Goal: Task Accomplishment & Management: Complete application form

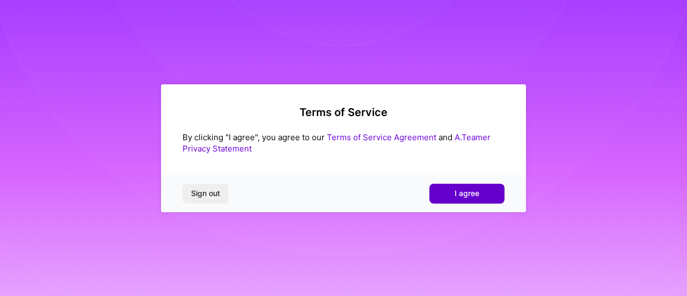
click at [456, 195] on span "I agree" at bounding box center [467, 193] width 25 height 11
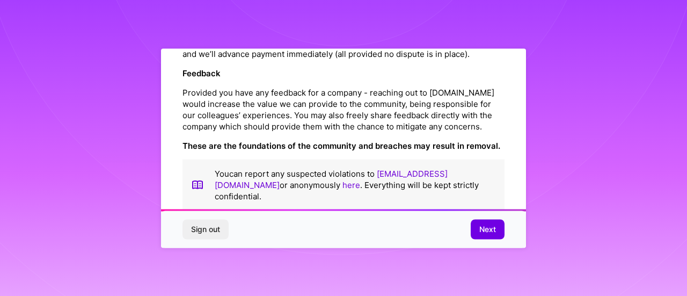
scroll to position [1322, 0]
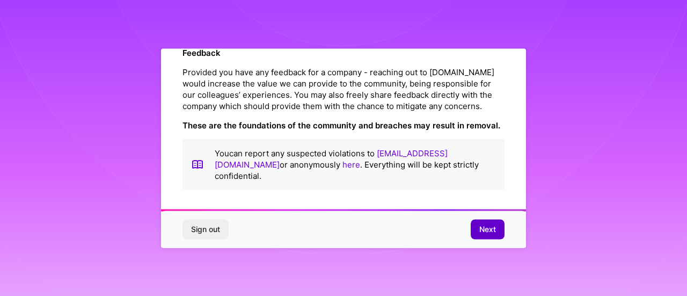
click at [481, 223] on button "Next" at bounding box center [488, 229] width 34 height 19
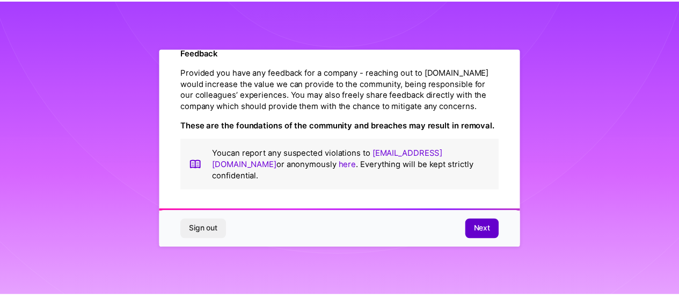
scroll to position [90, 0]
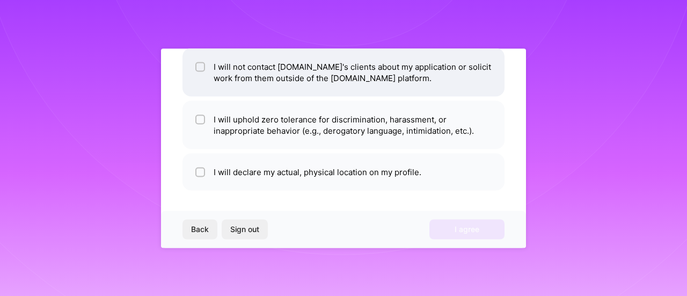
click at [263, 62] on li "I will not contact [DOMAIN_NAME]'s clients about my application or solicit work…" at bounding box center [344, 72] width 322 height 48
checkbox input "true"
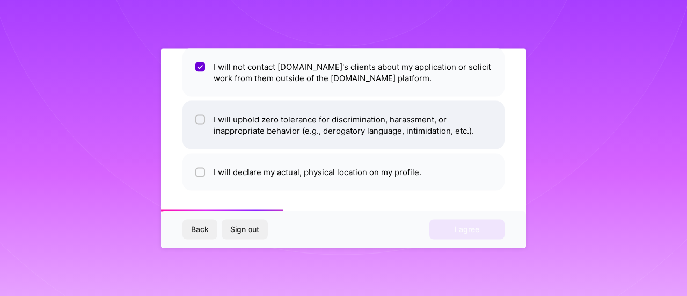
click at [274, 124] on li "I will uphold zero tolerance for discrimination, harassment, or inappropriate b…" at bounding box center [344, 124] width 322 height 48
checkbox input "true"
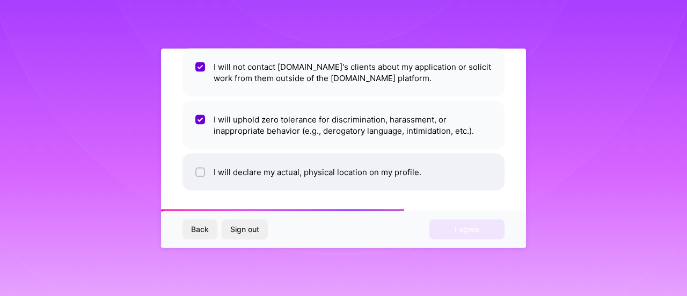
click at [386, 167] on li "I will declare my actual, physical location on my profile." at bounding box center [344, 171] width 322 height 37
checkbox input "true"
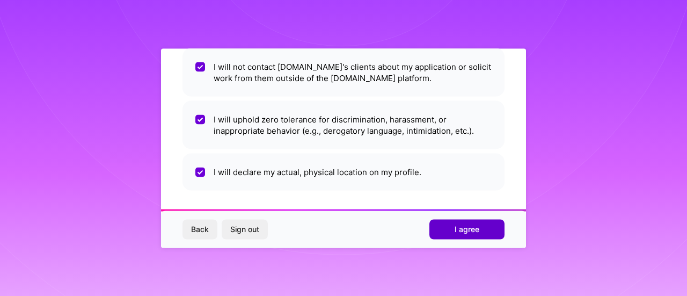
click at [467, 226] on span "I agree" at bounding box center [467, 229] width 25 height 11
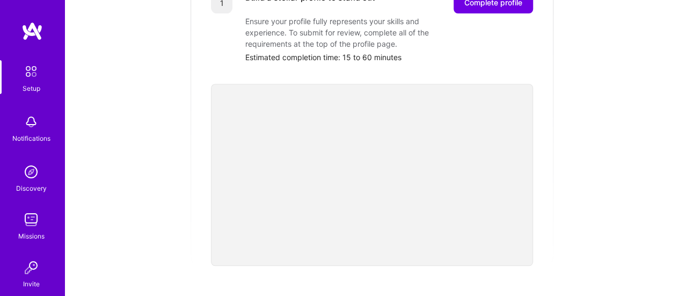
scroll to position [215, 0]
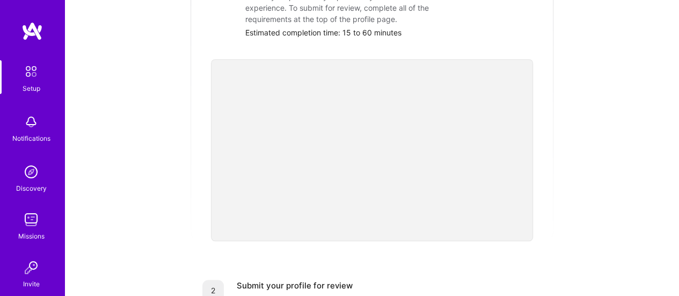
click at [189, 146] on div "Getting started as an A.Team Builder Complete the steps below to request to joi…" at bounding box center [372, 204] width 589 height 823
click at [139, 169] on div "Getting started as an A.Team Builder Complete the steps below to request to joi…" at bounding box center [372, 204] width 589 height 823
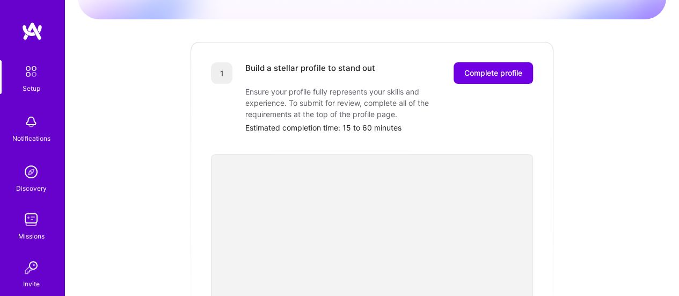
scroll to position [161, 0]
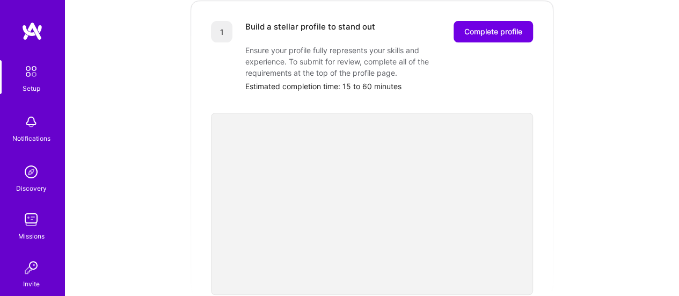
click at [591, 109] on div "Getting started as an A.Team Builder Complete the steps below to request to joi…" at bounding box center [372, 258] width 589 height 823
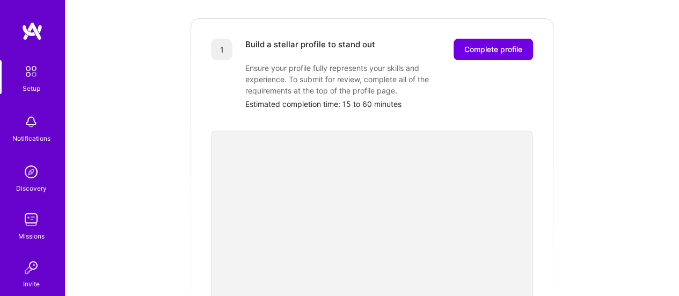
scroll to position [36, 0]
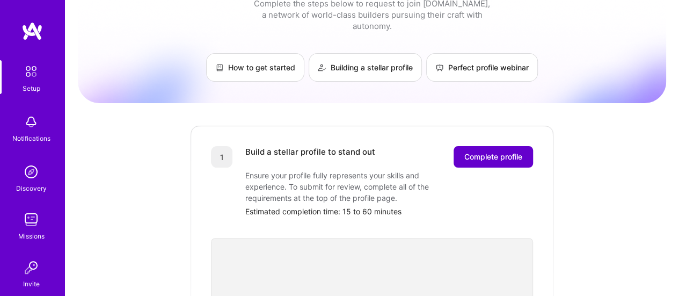
click at [494, 151] on span "Complete profile" at bounding box center [494, 156] width 58 height 11
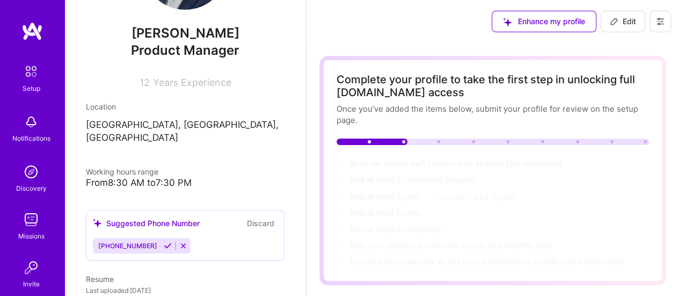
scroll to position [107, 0]
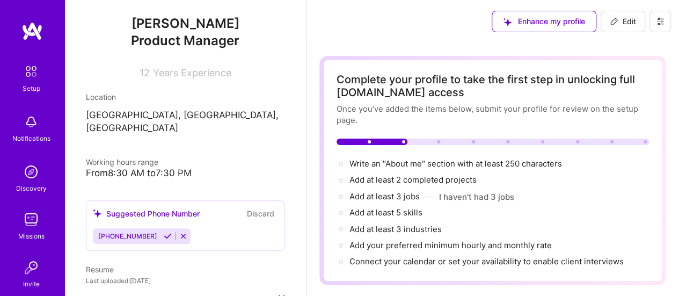
click at [124, 168] on div "From 8:30 AM to 7:30 PM" at bounding box center [185, 173] width 199 height 11
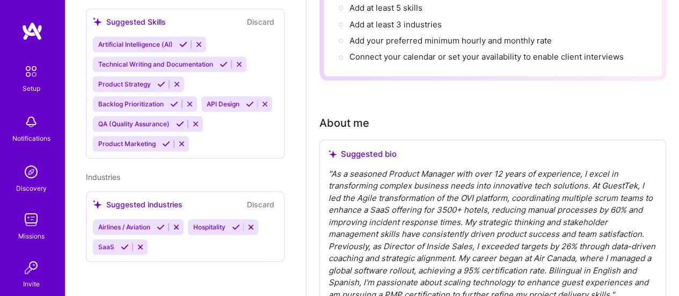
scroll to position [269, 0]
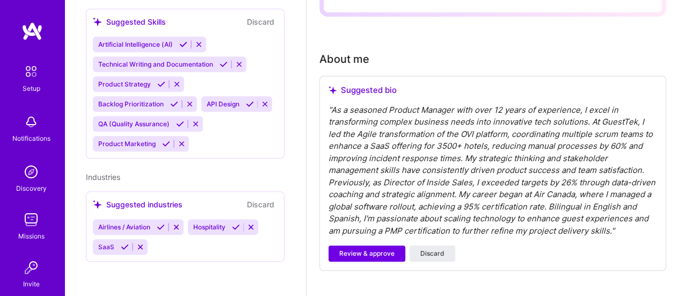
click at [376, 129] on div "" As a seasoned Product Manager with over 12 years of experience, I excel in tr…" at bounding box center [493, 170] width 329 height 133
click at [344, 111] on div "" As a seasoned Product Manager with over 12 years of experience, I excel in tr…" at bounding box center [493, 170] width 329 height 133
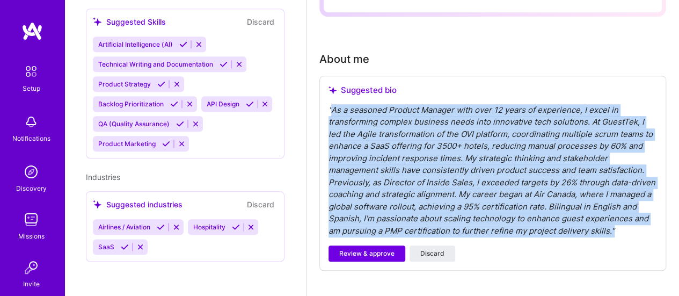
drag, startPoint x: 332, startPoint y: 109, endPoint x: 561, endPoint y: 227, distance: 257.7
click at [561, 227] on div "" As a seasoned Product Manager with over 12 years of experience, I excel in tr…" at bounding box center [493, 170] width 329 height 133
copy div "As a seasoned Product Manager with over 12 years of experience, I excel in tran…"
click at [352, 120] on div "" As a seasoned Product Manager with over 12 years of experience, I excel in tr…" at bounding box center [493, 170] width 329 height 133
click at [337, 112] on div "" As a seasoned Product Manager with over 12 years of experience, I excel in tr…" at bounding box center [493, 170] width 329 height 133
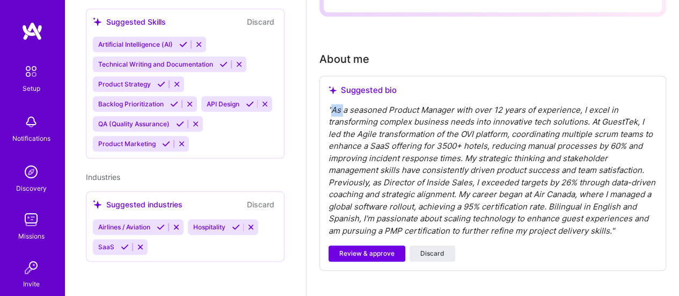
click at [337, 112] on div "" As a seasoned Product Manager with over 12 years of experience, I excel in tr…" at bounding box center [493, 170] width 329 height 133
click at [436, 249] on span "Discard" at bounding box center [433, 254] width 24 height 10
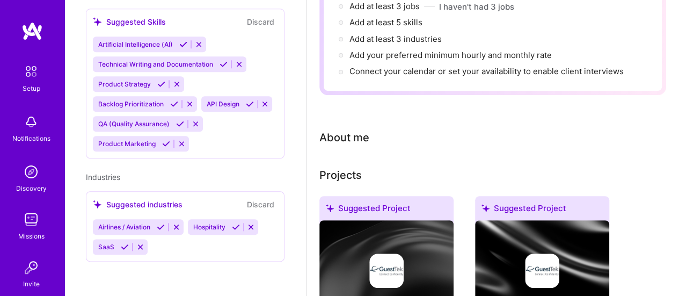
scroll to position [161, 0]
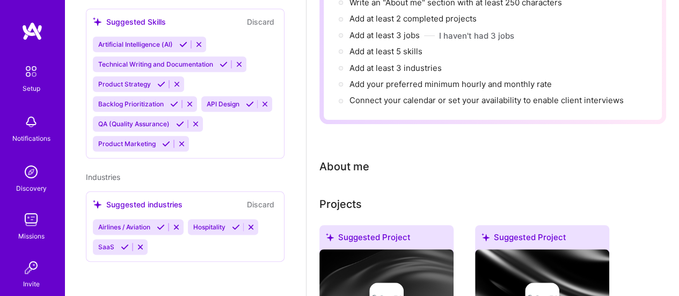
click at [340, 164] on div "About me" at bounding box center [345, 166] width 50 height 16
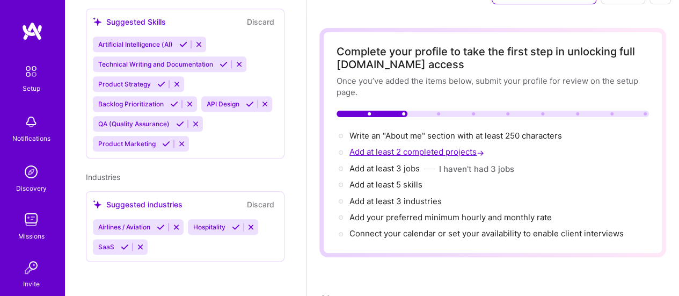
scroll to position [0, 0]
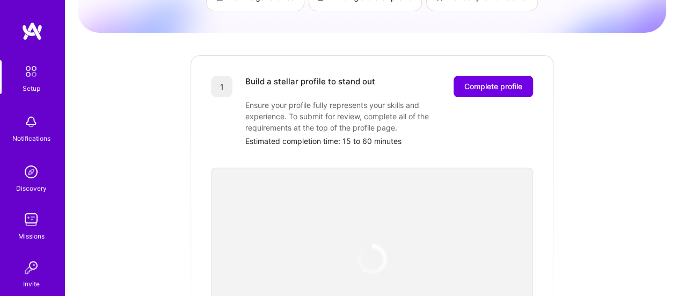
scroll to position [90, 0]
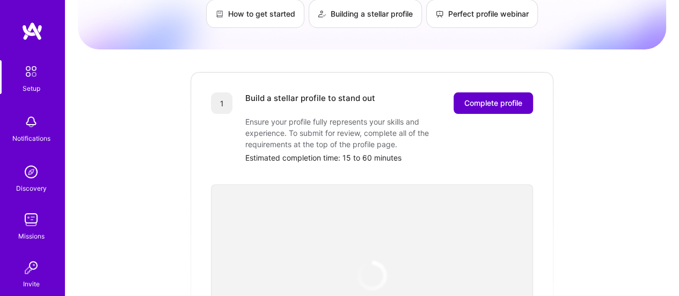
click at [480, 98] on span "Complete profile" at bounding box center [494, 103] width 58 height 11
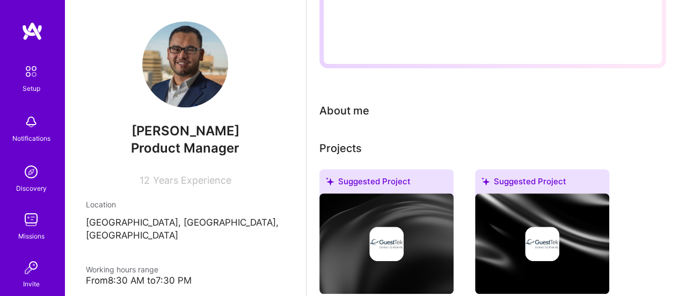
scroll to position [215, 0]
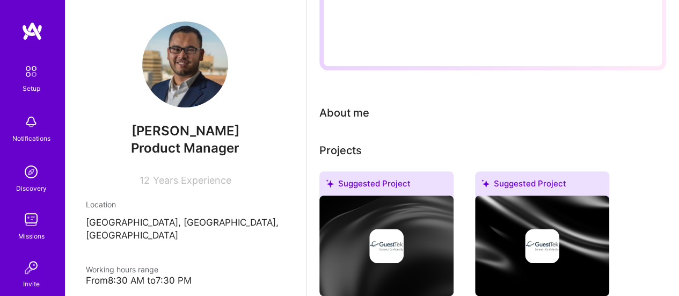
click at [347, 115] on div "About me" at bounding box center [345, 113] width 50 height 16
click at [337, 111] on div "About me" at bounding box center [345, 113] width 50 height 16
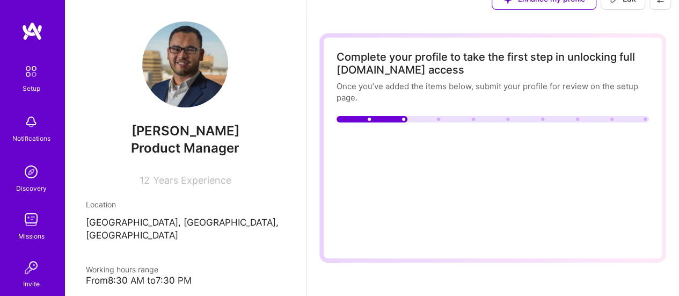
scroll to position [0, 0]
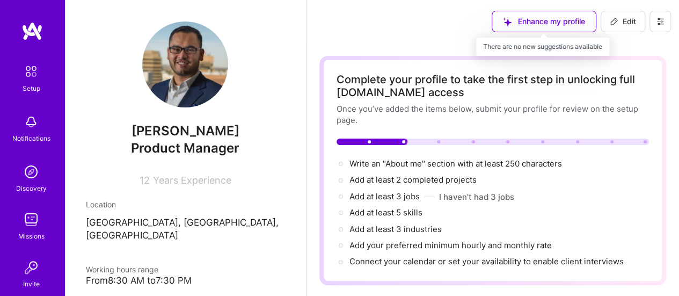
click at [550, 24] on div "Enhance my profile" at bounding box center [544, 21] width 105 height 21
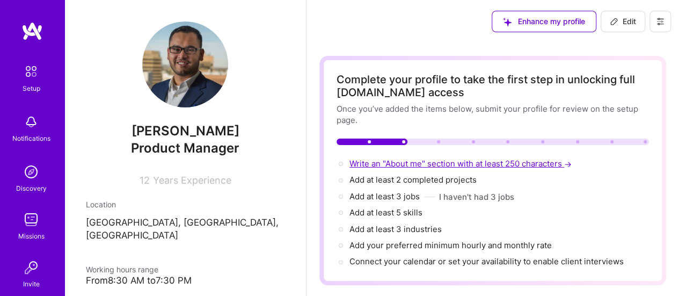
click at [368, 165] on span "Write an "About me" section with at least 250 characters →" at bounding box center [462, 163] width 224 height 10
select select "US"
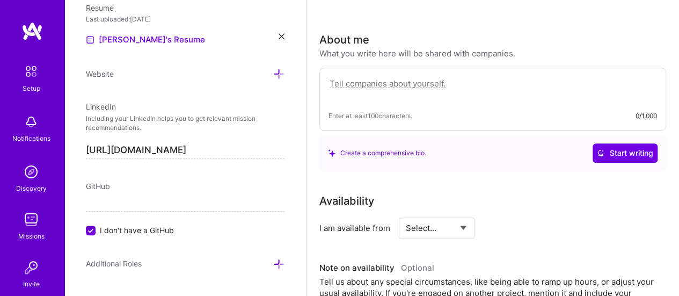
scroll to position [265, 0]
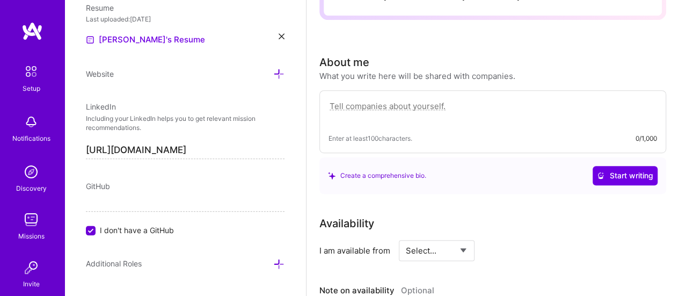
click at [330, 103] on textarea at bounding box center [493, 111] width 329 height 25
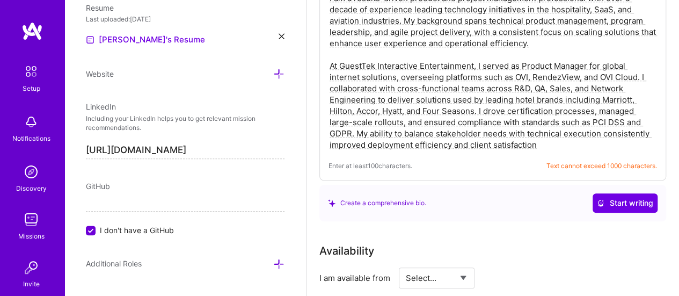
scroll to position [373, 0]
click at [523, 122] on textarea "I am a results-driven product and project management professional with over a d…" at bounding box center [493, 72] width 329 height 160
click at [547, 141] on textarea "I am a results-driven product and project management professional with over a d…" at bounding box center [493, 72] width 329 height 160
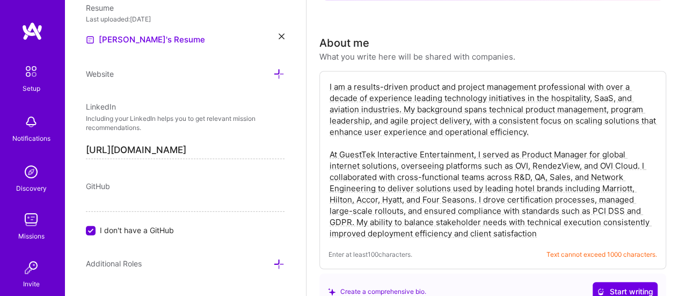
scroll to position [265, 0]
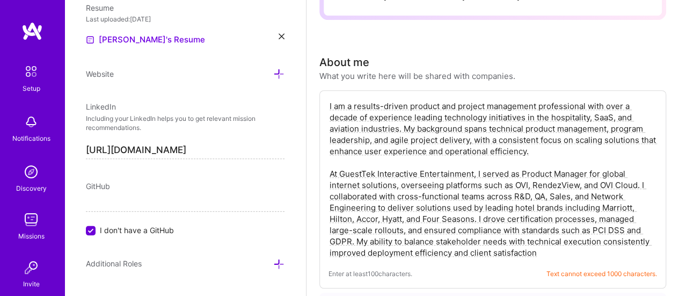
click at [426, 166] on textarea "I am a results-driven product and project management professional with over a d…" at bounding box center [493, 179] width 329 height 160
click at [354, 132] on textarea "I am a results-driven product and project management professional with over a d…" at bounding box center [493, 179] width 329 height 160
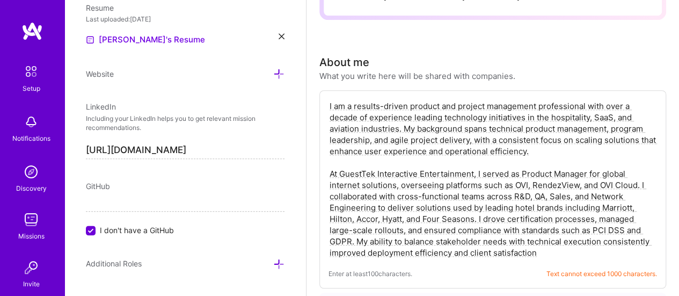
type textarea "At GuestTek Interactive Entertainment, I served as Product Manager for global i…"
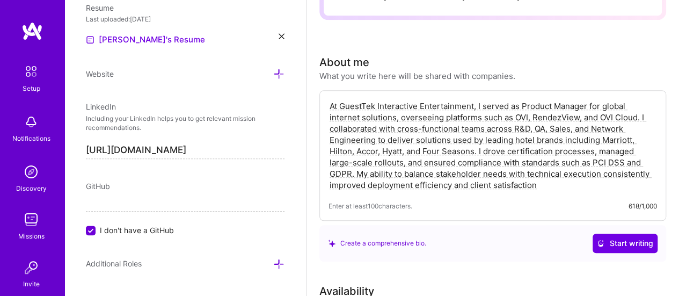
drag, startPoint x: 542, startPoint y: 183, endPoint x: 327, endPoint y: 106, distance: 228.3
click at [327, 106] on div "At GuestTek Interactive Entertainment, I served as Product Manager for global i…" at bounding box center [493, 155] width 347 height 131
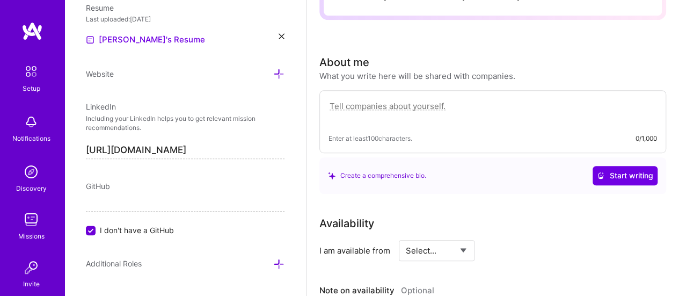
paste textarea "I am a bilingual (English/Spanish) product and project management professional …"
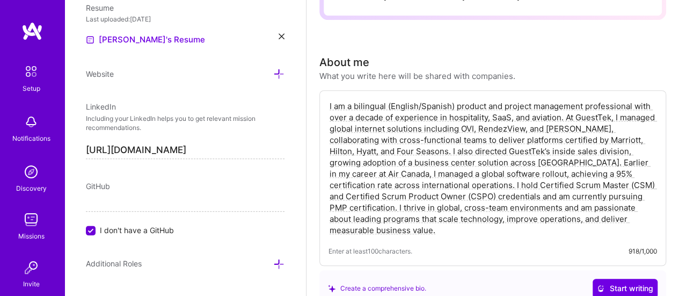
click at [454, 150] on textarea "I am a bilingual (English/Spanish) product and project management professional …" at bounding box center [493, 167] width 329 height 137
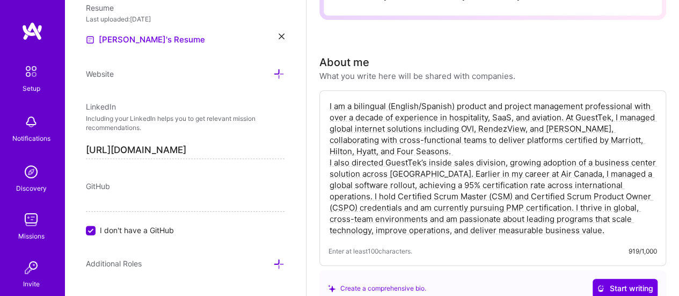
click at [644, 183] on textarea "I am a bilingual (English/Spanish) product and project management professional …" at bounding box center [493, 167] width 329 height 137
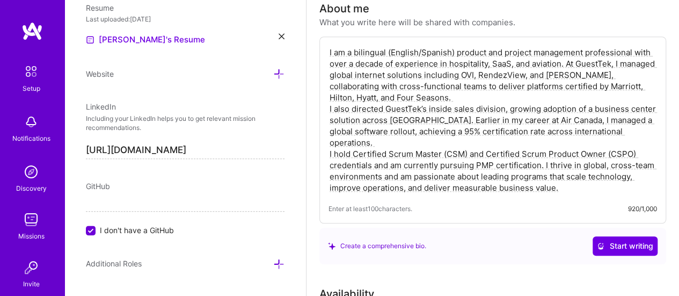
scroll to position [373, 0]
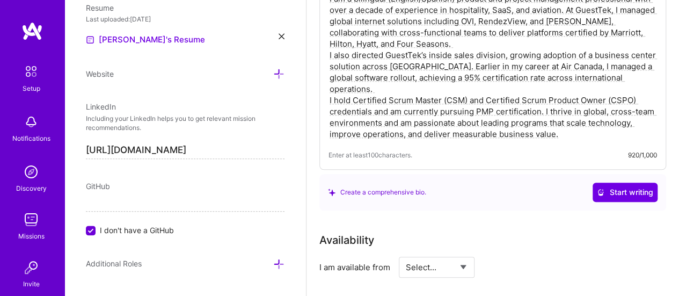
type textarea "I am a bilingual (English/Spanish) product and project management professional …"
click at [574, 121] on textarea "I am a bilingual (English/Spanish) product and project management professional …" at bounding box center [493, 66] width 329 height 149
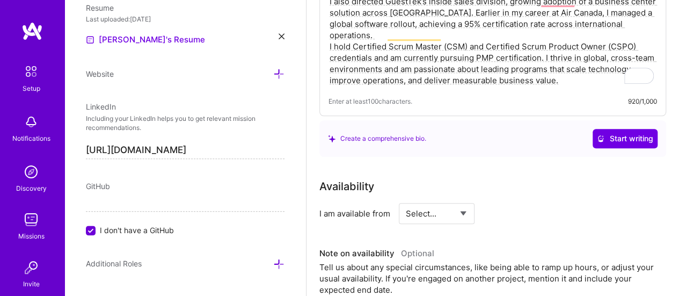
scroll to position [480, 0]
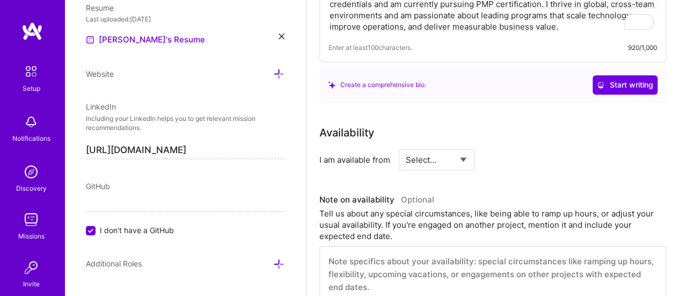
click at [457, 156] on select "Select... Right Now Future Date Not Available" at bounding box center [437, 159] width 62 height 27
select select "Right Now"
click at [406, 146] on select "Select... Right Now Future Date Not Available" at bounding box center [437, 159] width 62 height 27
click at [466, 158] on select "Select... Right Now Future Date Not Available" at bounding box center [437, 159] width 62 height 27
click at [542, 161] on div "h/week" at bounding box center [548, 159] width 28 height 11
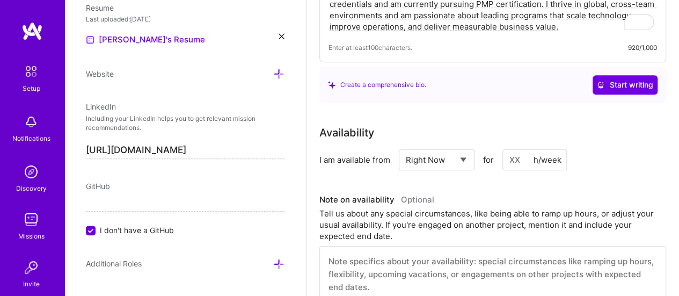
click at [522, 159] on input at bounding box center [535, 159] width 64 height 21
type input "40"
click at [480, 208] on div "Tell us about any special circumstances, like being able to ramp up hours, or a…" at bounding box center [493, 225] width 347 height 34
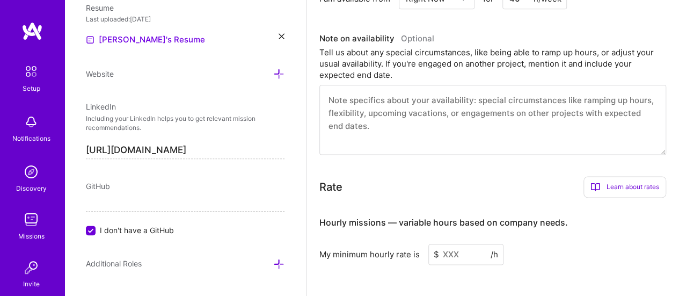
scroll to position [695, 0]
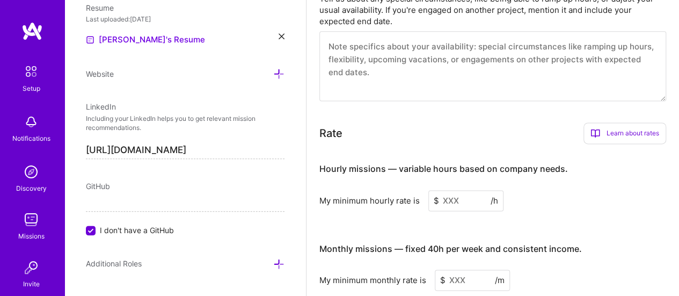
click at [453, 198] on input at bounding box center [466, 200] width 75 height 21
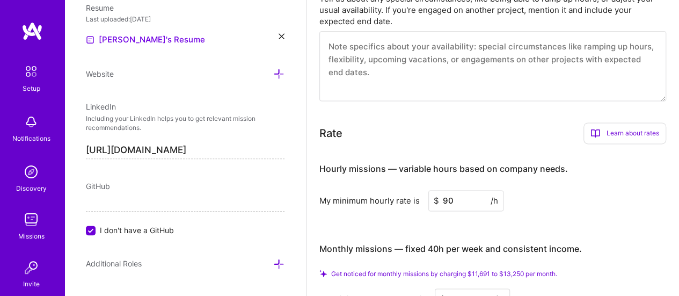
click at [598, 194] on div "My minimum hourly rate is $ 90 /h" at bounding box center [493, 200] width 347 height 21
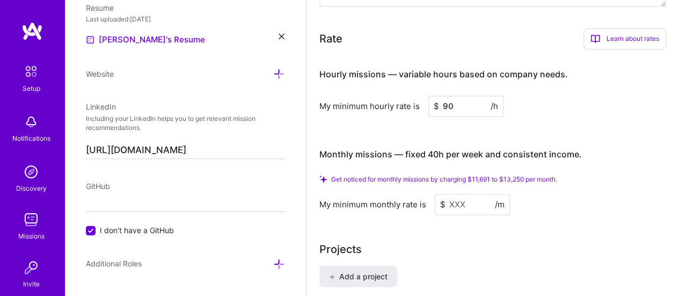
scroll to position [802, 0]
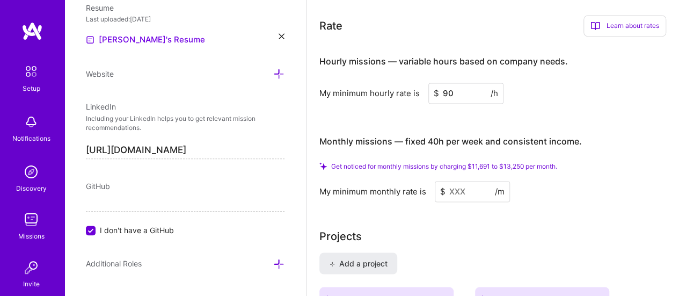
click at [454, 90] on input "90" at bounding box center [466, 93] width 75 height 21
type input "9"
type input "7"
type input "75"
click at [615, 200] on div "Complete your profile to take the first step in unlocking full A.Team access On…" at bounding box center [493, 255] width 347 height 2004
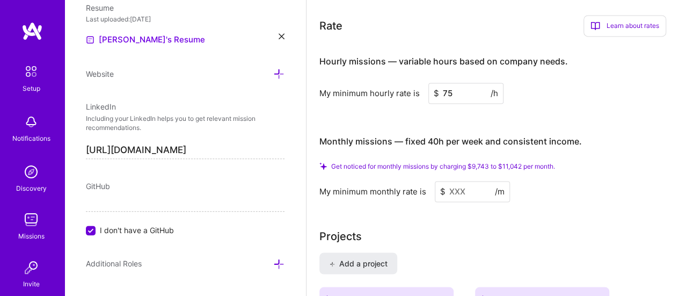
click at [471, 192] on input at bounding box center [472, 191] width 75 height 21
click at [465, 189] on input at bounding box center [472, 191] width 75 height 21
click at [498, 163] on span "Get noticed for monthly missions by charging $9,743 to $11,042 per month." at bounding box center [443, 166] width 224 height 8
click at [534, 163] on span "Get noticed for monthly missions by charging $9,743 to $11,042 per month." at bounding box center [443, 166] width 224 height 8
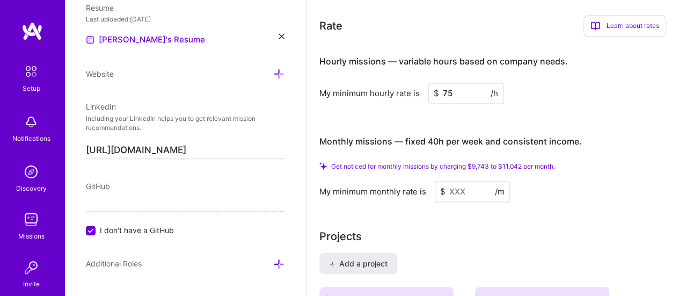
click at [545, 160] on div "Monthly missions — fixed 40h per week and consistent income. Get noticed for mo…" at bounding box center [493, 163] width 347 height 77
click at [460, 184] on input at bounding box center [472, 191] width 75 height 21
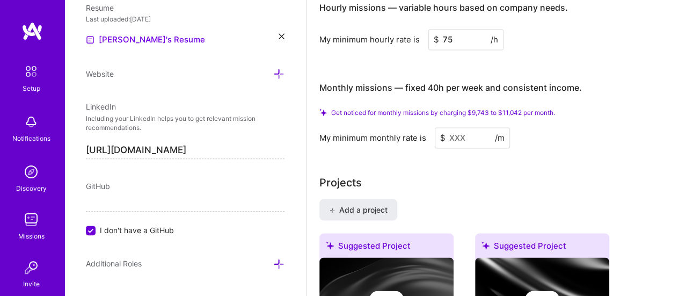
click at [466, 133] on input at bounding box center [472, 137] width 75 height 21
type input "1"
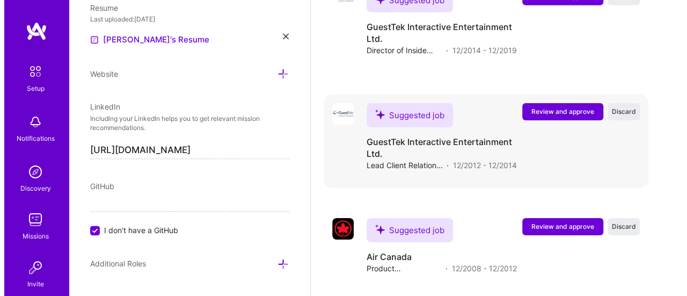
scroll to position [1787, 0]
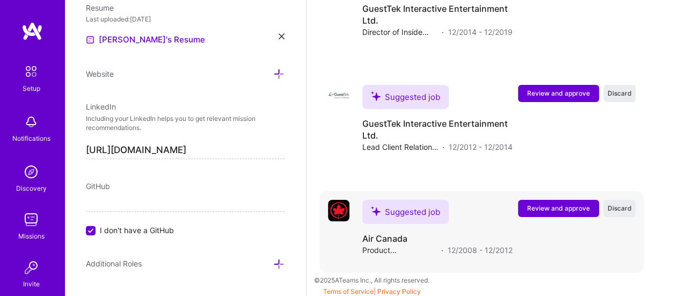
click at [563, 204] on span "Review and approve" at bounding box center [558, 208] width 63 height 9
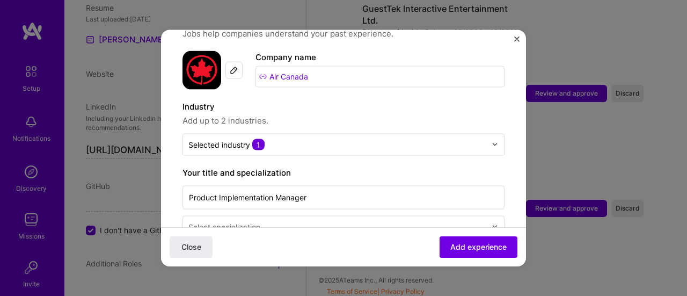
scroll to position [107, 0]
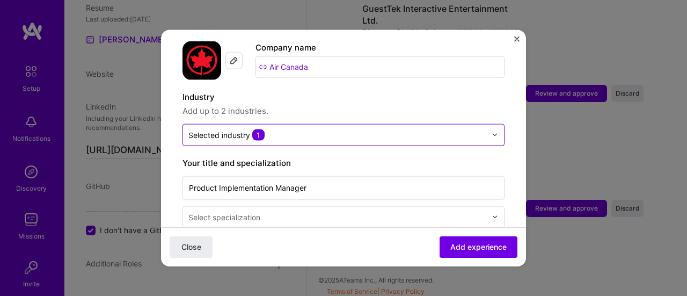
click at [220, 129] on div "Selected industry 1" at bounding box center [227, 134] width 76 height 11
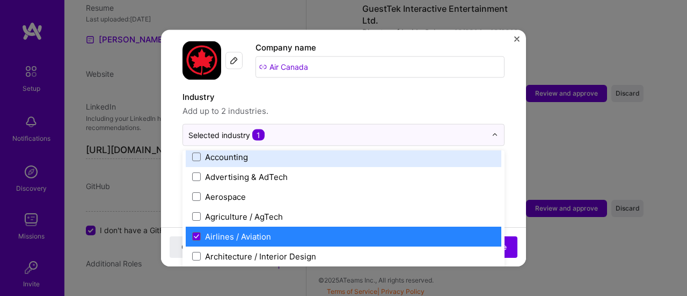
scroll to position [54, 0]
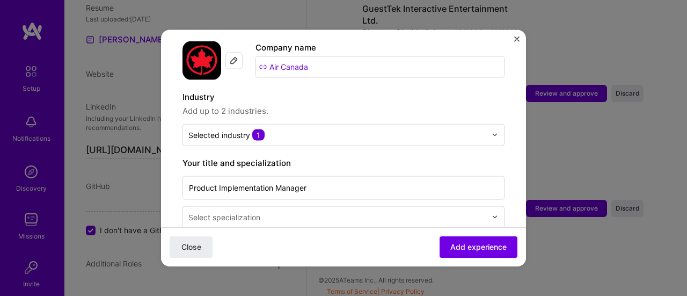
click at [378, 91] on label "Industry" at bounding box center [344, 96] width 322 height 13
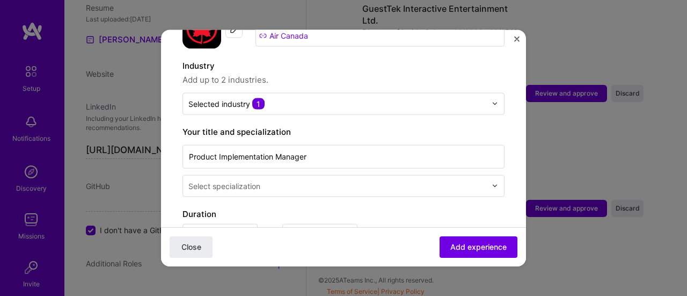
scroll to position [161, 0]
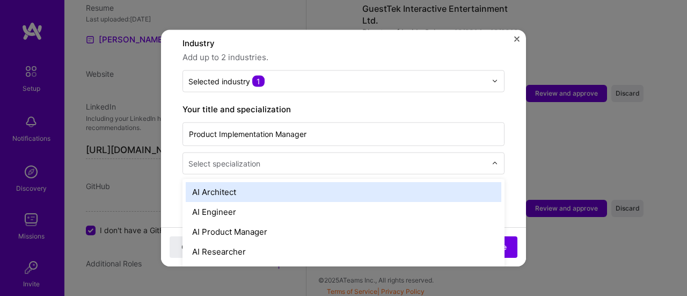
click at [259, 157] on div "Select specialization" at bounding box center [225, 162] width 72 height 11
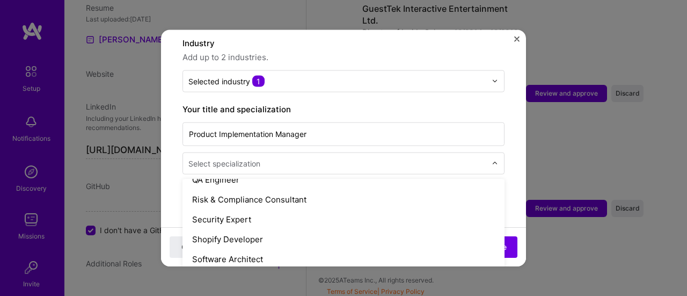
scroll to position [1128, 0]
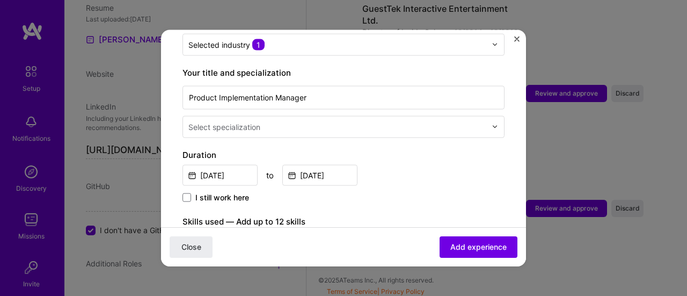
scroll to position [215, 0]
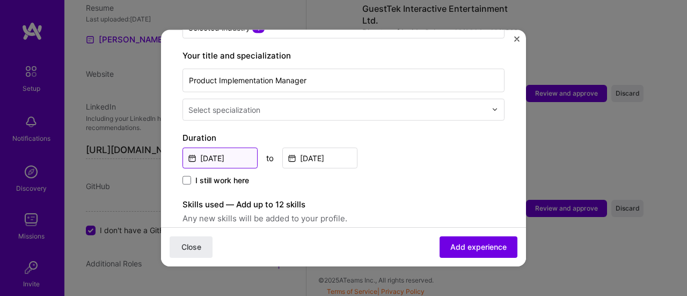
click at [233, 147] on input "Dec, 2008" at bounding box center [220, 157] width 75 height 21
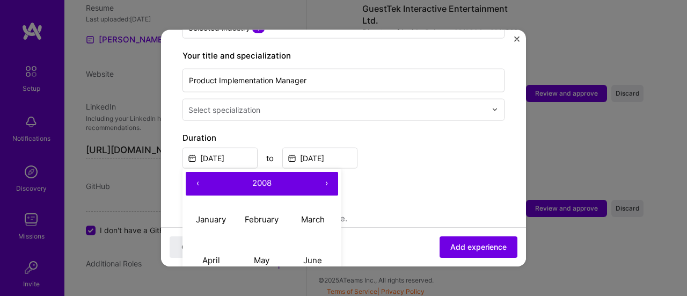
click at [329, 171] on button "›" at bounding box center [327, 183] width 24 height 24
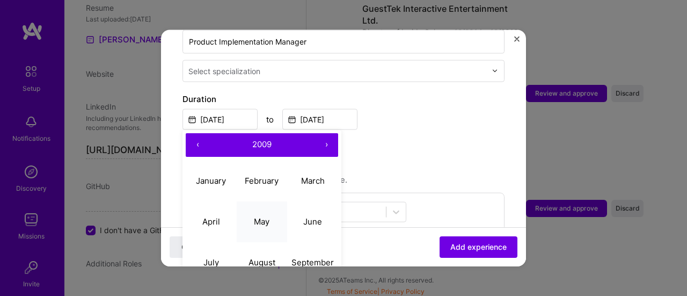
scroll to position [269, 0]
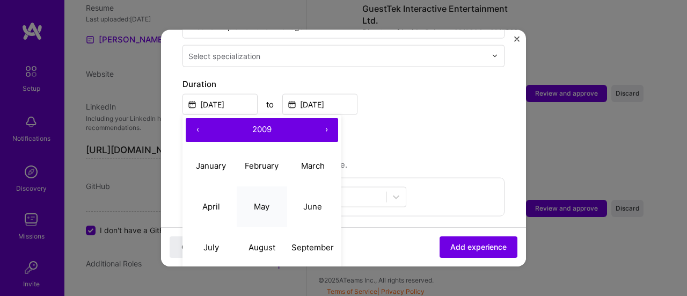
click at [262, 201] on abbr "May" at bounding box center [262, 206] width 16 height 10
type input "May, 2009"
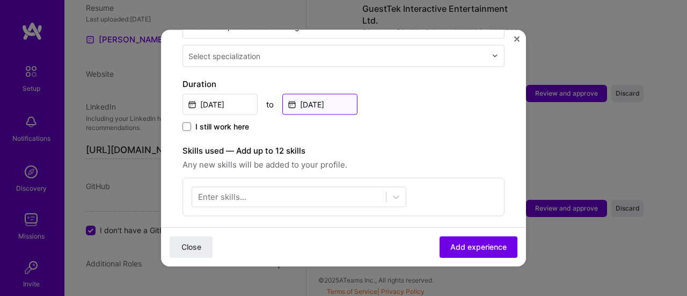
click at [326, 93] on input "Dec, 2012" at bounding box center [319, 103] width 75 height 21
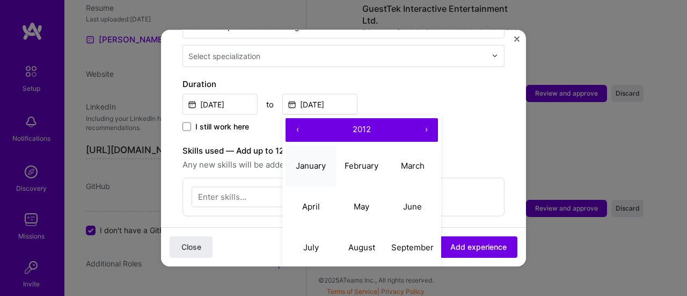
click at [310, 161] on abbr "January" at bounding box center [311, 166] width 30 height 10
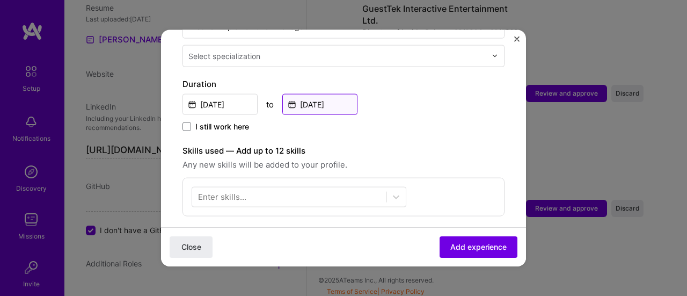
click at [331, 93] on input "Jan, 2012" at bounding box center [319, 103] width 75 height 21
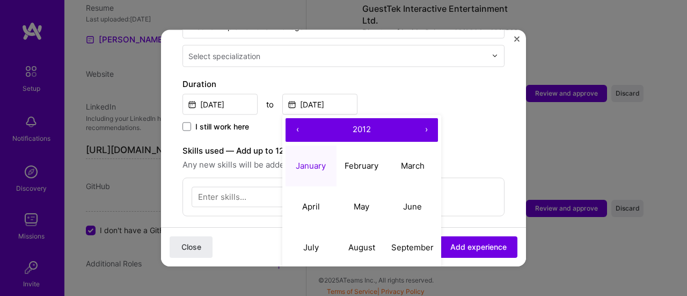
click at [423, 118] on button "›" at bounding box center [427, 130] width 24 height 24
click at [303, 161] on abbr "January" at bounding box center [311, 166] width 30 height 10
type input "Jan, 2013"
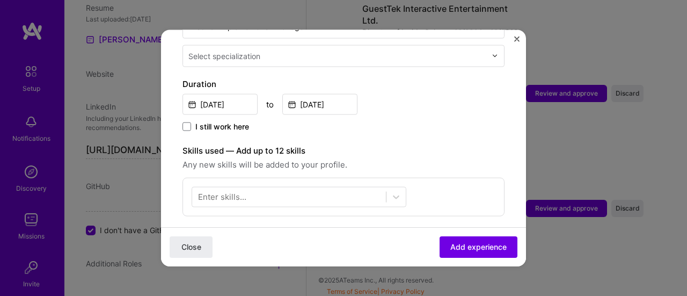
scroll to position [322, 0]
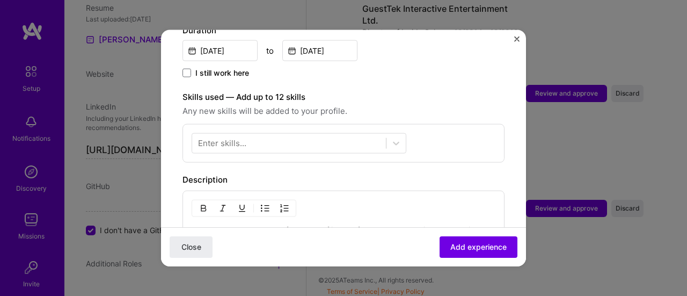
click at [435, 90] on label "Skills used — Add up to 12 skills" at bounding box center [344, 96] width 322 height 13
click at [395, 137] on icon at bounding box center [396, 142] width 11 height 11
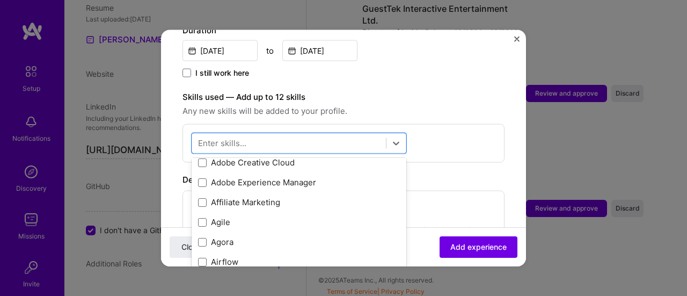
scroll to position [376, 0]
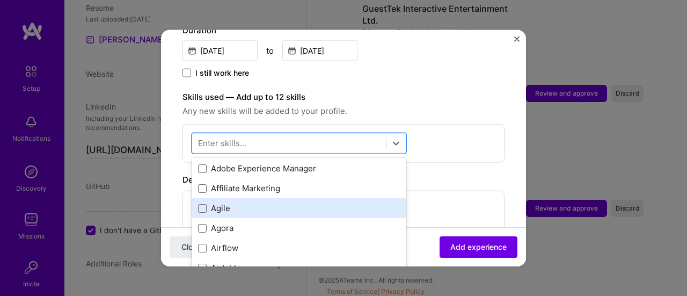
click at [233, 202] on div "Agile" at bounding box center [299, 207] width 202 height 11
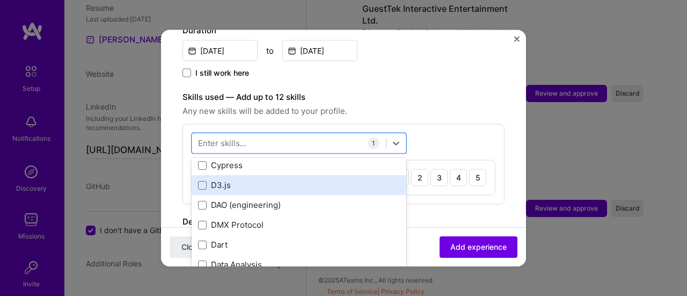
scroll to position [1665, 0]
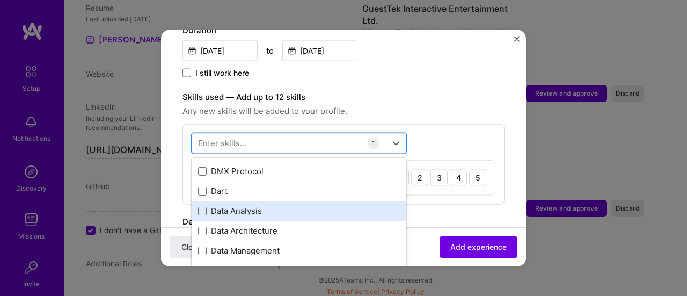
click at [256, 205] on div "Data Analysis" at bounding box center [299, 210] width 202 height 11
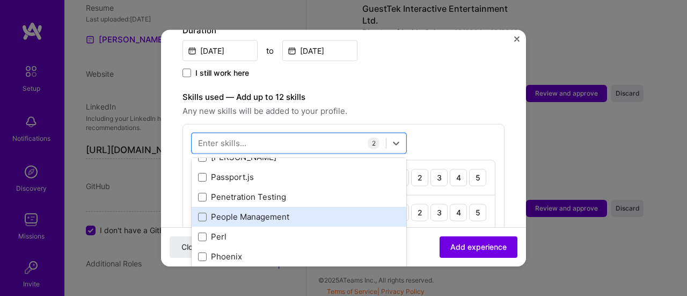
scroll to position [4672, 0]
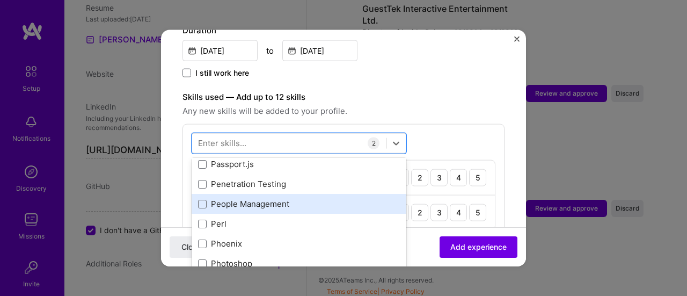
click at [290, 198] on div "People Management" at bounding box center [299, 203] width 202 height 11
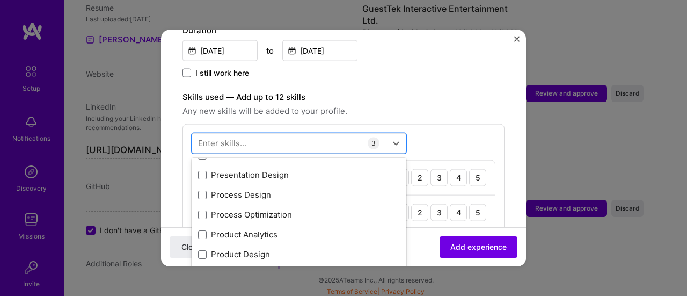
scroll to position [4887, 0]
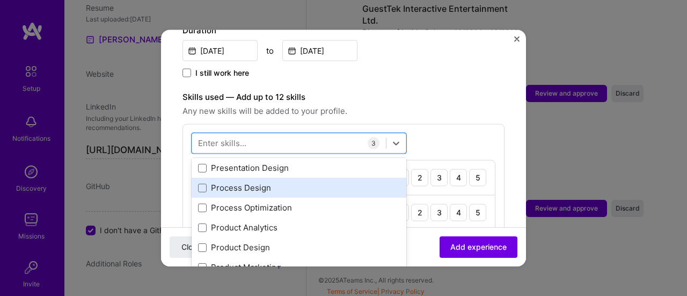
click at [299, 182] on div "Process Design" at bounding box center [299, 187] width 202 height 11
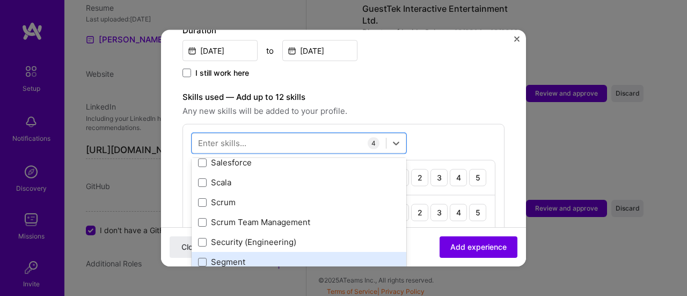
scroll to position [5800, 0]
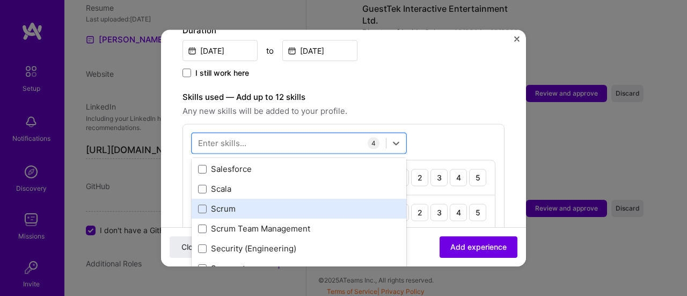
click at [236, 203] on div "Scrum" at bounding box center [299, 208] width 202 height 11
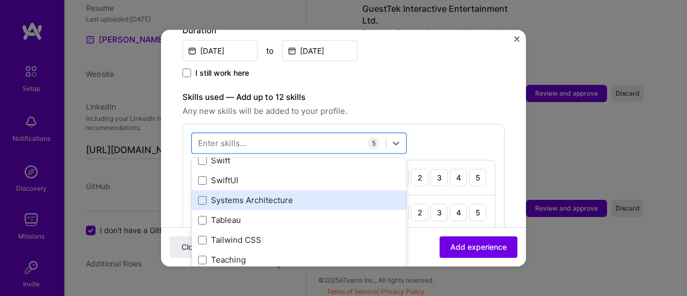
scroll to position [6498, 0]
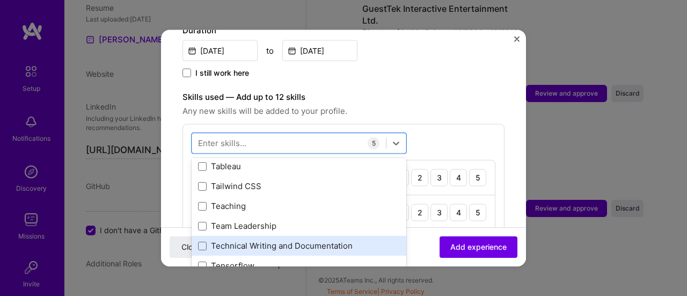
click at [312, 240] on div "Technical Writing and Documentation" at bounding box center [299, 245] width 202 height 11
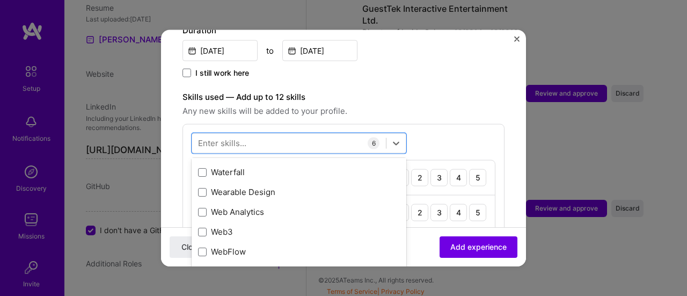
scroll to position [7035, 0]
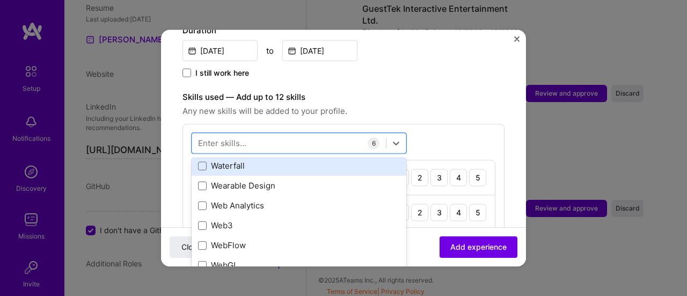
click at [265, 160] on div "Waterfall" at bounding box center [299, 165] width 202 height 11
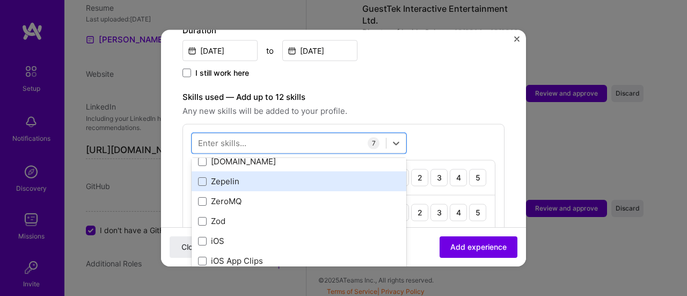
scroll to position [7395, 0]
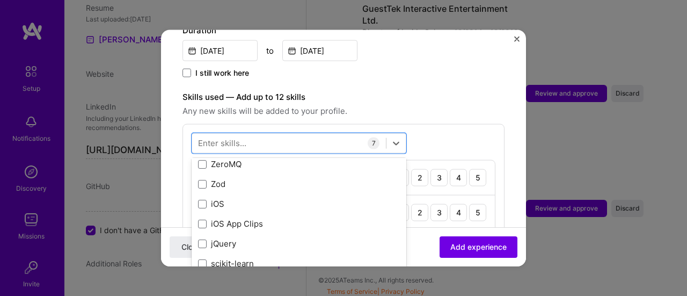
click at [466, 90] on label "Skills used — Add up to 12 skills" at bounding box center [344, 96] width 322 height 13
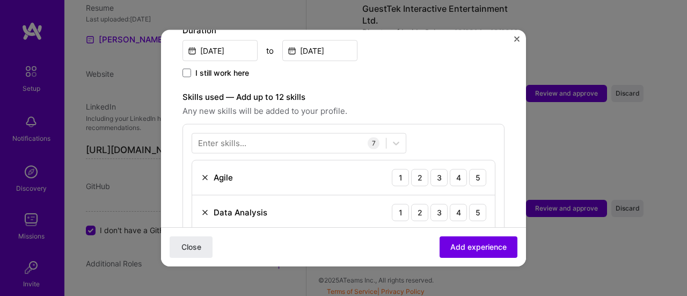
scroll to position [376, 0]
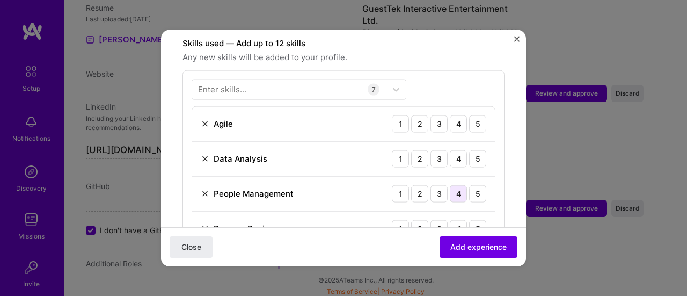
click at [450, 185] on div "4" at bounding box center [458, 193] width 17 height 17
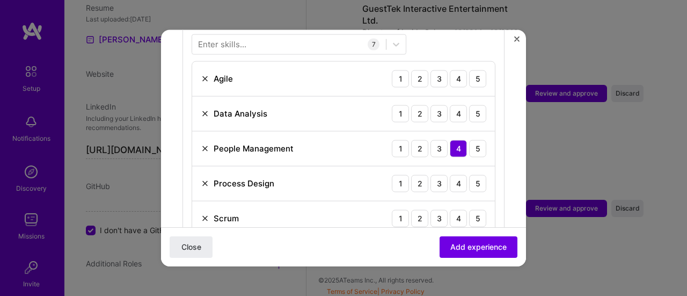
scroll to position [430, 0]
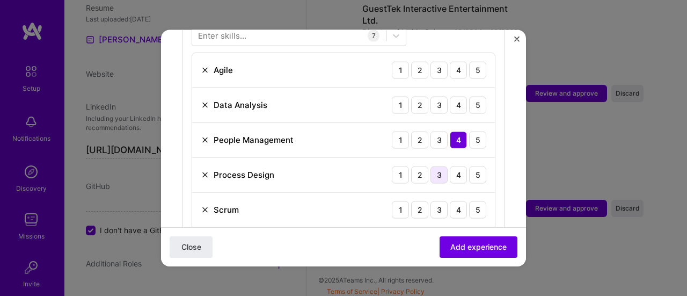
click at [434, 166] on div "3" at bounding box center [439, 174] width 17 height 17
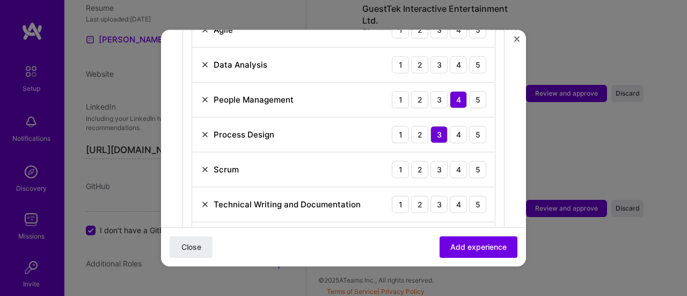
scroll to position [483, 0]
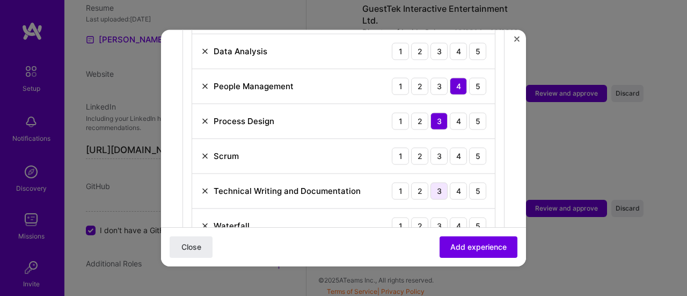
click at [438, 182] on div "3" at bounding box center [439, 190] width 17 height 17
click at [438, 217] on div "3" at bounding box center [439, 225] width 17 height 17
click at [431, 147] on div "3" at bounding box center [439, 155] width 17 height 17
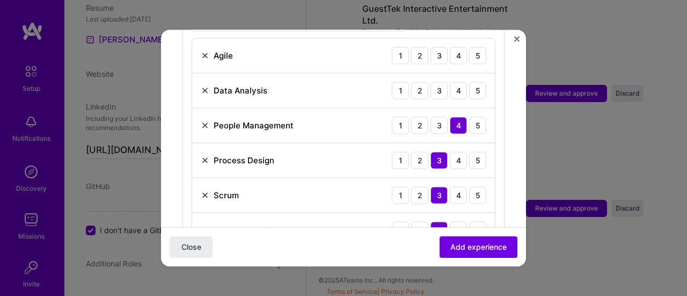
scroll to position [430, 0]
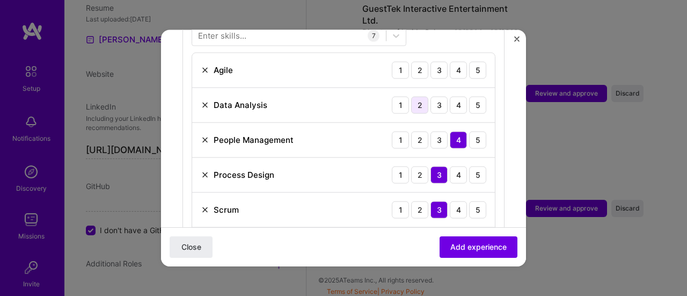
click at [415, 96] on div "2" at bounding box center [419, 104] width 17 height 17
click at [415, 61] on div "2" at bounding box center [419, 69] width 17 height 17
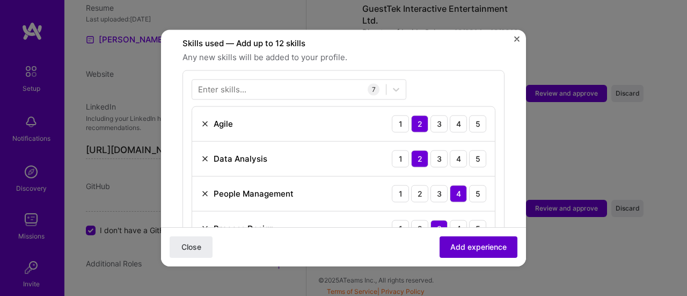
click at [478, 247] on span "Add experience" at bounding box center [479, 247] width 56 height 11
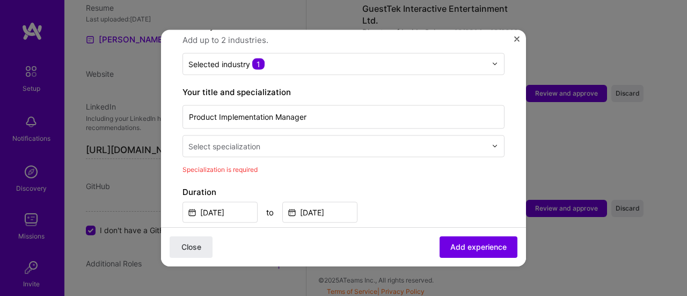
scroll to position [169, 0]
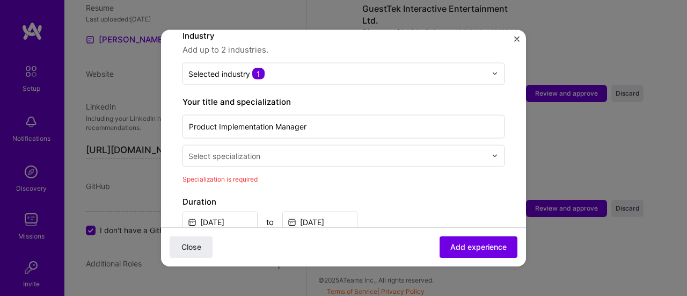
click at [319, 150] on input "text" at bounding box center [339, 155] width 300 height 11
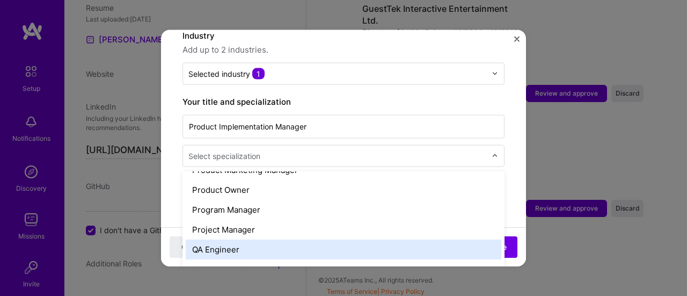
scroll to position [1020, 0]
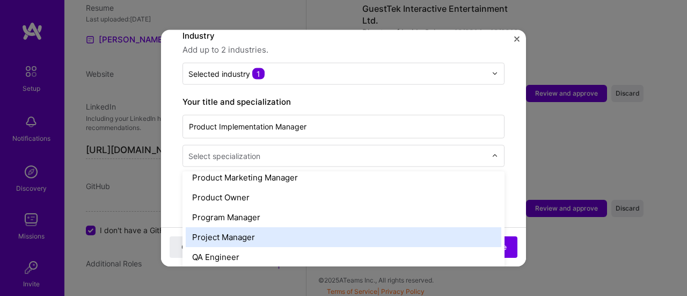
click at [240, 227] on div "Project Manager" at bounding box center [344, 237] width 316 height 20
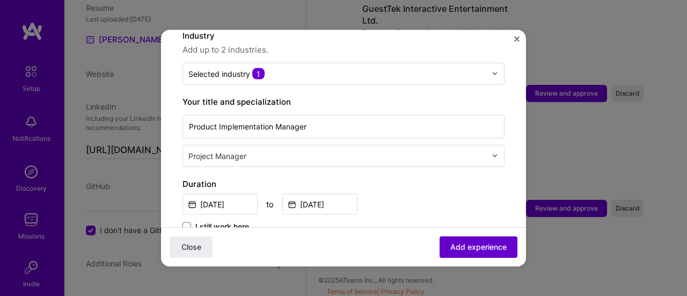
click at [469, 248] on span "Add experience" at bounding box center [479, 247] width 56 height 11
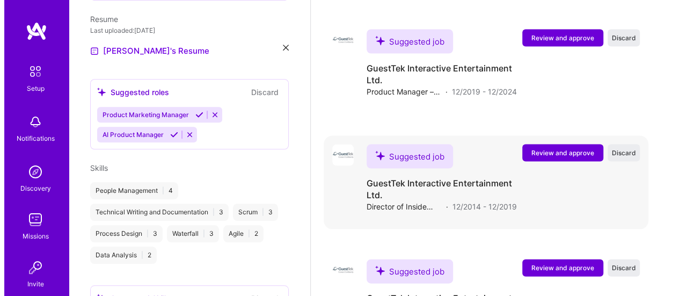
scroll to position [1113, 0]
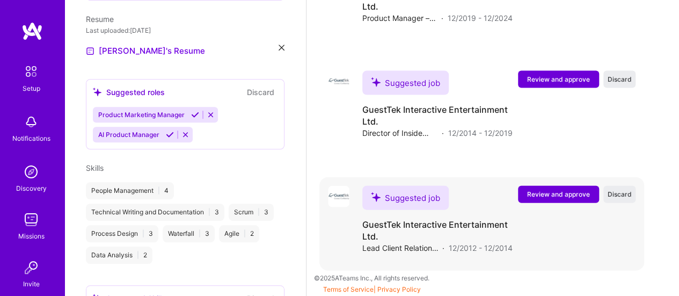
click at [573, 193] on span "Review and approve" at bounding box center [558, 194] width 63 height 9
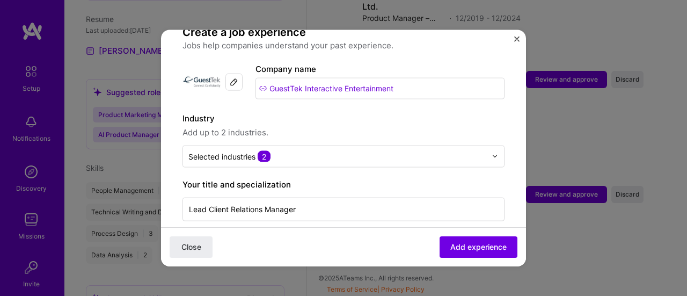
scroll to position [107, 0]
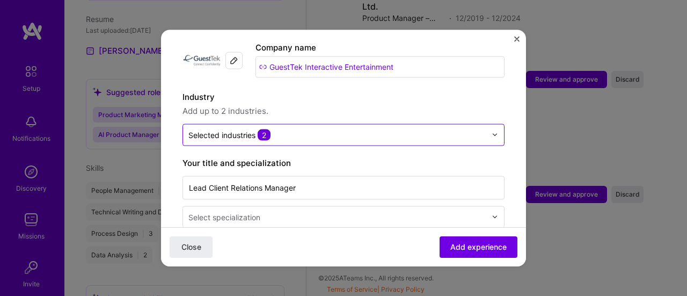
click at [481, 124] on div "Selected industries 2" at bounding box center [337, 134] width 309 height 21
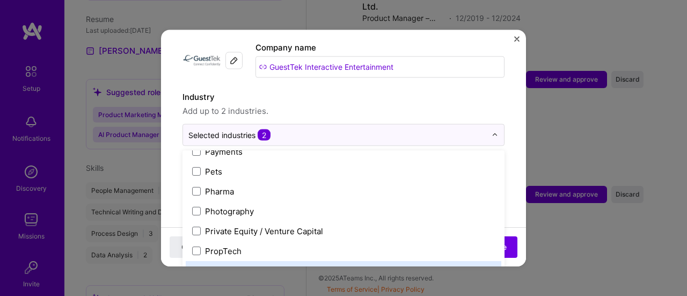
scroll to position [1867, 0]
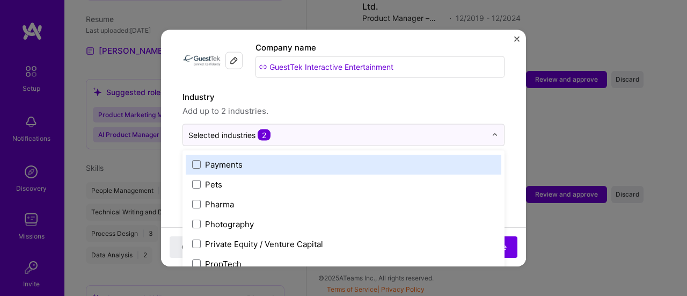
click at [428, 91] on label "Industry" at bounding box center [344, 96] width 322 height 13
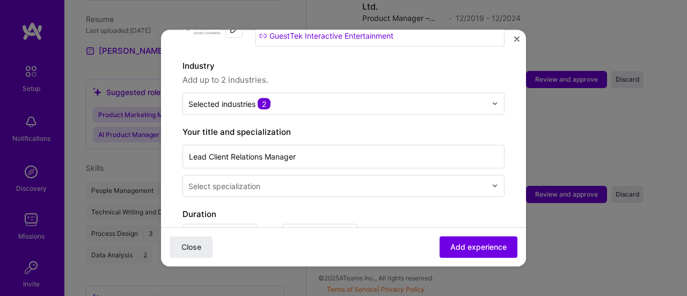
scroll to position [161, 0]
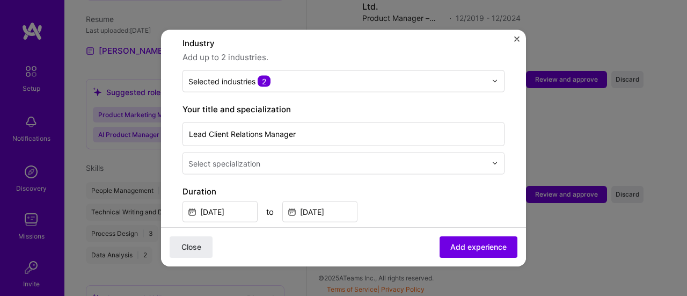
click at [492, 160] on img at bounding box center [495, 163] width 6 height 6
type input "people"
click button "Close" at bounding box center [191, 246] width 43 height 21
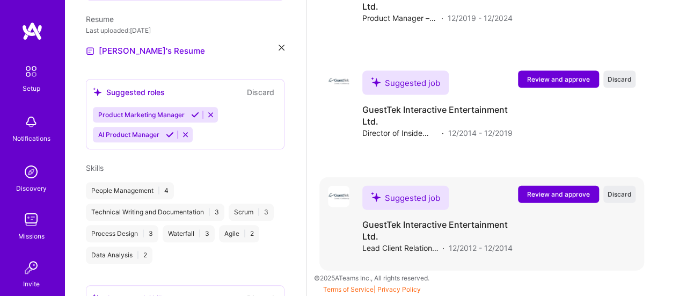
click at [569, 194] on span "Review and approve" at bounding box center [558, 194] width 63 height 9
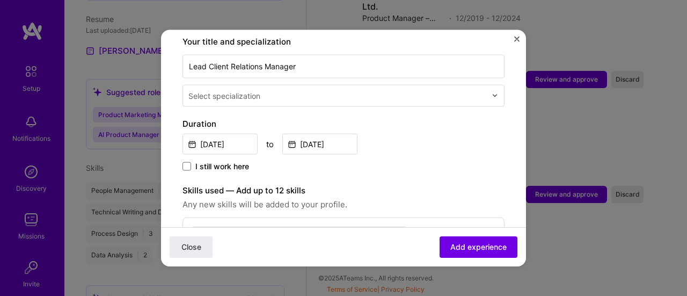
scroll to position [215, 0]
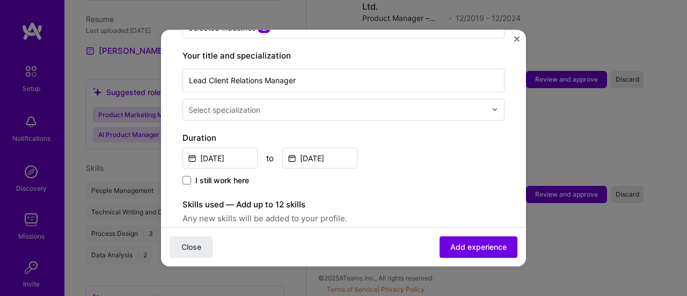
click at [443, 104] on input "text" at bounding box center [339, 109] width 300 height 11
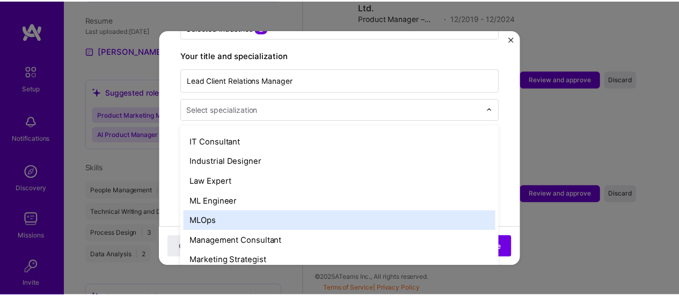
scroll to position [806, 0]
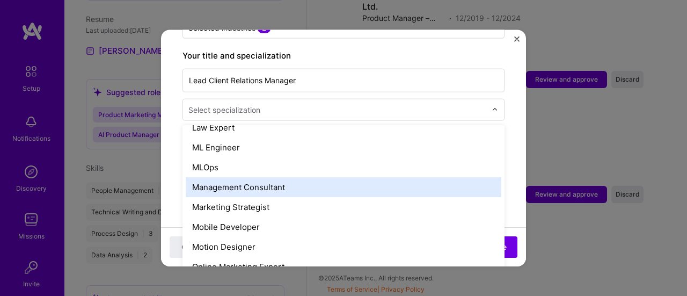
click at [248, 177] on div "Management Consultant" at bounding box center [344, 187] width 316 height 20
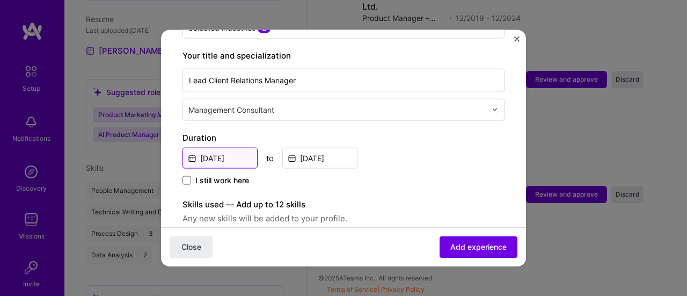
click at [217, 147] on input "Dec, 2012" at bounding box center [220, 157] width 75 height 21
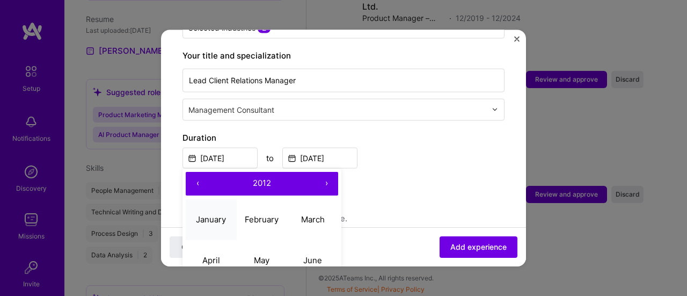
click at [211, 214] on abbr "January" at bounding box center [211, 219] width 30 height 10
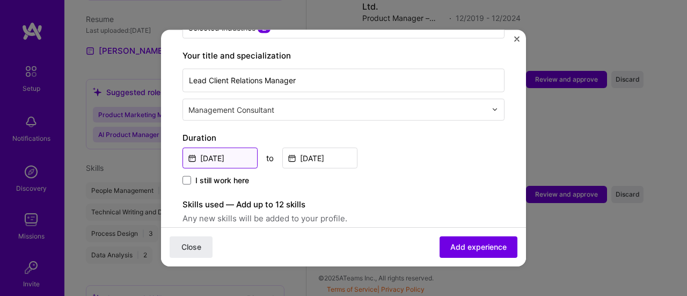
click at [240, 147] on input "Jan, 2012" at bounding box center [220, 157] width 75 height 21
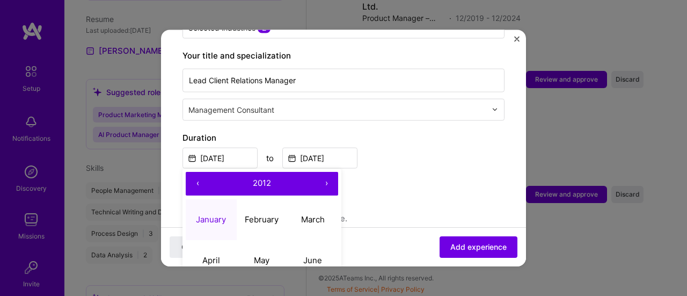
click at [321, 171] on button "›" at bounding box center [327, 183] width 24 height 24
click at [273, 243] on button "May" at bounding box center [262, 260] width 51 height 41
type input "May, 2013"
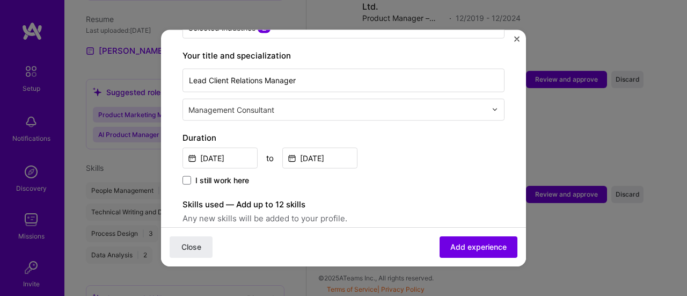
click at [516, 38] on img "Close" at bounding box center [517, 38] width 5 height 5
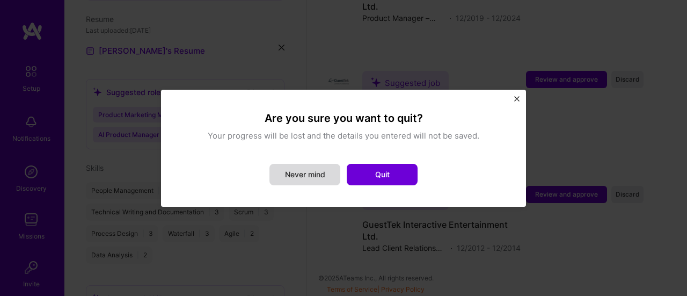
click at [310, 173] on button "Never mind" at bounding box center [305, 174] width 71 height 21
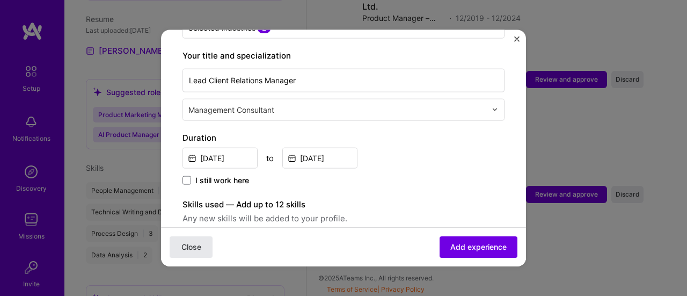
click at [194, 241] on button "Close" at bounding box center [191, 246] width 43 height 21
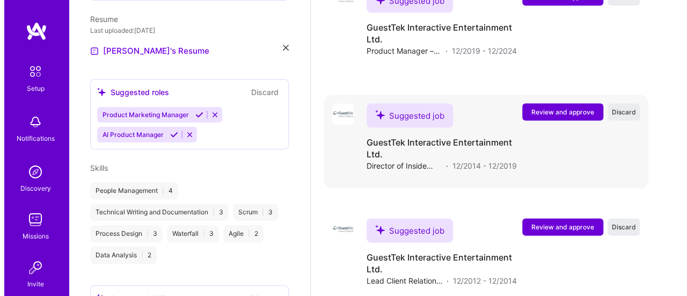
scroll to position [1113, 0]
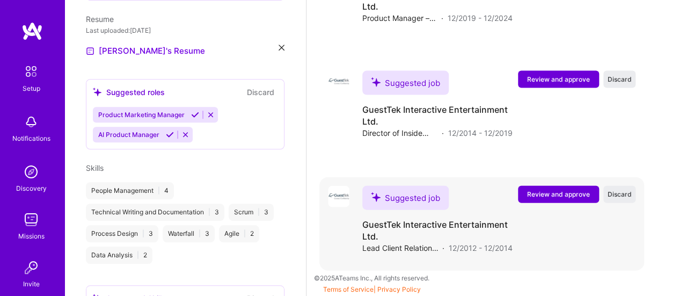
click at [554, 194] on span "Review and approve" at bounding box center [558, 194] width 63 height 9
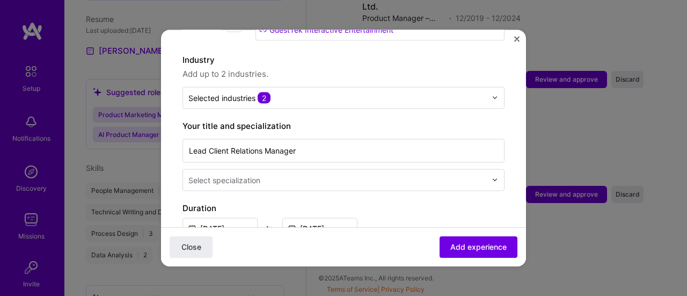
scroll to position [161, 0]
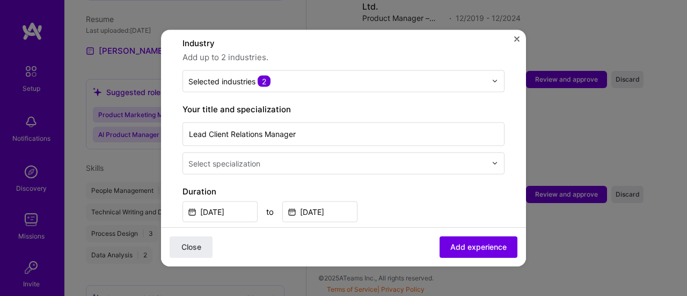
click at [260, 157] on div "Select specialization" at bounding box center [225, 162] width 72 height 11
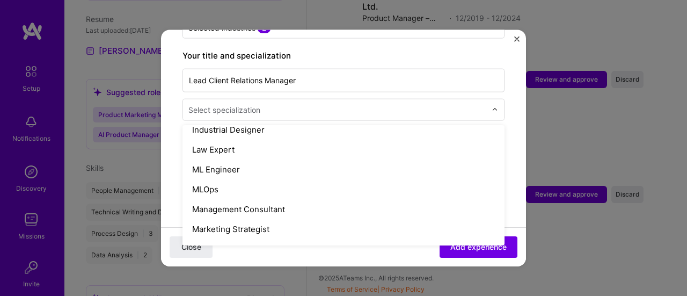
scroll to position [806, 0]
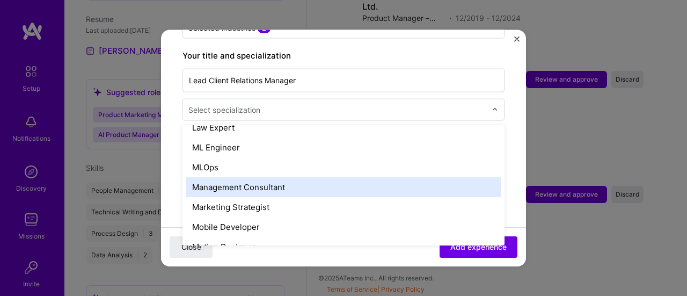
click at [234, 177] on div "Management Consultant" at bounding box center [344, 187] width 316 height 20
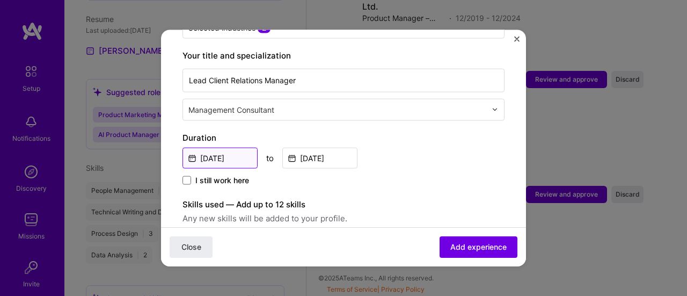
click at [233, 147] on input "Dec, 2012" at bounding box center [220, 157] width 75 height 21
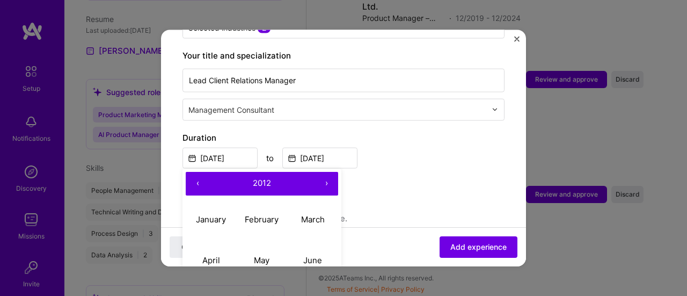
click at [324, 172] on button "›" at bounding box center [327, 183] width 24 height 24
click at [209, 214] on abbr "January" at bounding box center [211, 219] width 30 height 10
type input "Jan, 2013"
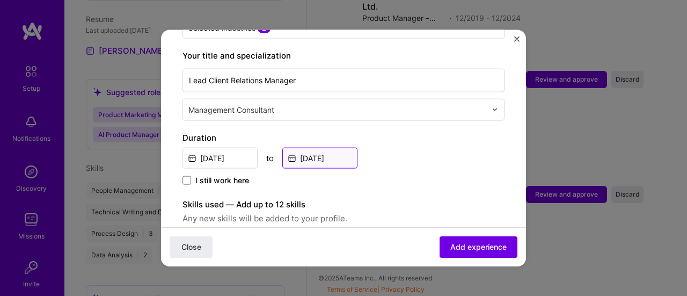
click at [331, 147] on input "Dec, 2014" at bounding box center [319, 157] width 75 height 21
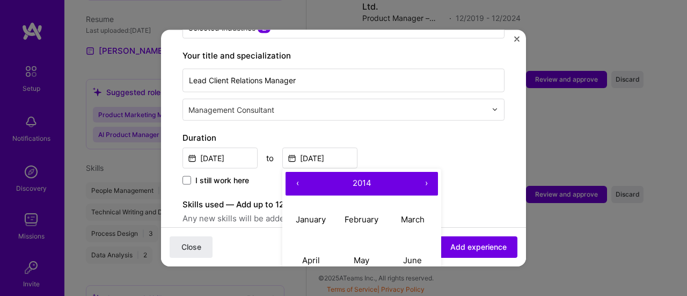
click at [429, 171] on button "›" at bounding box center [427, 183] width 24 height 24
click at [360, 255] on abbr "May" at bounding box center [362, 260] width 16 height 10
type input "May, 2015"
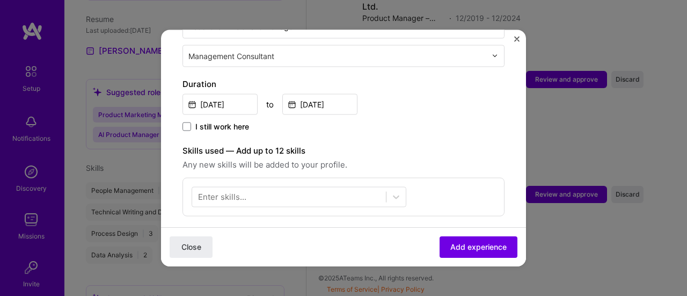
scroll to position [322, 0]
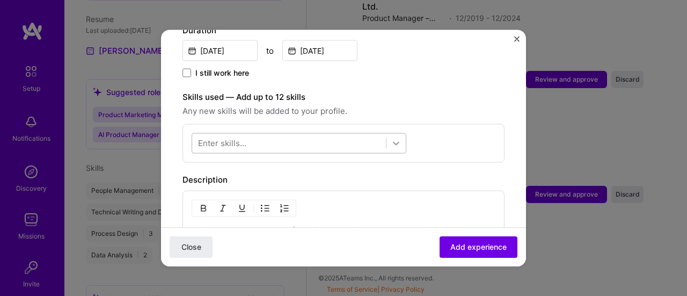
click at [400, 137] on icon at bounding box center [396, 142] width 11 height 11
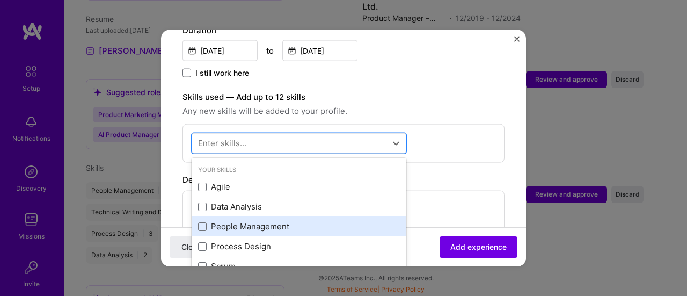
click at [269, 221] on div "People Management" at bounding box center [299, 226] width 202 height 11
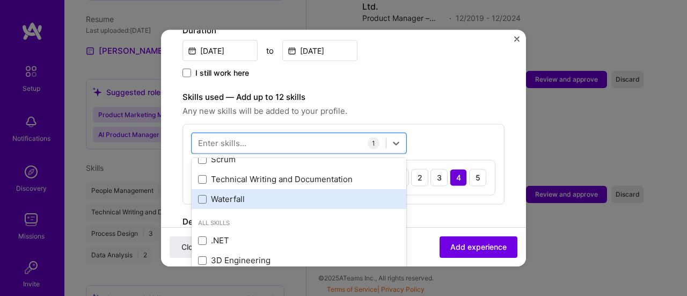
scroll to position [107, 0]
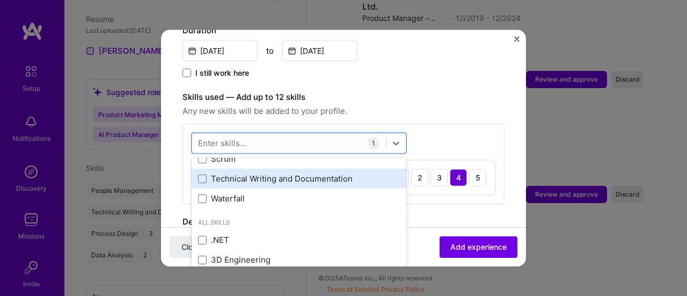
click at [253, 173] on div "Technical Writing and Documentation" at bounding box center [299, 178] width 202 height 11
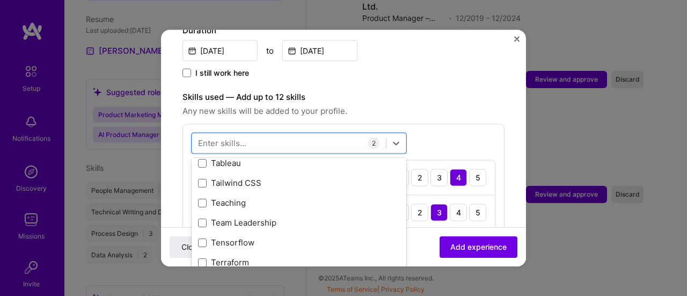
scroll to position [6557, 0]
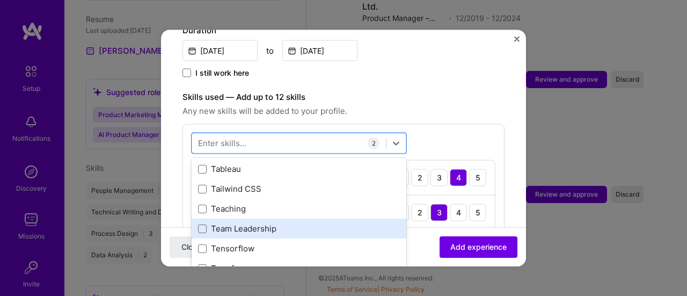
click at [247, 223] on div "Team Leadership" at bounding box center [299, 228] width 202 height 11
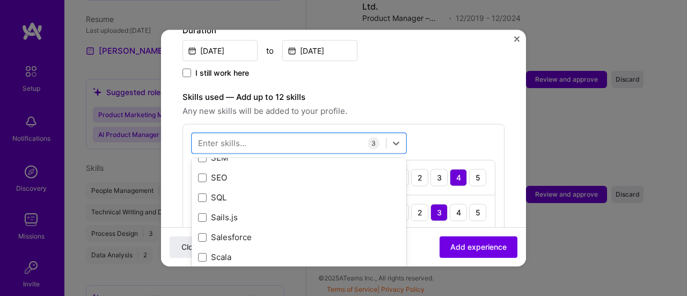
scroll to position [5805, 0]
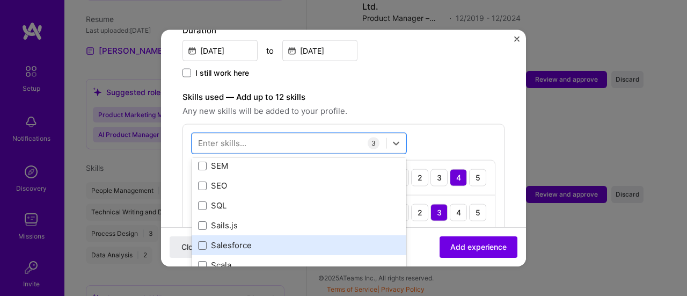
click at [244, 240] on div "Salesforce" at bounding box center [299, 245] width 202 height 11
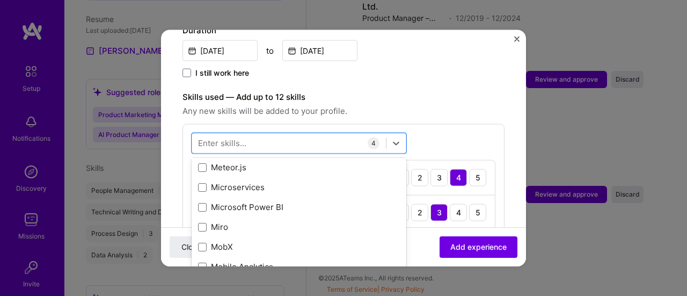
scroll to position [4140, 0]
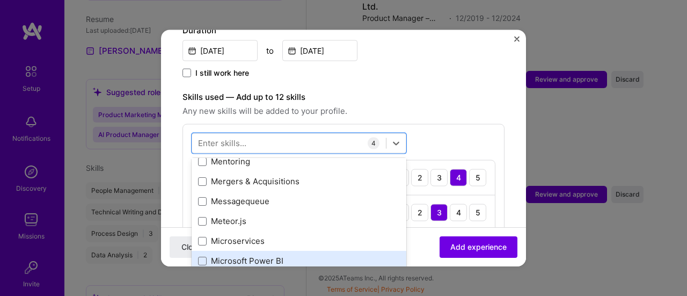
click at [271, 255] on div "Microsoft Power BI" at bounding box center [299, 260] width 202 height 11
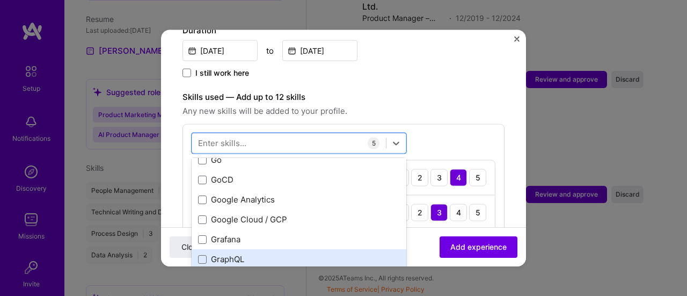
scroll to position [3066, 0]
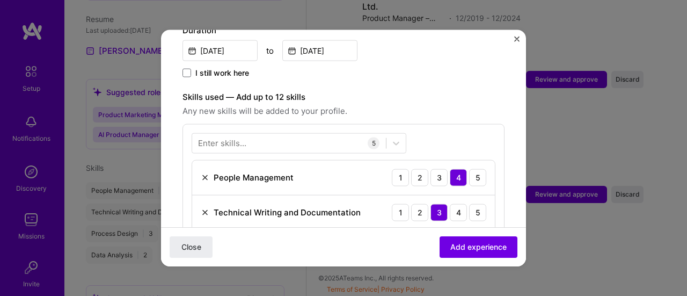
click at [498, 70] on form "Adding suggested job This job is suggested based on your LinkedIn, resume or A.…" at bounding box center [343, 262] width 365 height 1067
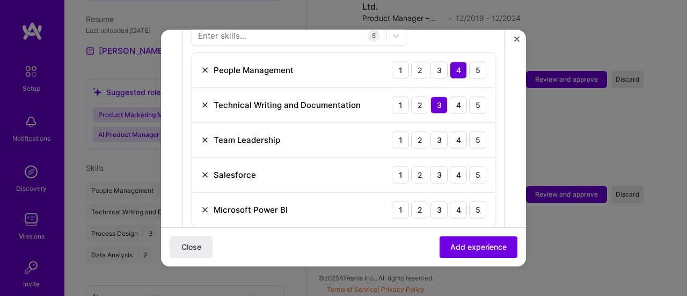
scroll to position [322, 0]
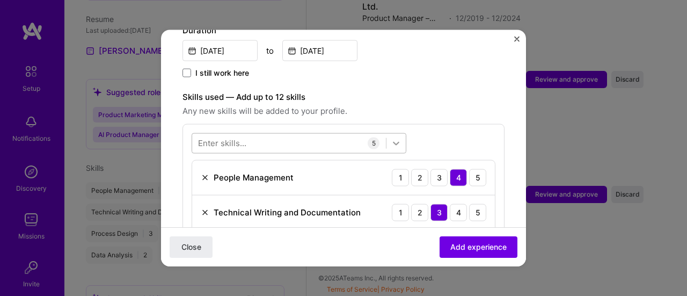
click at [395, 137] on icon at bounding box center [396, 142] width 11 height 11
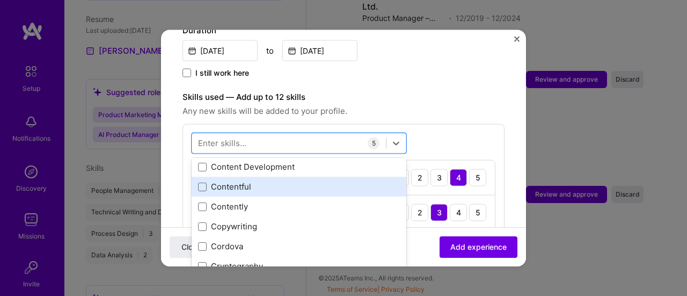
scroll to position [1665, 0]
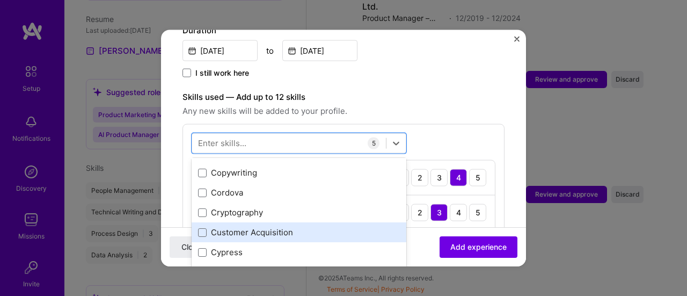
click at [279, 227] on div "Customer Acquisition" at bounding box center [299, 232] width 202 height 11
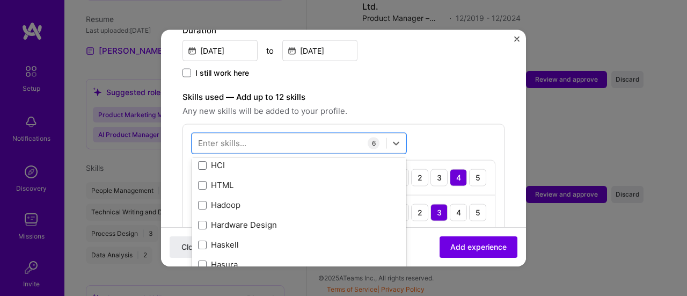
scroll to position [3276, 0]
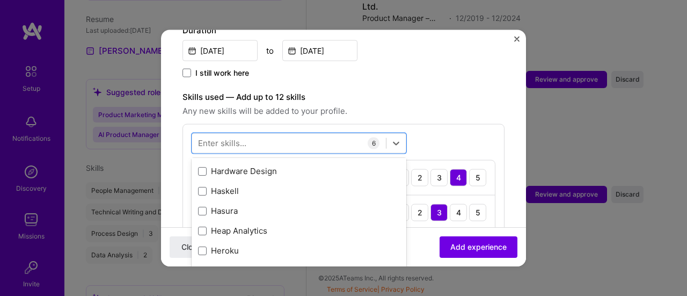
click at [433, 74] on div "Adding suggested job This job is suggested based on your LinkedIn, resume or A.…" at bounding box center [344, 249] width 322 height 1041
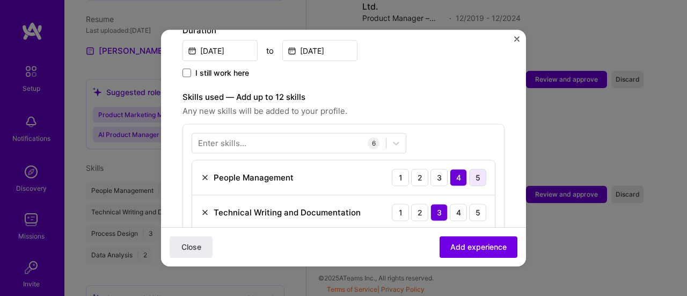
click at [471, 169] on div "5" at bounding box center [477, 177] width 17 height 17
click at [450, 204] on div "4" at bounding box center [458, 212] width 17 height 17
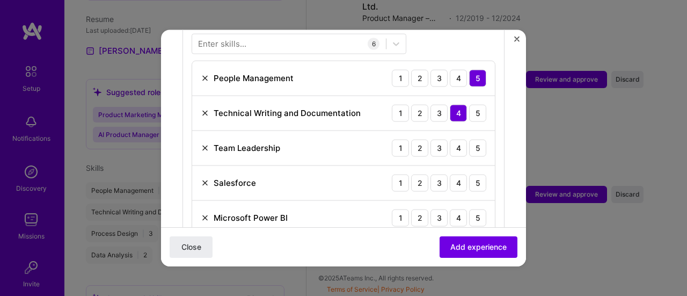
scroll to position [430, 0]
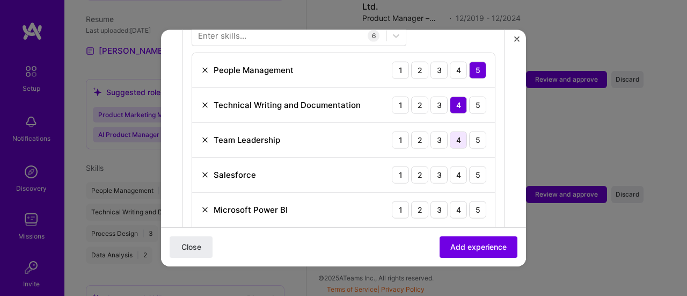
click at [453, 131] on div "4" at bounding box center [458, 139] width 17 height 17
click at [434, 166] on div "3" at bounding box center [439, 174] width 17 height 17
click at [412, 201] on div "2" at bounding box center [419, 209] width 17 height 17
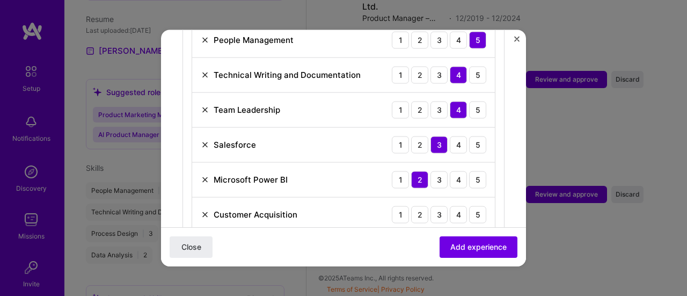
scroll to position [483, 0]
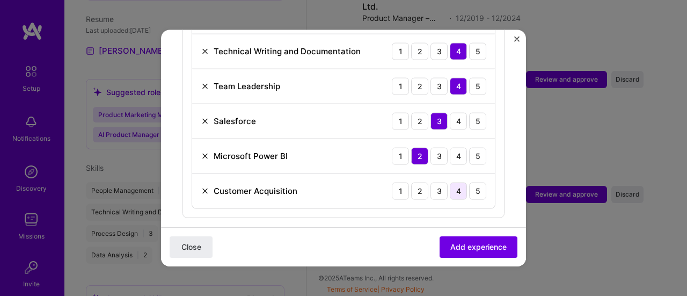
click at [452, 182] on div "4" at bounding box center [458, 190] width 17 height 17
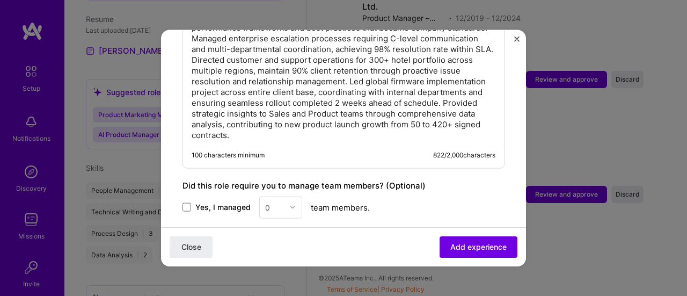
scroll to position [806, 0]
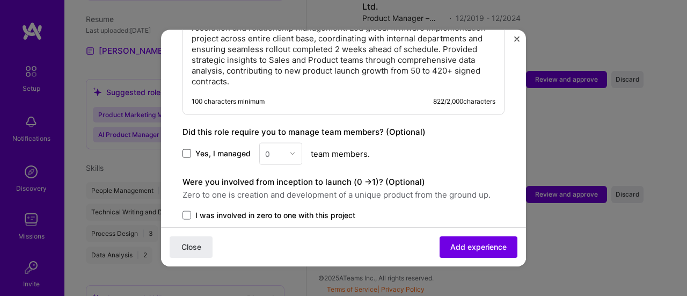
click at [187, 149] on span at bounding box center [187, 153] width 9 height 9
click at [0, 0] on input "Yes, I managed" at bounding box center [0, 0] width 0 height 0
click at [294, 150] on img at bounding box center [292, 153] width 6 height 6
click at [275, 176] on div "12" at bounding box center [281, 186] width 37 height 20
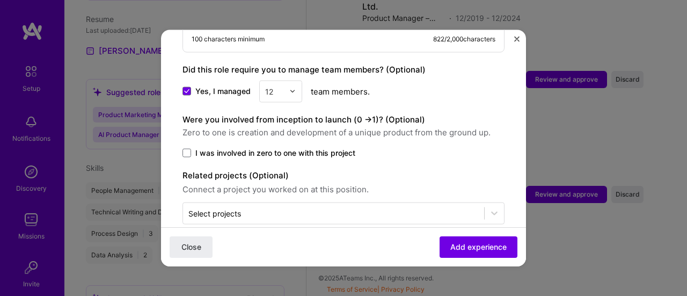
scroll to position [870, 0]
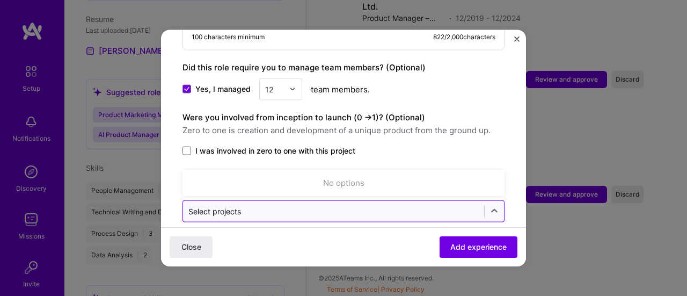
click at [320, 205] on input "text" at bounding box center [334, 210] width 291 height 11
click at [485, 201] on div at bounding box center [494, 210] width 19 height 19
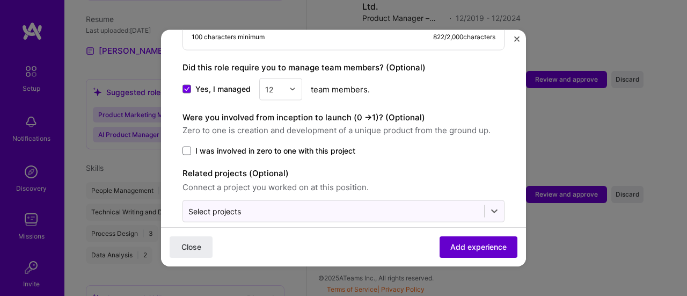
click at [467, 245] on span "Add experience" at bounding box center [479, 247] width 56 height 11
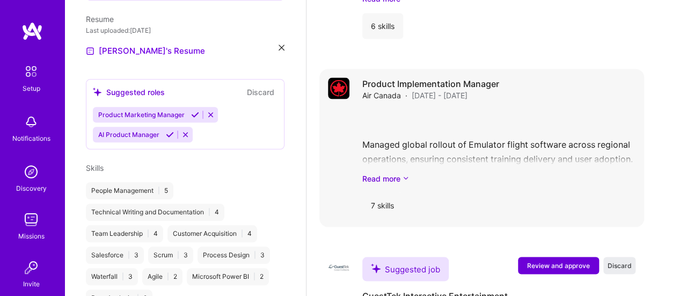
scroll to position [1006, 0]
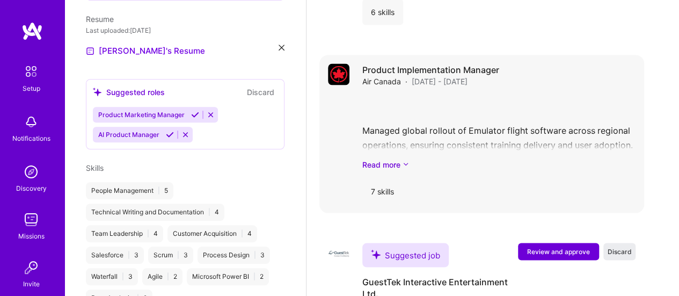
click at [439, 71] on h4 "Product Implementation Manager" at bounding box center [431, 69] width 137 height 12
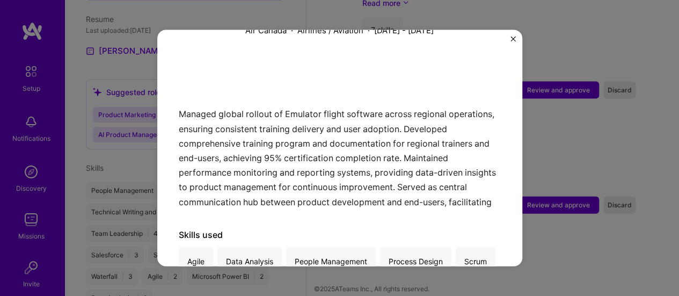
scroll to position [54, 0]
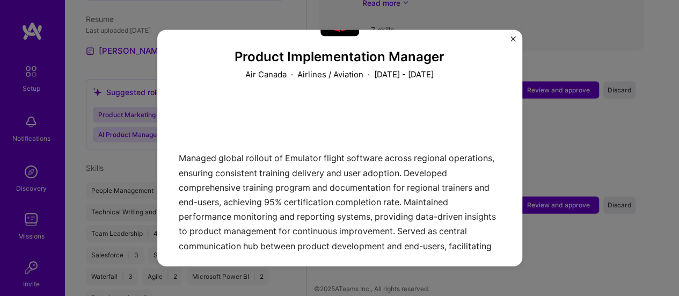
drag, startPoint x: 513, startPoint y: 40, endPoint x: 511, endPoint y: 48, distance: 7.8
click at [513, 40] on img "Close" at bounding box center [513, 38] width 5 height 5
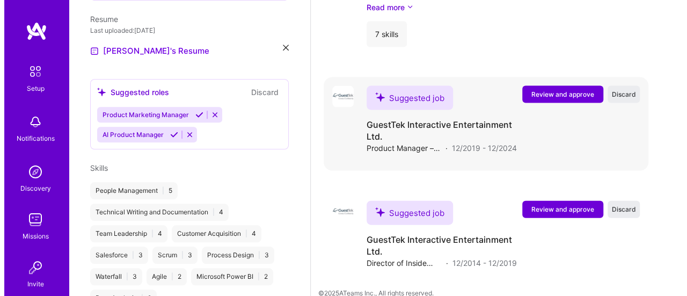
scroll to position [1178, 0]
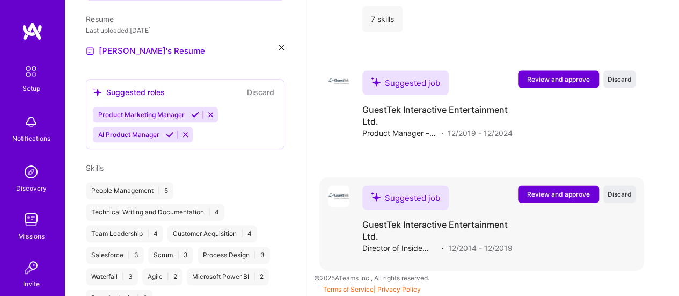
click at [553, 194] on span "Review and approve" at bounding box center [558, 194] width 63 height 9
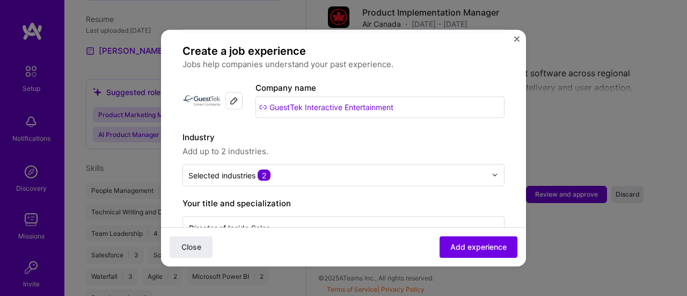
scroll to position [161, 0]
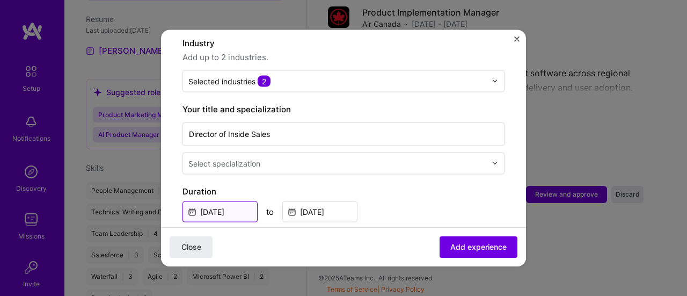
click at [204, 201] on input "Dec, 2014" at bounding box center [220, 211] width 75 height 21
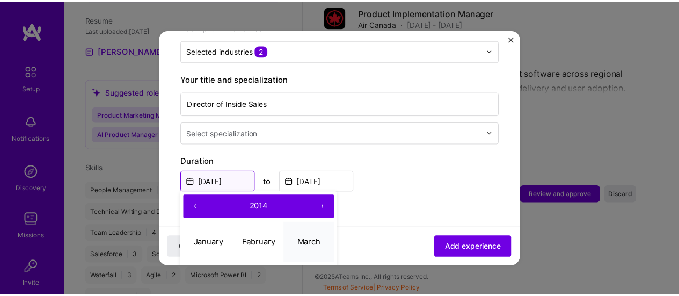
scroll to position [215, 0]
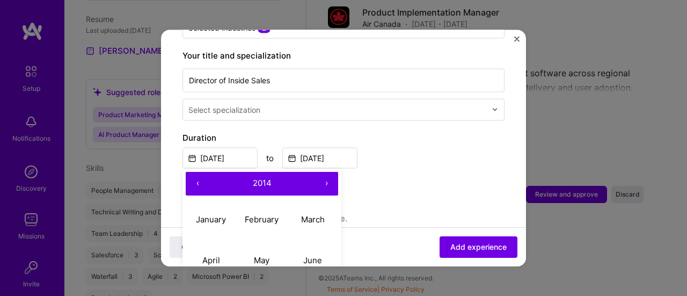
click at [327, 171] on button "›" at bounding box center [327, 183] width 24 height 24
click at [271, 243] on button "May" at bounding box center [262, 260] width 51 height 41
type input "May, 2015"
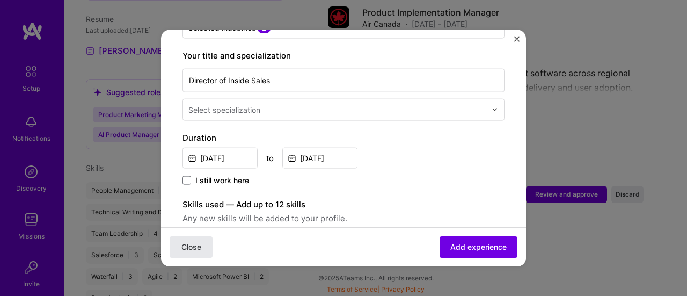
click at [190, 243] on span "Close" at bounding box center [192, 247] width 20 height 11
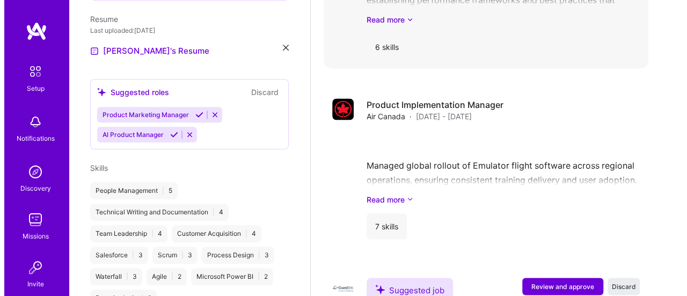
scroll to position [1063, 0]
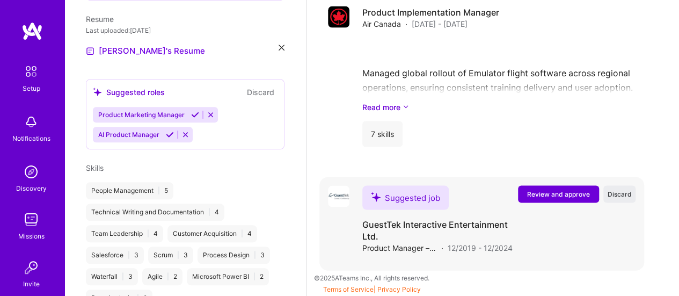
click at [571, 191] on span "Review and approve" at bounding box center [558, 194] width 63 height 9
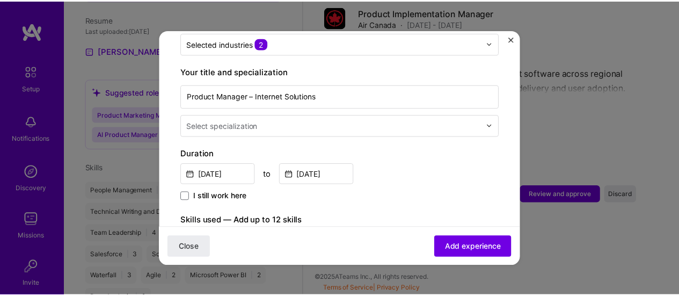
scroll to position [215, 0]
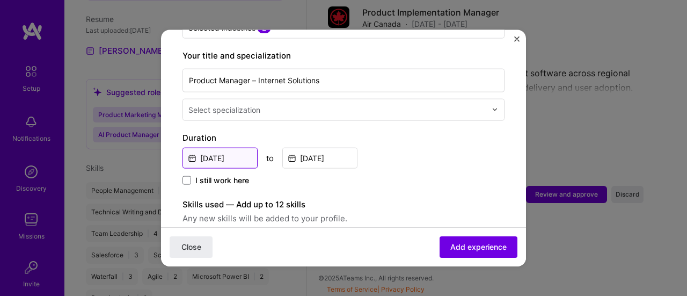
click at [238, 147] on input "Dec, 2019" at bounding box center [220, 157] width 75 height 21
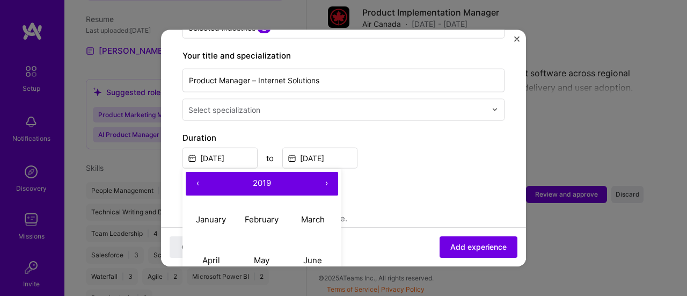
click at [433, 157] on div "Duration Dec, 2019 ‹ 2019 › January February March April May June July August S…" at bounding box center [344, 159] width 322 height 56
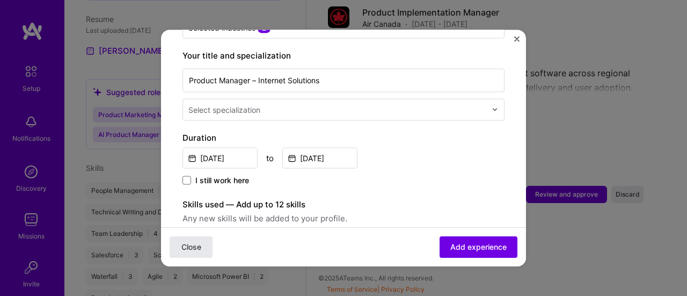
click at [200, 251] on span "Close" at bounding box center [192, 247] width 20 height 11
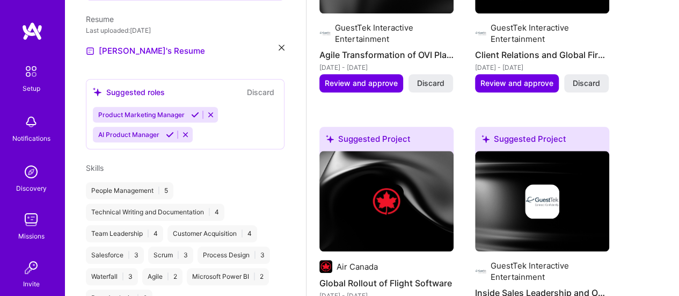
scroll to position [418, 0]
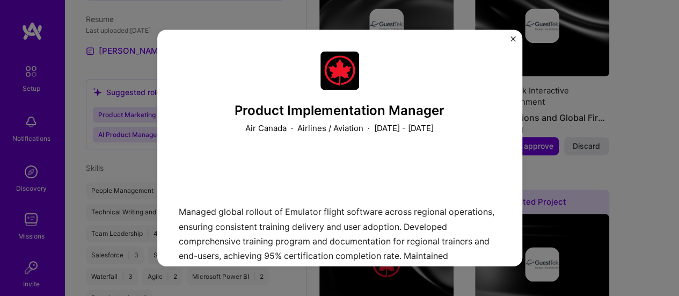
scroll to position [1063, 0]
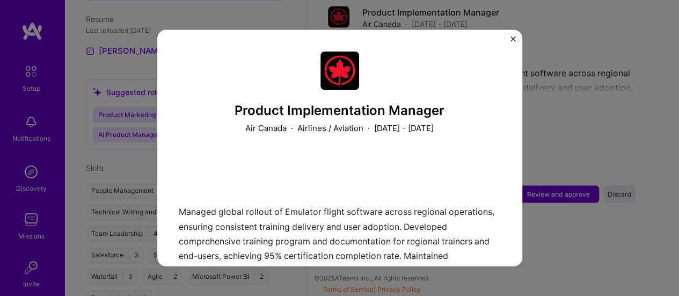
click at [511, 38] on img "Close" at bounding box center [513, 38] width 5 height 5
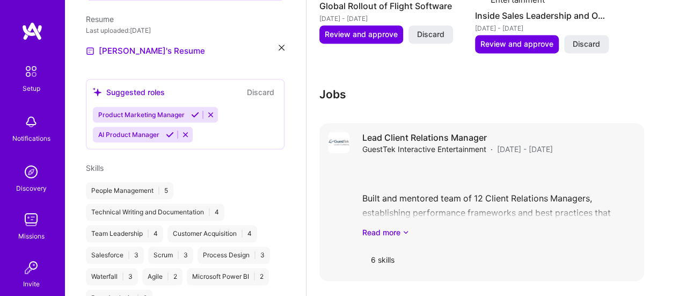
scroll to position [687, 0]
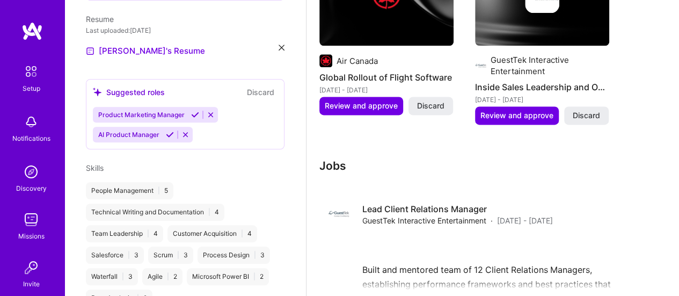
click at [337, 166] on h3 "Jobs" at bounding box center [482, 165] width 325 height 13
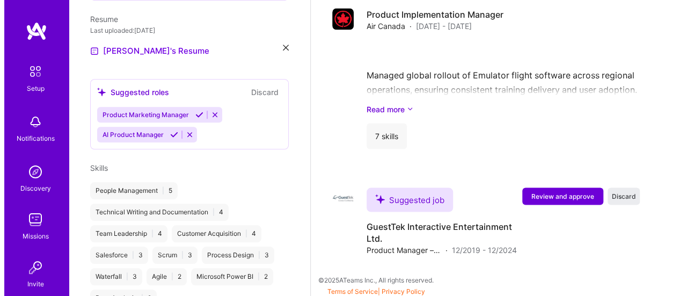
scroll to position [1063, 0]
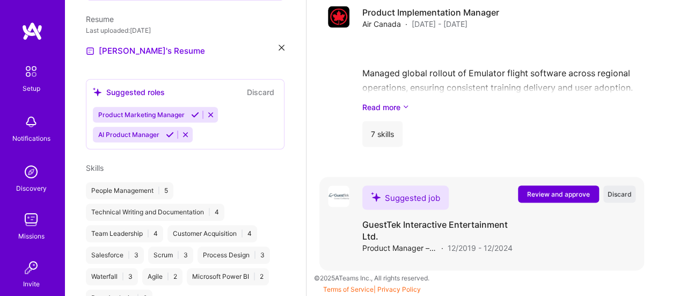
click at [570, 196] on span "Review and approve" at bounding box center [558, 194] width 63 height 9
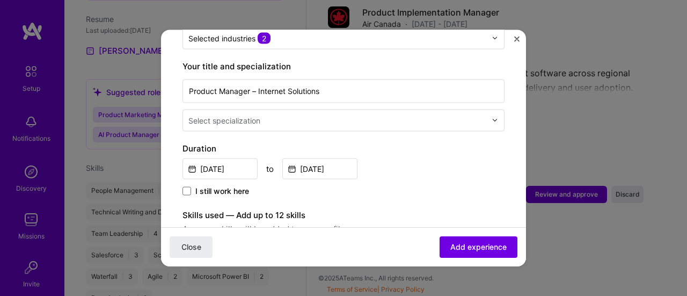
scroll to position [215, 0]
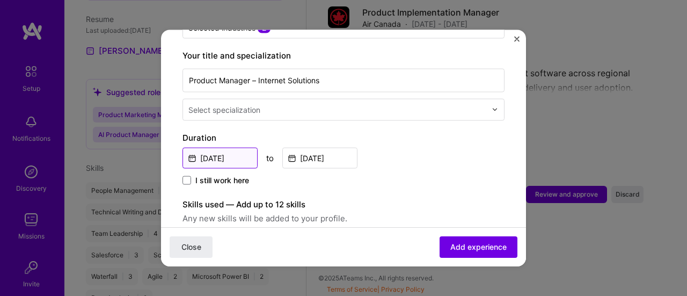
click at [236, 148] on input "Dec, 2019" at bounding box center [220, 157] width 75 height 21
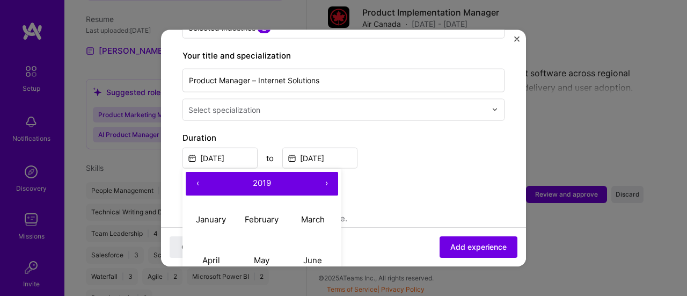
click at [321, 171] on button "›" at bounding box center [327, 183] width 24 height 24
click at [320, 255] on abbr "June" at bounding box center [312, 260] width 19 height 10
type input "Jun, 2020"
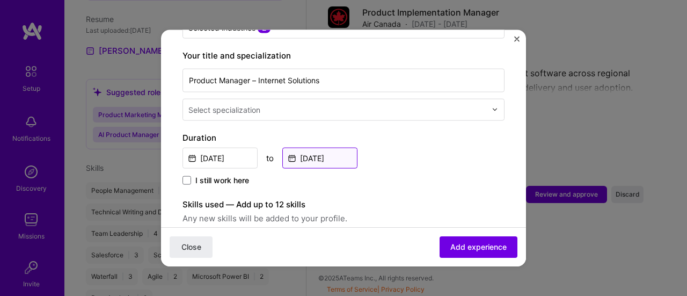
click at [339, 147] on input "Dec, 2024" at bounding box center [319, 157] width 75 height 21
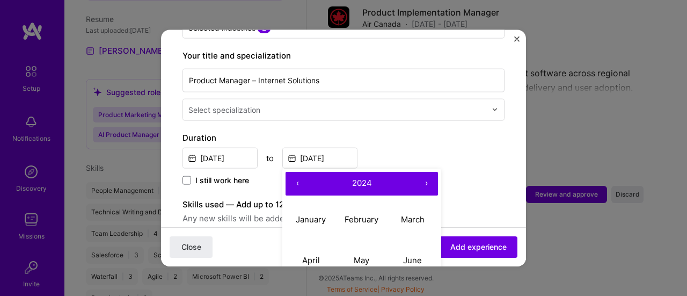
click at [300, 171] on button "‹" at bounding box center [298, 183] width 24 height 24
click at [426, 171] on button "›" at bounding box center [427, 183] width 24 height 24
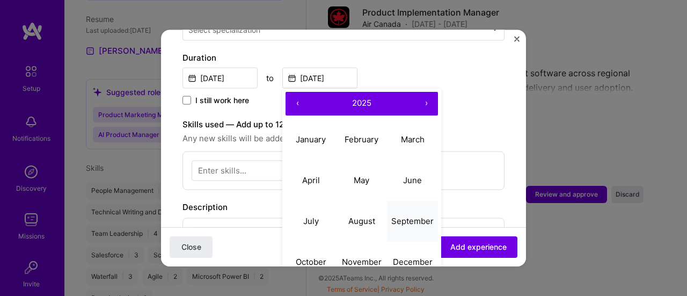
scroll to position [322, 0]
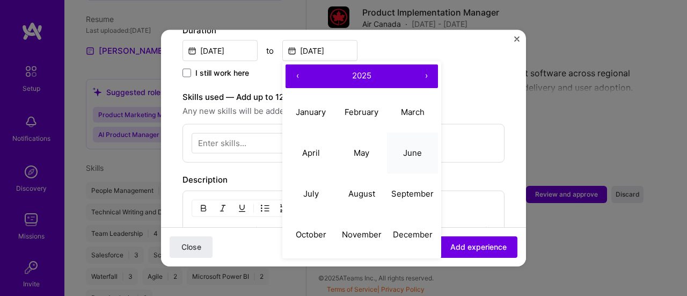
click at [410, 148] on abbr "June" at bounding box center [412, 153] width 19 height 10
type input "Jun, 2025"
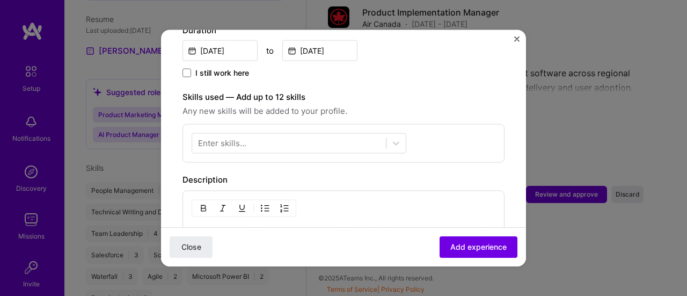
click at [206, 67] on span "I still work here" at bounding box center [222, 72] width 54 height 11
click at [0, 0] on input "I still work here" at bounding box center [0, 0] width 0 height 0
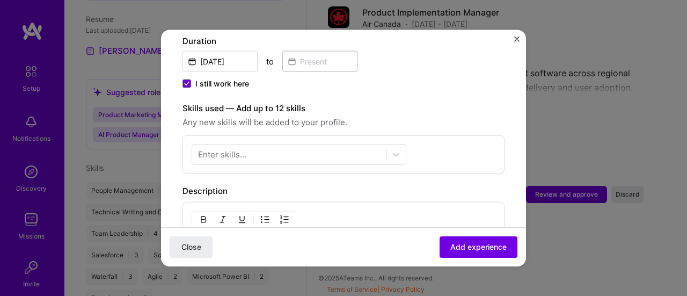
scroll to position [258, 0]
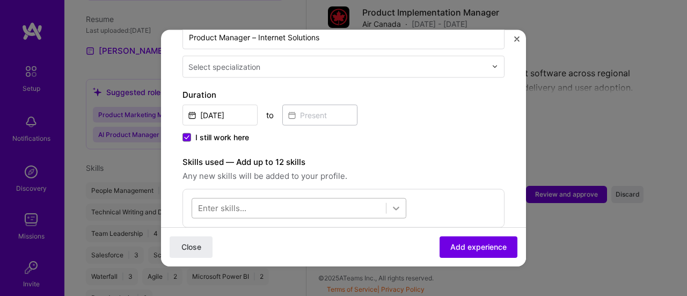
click at [392, 202] on icon at bounding box center [396, 207] width 11 height 11
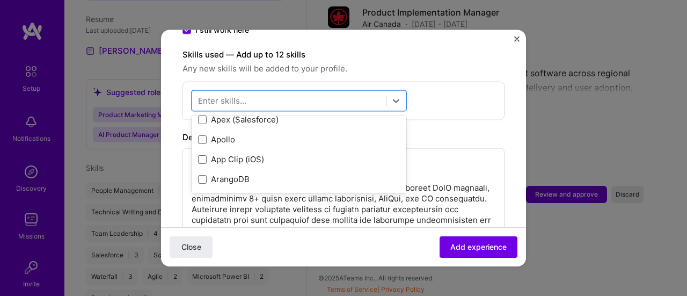
scroll to position [0, 0]
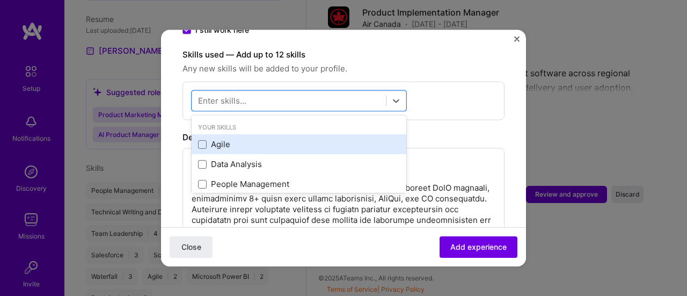
click at [229, 139] on div "Agile" at bounding box center [299, 144] width 202 height 11
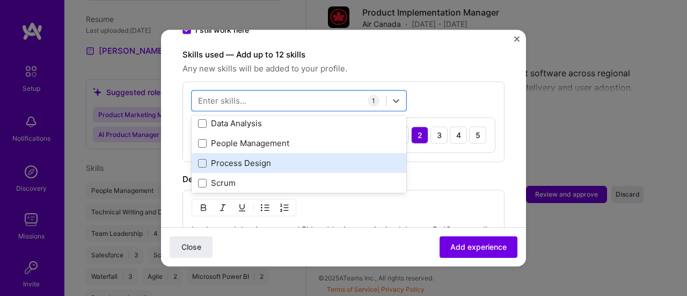
scroll to position [54, 0]
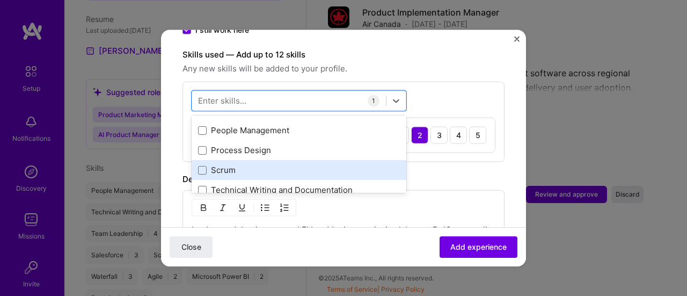
click at [231, 164] on div "Scrum" at bounding box center [299, 169] width 202 height 11
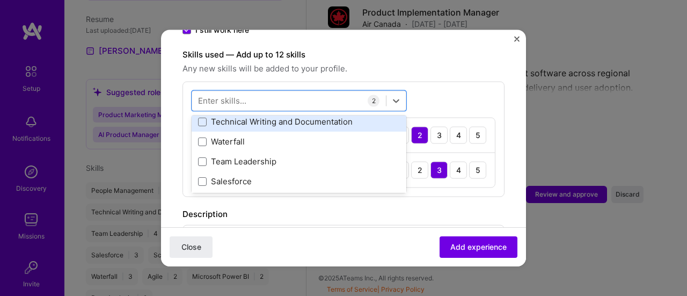
scroll to position [107, 0]
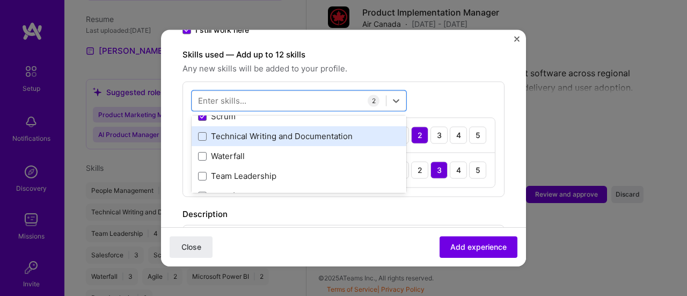
click at [259, 131] on div "Technical Writing and Documentation" at bounding box center [299, 136] width 202 height 11
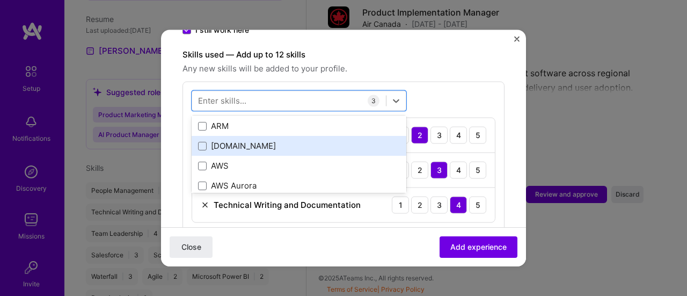
scroll to position [376, 0]
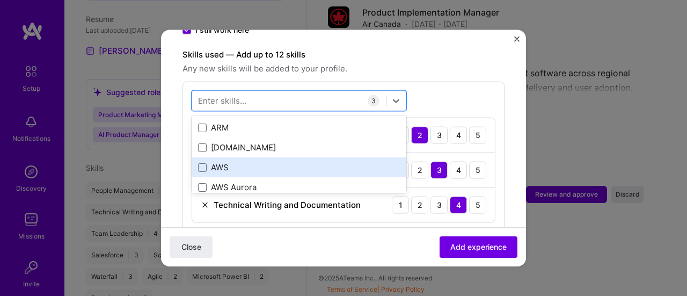
click at [225, 162] on div "AWS" at bounding box center [299, 167] width 202 height 11
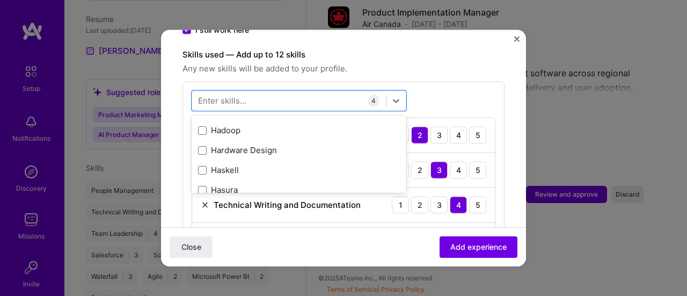
scroll to position [3330, 0]
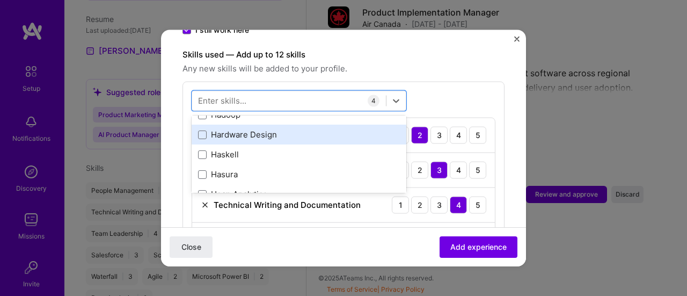
click at [269, 129] on div "Hardware Design" at bounding box center [299, 134] width 202 height 11
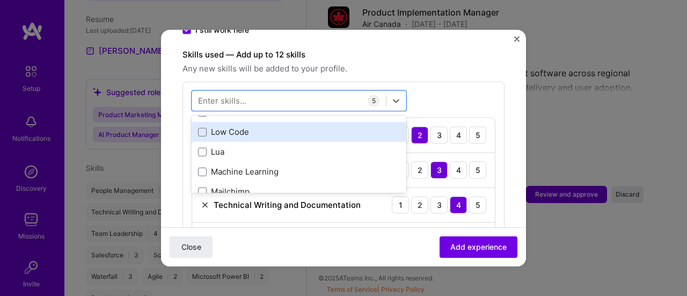
scroll to position [4082, 0]
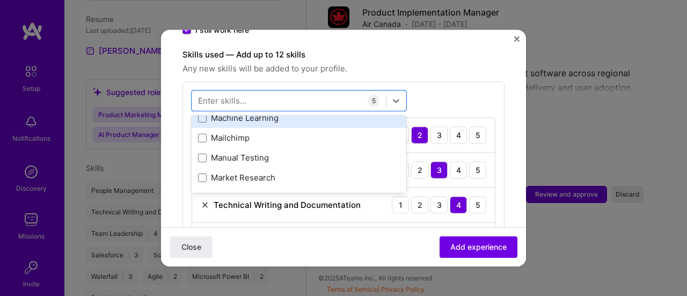
click at [269, 112] on div "Machine Learning" at bounding box center [299, 117] width 202 height 11
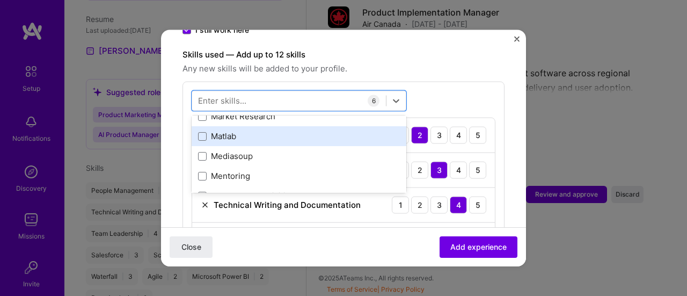
scroll to position [4135, 0]
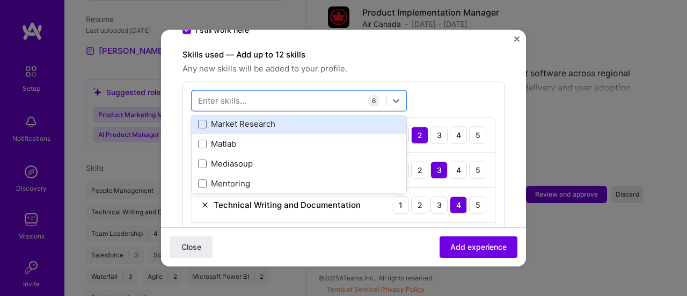
click at [260, 118] on div "Market Research" at bounding box center [299, 123] width 202 height 11
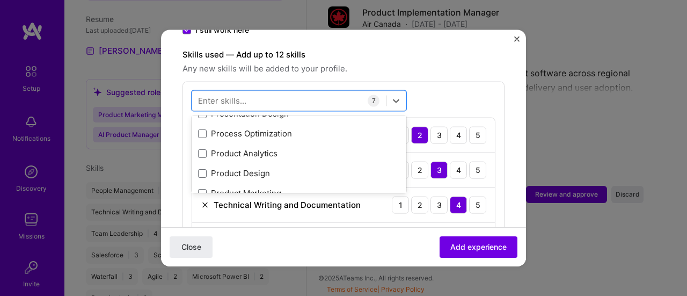
scroll to position [5048, 0]
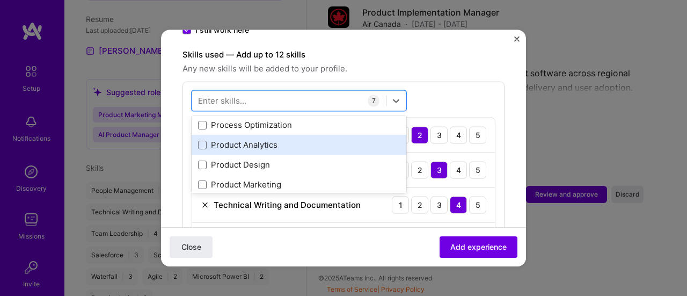
click at [245, 139] on div "Product Analytics" at bounding box center [299, 144] width 202 height 11
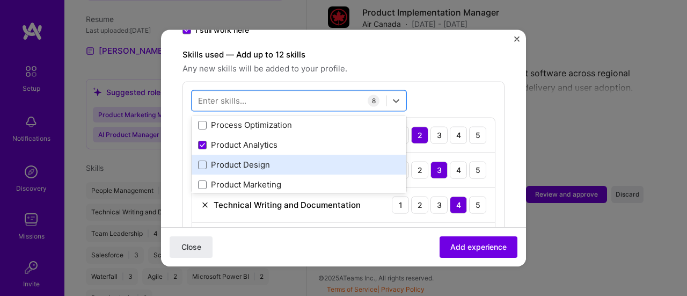
click at [243, 159] on div "Product Design" at bounding box center [299, 164] width 202 height 11
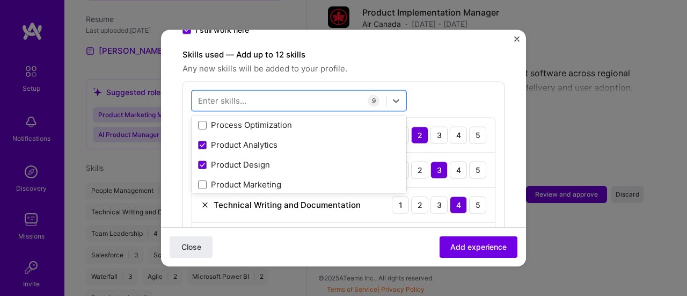
scroll to position [5102, 0]
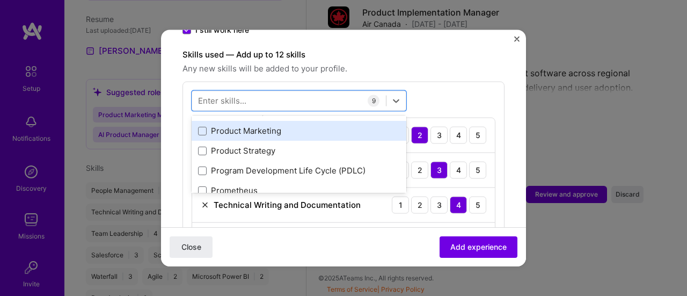
click at [249, 125] on div "Product Marketing" at bounding box center [299, 130] width 202 height 11
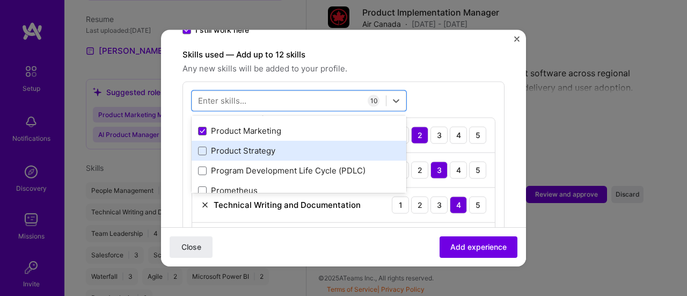
click at [247, 145] on div "Product Strategy" at bounding box center [299, 150] width 202 height 11
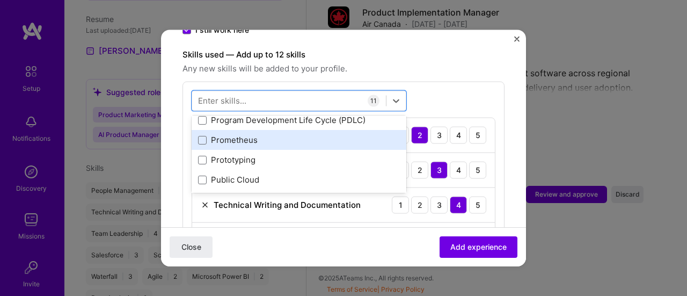
scroll to position [5156, 0]
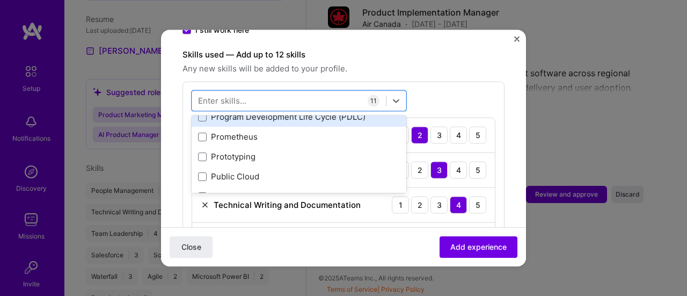
click at [277, 111] on div "Program Development Life Cycle (PDLC)" at bounding box center [299, 116] width 202 height 11
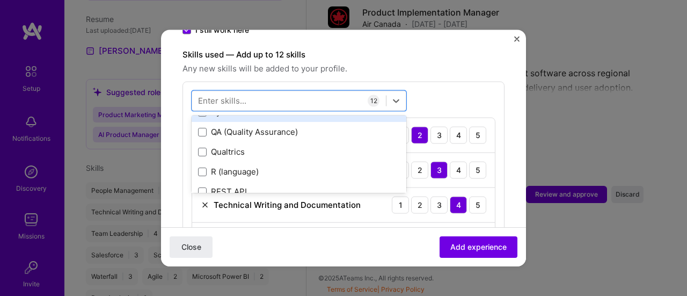
scroll to position [5317, 0]
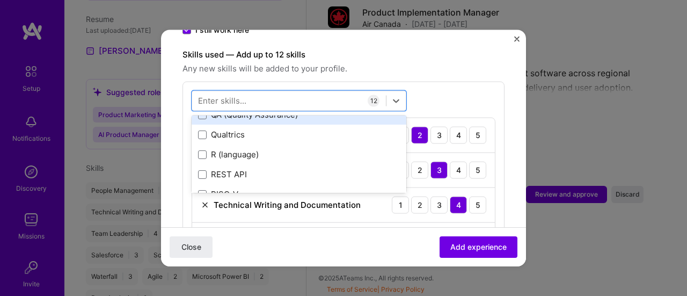
click at [264, 109] on div "QA (Quality Assurance)" at bounding box center [299, 114] width 202 height 11
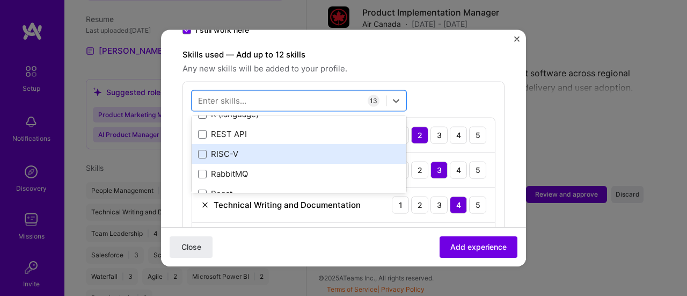
scroll to position [5371, 0]
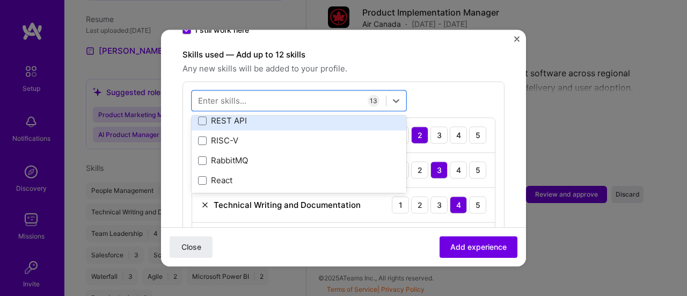
click at [243, 115] on div "REST API" at bounding box center [299, 120] width 202 height 11
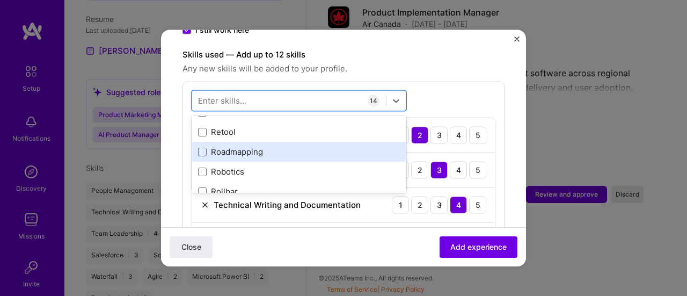
scroll to position [5585, 0]
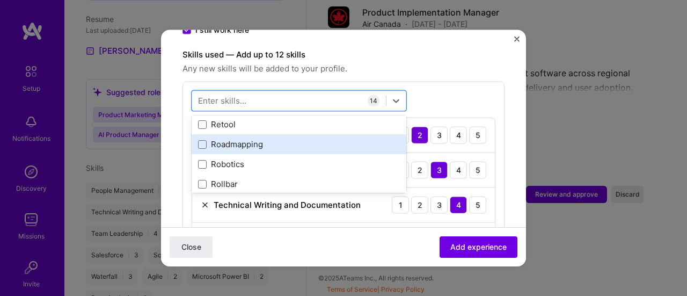
click at [291, 139] on div "Roadmapping" at bounding box center [299, 144] width 202 height 11
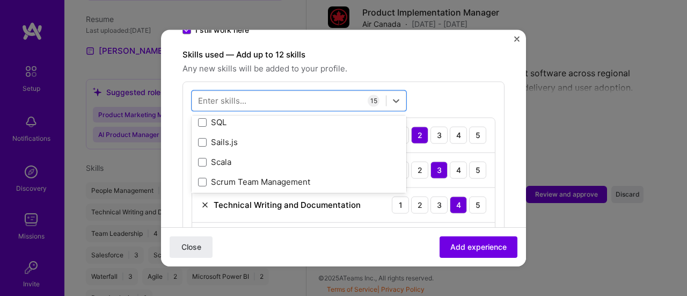
scroll to position [5908, 0]
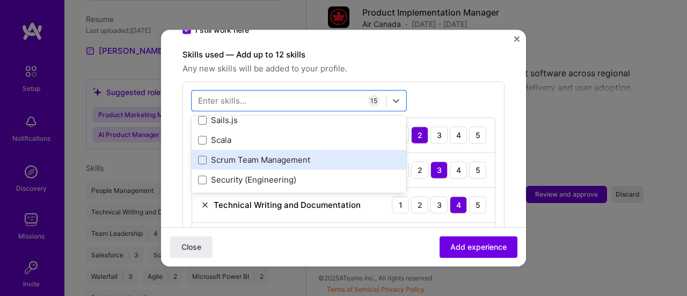
click at [305, 154] on div "Scrum Team Management" at bounding box center [299, 159] width 202 height 11
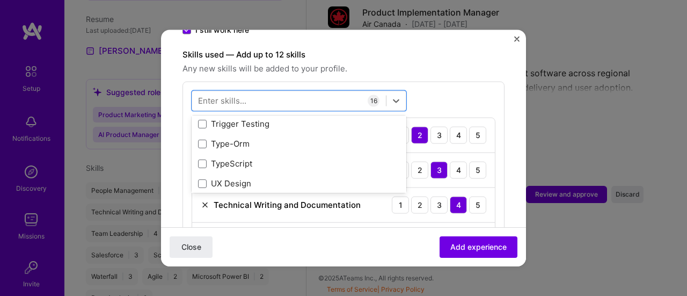
scroll to position [6821, 0]
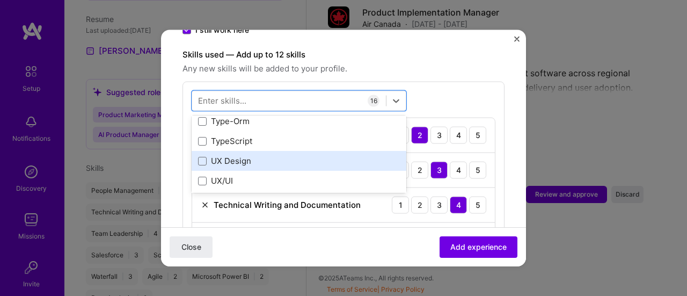
click at [266, 155] on div "UX Design" at bounding box center [299, 160] width 202 height 11
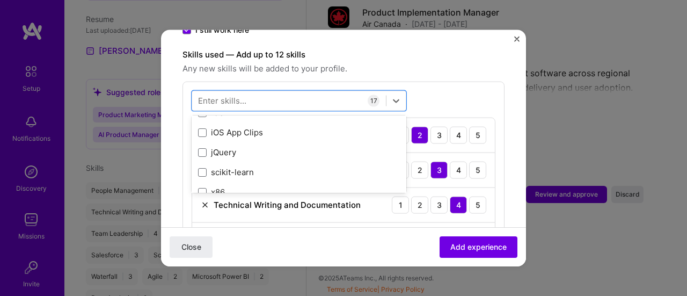
scroll to position [7481, 0]
click at [476, 62] on span "Any new skills will be added to your profile." at bounding box center [344, 68] width 322 height 13
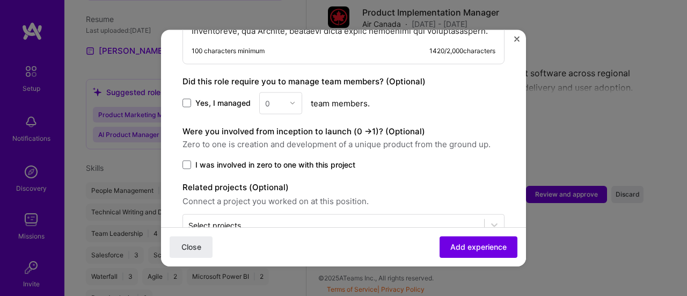
scroll to position [1332, 0]
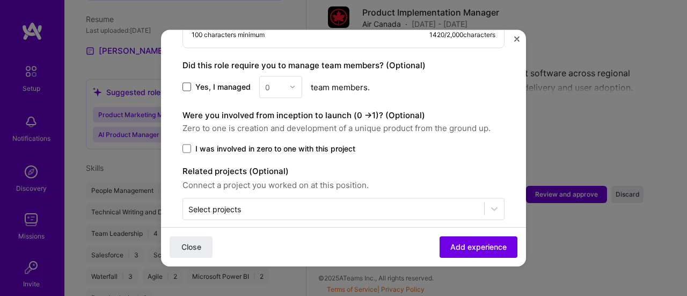
click at [187, 83] on span at bounding box center [187, 87] width 9 height 9
click at [0, 0] on input "Yes, I managed" at bounding box center [0, 0] width 0 height 0
click at [290, 84] on img at bounding box center [292, 87] width 6 height 6
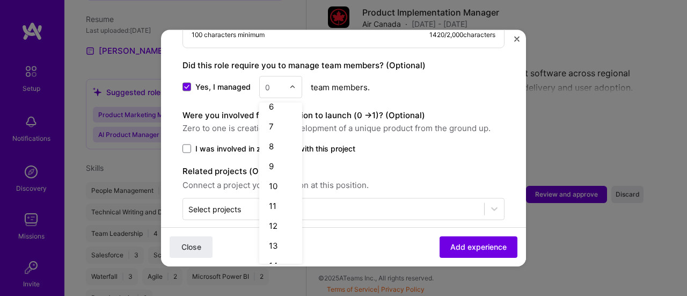
scroll to position [161, 0]
click at [274, 228] on div "15" at bounding box center [281, 232] width 37 height 20
click at [188, 144] on span at bounding box center [187, 148] width 9 height 9
click at [0, 0] on input "I was involved in zero to one with this project" at bounding box center [0, 0] width 0 height 0
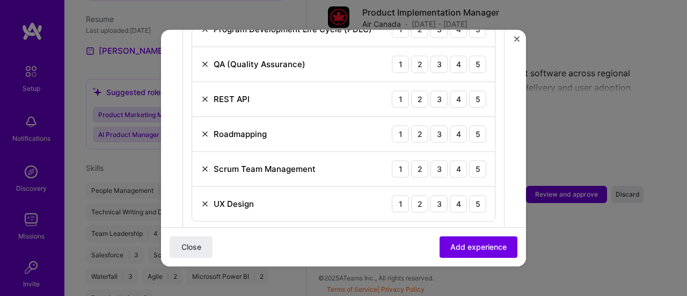
scroll to position [801, 0]
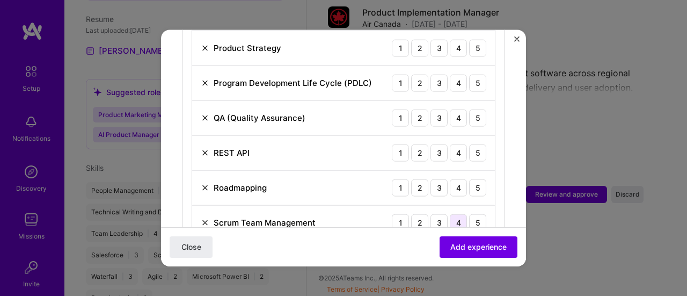
click at [453, 214] on div "4" at bounding box center [458, 222] width 17 height 17
click at [451, 179] on div "4" at bounding box center [458, 187] width 17 height 17
click at [431, 144] on div "3" at bounding box center [439, 152] width 17 height 17
click at [433, 109] on div "3" at bounding box center [439, 117] width 17 height 17
click at [450, 74] on div "4" at bounding box center [458, 82] width 17 height 17
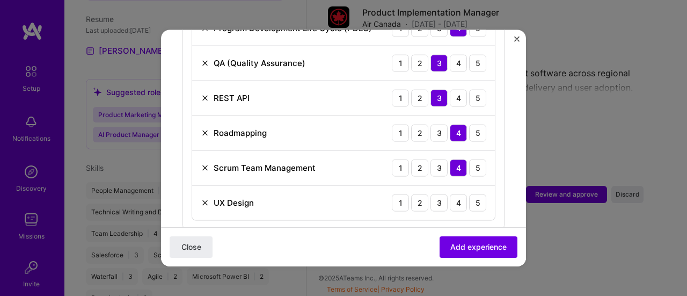
scroll to position [909, 0]
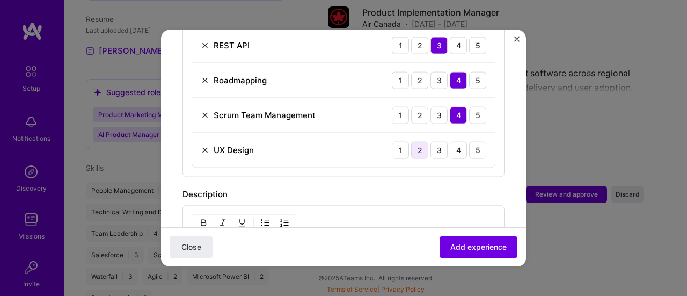
click at [416, 141] on div "2" at bounding box center [419, 149] width 17 height 17
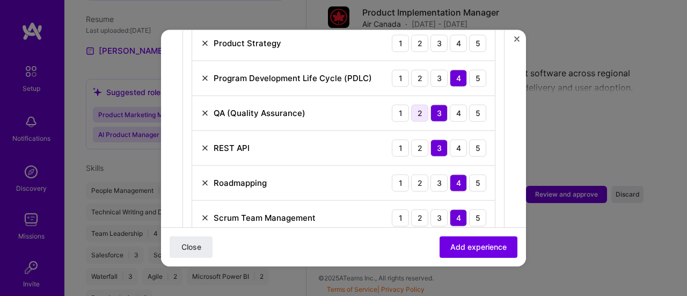
scroll to position [801, 0]
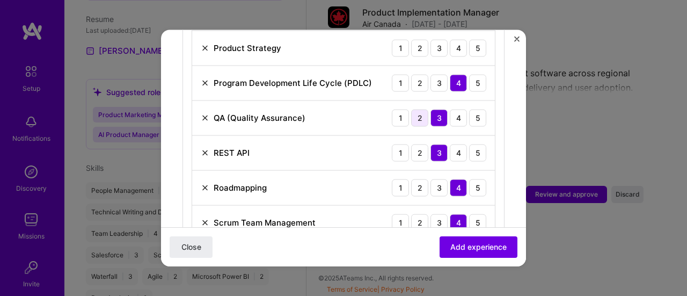
click at [416, 109] on div "2" at bounding box center [419, 117] width 17 height 17
click at [417, 144] on div "2" at bounding box center [419, 152] width 17 height 17
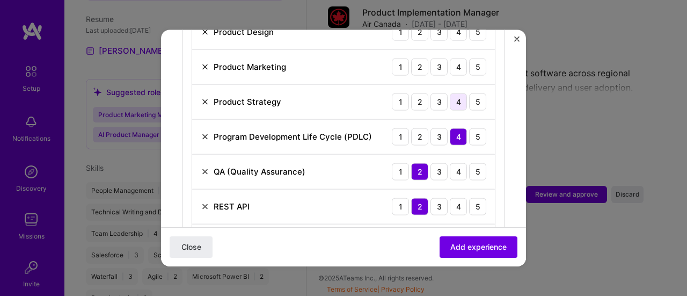
click at [454, 93] on div "4" at bounding box center [458, 101] width 17 height 17
click at [455, 58] on div "4" at bounding box center [458, 66] width 17 height 17
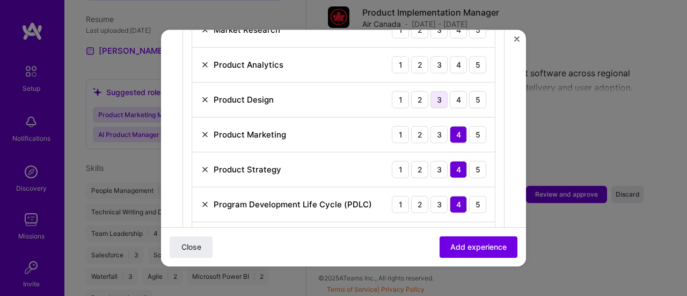
scroll to position [640, 0]
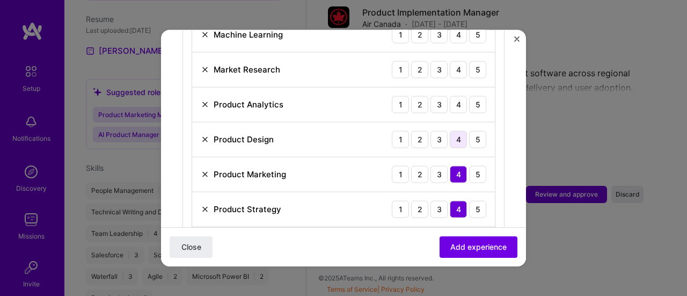
click at [450, 131] on div "4" at bounding box center [458, 139] width 17 height 17
click at [451, 96] on div "4" at bounding box center [458, 104] width 17 height 17
click at [455, 61] on div "4" at bounding box center [458, 69] width 17 height 17
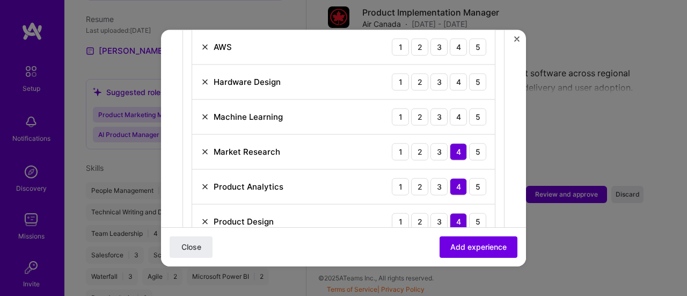
scroll to position [533, 0]
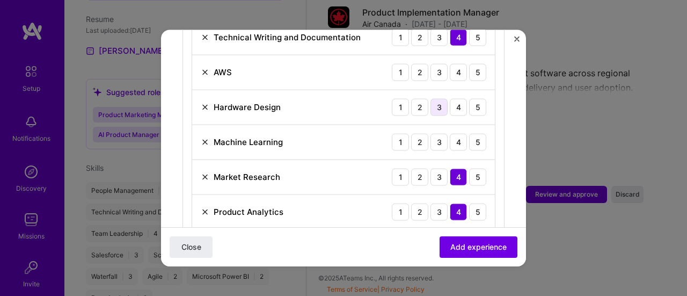
click at [434, 98] on div "3" at bounding box center [439, 106] width 17 height 17
click at [417, 63] on div "2" at bounding box center [419, 71] width 17 height 17
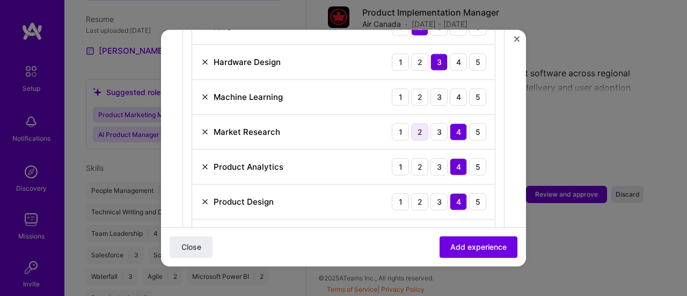
scroll to position [586, 0]
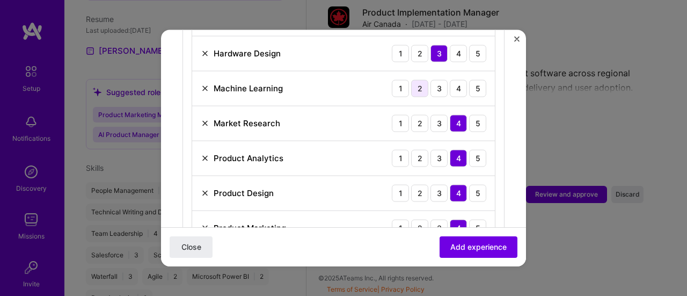
click at [415, 79] on div "2" at bounding box center [419, 87] width 17 height 17
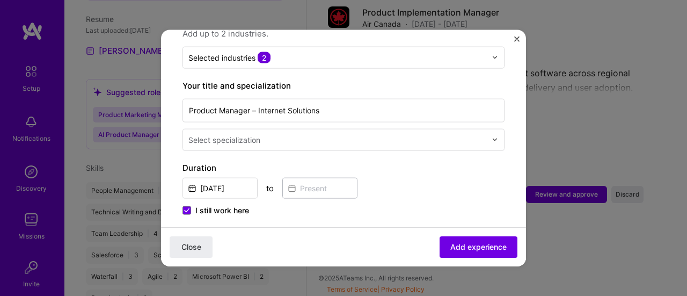
scroll to position [157, 0]
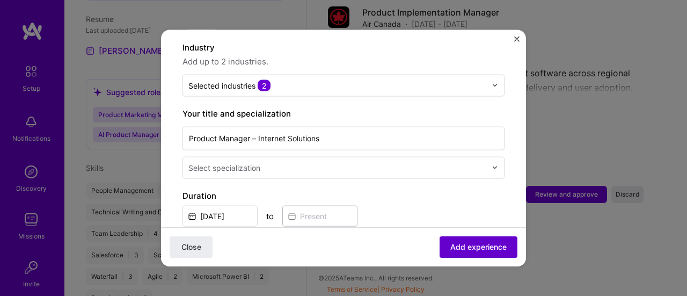
click at [467, 245] on span "Add experience" at bounding box center [479, 247] width 56 height 11
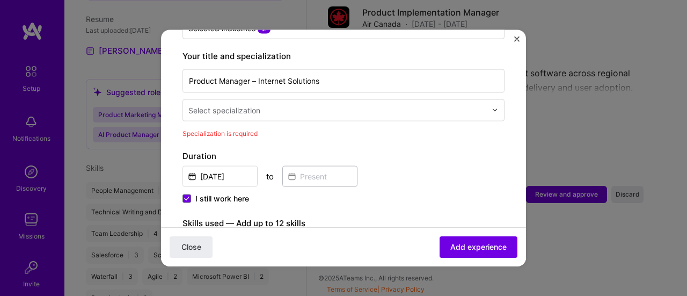
scroll to position [222, 0]
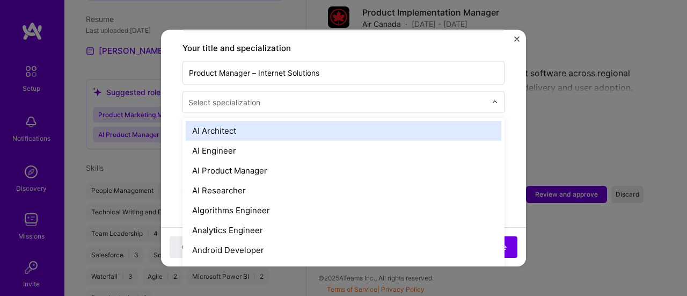
click at [312, 96] on input "text" at bounding box center [339, 101] width 300 height 11
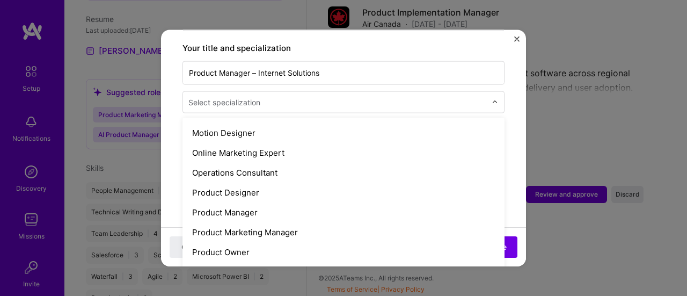
scroll to position [913, 0]
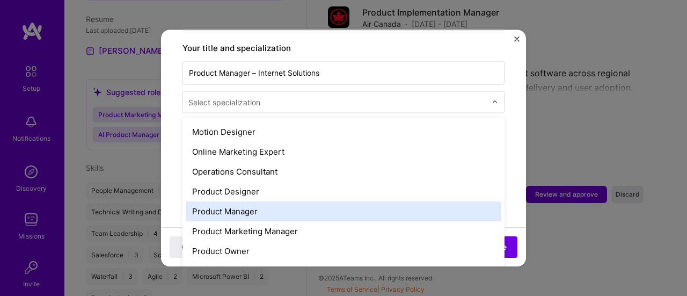
click at [238, 201] on div "Product Manager" at bounding box center [344, 211] width 316 height 20
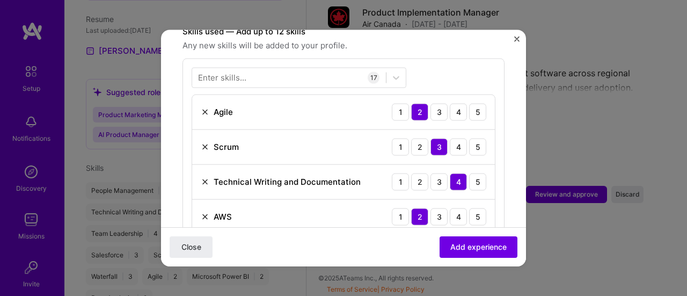
scroll to position [437, 0]
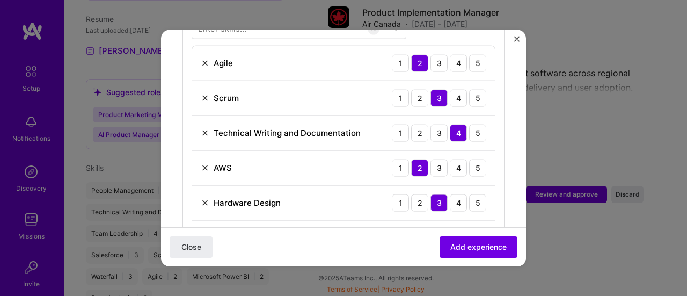
click at [205, 93] on img at bounding box center [205, 97] width 9 height 9
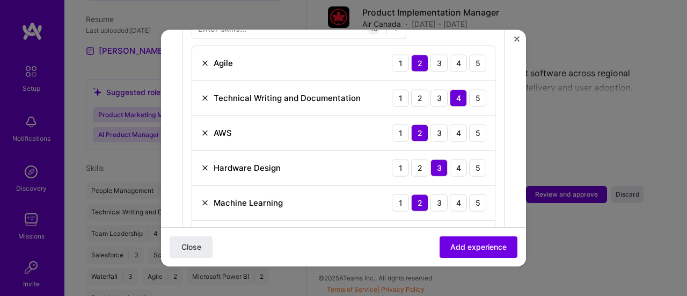
click at [202, 128] on img at bounding box center [205, 132] width 9 height 9
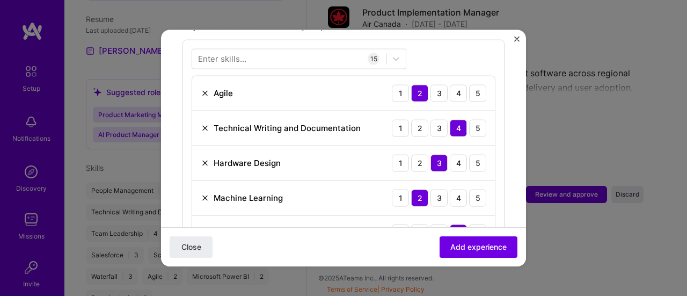
scroll to position [383, 0]
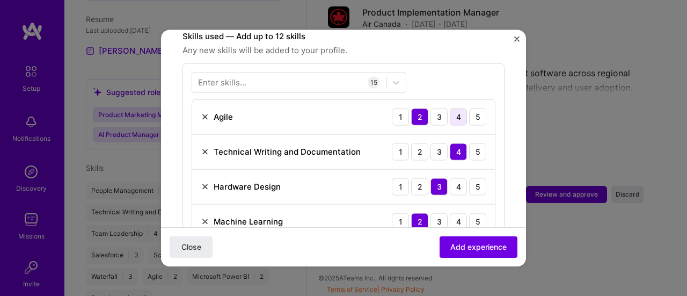
click at [451, 108] on div "4" at bounding box center [458, 116] width 17 height 17
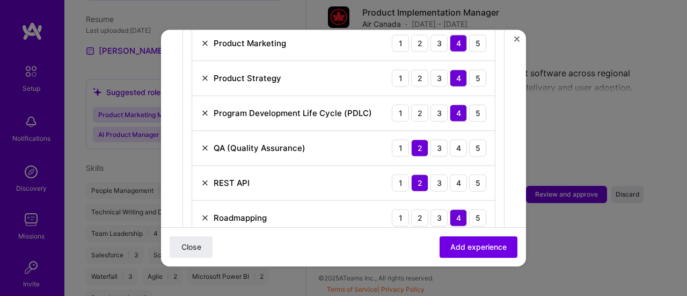
scroll to position [706, 0]
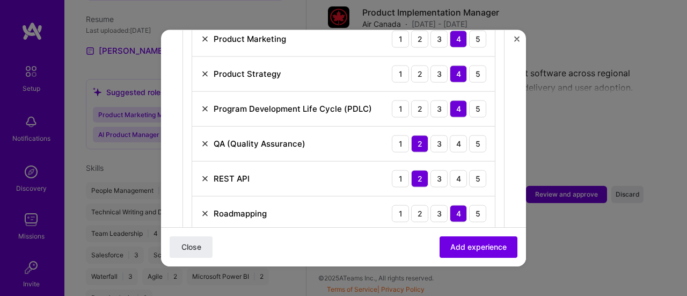
click at [203, 139] on img at bounding box center [205, 143] width 9 height 9
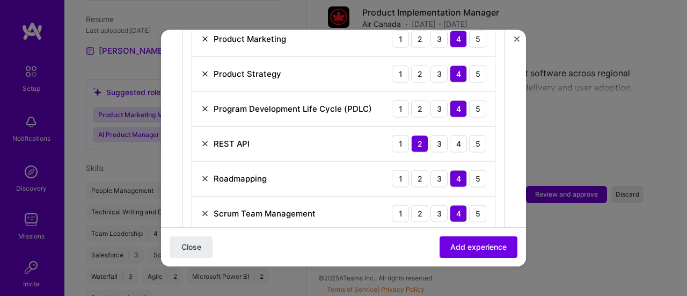
click at [203, 139] on img at bounding box center [205, 143] width 9 height 9
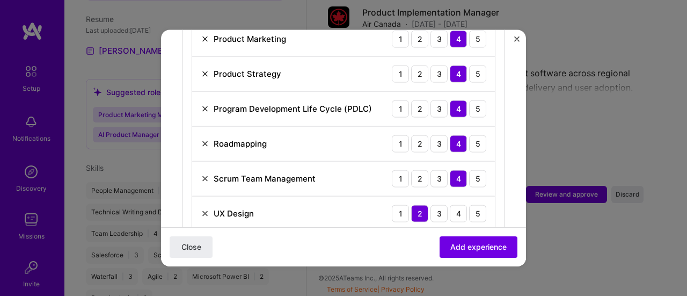
scroll to position [759, 0]
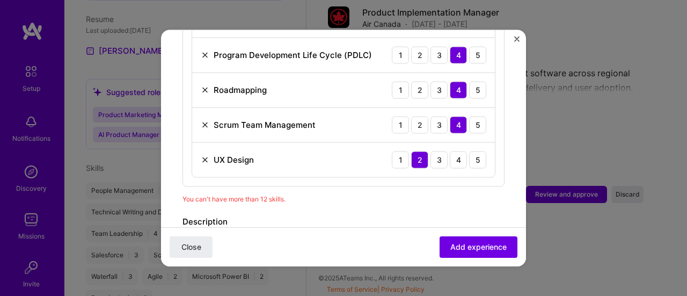
click at [205, 155] on img at bounding box center [205, 159] width 9 height 9
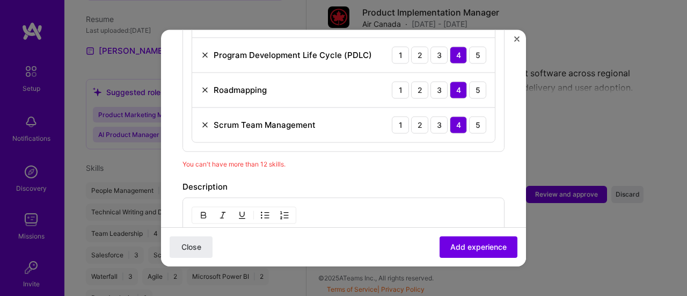
click at [490, 248] on span "Add experience" at bounding box center [479, 247] width 56 height 11
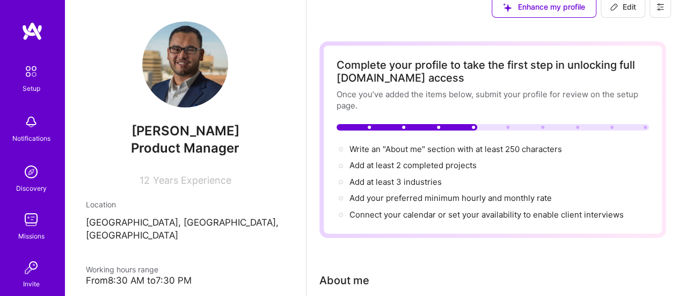
scroll to position [0, 0]
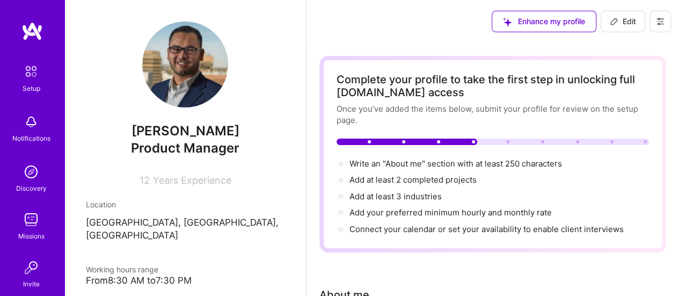
click at [442, 32] on div "Enhance my profile Edit" at bounding box center [493, 21] width 373 height 43
click at [400, 165] on span "Write an "About me" section with at least 250 characters →" at bounding box center [462, 163] width 224 height 10
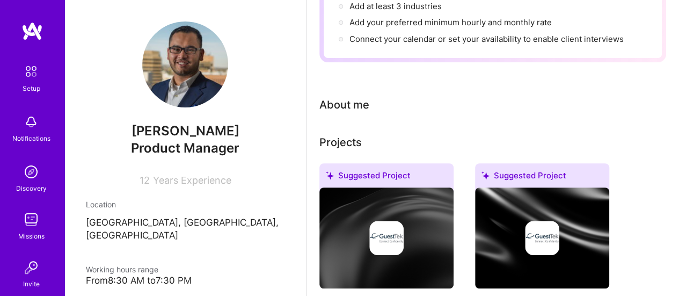
select select "US"
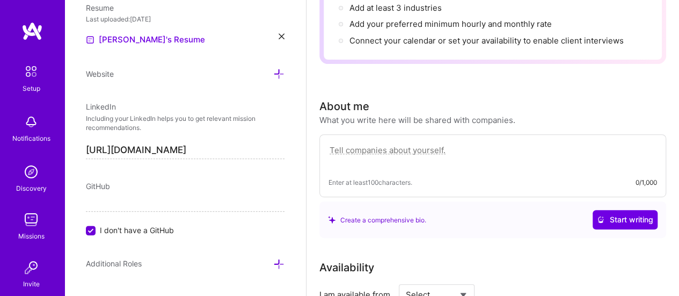
scroll to position [179, 0]
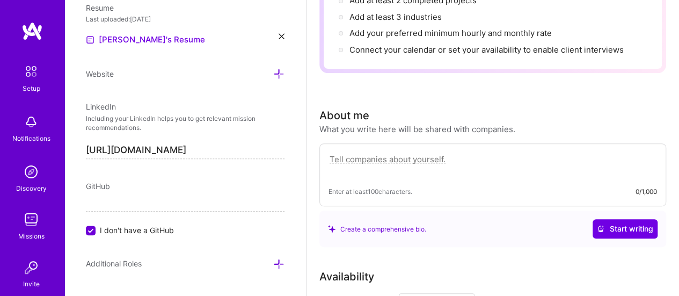
click at [338, 159] on textarea at bounding box center [493, 165] width 329 height 25
paste textarea "I am a bilingual (English/Spanish) product and project management professional …"
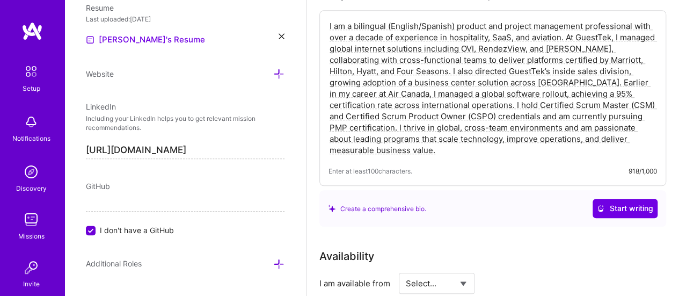
scroll to position [287, 0]
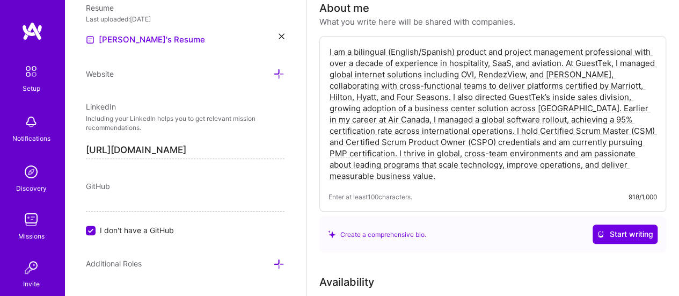
click at [450, 180] on textarea "I am a bilingual (English/Spanish) product and project management professional …" at bounding box center [493, 113] width 329 height 137
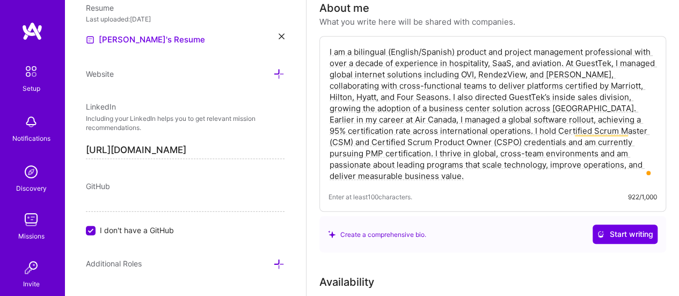
type textarea "I am a bilingual (English/Spanish) product and project management professional …"
click at [468, 231] on div "Create a comprehensive bio. Start writing" at bounding box center [493, 233] width 330 height 19
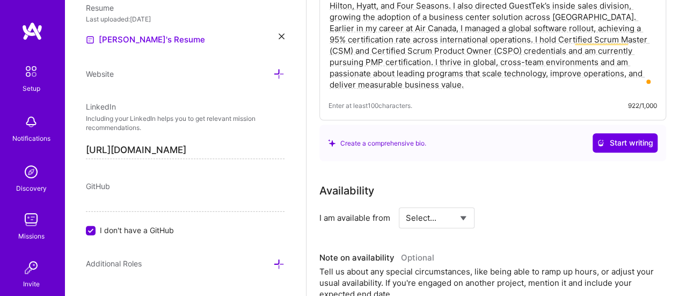
scroll to position [394, 0]
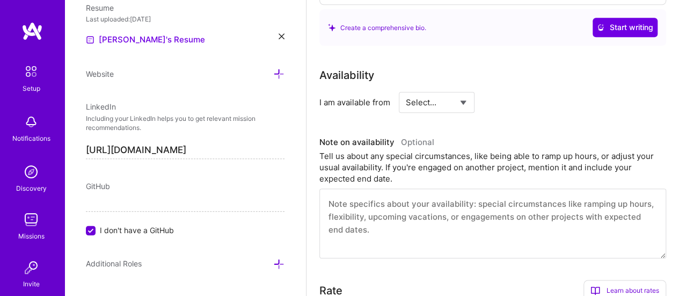
scroll to position [502, 0]
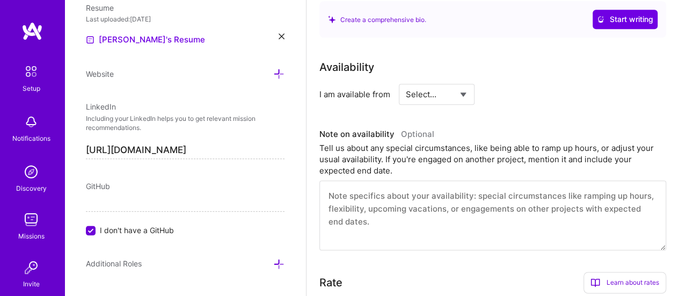
click at [463, 95] on select "Select... Right Now Future Date Not Available" at bounding box center [437, 94] width 62 height 27
select select "Right Now"
click at [406, 81] on select "Select... Right Now Future Date Not Available" at bounding box center [437, 94] width 62 height 27
click at [509, 95] on input at bounding box center [535, 94] width 64 height 21
type input "40"
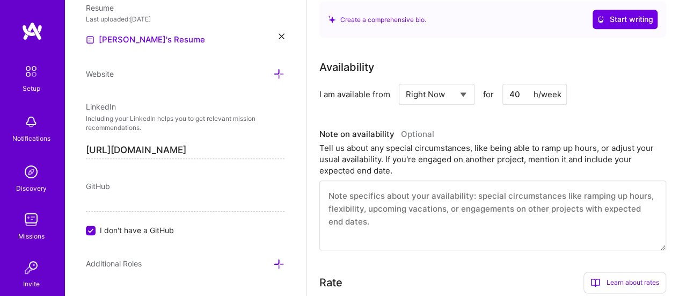
click at [492, 119] on div "Availability I am available from Select... Right Now Future Date Not Available …" at bounding box center [493, 154] width 347 height 191
click at [465, 94] on select "Select... Right Now Future Date Not Available" at bounding box center [437, 94] width 62 height 27
click at [537, 143] on div "Tell us about any special circumstances, like being able to ramp up hours, or a…" at bounding box center [493, 159] width 347 height 34
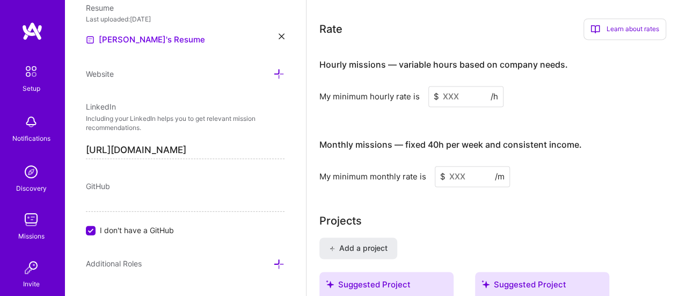
scroll to position [741, 0]
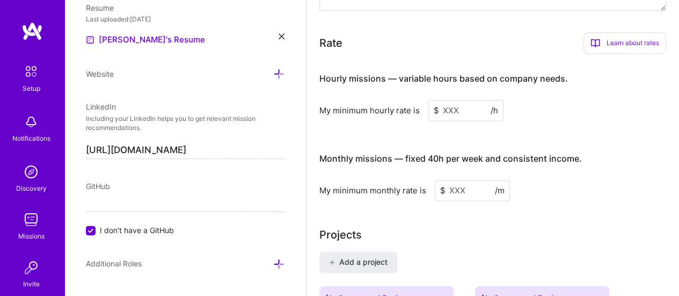
click at [463, 189] on input at bounding box center [472, 190] width 75 height 21
type input "75"
click at [473, 186] on input "75" at bounding box center [472, 190] width 75 height 21
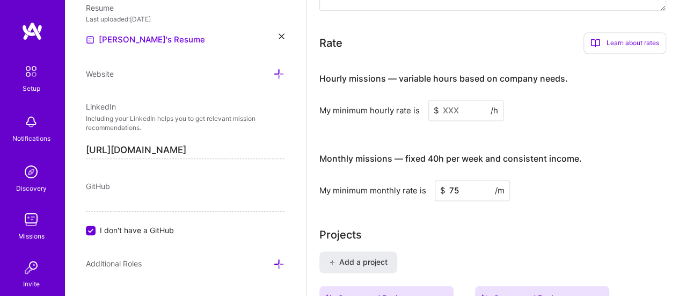
click at [564, 190] on div "My minimum monthly rate is $ 75 /m" at bounding box center [493, 190] width 347 height 21
click at [574, 186] on div "My minimum monthly rate is $ 75 /m" at bounding box center [493, 190] width 347 height 21
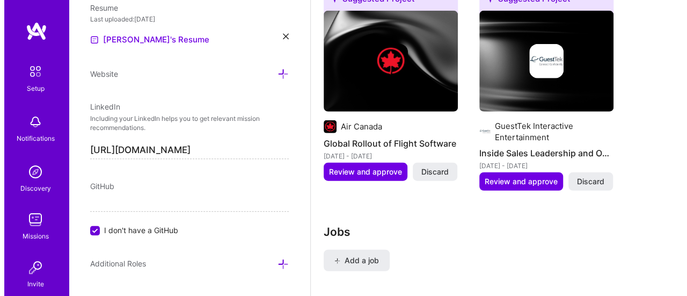
scroll to position [1386, 0]
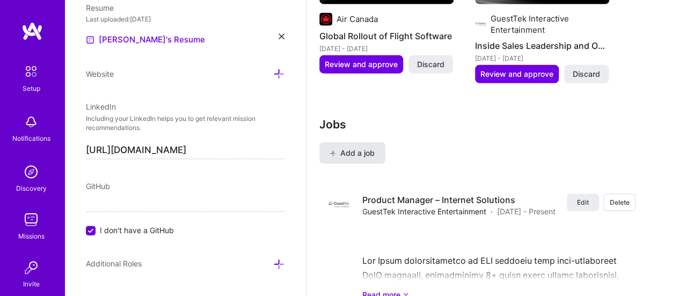
click at [363, 152] on span "Add a job" at bounding box center [352, 153] width 45 height 11
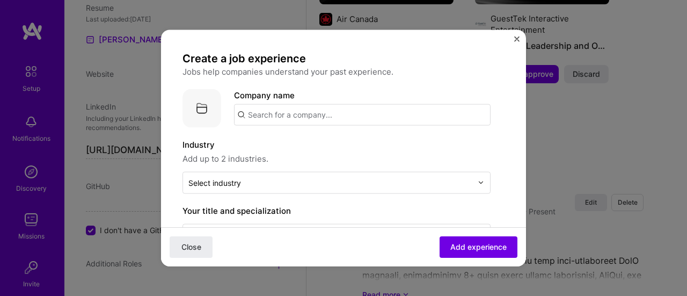
click at [300, 111] on input "text" at bounding box center [362, 114] width 257 height 21
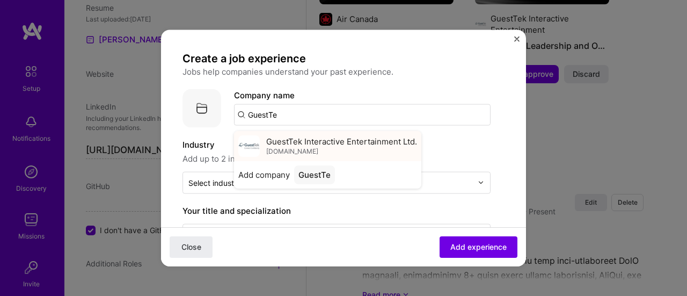
click at [327, 149] on div "GuestTek Interactive Entertainment Ltd. guesttek.com" at bounding box center [341, 146] width 151 height 20
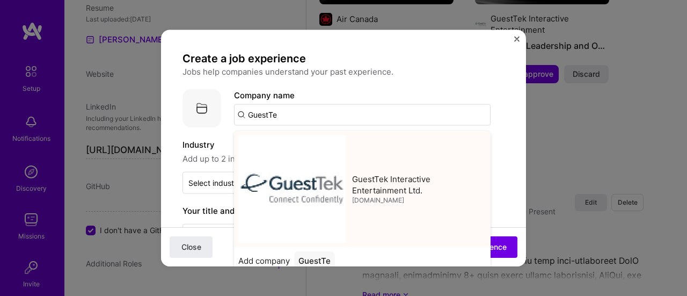
type input "GuestTek Interactive Entertainment Ltd."
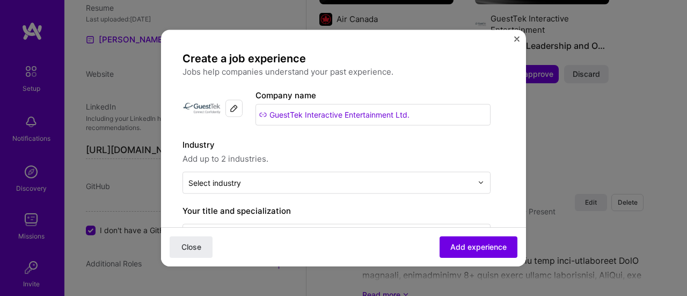
click at [318, 149] on label "Industry" at bounding box center [337, 144] width 308 height 13
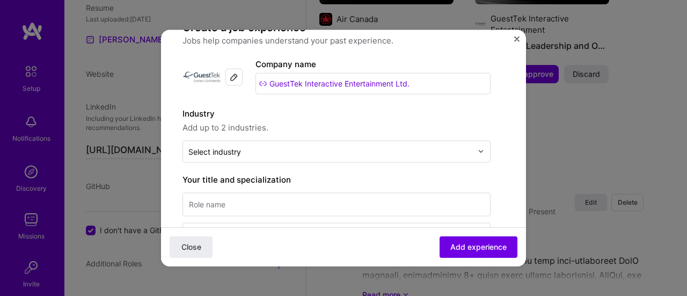
scroll to position [54, 0]
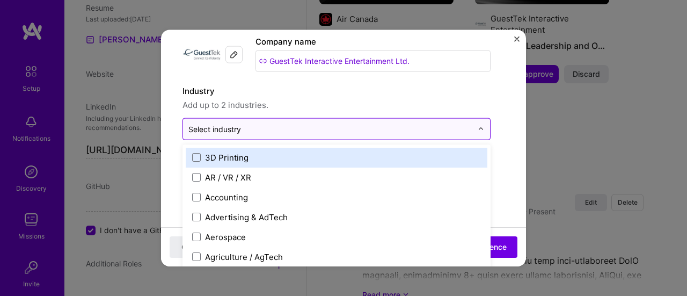
click at [247, 126] on input "text" at bounding box center [331, 128] width 284 height 11
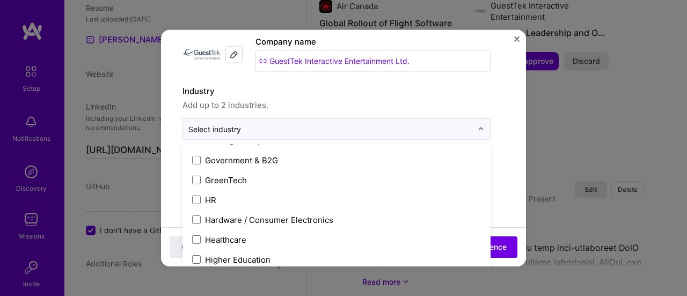
scroll to position [1343, 0]
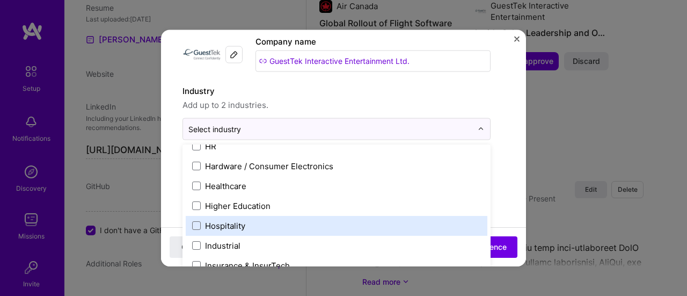
click at [232, 220] on div "Hospitality" at bounding box center [225, 225] width 40 height 11
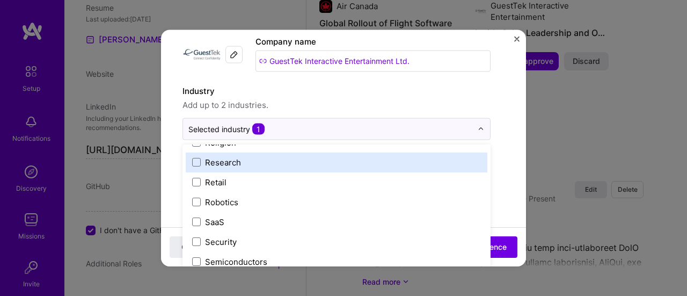
scroll to position [2095, 0]
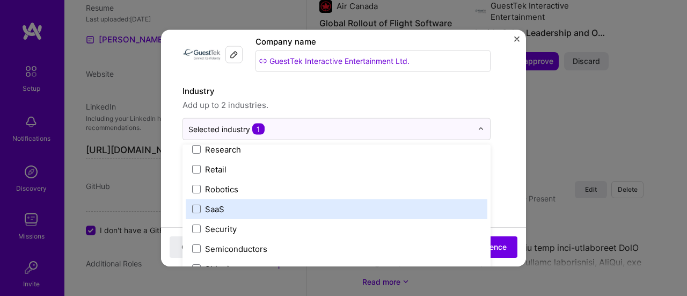
click at [222, 206] on div "SaaS" at bounding box center [214, 208] width 19 height 11
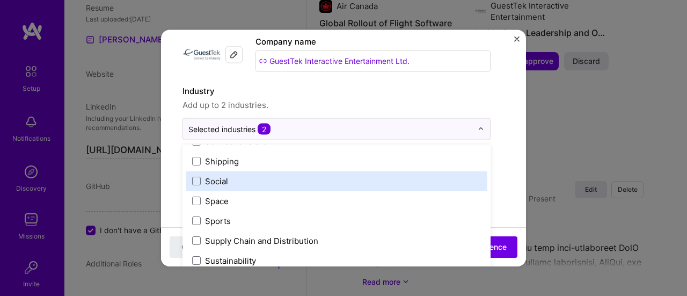
scroll to position [2230, 0]
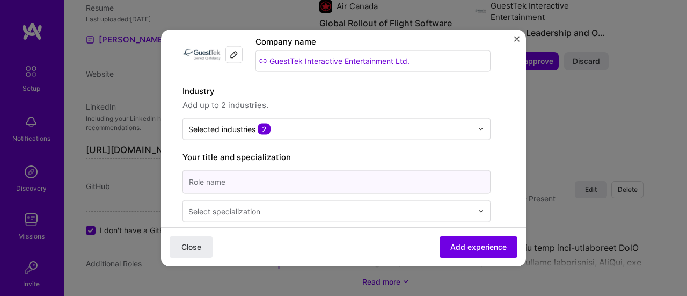
click at [257, 181] on input at bounding box center [337, 182] width 308 height 24
type input "Director of Inside Sales"
click at [281, 205] on input "text" at bounding box center [332, 210] width 286 height 11
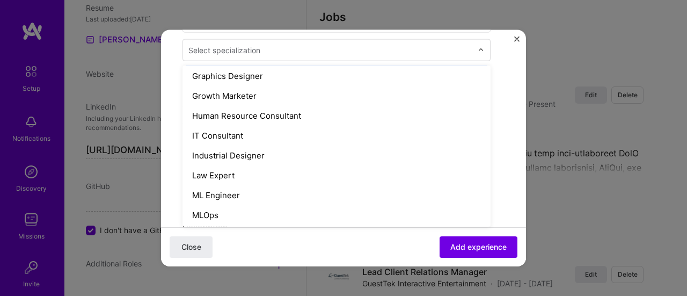
scroll to position [752, 0]
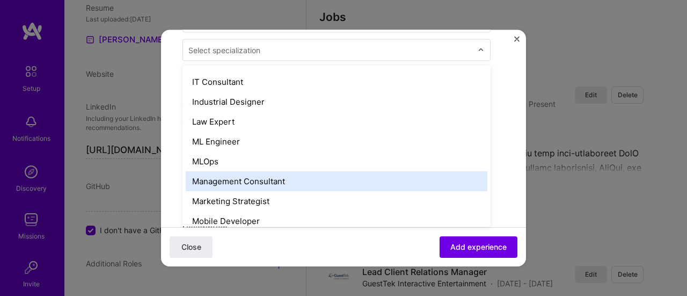
click at [244, 177] on div "Management Consultant" at bounding box center [337, 181] width 302 height 20
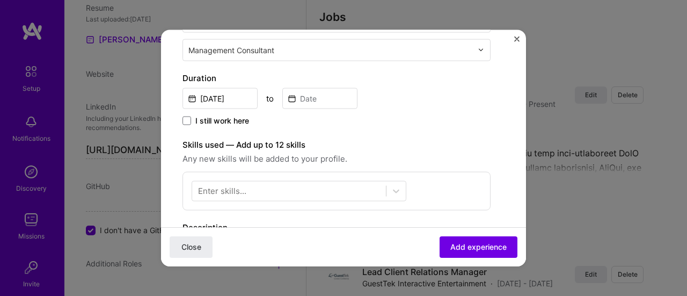
click at [469, 100] on div "Aug, 2025 to" at bounding box center [337, 96] width 308 height 23
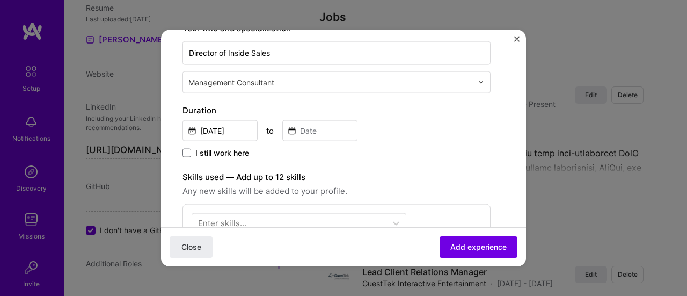
scroll to position [161, 0]
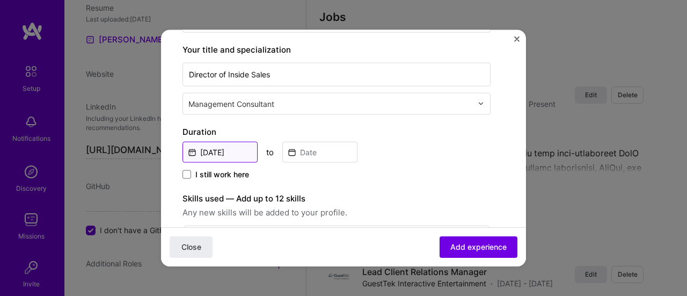
click at [230, 149] on input "Aug, 2025" at bounding box center [220, 151] width 75 height 21
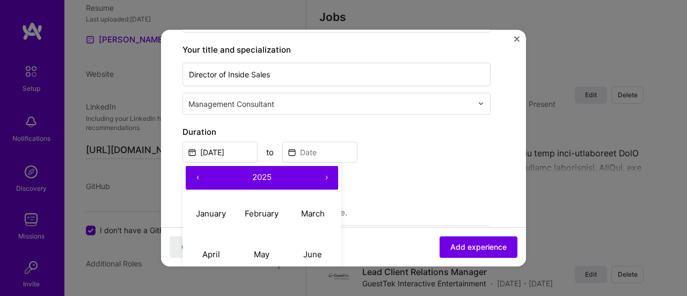
click at [199, 173] on button "‹" at bounding box center [198, 177] width 24 height 24
click at [199, 174] on button "‹" at bounding box center [198, 177] width 24 height 24
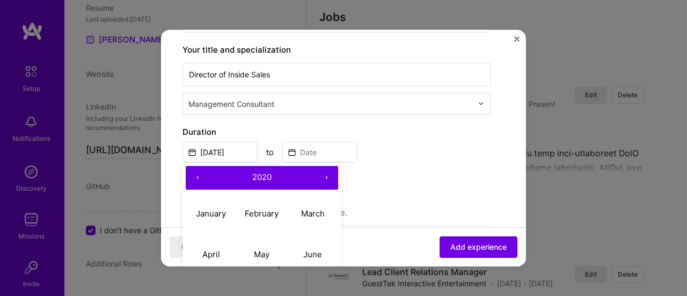
click at [199, 174] on button "‹" at bounding box center [198, 177] width 24 height 24
click at [200, 175] on button "‹" at bounding box center [198, 177] width 24 height 24
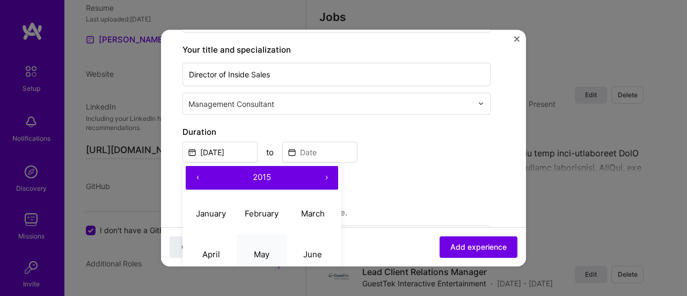
click at [260, 249] on abbr "May" at bounding box center [262, 254] width 16 height 10
type input "May, 2015"
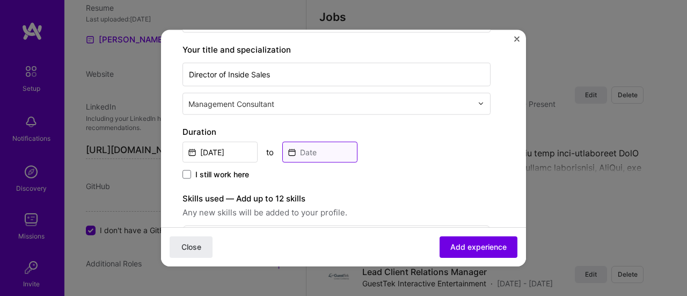
click at [323, 149] on input at bounding box center [319, 151] width 75 height 21
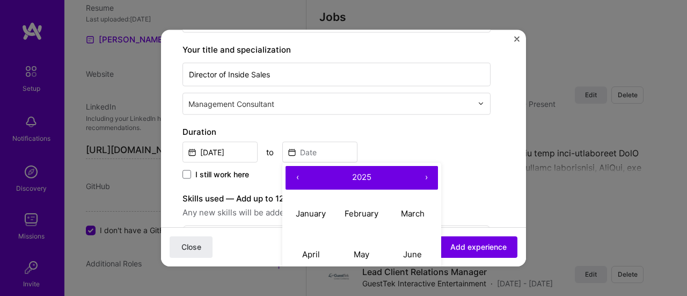
click at [300, 177] on button "‹" at bounding box center [298, 177] width 24 height 24
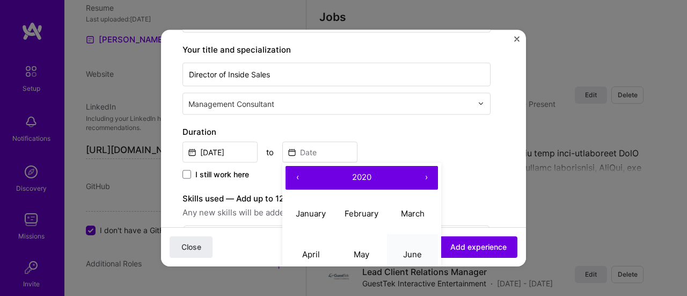
click at [407, 251] on abbr "June" at bounding box center [412, 254] width 19 height 10
type input "Jun, 2020"
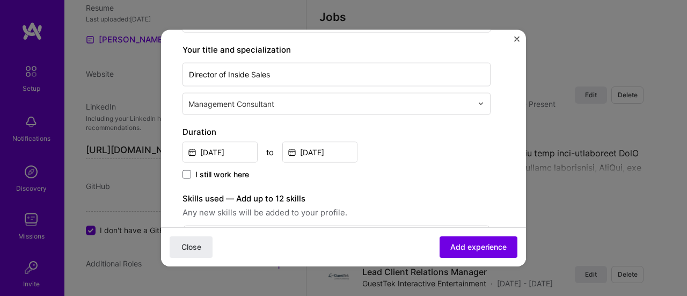
click at [447, 158] on div "May, 2015 to Jun, 2020" at bounding box center [337, 150] width 308 height 23
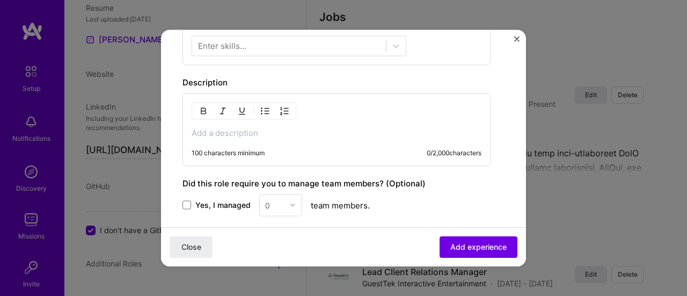
scroll to position [376, 0]
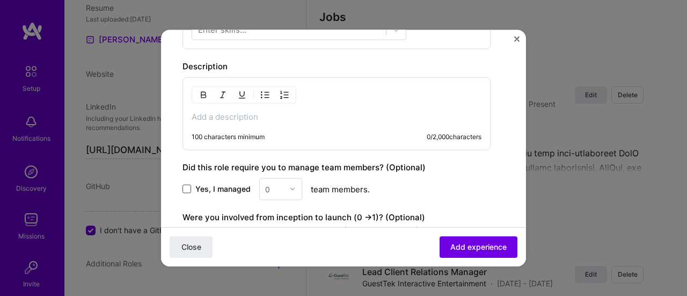
click at [189, 185] on span at bounding box center [187, 189] width 9 height 9
click at [0, 0] on input "Yes, I managed" at bounding box center [0, 0] width 0 height 0
click at [294, 186] on img at bounding box center [292, 189] width 6 height 6
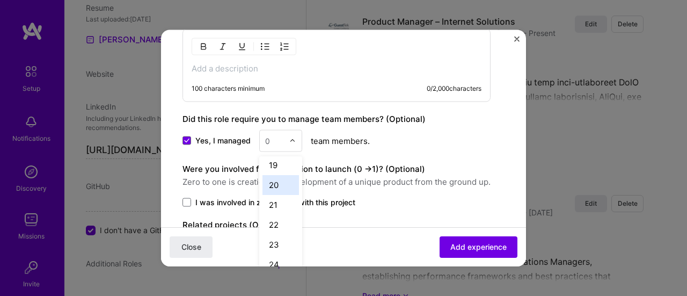
scroll to position [483, 0]
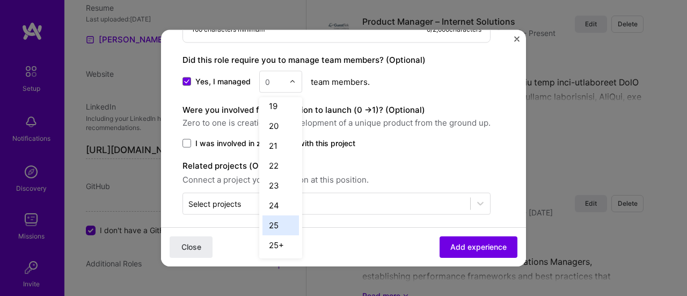
click at [272, 222] on div "25" at bounding box center [281, 225] width 37 height 20
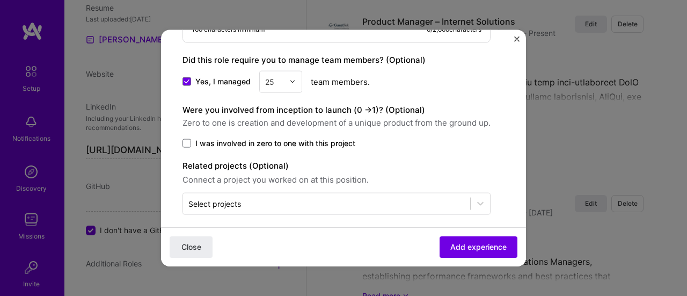
click at [490, 83] on div "Yes, I managed 25 team members." at bounding box center [337, 81] width 308 height 22
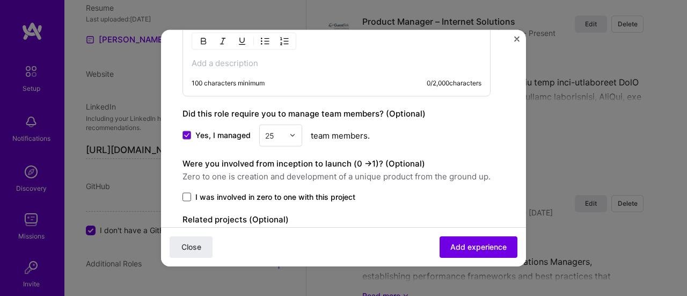
click at [183, 194] on span at bounding box center [187, 196] width 9 height 9
click at [0, 0] on input "I was involved in zero to one with this project" at bounding box center [0, 0] width 0 height 0
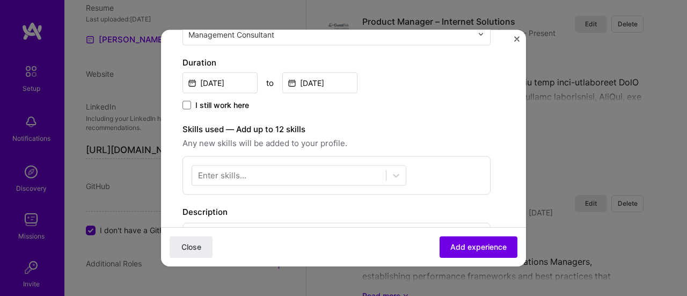
scroll to position [215, 0]
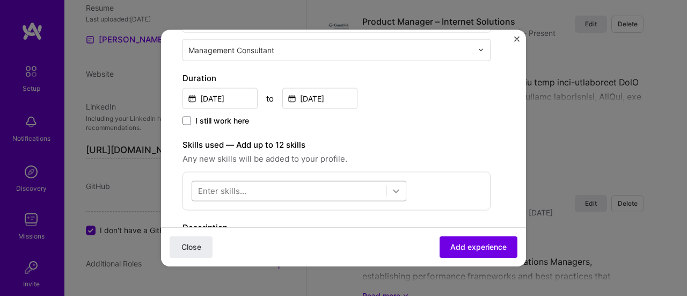
click at [396, 189] on icon at bounding box center [396, 190] width 11 height 11
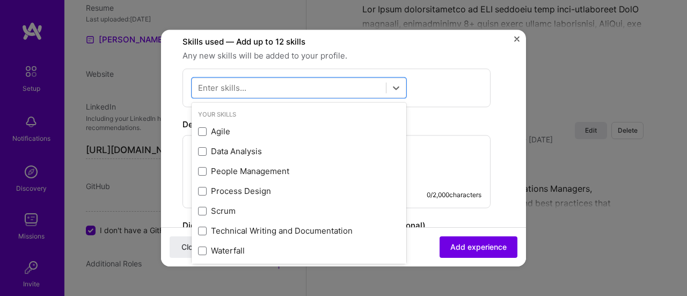
scroll to position [322, 0]
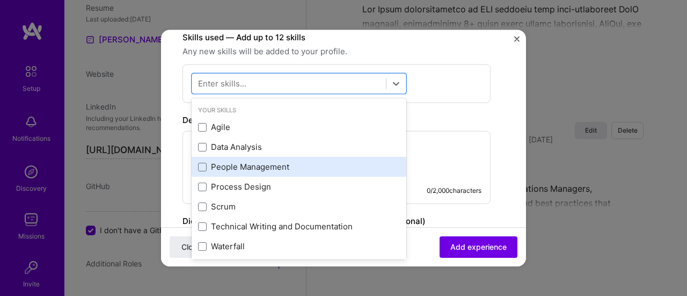
click at [259, 168] on div "People Management" at bounding box center [299, 166] width 202 height 11
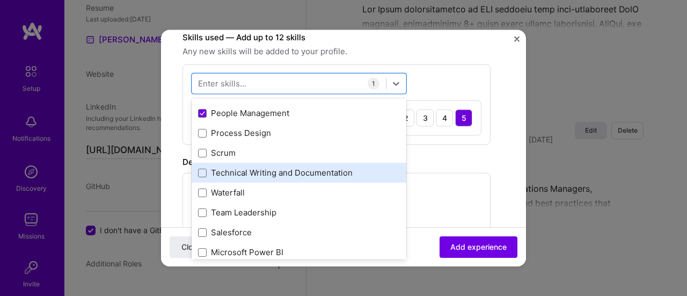
scroll to position [107, 0]
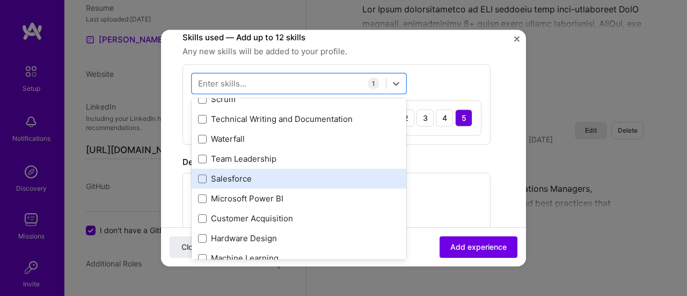
click at [234, 177] on div "Salesforce" at bounding box center [299, 178] width 202 height 11
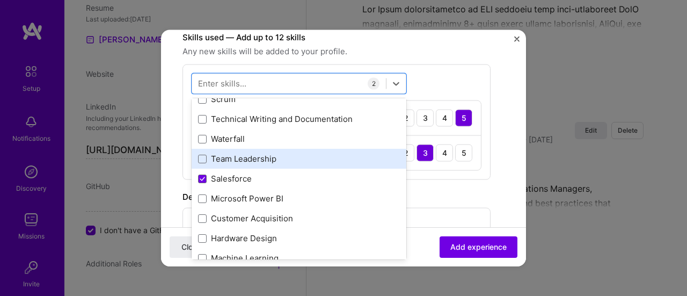
click at [233, 156] on div "Team Leadership" at bounding box center [299, 158] width 202 height 11
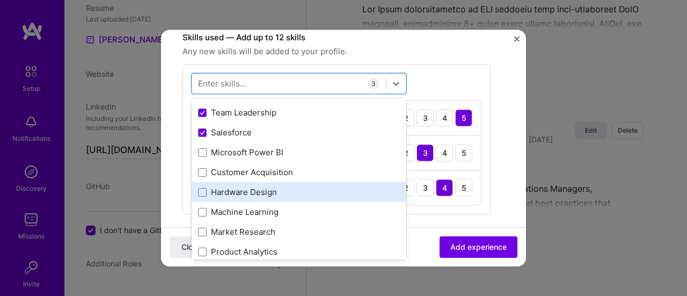
scroll to position [161, 0]
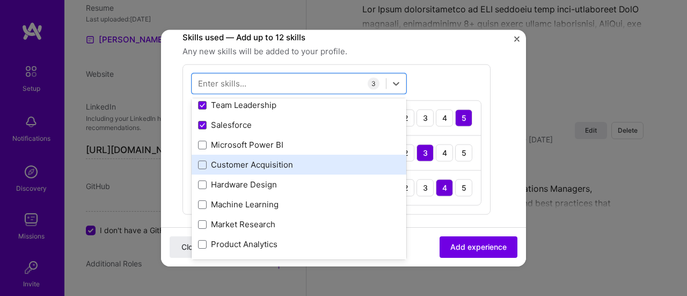
click at [252, 163] on div "Customer Acquisition" at bounding box center [299, 164] width 202 height 11
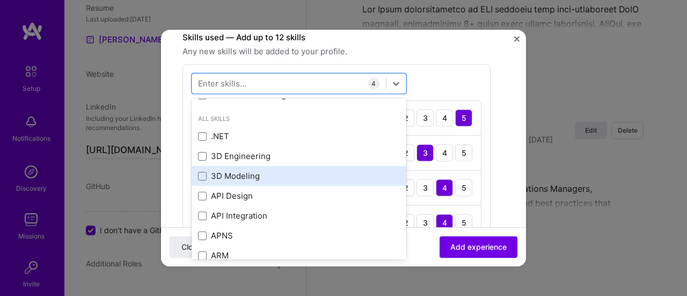
scroll to position [483, 0]
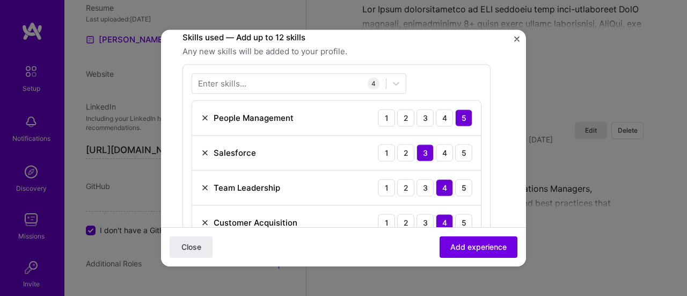
click at [469, 45] on span "Any new skills will be added to your profile." at bounding box center [337, 51] width 308 height 13
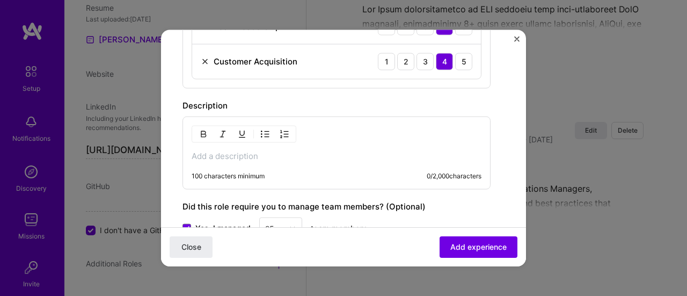
click at [205, 146] on div "100 characters minimum 0 / 2,000 characters" at bounding box center [337, 152] width 308 height 73
click at [201, 151] on p at bounding box center [337, 155] width 290 height 11
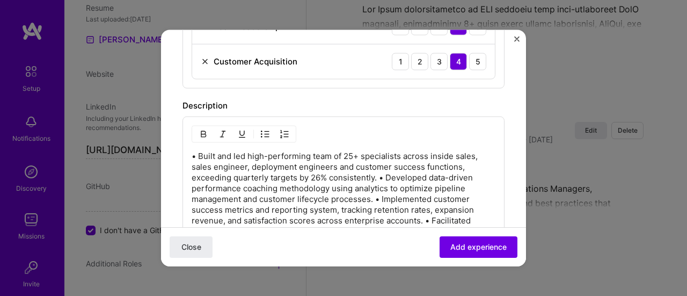
click at [381, 172] on p "• Built and led high-performing team of 25+ specialists across inside sales, sa…" at bounding box center [344, 214] width 304 height 129
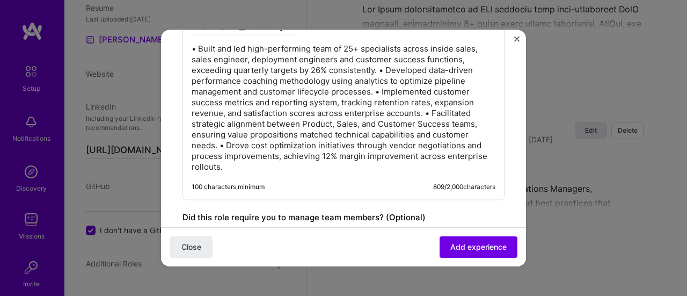
scroll to position [537, 0]
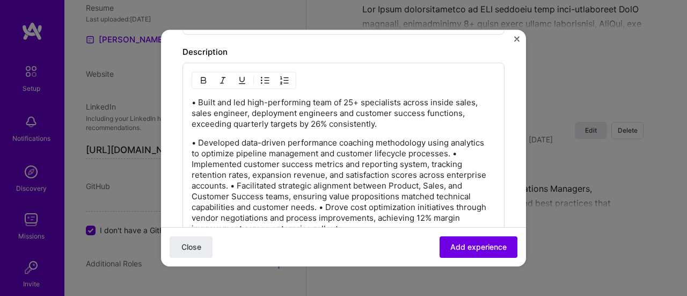
click at [452, 149] on p "• Developed data-driven performance coaching methodology using analytics to opt…" at bounding box center [344, 185] width 304 height 97
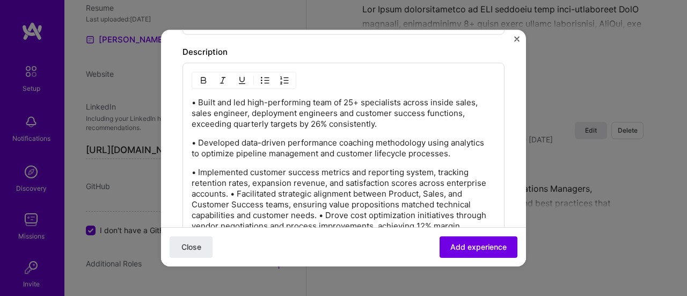
click at [233, 189] on p "• Implemented customer success metrics and reporting system, tracking retention…" at bounding box center [344, 203] width 304 height 75
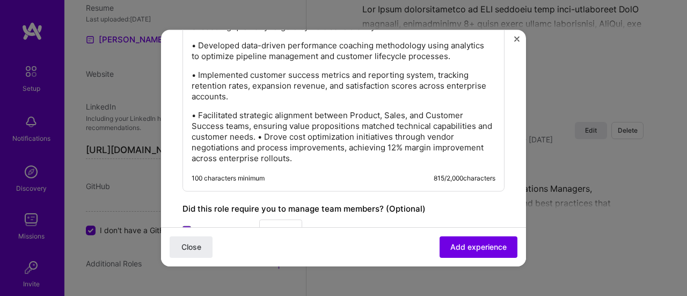
scroll to position [644, 0]
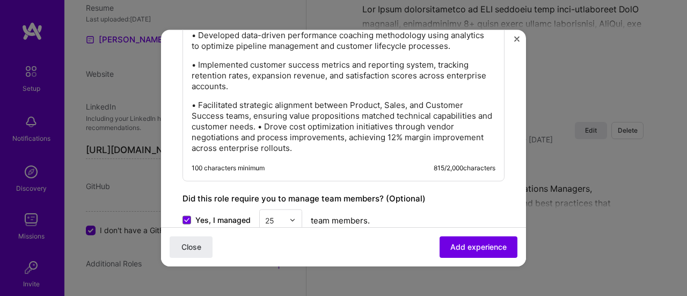
click at [275, 123] on p "• Facilitated strategic alignment between Product, Sales, and Customer Success …" at bounding box center [344, 126] width 304 height 54
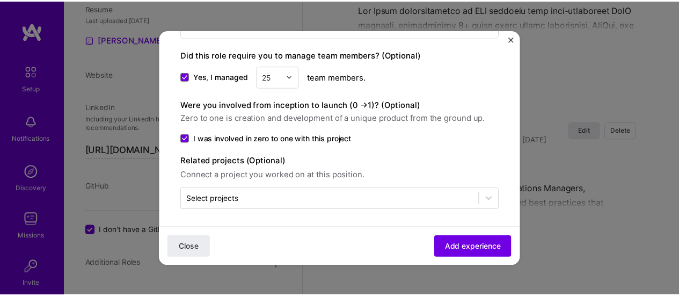
scroll to position [806, 0]
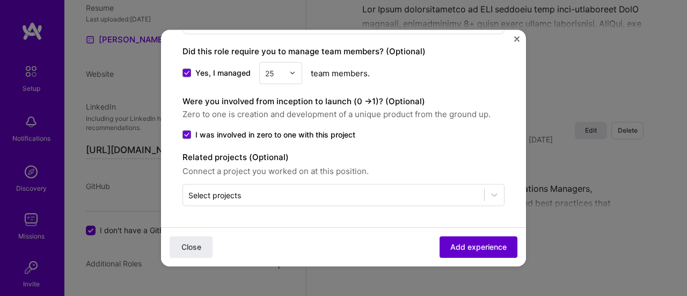
click at [472, 242] on span "Add experience" at bounding box center [479, 247] width 56 height 11
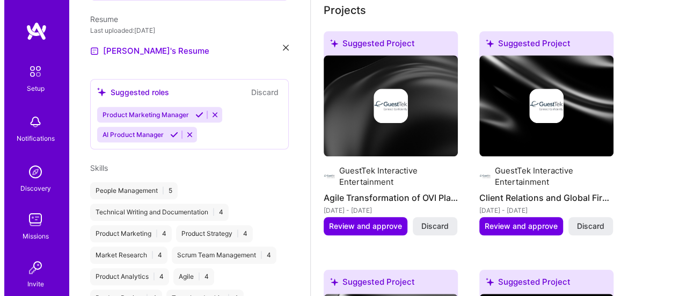
scroll to position [376, 0]
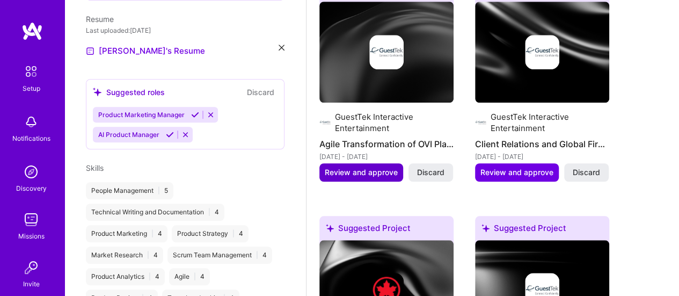
click at [346, 174] on span "Review and approve" at bounding box center [361, 172] width 73 height 11
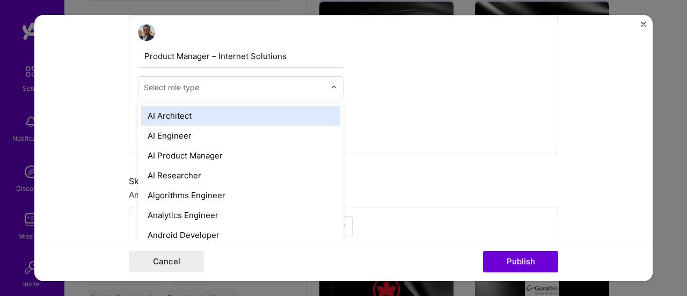
click at [264, 86] on input "text" at bounding box center [235, 87] width 182 height 11
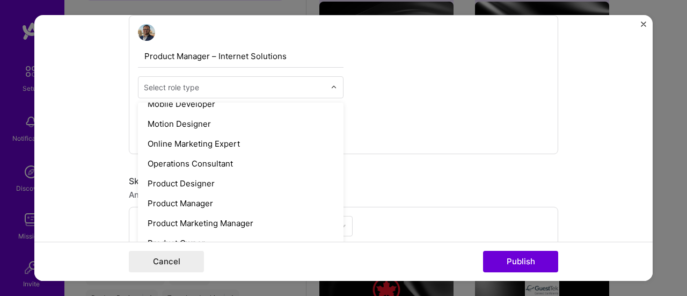
scroll to position [916, 0]
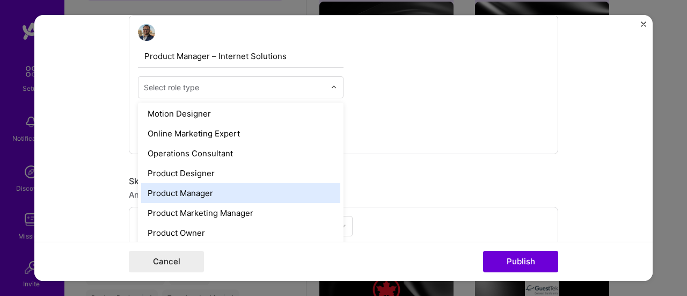
click at [212, 194] on div "Product Manager" at bounding box center [240, 194] width 199 height 20
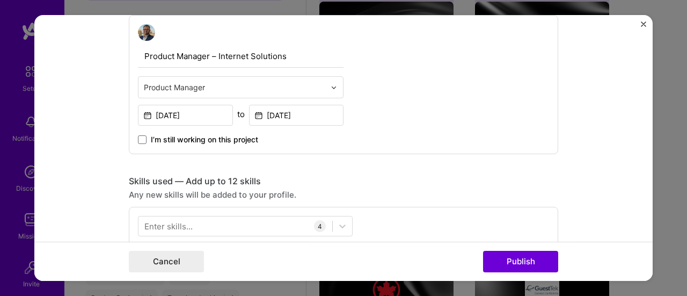
click at [590, 156] on form "Editing suggested project This project is suggested based on your LinkedIn, res…" at bounding box center [343, 148] width 619 height 266
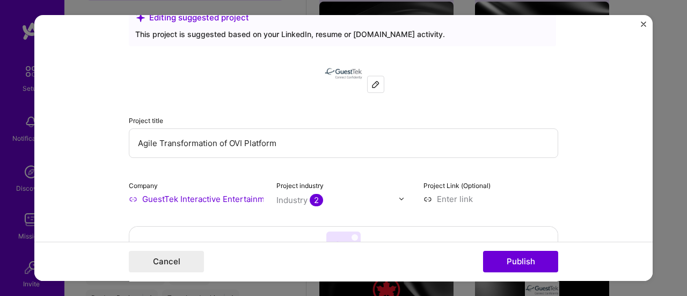
scroll to position [0, 0]
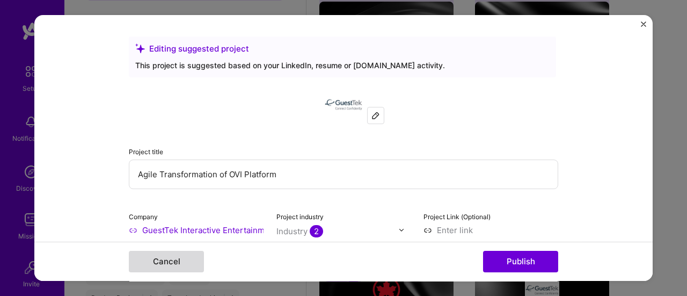
click at [142, 261] on button "Cancel" at bounding box center [166, 261] width 75 height 21
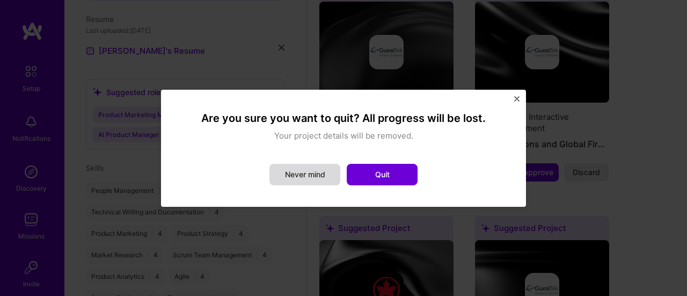
click at [320, 176] on button "Never mind" at bounding box center [305, 174] width 71 height 21
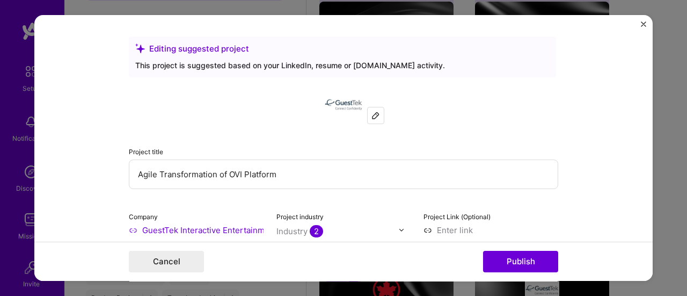
click at [642, 20] on form "Editing suggested project This project is suggested based on your LinkedIn, res…" at bounding box center [343, 148] width 619 height 266
click at [641, 24] on img "Close" at bounding box center [643, 23] width 5 height 5
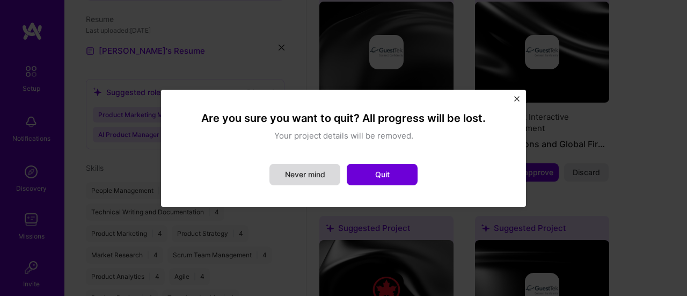
click at [304, 173] on button "Never mind" at bounding box center [305, 174] width 71 height 21
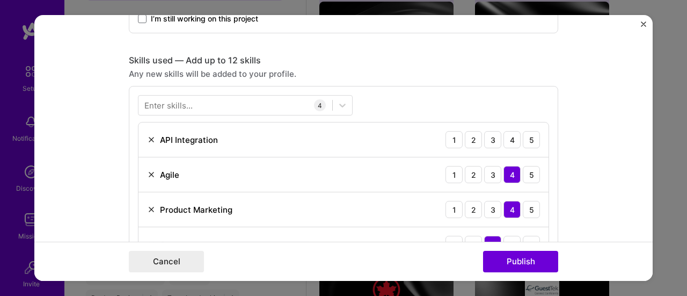
scroll to position [483, 0]
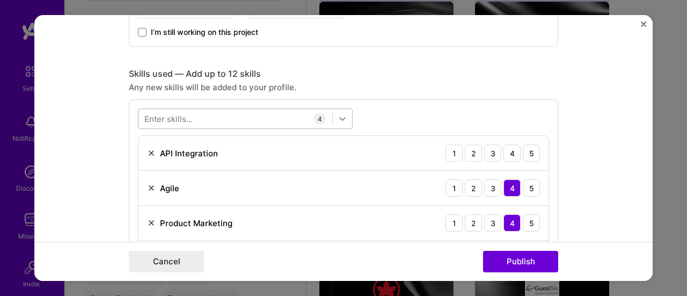
click at [339, 118] on icon at bounding box center [342, 120] width 6 height 4
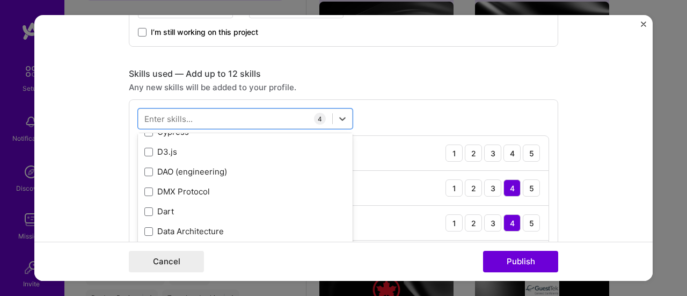
scroll to position [2073, 0]
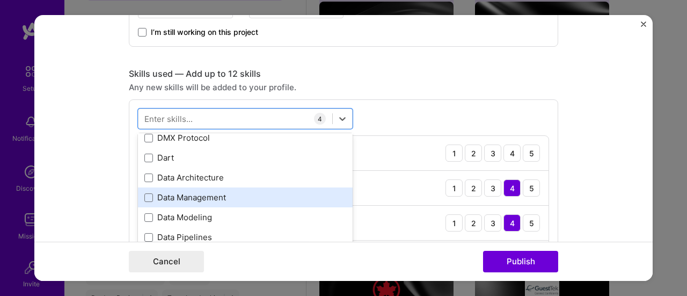
click at [191, 193] on div "Data Management" at bounding box center [245, 197] width 202 height 11
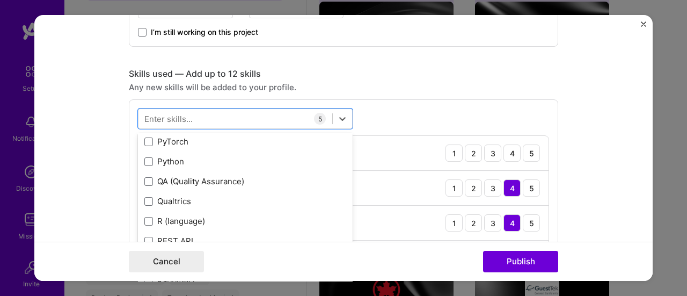
scroll to position [5362, 0]
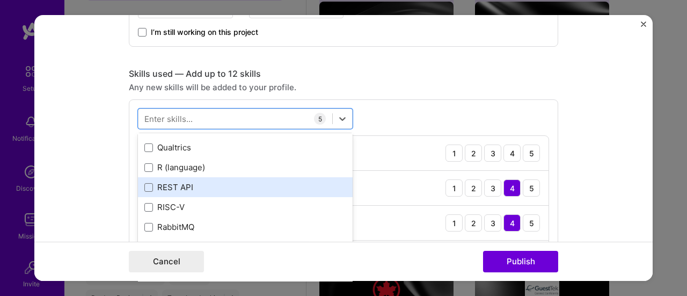
click at [211, 184] on div "REST API" at bounding box center [245, 187] width 202 height 11
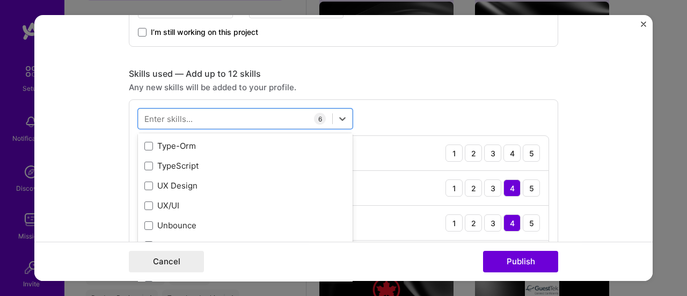
scroll to position [6806, 0]
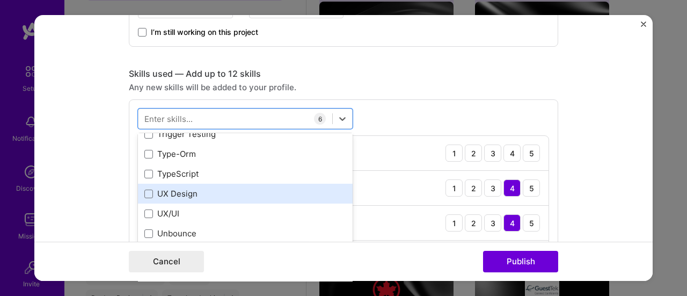
click at [193, 190] on div "UX Design" at bounding box center [245, 193] width 202 height 11
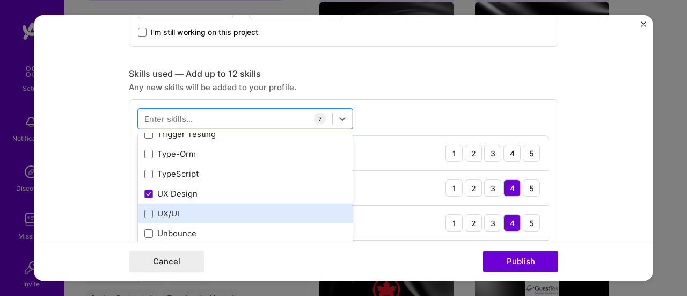
click at [156, 212] on div "UX/UI" at bounding box center [245, 213] width 202 height 11
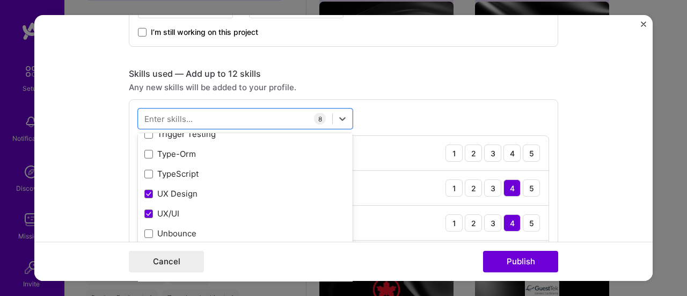
click at [444, 75] on div "Skills used — Add up to 12 skills" at bounding box center [344, 74] width 430 height 11
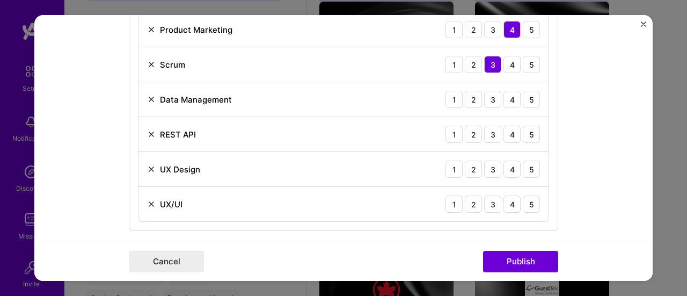
scroll to position [698, 0]
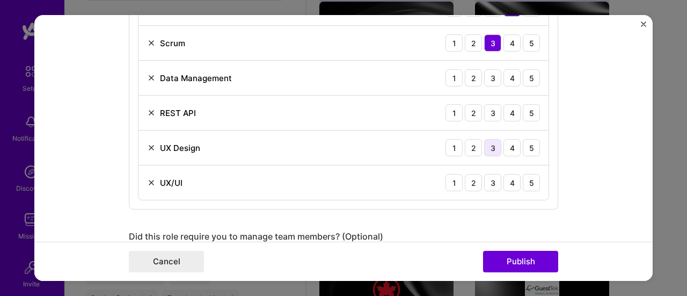
click at [492, 147] on div "3" at bounding box center [492, 148] width 17 height 17
click at [490, 110] on div "3" at bounding box center [492, 113] width 17 height 17
click at [491, 178] on div "3" at bounding box center [492, 183] width 17 height 17
click at [475, 75] on div "2" at bounding box center [473, 78] width 17 height 17
click at [90, 189] on form "Editing suggested project This project is suggested based on your LinkedIn, res…" at bounding box center [343, 148] width 619 height 266
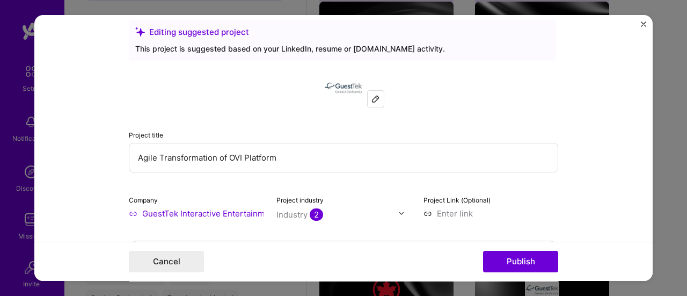
scroll to position [0, 0]
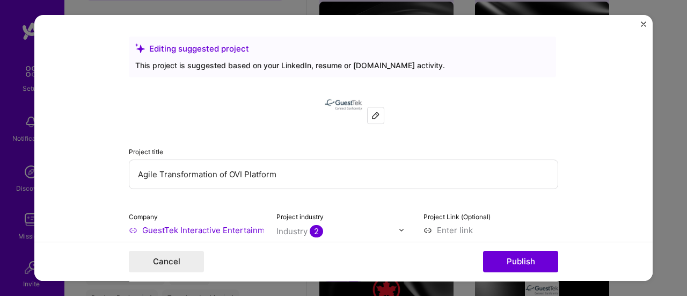
click at [301, 169] on input "Agile Transformation of OVI Platform" at bounding box center [344, 175] width 430 height 30
drag, startPoint x: 226, startPoint y: 172, endPoint x: 128, endPoint y: 172, distance: 97.7
click at [129, 172] on input "Agile Transformation of OVI Platform" at bounding box center [344, 175] width 430 height 30
click at [205, 170] on input "OVI Platform" at bounding box center [344, 175] width 430 height 30
type input "OVI Platform OEM SaaS"
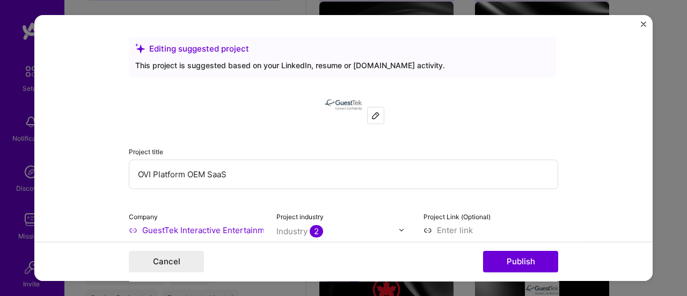
click at [90, 166] on form "Editing suggested project This project is suggested based on your LinkedIn, res…" at bounding box center [343, 148] width 619 height 266
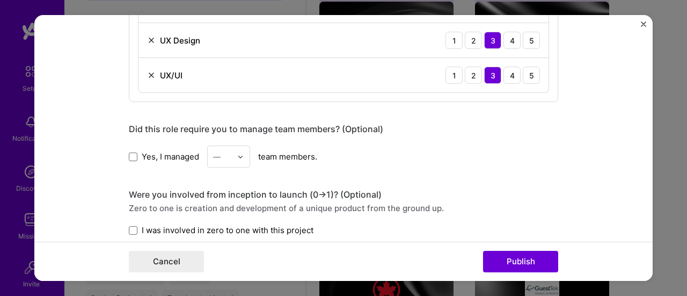
scroll to position [859, 0]
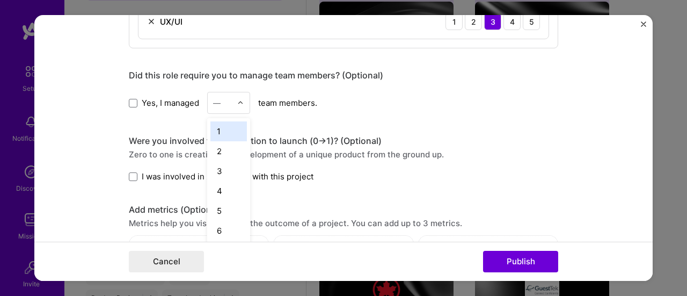
click at [237, 102] on img at bounding box center [240, 103] width 6 height 6
click at [224, 184] on div "12" at bounding box center [229, 189] width 37 height 20
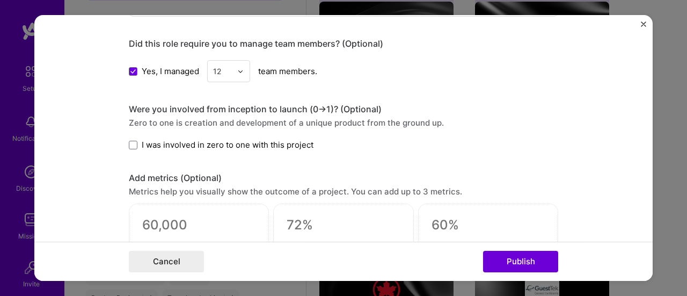
scroll to position [913, 0]
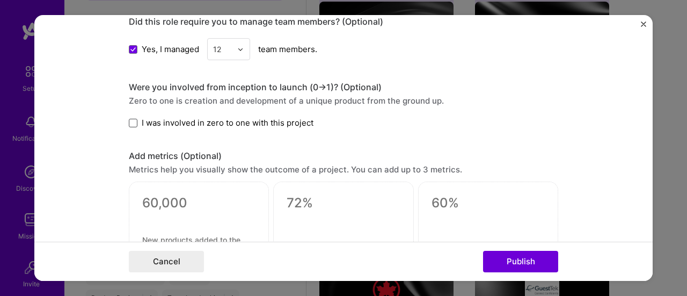
click at [129, 122] on span at bounding box center [133, 123] width 9 height 9
click at [0, 0] on input "I was involved in zero to one with this project" at bounding box center [0, 0] width 0 height 0
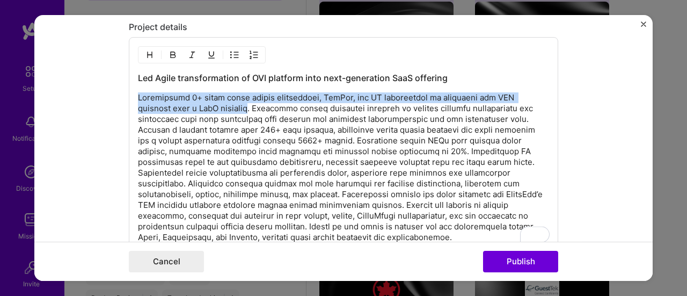
scroll to position [1182, 0]
drag, startPoint x: 135, startPoint y: 90, endPoint x: 244, endPoint y: 105, distance: 110.0
click at [244, 105] on p "To enrich screen reader interactions, please activate Accessibility in Grammarl…" at bounding box center [343, 167] width 411 height 150
copy p "Coordinated 5+ scrum teams across engineering, DevOps, and QA departments to tr…"
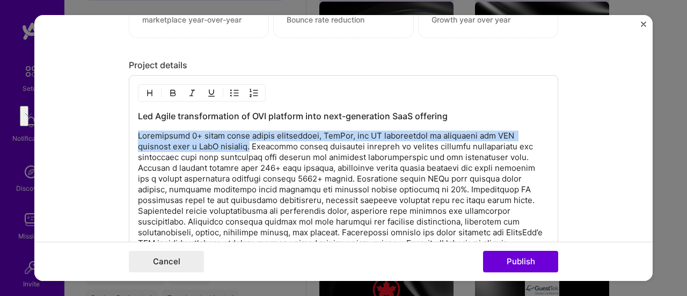
scroll to position [1128, 0]
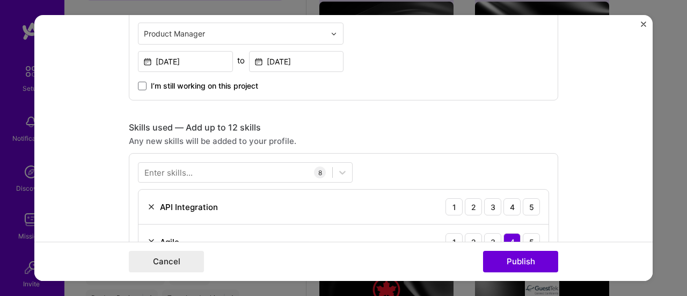
scroll to position [215, 0]
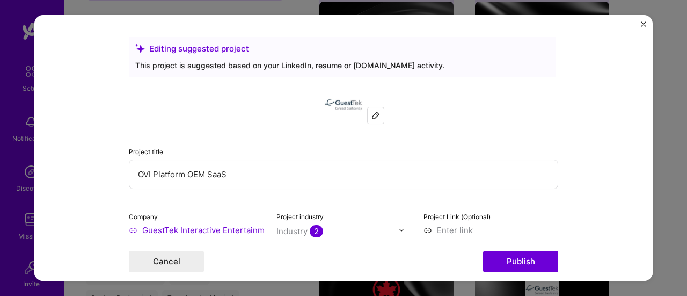
click at [596, 110] on form "Editing suggested project This project is suggested based on your LinkedIn, res…" at bounding box center [343, 148] width 619 height 266
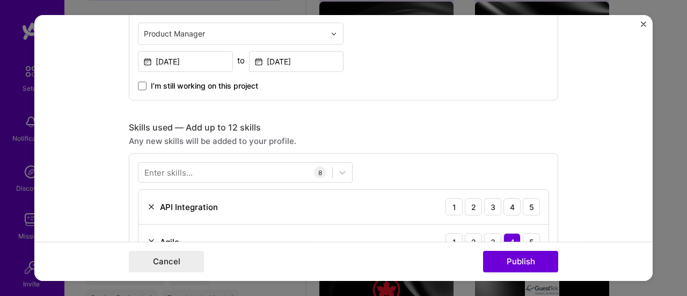
scroll to position [481, 0]
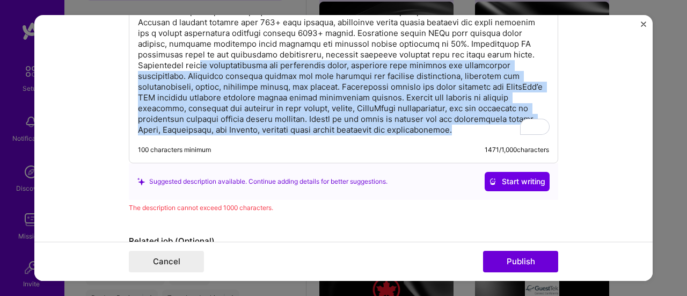
drag, startPoint x: 432, startPoint y: 125, endPoint x: 148, endPoint y: 59, distance: 291.2
click at [148, 59] on p "To enrich screen reader interactions, please activate Accessibility in Grammarl…" at bounding box center [343, 60] width 411 height 150
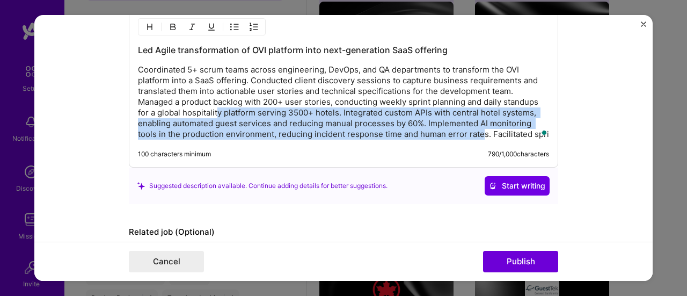
drag, startPoint x: 477, startPoint y: 127, endPoint x: 214, endPoint y: 107, distance: 263.9
click at [215, 107] on p "Coordinated 5+ scrum teams across engineering, DevOps, and QA departments to tr…" at bounding box center [343, 101] width 411 height 75
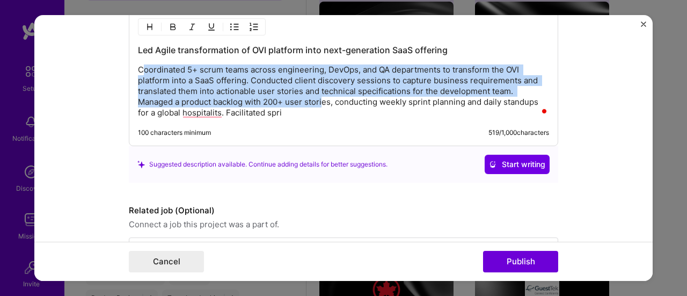
drag, startPoint x: 314, startPoint y: 103, endPoint x: 140, endPoint y: 67, distance: 177.7
click at [140, 67] on p "Coordinated 5+ scrum teams across engineering, DevOps, and QA departments to tr…" at bounding box center [343, 91] width 411 height 54
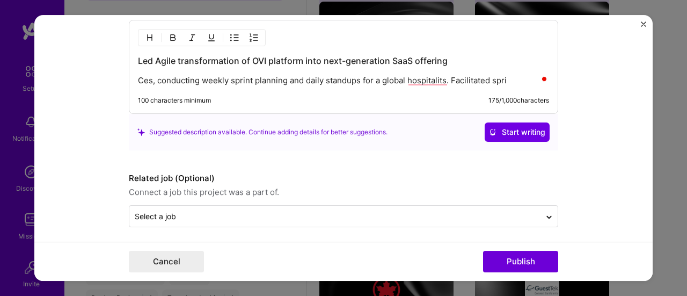
click at [238, 77] on p "Ces, conducting weekly sprint planning and daily standups for a global hospital…" at bounding box center [343, 80] width 411 height 11
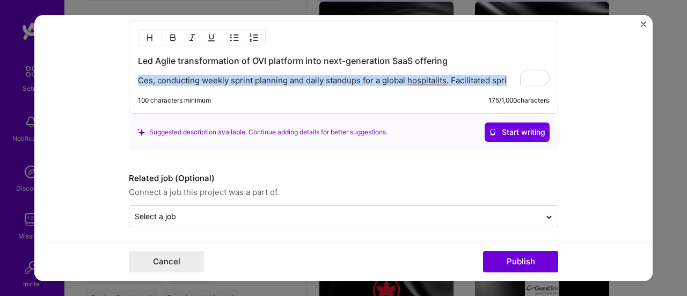
click at [238, 77] on p "Ces, conducting weekly sprint planning and daily standups for a global hospital…" at bounding box center [343, 80] width 411 height 11
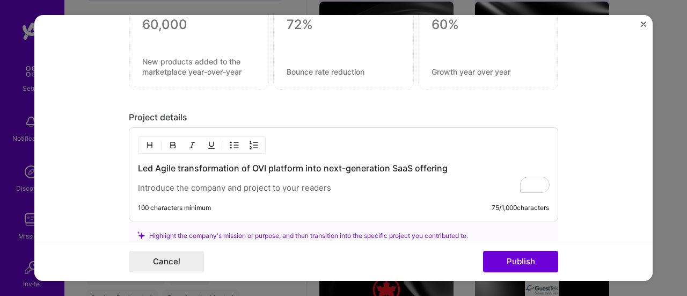
click at [143, 164] on h3 "Led Agile transformation of OVI platform into next-generation SaaS offering" at bounding box center [343, 168] width 411 height 12
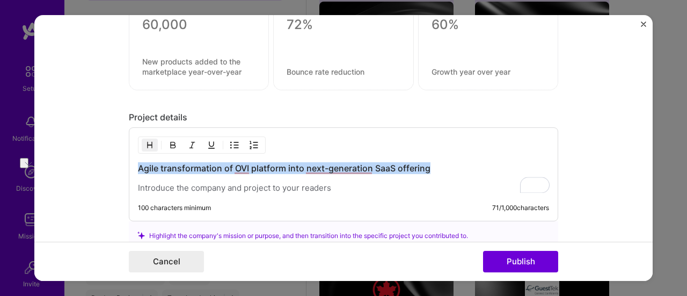
drag, startPoint x: 410, startPoint y: 164, endPoint x: 132, endPoint y: 164, distance: 278.2
click at [132, 164] on div "Agile transformation of OVI platform into next-generation SaaS offering 100 cha…" at bounding box center [344, 174] width 430 height 94
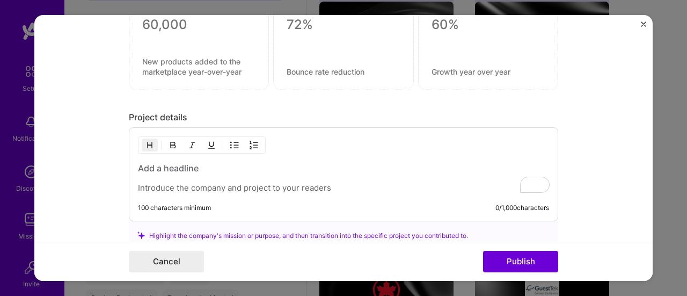
click at [138, 183] on p "To enrich screen reader interactions, please activate Accessibility in Grammarl…" at bounding box center [343, 188] width 411 height 11
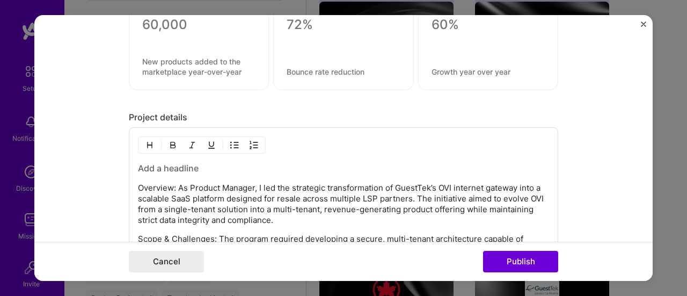
click at [138, 164] on h3 "To enrich screen reader interactions, please activate Accessibility in Grammarl…" at bounding box center [343, 168] width 411 height 12
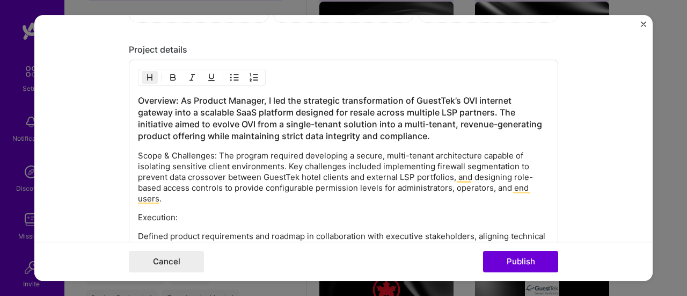
scroll to position [1178, 0]
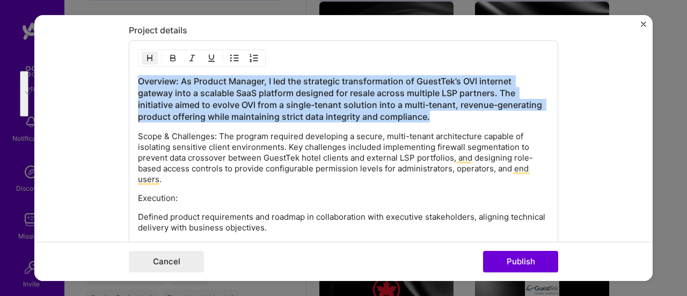
drag, startPoint x: 427, startPoint y: 110, endPoint x: 136, endPoint y: 76, distance: 293.6
click at [138, 76] on h3 "Overview: As Product Manager, I led the strategic transformation of GuestTek’s …" at bounding box center [343, 98] width 411 height 47
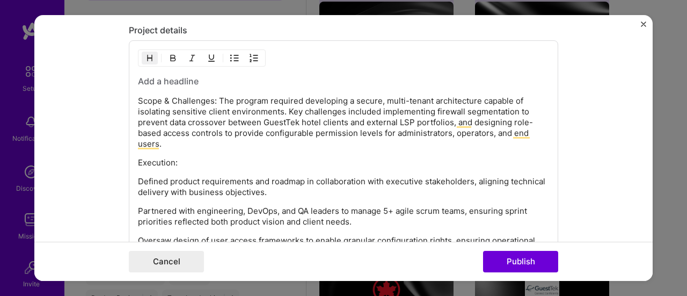
click at [163, 78] on h3 "To enrich screen reader interactions, please activate Accessibility in Grammarl…" at bounding box center [343, 81] width 411 height 12
click at [159, 76] on h3 "To enrich screen reader interactions, please activate Accessibility in Grammarl…" at bounding box center [343, 81] width 411 height 12
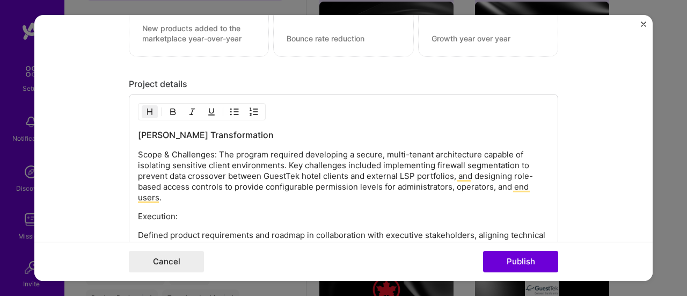
scroll to position [1125, 0]
click at [167, 150] on p "Scope & Challenges: The program required developing a secure, multi-tenant arch…" at bounding box center [343, 176] width 411 height 54
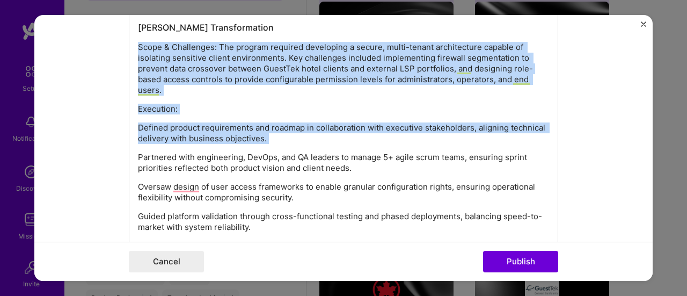
scroll to position [1270, 0]
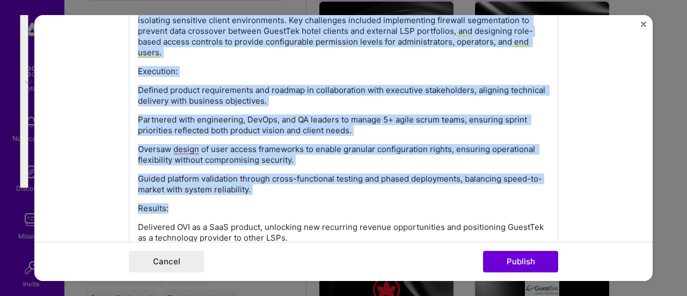
drag, startPoint x: 135, startPoint y: 95, endPoint x: 382, endPoint y: 191, distance: 265.1
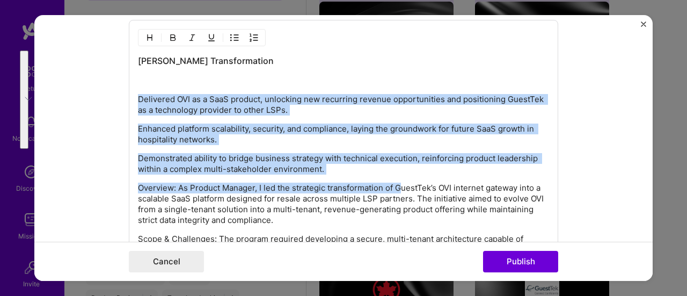
drag, startPoint x: 135, startPoint y: 93, endPoint x: 397, endPoint y: 184, distance: 277.9
click at [397, 184] on div "OVI SaaS Transformation Delivered OVI as a SaaS product, unlocking new recurrin…" at bounding box center [343, 293] width 411 height 477
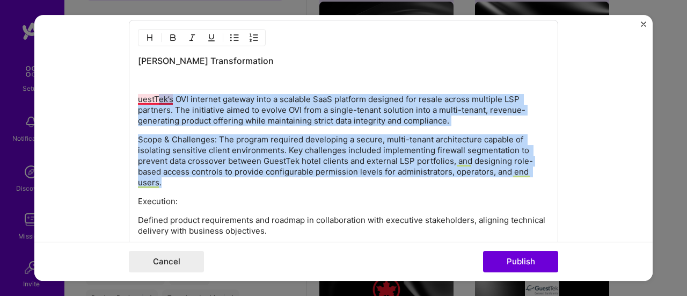
drag, startPoint x: 281, startPoint y: 177, endPoint x: 155, endPoint y: 94, distance: 150.9
click at [155, 94] on div "OVI SaaS Transformation uestTek’s OVI internet gateway into a scalable SaaS pla…" at bounding box center [343, 244] width 411 height 378
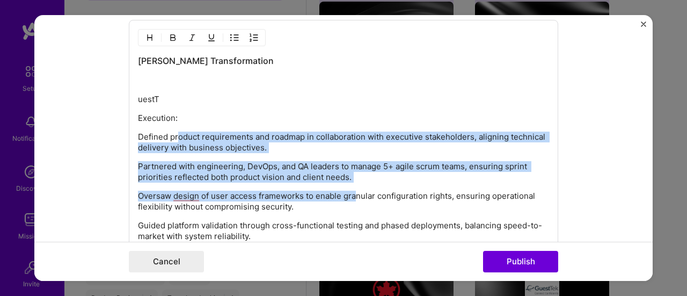
drag, startPoint x: 351, startPoint y: 190, endPoint x: 176, endPoint y: 121, distance: 188.6
click at [176, 121] on div "OVI SaaS Transformation uestT Execution: Defined product requirements and roadm…" at bounding box center [343, 202] width 411 height 294
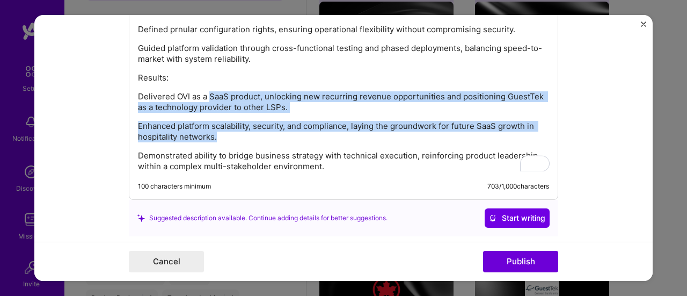
drag, startPoint x: 281, startPoint y: 137, endPoint x: 207, endPoint y: 86, distance: 90.0
click at [207, 86] on div "OVI SaaS Transformation uestT Execution: Defined prnular configuration rights, …" at bounding box center [343, 59] width 411 height 224
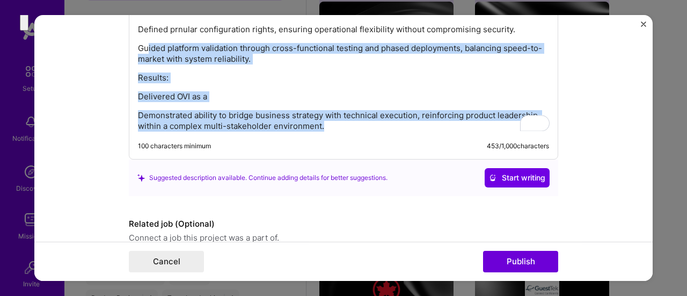
drag, startPoint x: 327, startPoint y: 125, endPoint x: 144, endPoint y: 46, distance: 199.6
click at [144, 46] on div "OVI SaaS Transformation uestT Execution: Defined prnular configuration rights, …" at bounding box center [343, 39] width 411 height 184
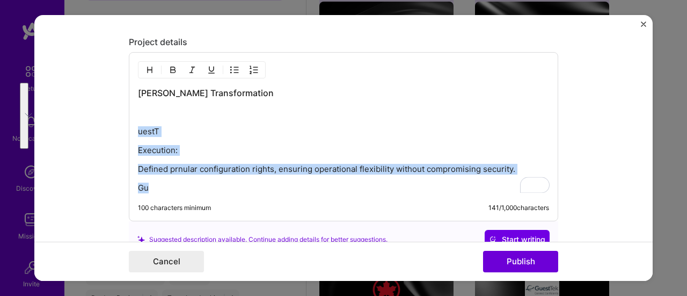
drag, startPoint x: 159, startPoint y: 183, endPoint x: 132, endPoint y: 119, distance: 68.8
click at [132, 119] on div "OVI SaaS Transformation uestT Execution: Defined prnular configuration rights, …" at bounding box center [344, 136] width 430 height 169
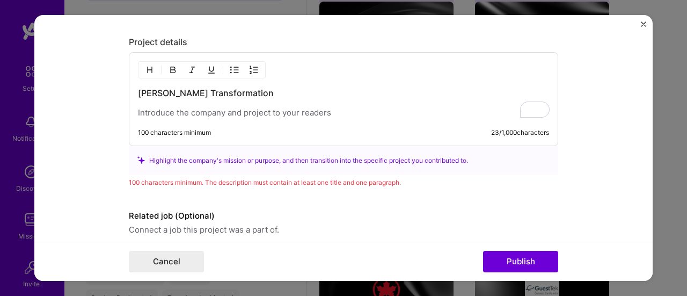
click at [139, 109] on p "To enrich screen reader interactions, please activate Accessibility in Grammarl…" at bounding box center [343, 112] width 411 height 11
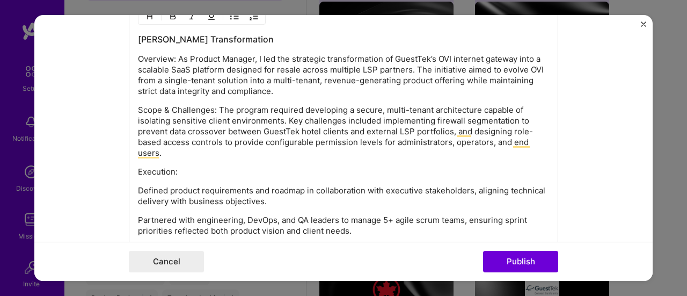
click at [138, 185] on p "Defined product requirements and roadmap in collaboration with executive stakeh…" at bounding box center [343, 195] width 411 height 21
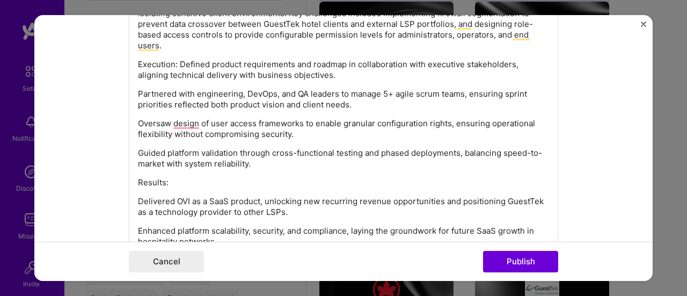
click at [138, 196] on p "Delivered OVI as a SaaS product, unlocking new recurring revenue opportunities …" at bounding box center [343, 206] width 411 height 21
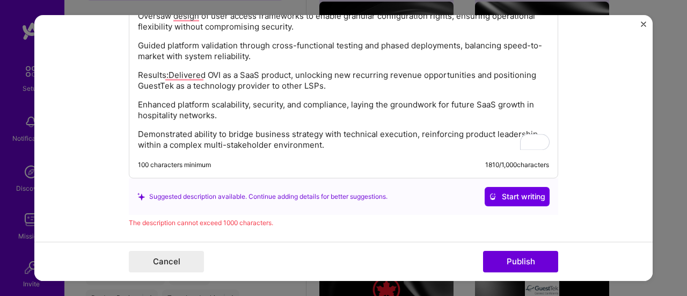
click at [321, 142] on p "Demonstrated ability to bridge business strategy with technical execution, rein…" at bounding box center [343, 139] width 411 height 21
click at [238, 140] on p "Demonstrated ability to bridge business strategy with technical execution, rein…" at bounding box center [343, 139] width 411 height 21
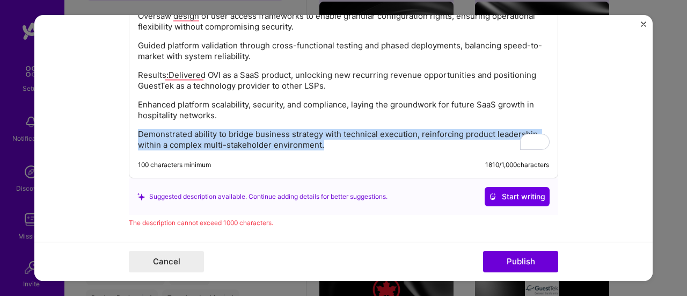
click at [238, 140] on p "Demonstrated ability to bridge business strategy with technical execution, rein…" at bounding box center [343, 139] width 411 height 21
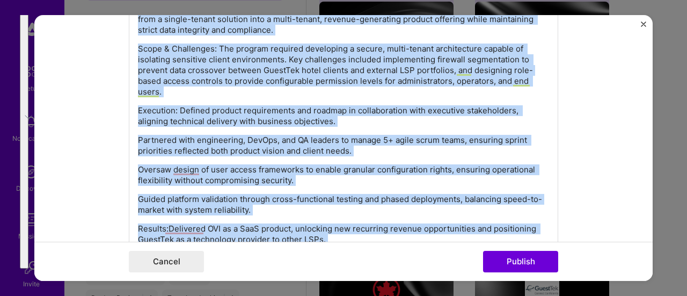
scroll to position [1115, 0]
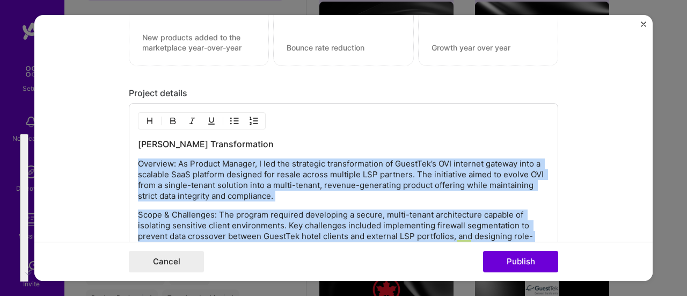
drag, startPoint x: 210, startPoint y: 165, endPoint x: 136, endPoint y: 161, distance: 73.7
click at [138, 160] on div "OVI SaaS Transformation Overview: As Product Manager, I led the strategic trans…" at bounding box center [343, 298] width 411 height 321
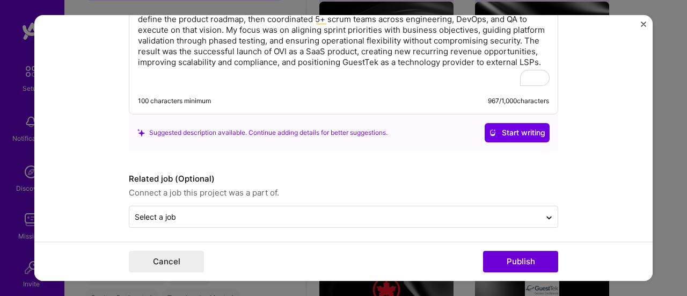
scroll to position [1303, 0]
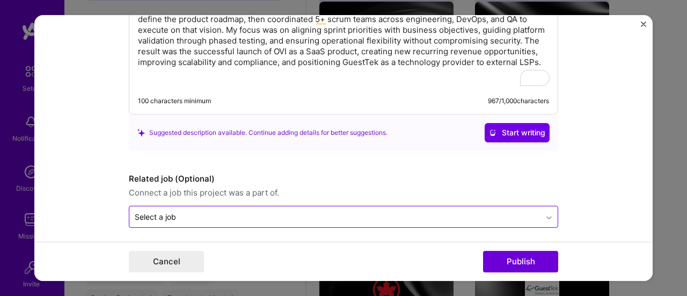
click at [545, 212] on icon at bounding box center [549, 217] width 9 height 11
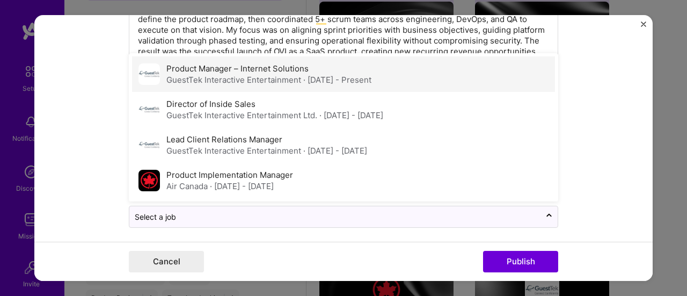
click at [211, 65] on label "Product Manager – Internet Solutions" at bounding box center [237, 68] width 142 height 10
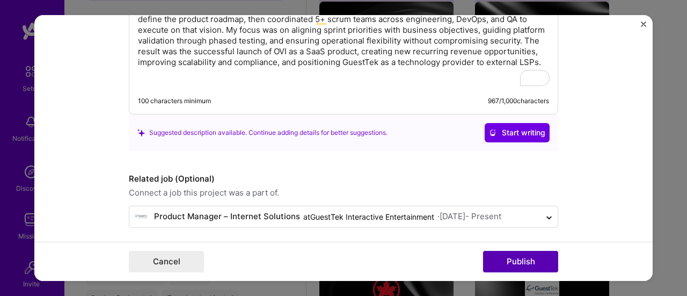
click at [529, 259] on button "Publish" at bounding box center [520, 261] width 75 height 21
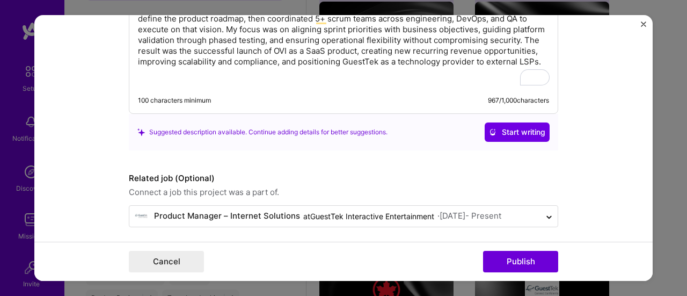
scroll to position [1251, 0]
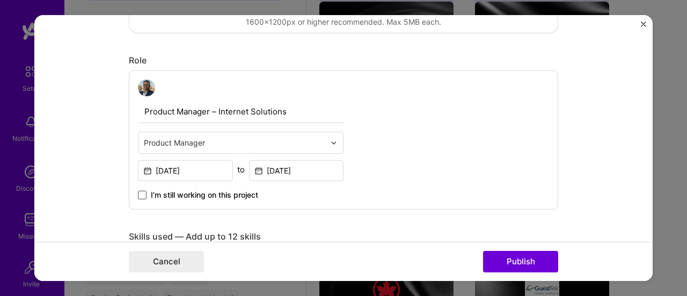
click at [139, 194] on span at bounding box center [142, 195] width 9 height 9
click at [0, 0] on input "I’m still working on this project" at bounding box center [0, 0] width 0 height 0
click at [199, 168] on input "Dec, 2019" at bounding box center [185, 171] width 95 height 21
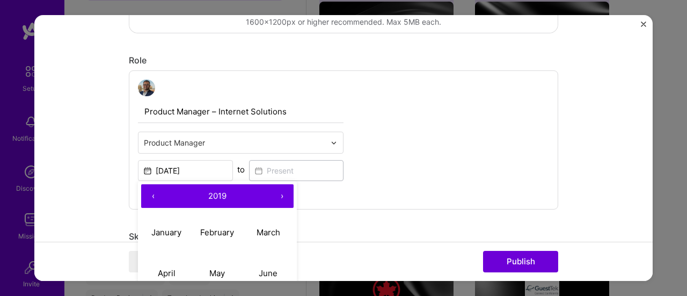
click at [278, 197] on button "›" at bounding box center [282, 197] width 24 height 24
click at [275, 195] on button "›" at bounding box center [282, 197] width 24 height 24
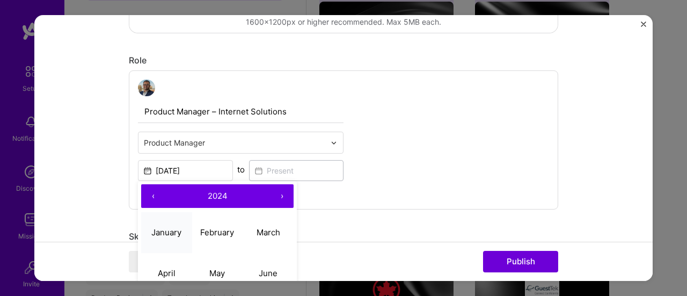
click at [167, 231] on abbr "January" at bounding box center [166, 232] width 30 height 10
type input "Jan, 2024"
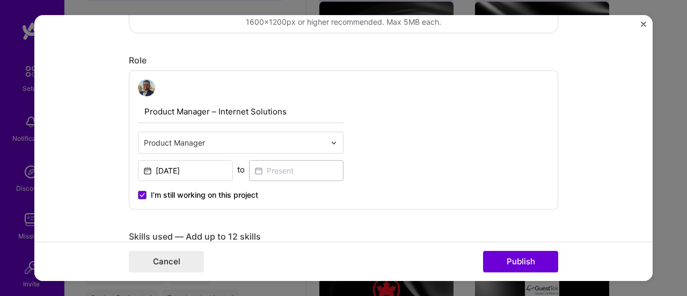
click at [498, 164] on div "Product Manager – Internet Solutions Product Manager Jan, 2024 to I’m still wor…" at bounding box center [344, 140] width 430 height 140
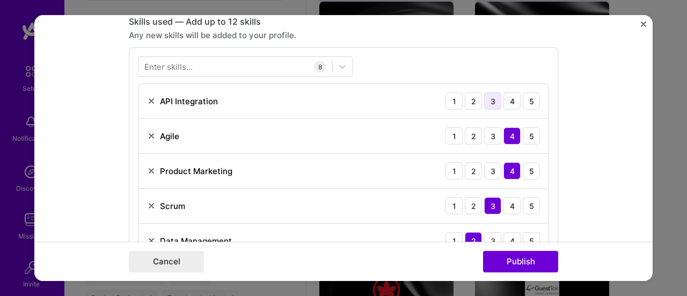
click at [493, 97] on div "3" at bounding box center [492, 101] width 17 height 17
click at [590, 105] on form "Editing suggested project This project is suggested based on your LinkedIn, res…" at bounding box center [343, 148] width 619 height 266
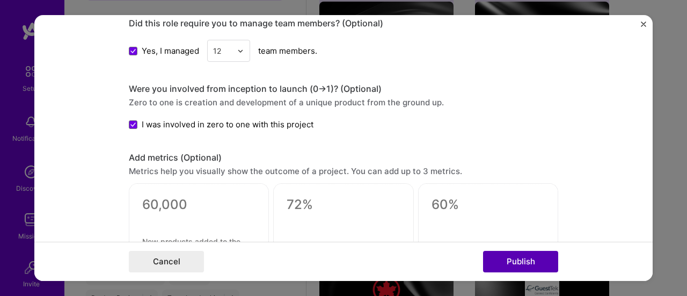
click at [514, 265] on button "Publish" at bounding box center [520, 261] width 75 height 21
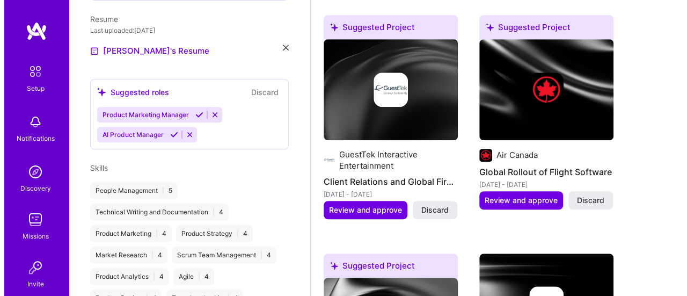
scroll to position [322, 0]
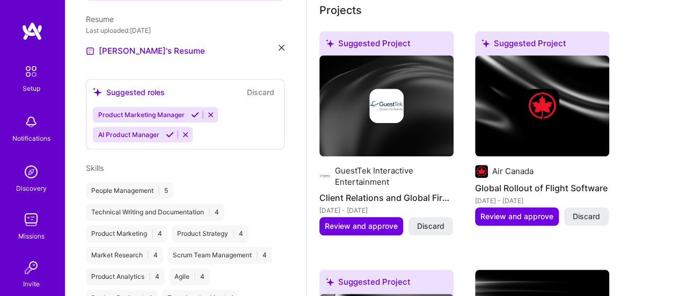
click at [566, 129] on img at bounding box center [542, 105] width 134 height 101
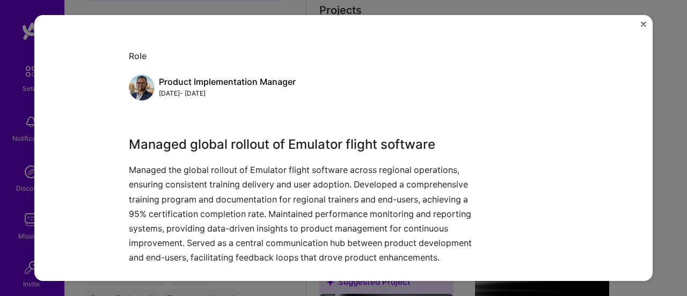
scroll to position [107, 0]
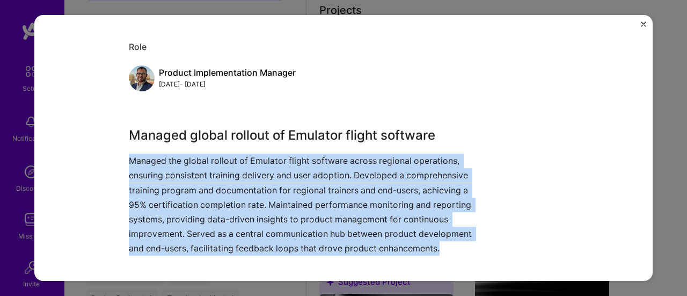
drag, startPoint x: 126, startPoint y: 161, endPoint x: 446, endPoint y: 250, distance: 332.6
click at [446, 250] on p "Managed the global rollout of Emulator flight software across regional operatio…" at bounding box center [303, 205] width 349 height 102
copy p "Managed the global rollout of Emulator flight software across regional operatio…"
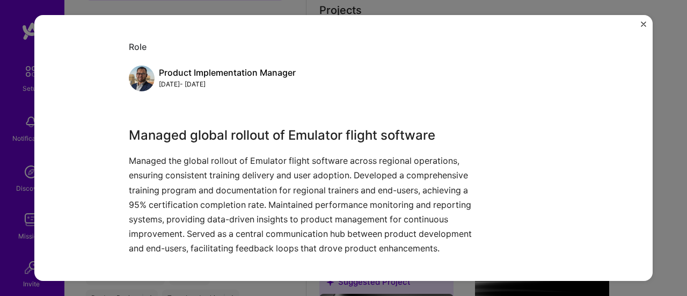
click at [526, 137] on div "Managed global rollout of Emulator flight software Managed the global rollout o…" at bounding box center [344, 191] width 430 height 130
click at [331, 141] on h3 "Managed global rollout of Emulator flight software" at bounding box center [303, 135] width 349 height 19
click at [336, 136] on h3 "Managed global rollout of Emulator flight software" at bounding box center [303, 135] width 349 height 19
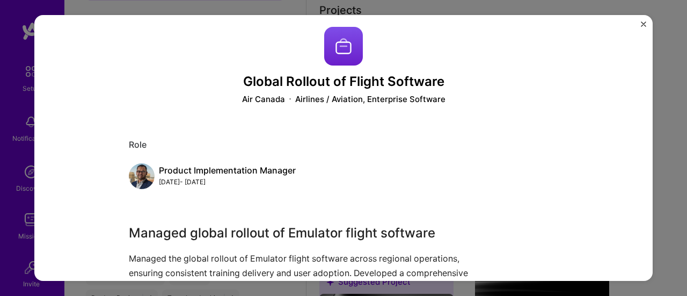
scroll to position [0, 0]
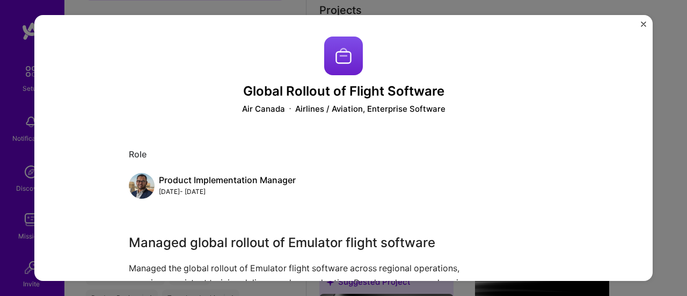
click at [671, 100] on div "Global Rollout of Flight Software Air Canada Airlines / Aviation, Enterprise So…" at bounding box center [343, 148] width 687 height 296
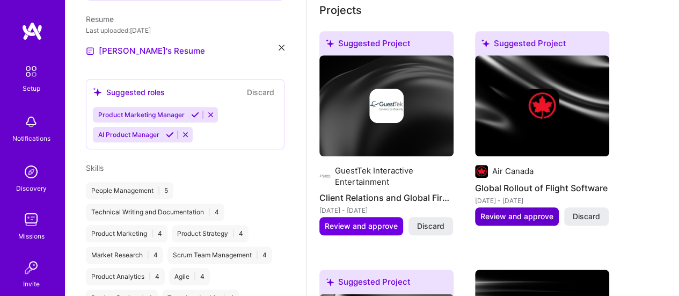
click at [512, 218] on span "Review and approve" at bounding box center [517, 216] width 73 height 11
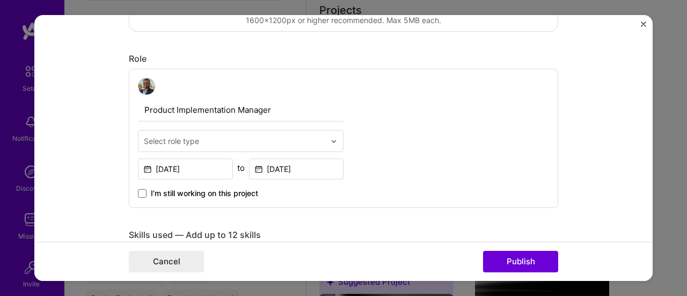
scroll to position [376, 0]
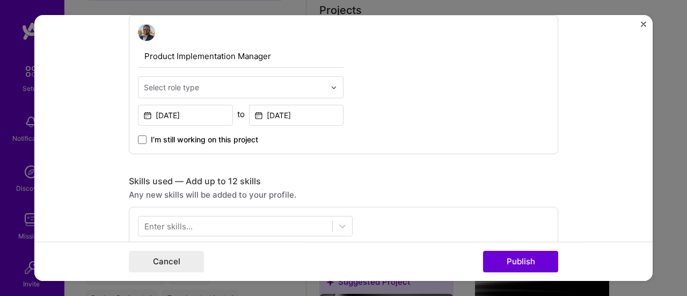
click at [331, 83] on div at bounding box center [337, 87] width 12 height 21
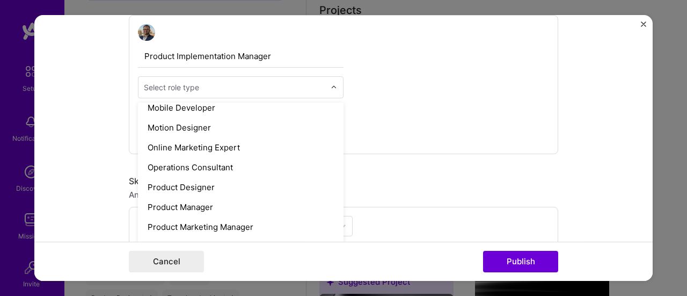
scroll to position [909, 0]
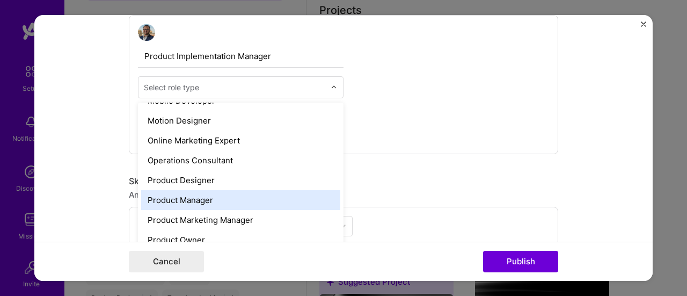
click at [214, 198] on div "Product Manager" at bounding box center [240, 201] width 199 height 20
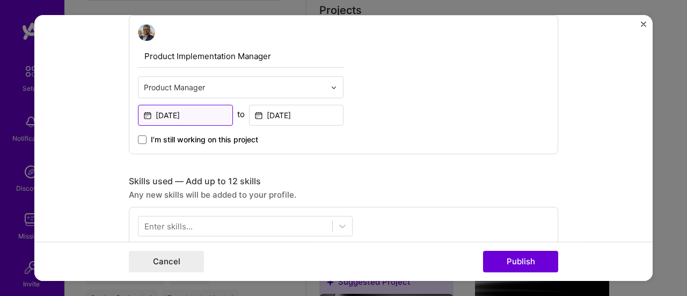
click at [195, 111] on input "Dec, 2008" at bounding box center [185, 115] width 95 height 21
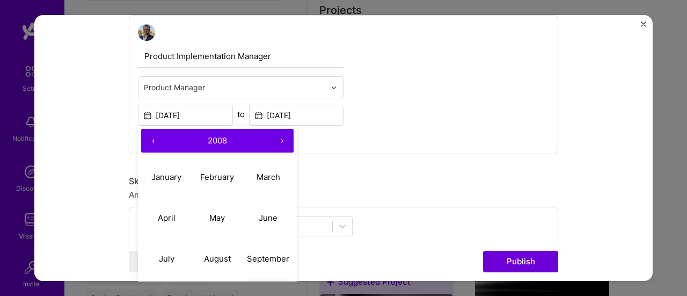
click at [276, 140] on button "›" at bounding box center [282, 141] width 24 height 24
click at [275, 140] on button "›" at bounding box center [282, 141] width 24 height 24
click at [164, 214] on abbr "April" at bounding box center [167, 218] width 18 height 10
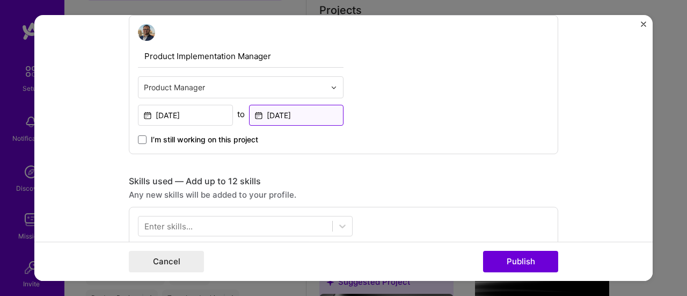
click at [317, 113] on input "Dec, 2012" at bounding box center [296, 115] width 95 height 21
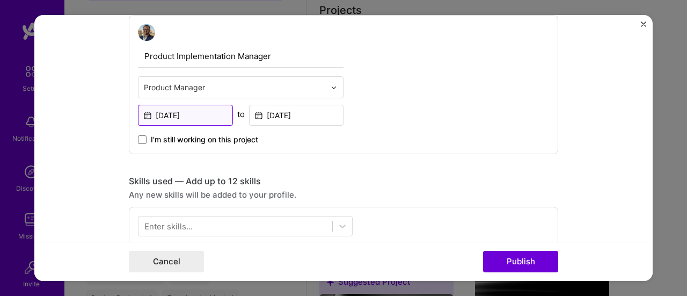
click at [199, 115] on input "Apr, 2012" at bounding box center [185, 115] width 95 height 21
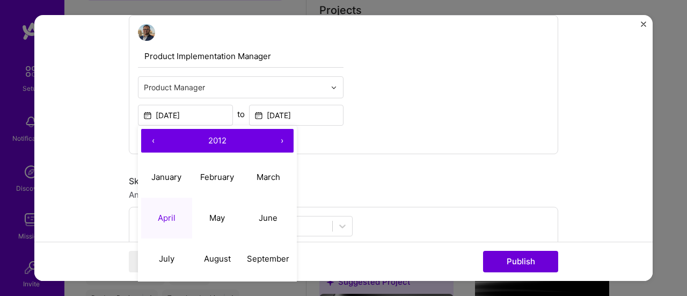
click at [146, 139] on button "‹" at bounding box center [153, 141] width 24 height 24
click at [168, 214] on abbr "April" at bounding box center [167, 218] width 18 height 10
type input "Apr, 2011"
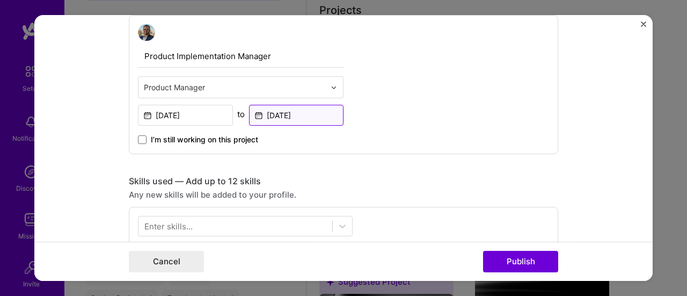
click at [312, 114] on input "Dec, 2012" at bounding box center [296, 115] width 95 height 21
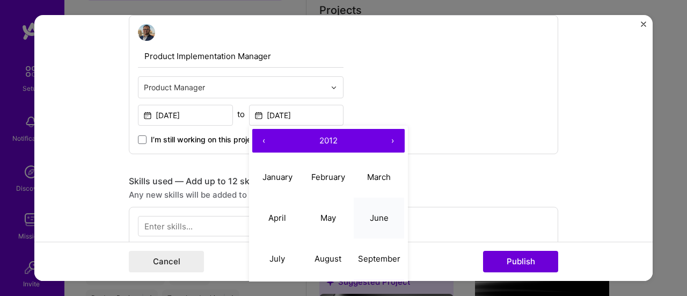
click at [377, 215] on abbr "June" at bounding box center [379, 218] width 19 height 10
type input "Jun, 2012"
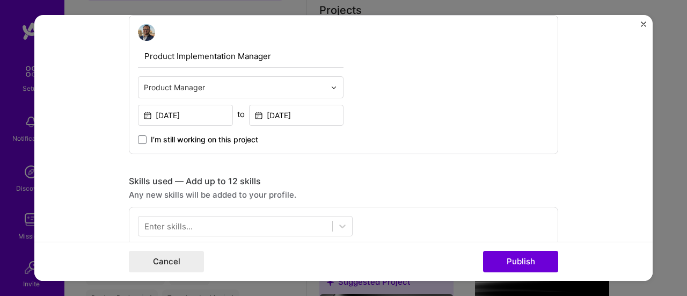
click at [375, 167] on div "Editing suggested project This project is suggested based on your LinkedIn, res…" at bounding box center [344, 239] width 430 height 1157
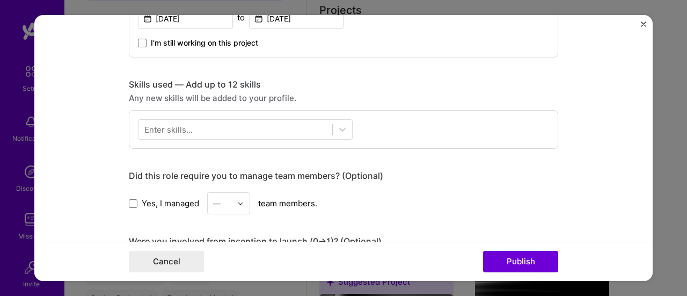
scroll to position [483, 0]
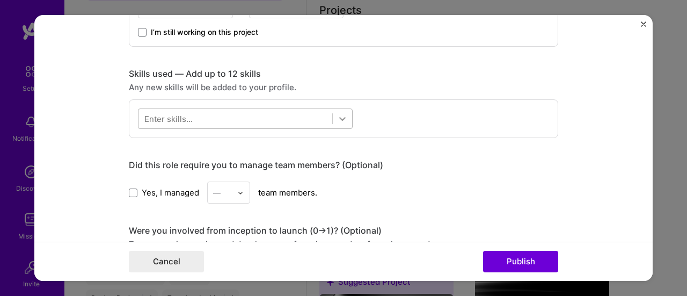
click at [342, 118] on icon at bounding box center [342, 119] width 11 height 11
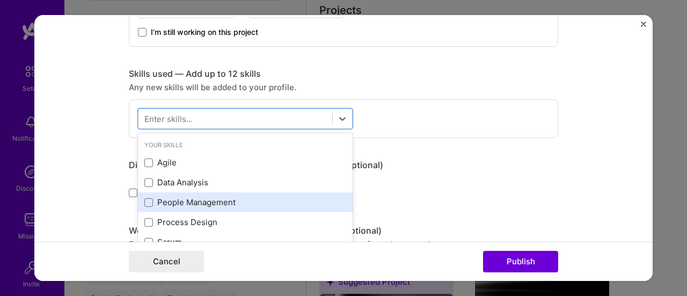
click at [213, 197] on div "People Management" at bounding box center [245, 202] width 202 height 11
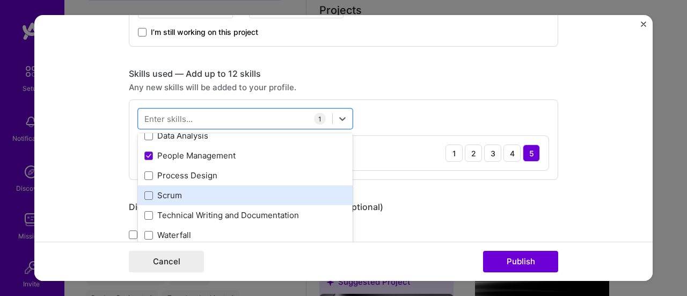
scroll to position [54, 0]
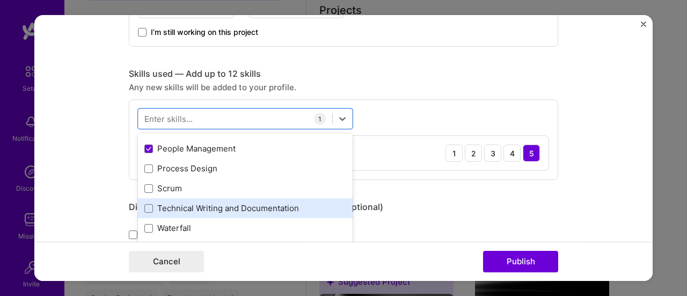
click at [223, 204] on div "Technical Writing and Documentation" at bounding box center [245, 207] width 202 height 11
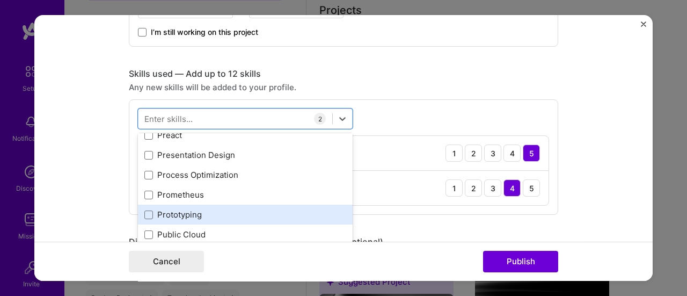
scroll to position [5209, 0]
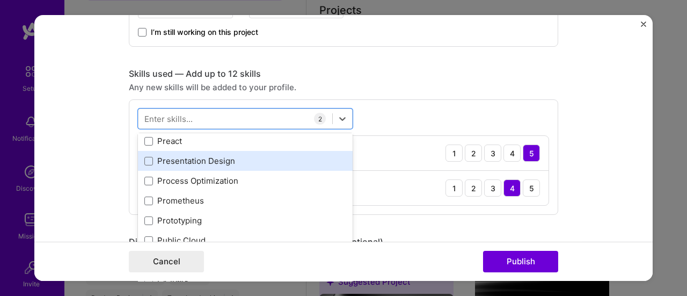
click at [206, 161] on div "Presentation Design" at bounding box center [245, 160] width 202 height 11
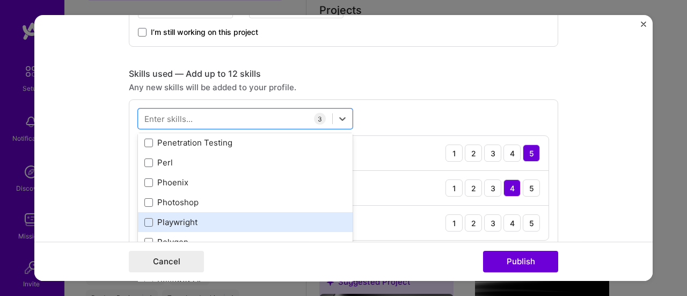
scroll to position [5048, 0]
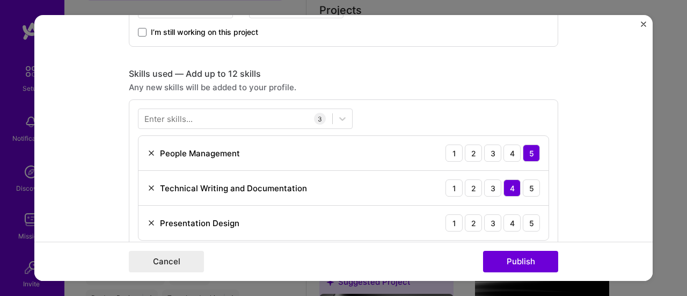
click at [377, 78] on div "Skills used — Add up to 12 skills Any new skills will be added to your profile.…" at bounding box center [344, 160] width 430 height 182
click at [491, 222] on div "3" at bounding box center [492, 223] width 17 height 17
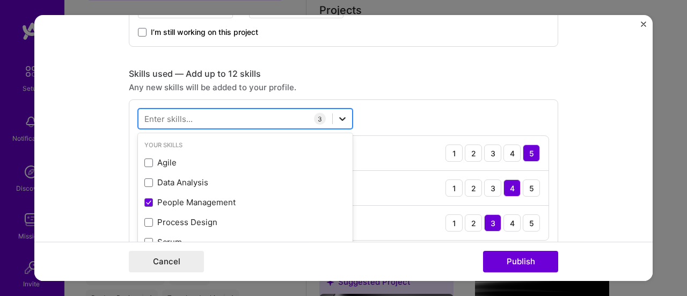
click at [340, 118] on icon at bounding box center [342, 119] width 11 height 11
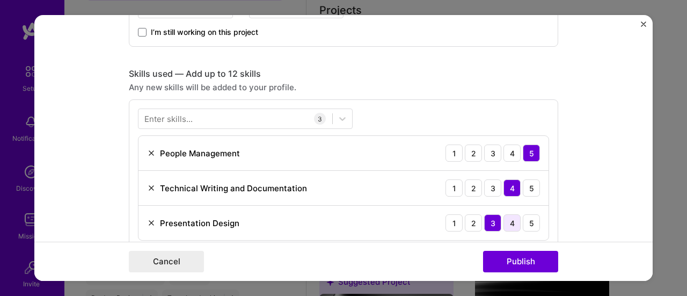
click at [507, 220] on div "4" at bounding box center [512, 223] width 17 height 17
click at [337, 118] on icon at bounding box center [342, 119] width 11 height 11
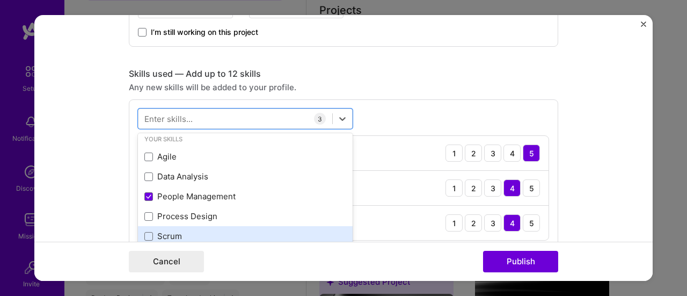
scroll to position [0, 0]
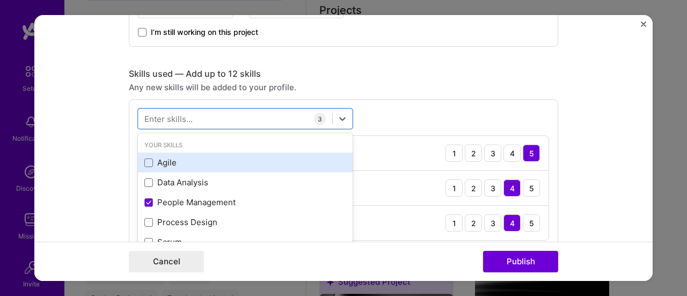
click at [192, 164] on div "Agile" at bounding box center [245, 162] width 202 height 11
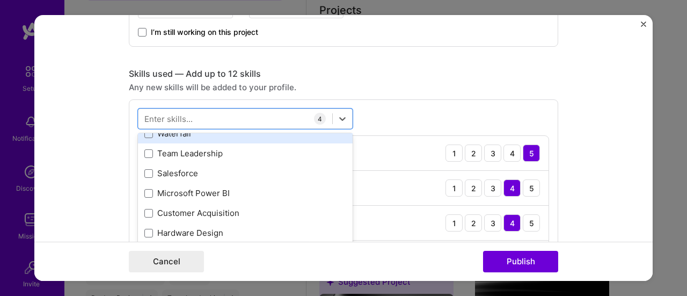
scroll to position [161, 0]
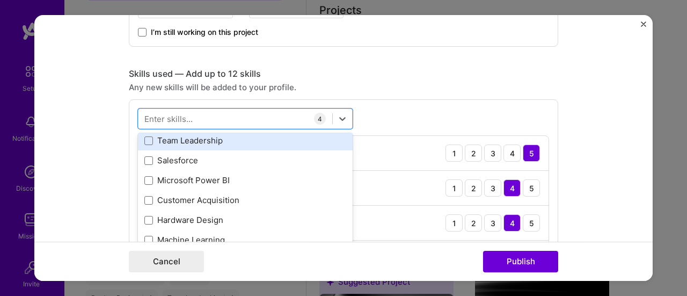
click at [202, 143] on div "Team Leadership" at bounding box center [245, 140] width 202 height 11
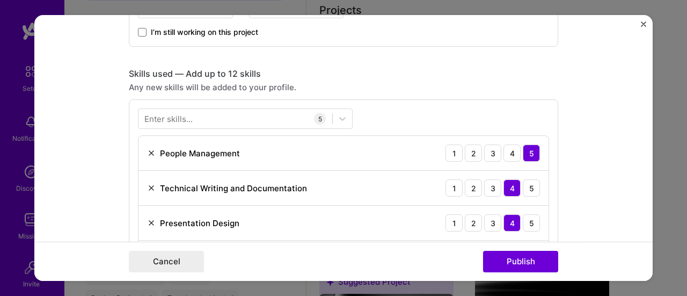
click at [450, 64] on div "Editing suggested project This project is suggested based on your LinkedIn, res…" at bounding box center [344, 222] width 430 height 1338
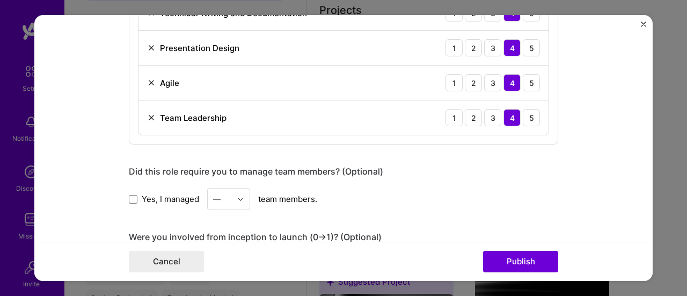
scroll to position [698, 0]
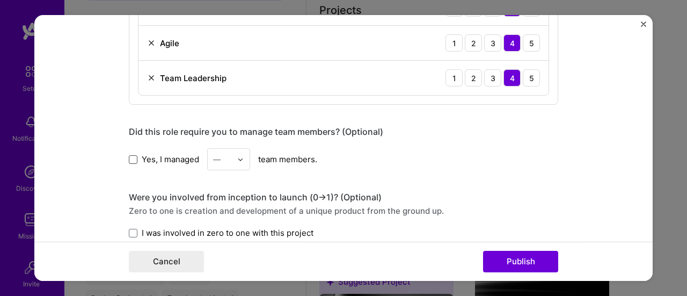
click at [131, 157] on span at bounding box center [133, 159] width 9 height 9
click at [0, 0] on input "Yes, I managed" at bounding box center [0, 0] width 0 height 0
click at [133, 158] on span at bounding box center [133, 159] width 9 height 9
click at [0, 0] on input "Yes, I managed" at bounding box center [0, 0] width 0 height 0
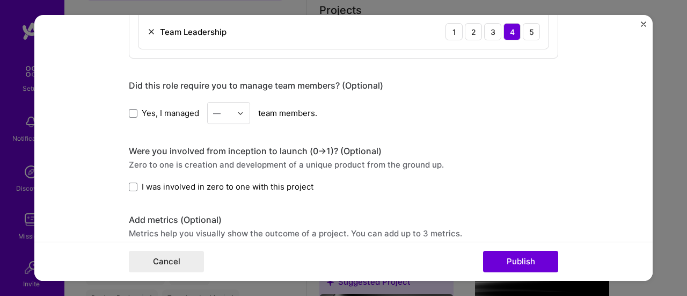
scroll to position [752, 0]
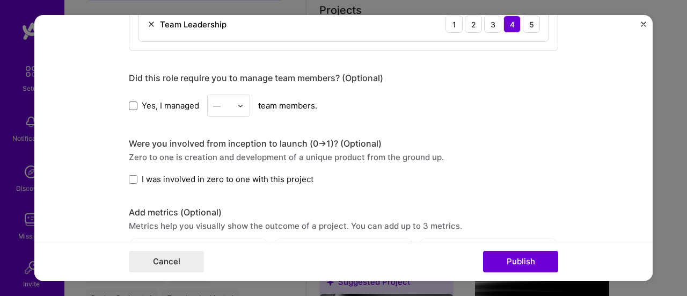
click at [129, 103] on span at bounding box center [133, 106] width 9 height 9
click at [0, 0] on input "Yes, I managed" at bounding box center [0, 0] width 0 height 0
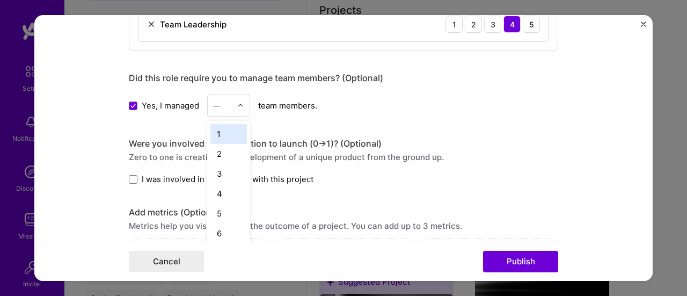
click at [237, 103] on img at bounding box center [240, 106] width 6 height 6
click at [129, 102] on span at bounding box center [133, 106] width 9 height 9
click at [0, 0] on input "Yes, I managed" at bounding box center [0, 0] width 0 height 0
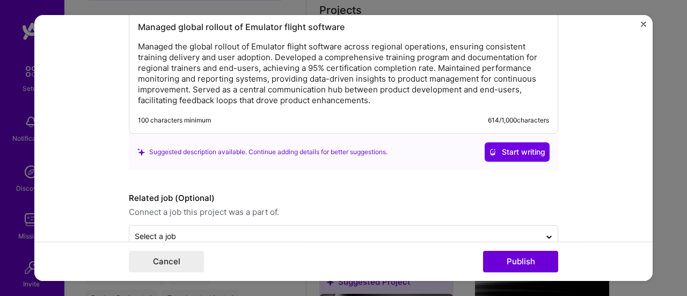
scroll to position [1074, 0]
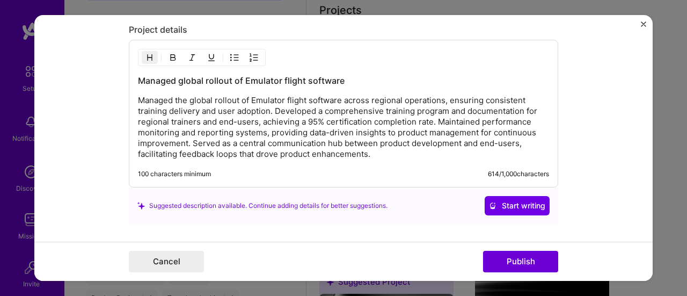
click at [245, 121] on p "Managed the global rollout of Emulator flight software across regional operatio…" at bounding box center [343, 127] width 411 height 64
click at [245, 123] on p "Managed the global rollout of Emulator flight software across regional operatio…" at bounding box center [343, 127] width 411 height 64
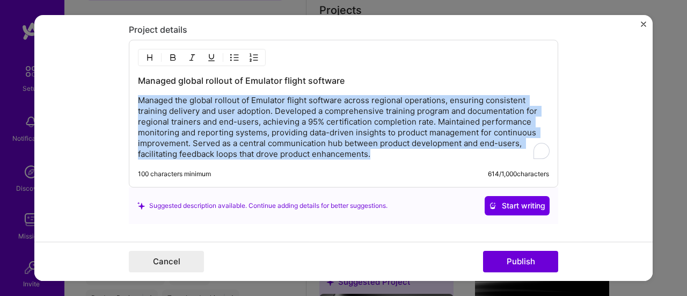
click at [245, 123] on p "Managed the global rollout of Emulator flight software across regional operatio…" at bounding box center [343, 127] width 411 height 64
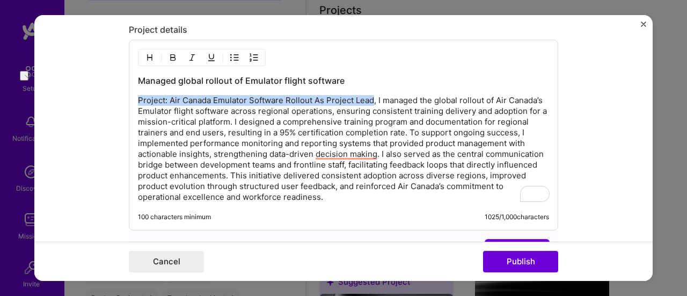
drag, startPoint x: 370, startPoint y: 95, endPoint x: 136, endPoint y: 95, distance: 234.2
click at [138, 95] on p "Project: Air Canada Emulator Software Rollout As Project Lead, I managed the gl…" at bounding box center [343, 148] width 411 height 107
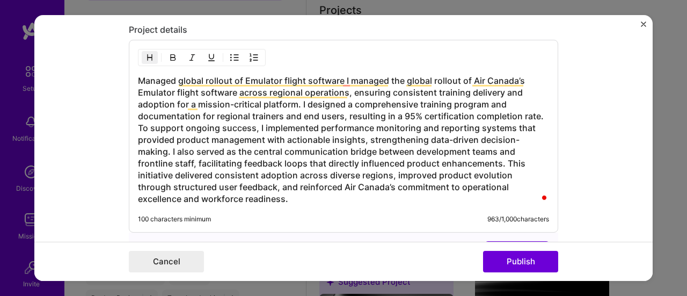
click at [541, 112] on h3 "Managed global rollout of Emulator flight software I managed the global rollout…" at bounding box center [343, 140] width 411 height 130
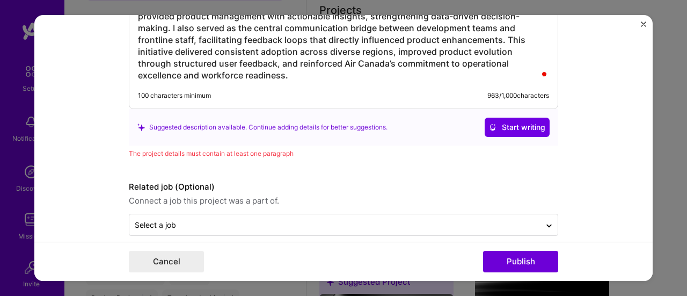
scroll to position [1215, 0]
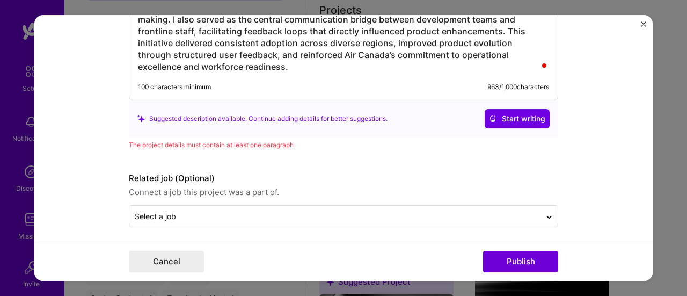
click at [62, 153] on form "Editing suggested project This project is suggested based on your LinkedIn, res…" at bounding box center [343, 148] width 619 height 266
click at [74, 149] on form "Editing suggested project This project is suggested based on your LinkedIn, res…" at bounding box center [343, 148] width 619 height 266
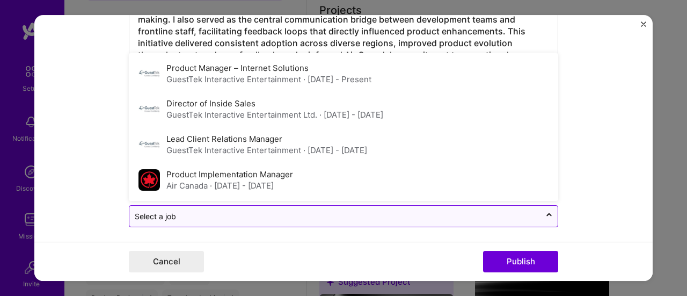
click at [298, 215] on input "text" at bounding box center [335, 216] width 401 height 11
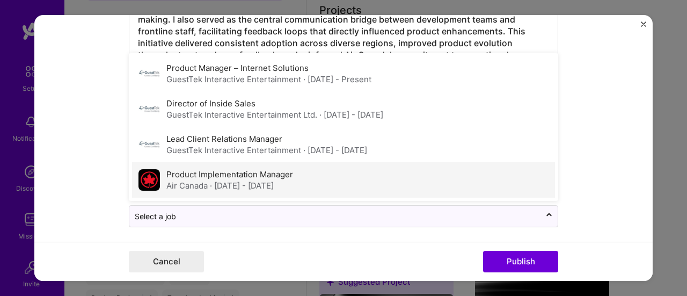
click at [215, 180] on span "· May 2009 - Jan 2013" at bounding box center [242, 185] width 64 height 10
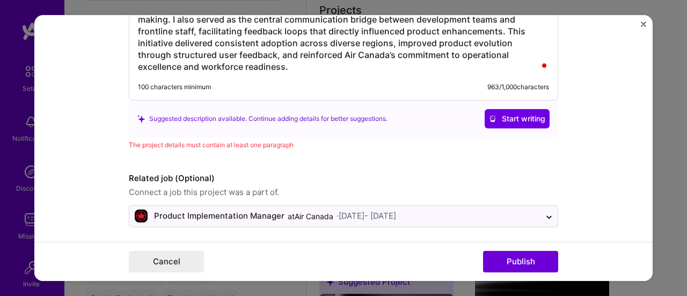
click at [108, 179] on form "Editing suggested project This project is suggested based on your LinkedIn, res…" at bounding box center [343, 148] width 619 height 266
click at [530, 264] on button "Publish" at bounding box center [520, 261] width 75 height 21
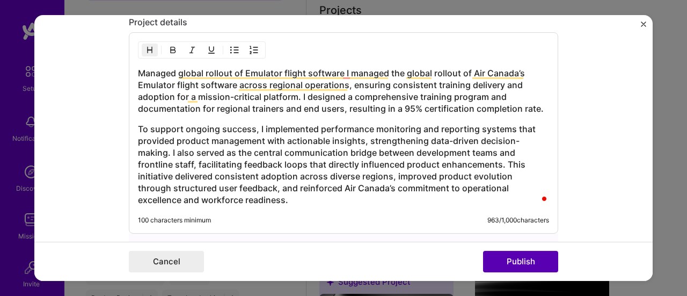
scroll to position [1080, 0]
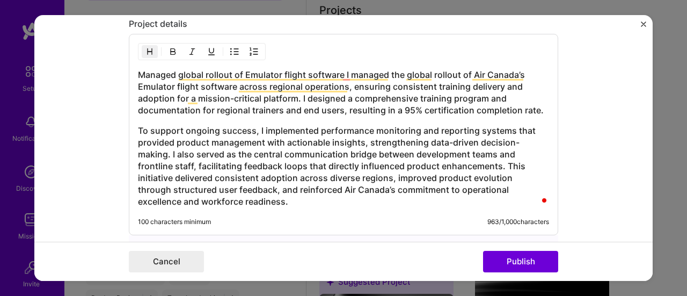
click at [242, 119] on div "Managed global rollout of Emulator flight software I managed the global rollout…" at bounding box center [343, 138] width 411 height 139
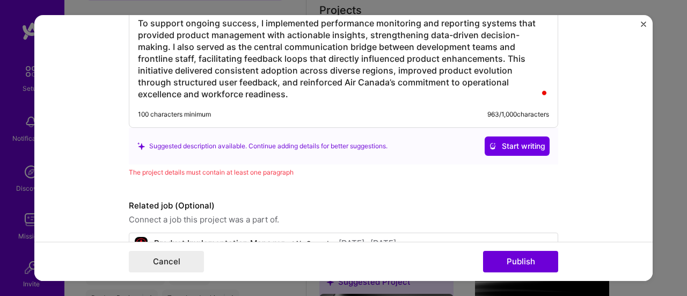
click at [190, 170] on div "The project details must contain at least one paragraph" at bounding box center [344, 171] width 430 height 11
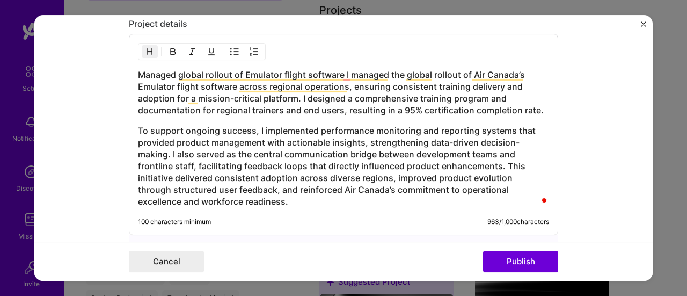
click at [299, 93] on h3 "Managed global rollout of Emulator flight software I managed the global rollout…" at bounding box center [343, 92] width 411 height 47
click at [474, 95] on h3 "Managed global rollout of Emulator flight software I managed the global rollout…" at bounding box center [343, 92] width 411 height 47
click at [0, 0] on span "programme" at bounding box center [0, 0] width 0 height 0
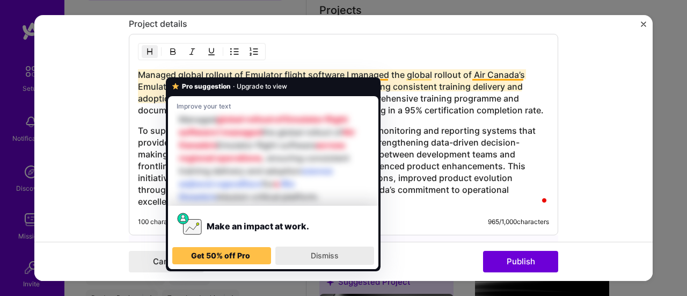
click at [324, 254] on span "Dismiss" at bounding box center [325, 255] width 28 height 9
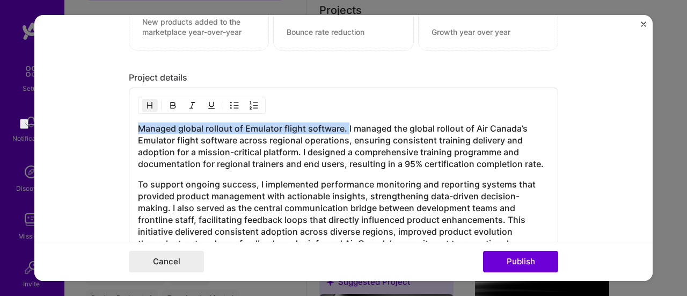
drag, startPoint x: 344, startPoint y: 125, endPoint x: 137, endPoint y: 125, distance: 206.8
click at [138, 125] on h3 "Managed global rollout of Emulator flight software. I managed the global rollou…" at bounding box center [343, 145] width 411 height 47
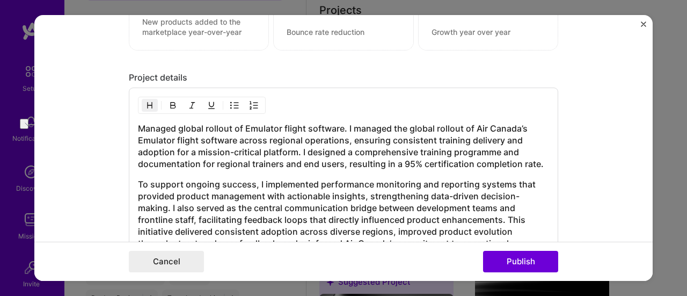
click at [359, 133] on h3 "Managed global rollout of Emulator flight software. I managed the global rollou…" at bounding box center [343, 145] width 411 height 47
click at [345, 123] on h3 "Managed global rollout of Emulator flight software. I managed the global rollou…" at bounding box center [343, 145] width 411 height 47
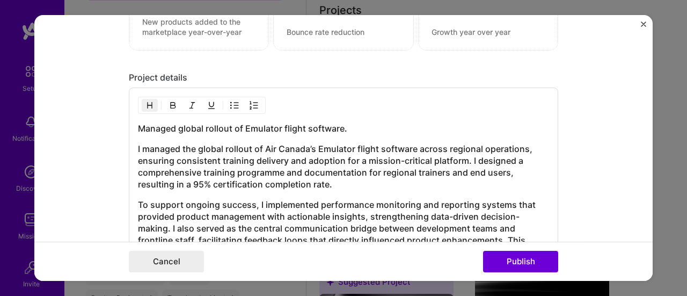
drag, startPoint x: 320, startPoint y: 139, endPoint x: 288, endPoint y: 151, distance: 33.8
click at [320, 143] on h3 "I managed the global rollout of Air Canada’s Emulator flight software across re…" at bounding box center [343, 166] width 411 height 47
click at [269, 124] on h3 "Managed global rollout of Emulator flight software." at bounding box center [343, 128] width 411 height 12
click at [270, 124] on h3 "Managed global rollout of Emulator flight software." at bounding box center [343, 128] width 411 height 12
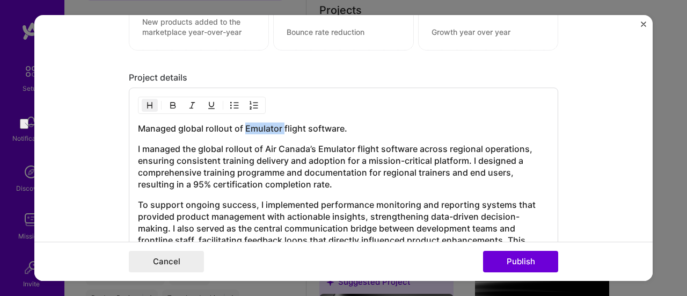
click at [169, 102] on img "button" at bounding box center [173, 105] width 9 height 9
click at [593, 97] on form "Editing suggested project This project is suggested based on your LinkedIn, res…" at bounding box center [343, 148] width 619 height 266
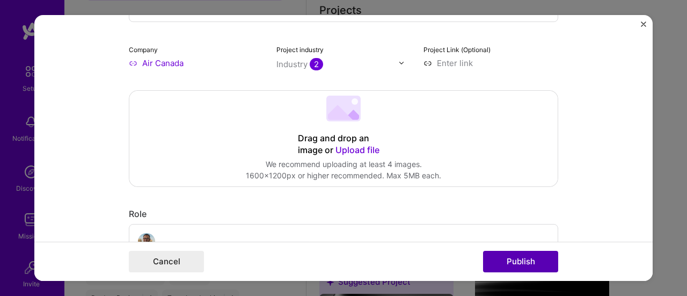
click at [523, 259] on button "Publish" at bounding box center [520, 261] width 75 height 21
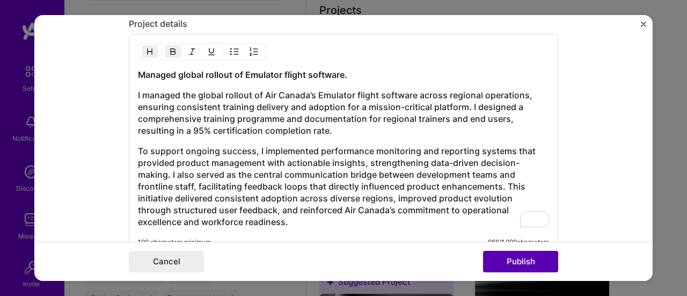
click at [508, 262] on button "Publish" at bounding box center [520, 261] width 75 height 21
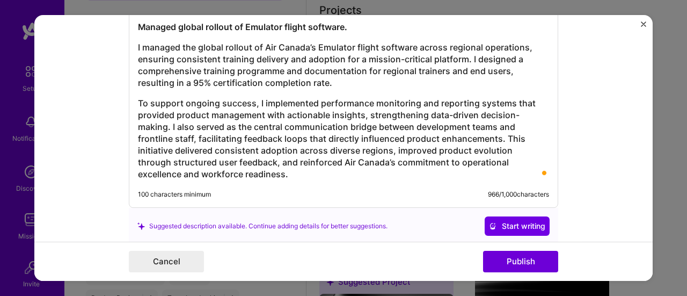
click at [224, 172] on h3 "To support ongoing success, I implemented performance monitoring and reporting …" at bounding box center [343, 138] width 411 height 83
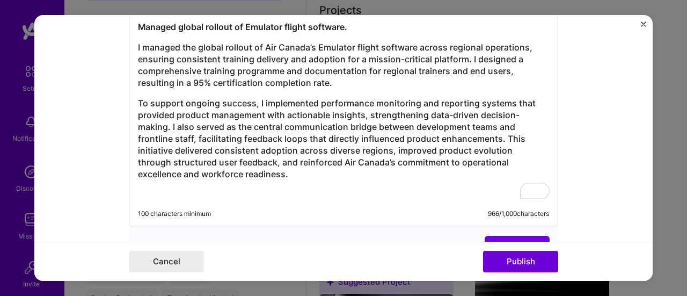
click at [281, 179] on div "Managed global rollout of Emulator flight software. I managed the global rollou…" at bounding box center [343, 110] width 411 height 178
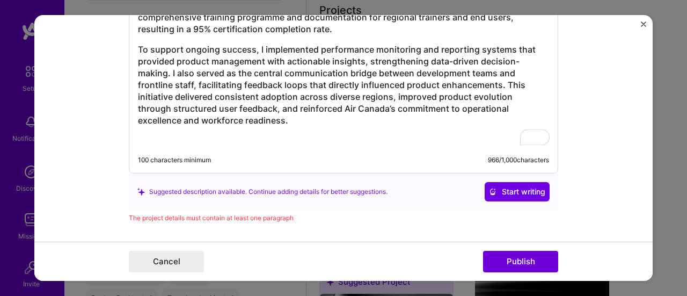
click at [171, 218] on div "The project details must contain at least one paragraph" at bounding box center [344, 217] width 430 height 11
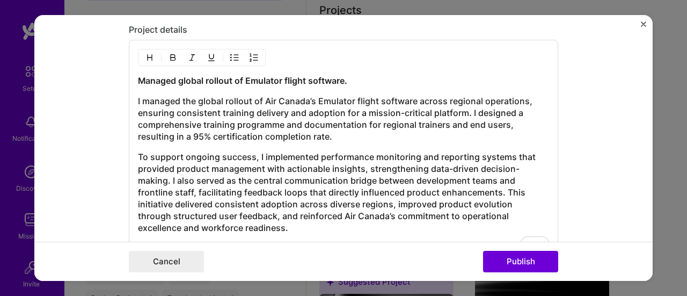
click at [266, 139] on div "Managed global rollout of Emulator flight software. I managed the global rollou…" at bounding box center [343, 164] width 411 height 178
click at [339, 129] on h3 "I managed the global rollout of Air Canada’s Emulator flight software across re…" at bounding box center [343, 118] width 411 height 47
click at [138, 95] on h3 "I managed the global rollout of Air Canada’s Emulator flight software across re…" at bounding box center [343, 118] width 411 height 47
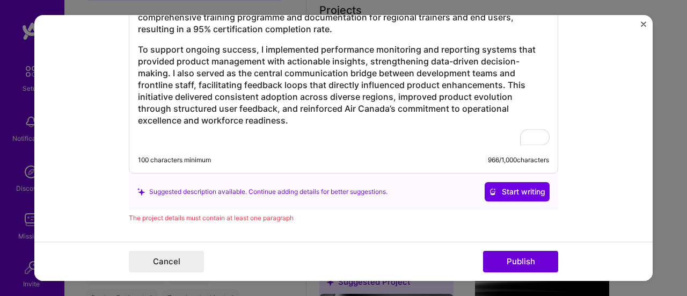
click at [321, 216] on div "The project details must contain at least one paragraph" at bounding box center [344, 217] width 430 height 11
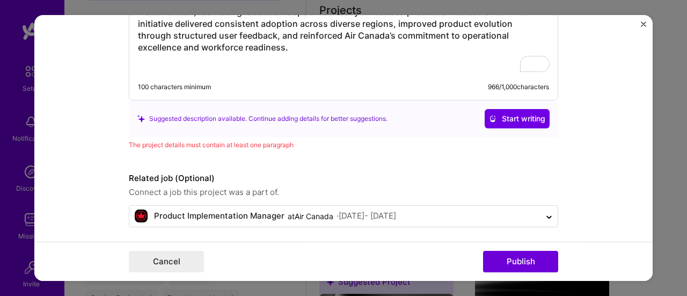
click at [86, 139] on form "Editing suggested project This project is suggested based on your LinkedIn, res…" at bounding box center [343, 148] width 619 height 266
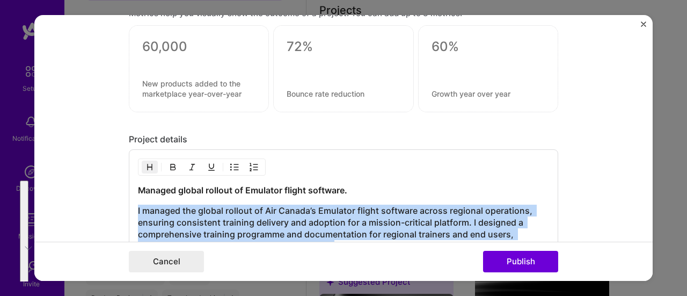
drag, startPoint x: 224, startPoint y: 150, endPoint x: 132, endPoint y: 197, distance: 103.5
click at [132, 197] on div "Managed global rollout of Emulator flight software. I managed the global rollou…" at bounding box center [344, 269] width 430 height 241
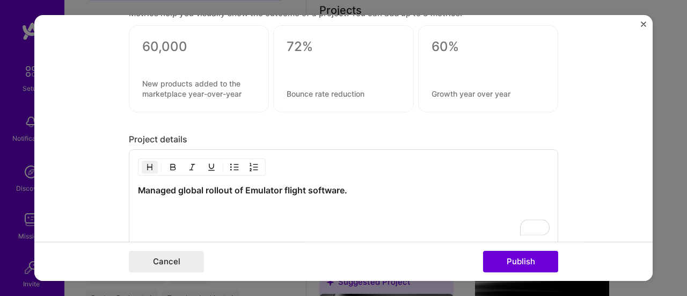
click at [288, 212] on h3 "To enrich screen reader interactions, please activate Accessibility in Grammarl…" at bounding box center [343, 211] width 411 height 12
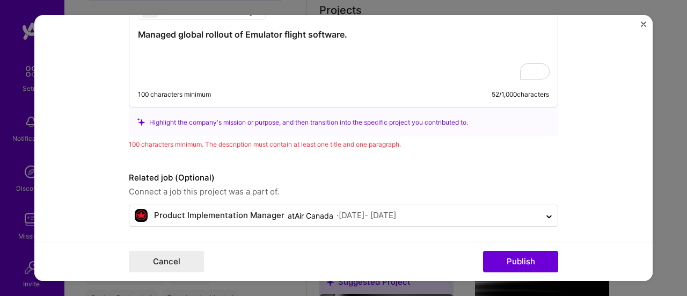
click at [149, 50] on h3 "To enrich screen reader interactions, please activate Accessibility in Grammarl…" at bounding box center [343, 55] width 411 height 12
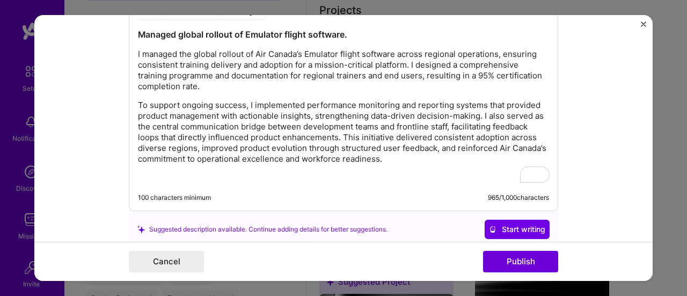
click at [244, 145] on p "To support ongoing success, I implemented performance monitoring and reporting …" at bounding box center [343, 132] width 411 height 64
click at [88, 170] on form "Editing suggested project This project is suggested based on your LinkedIn, res…" at bounding box center [343, 148] width 619 height 266
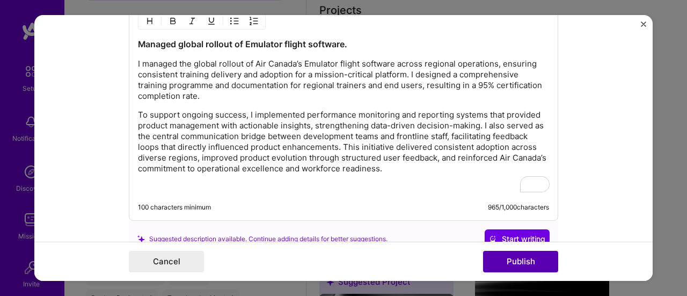
click at [515, 266] on button "Publish" at bounding box center [520, 261] width 75 height 21
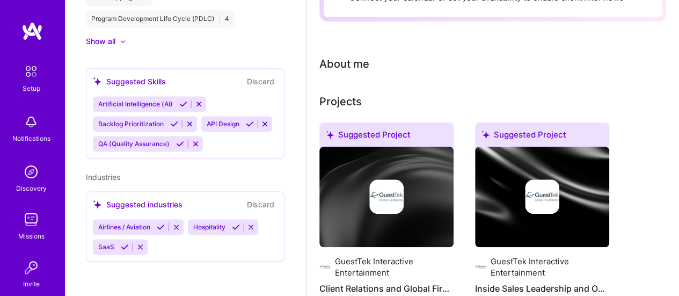
click at [160, 226] on icon at bounding box center [161, 227] width 8 height 8
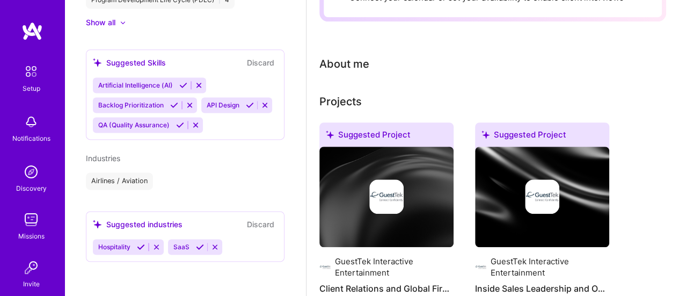
scroll to position [704, 0]
click at [140, 245] on icon at bounding box center [141, 247] width 8 height 8
click at [122, 246] on icon at bounding box center [125, 247] width 8 height 8
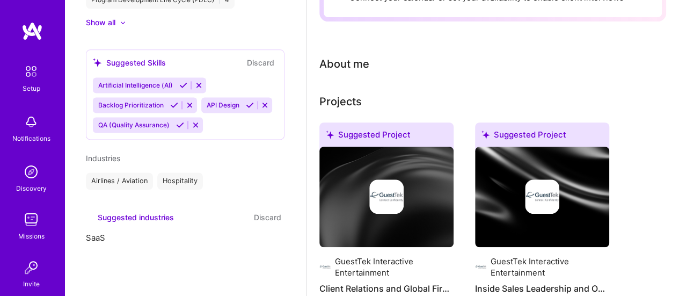
scroll to position [641, 0]
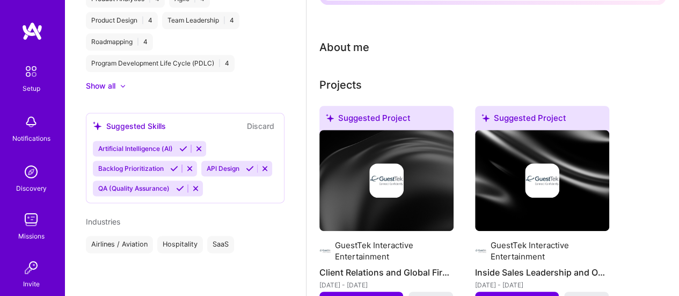
click at [154, 120] on div "Suggested Skills" at bounding box center [129, 125] width 73 height 11
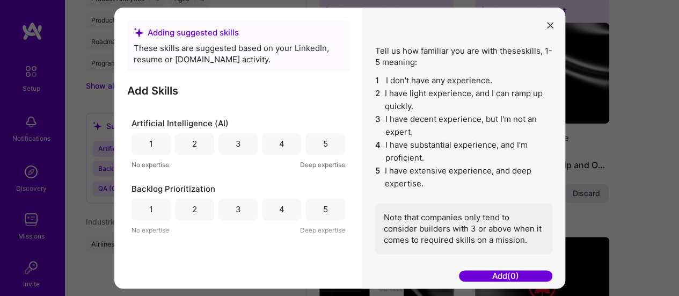
scroll to position [107, 0]
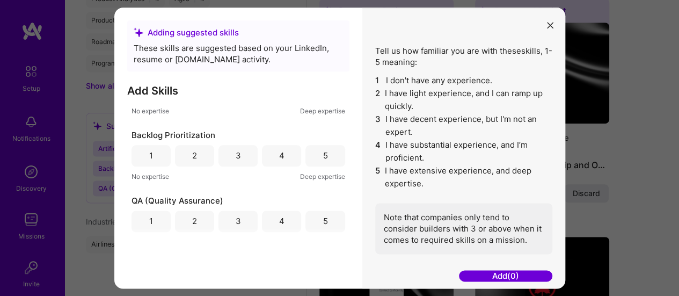
click at [279, 153] on div "4" at bounding box center [281, 155] width 5 height 11
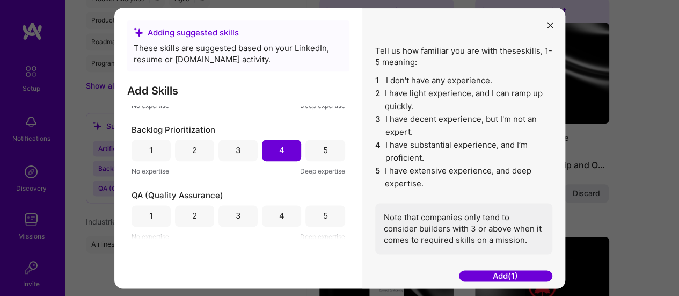
scroll to position [116, 0]
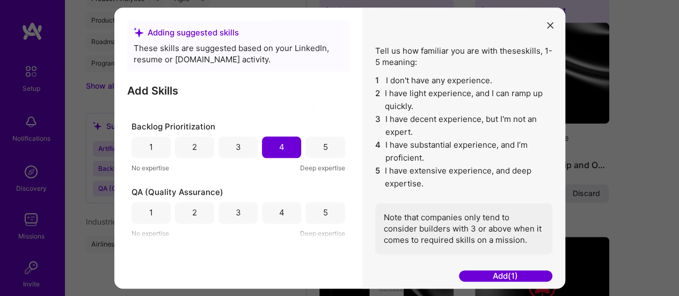
click at [236, 208] on div "3" at bounding box center [238, 212] width 5 height 11
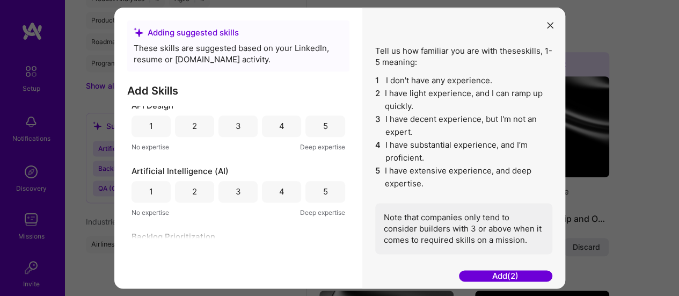
scroll to position [0, 0]
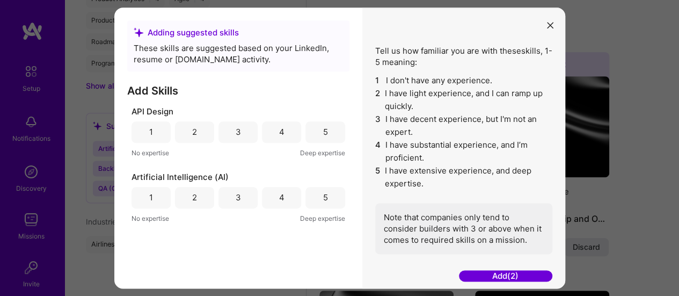
click at [202, 196] on div "2" at bounding box center [194, 197] width 39 height 21
click at [263, 161] on div "API Design 1 2 3 4 5 No expertise Deep expertise Artificial Intelligence (AI) 1…" at bounding box center [238, 172] width 222 height 133
click at [197, 133] on div "2" at bounding box center [194, 131] width 39 height 21
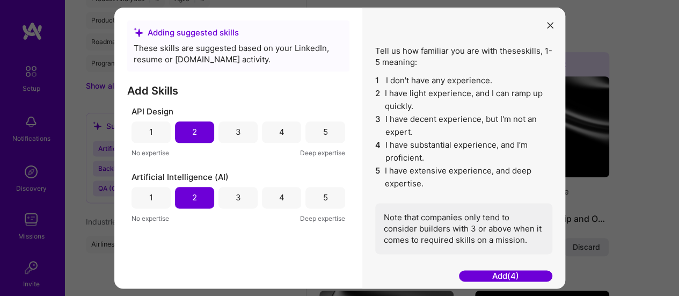
click at [504, 272] on button "Add (4)" at bounding box center [505, 275] width 93 height 11
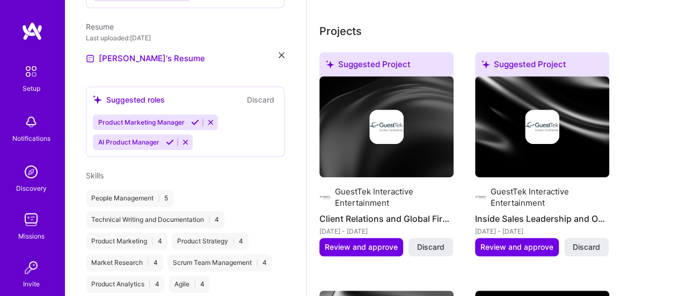
scroll to position [336, 0]
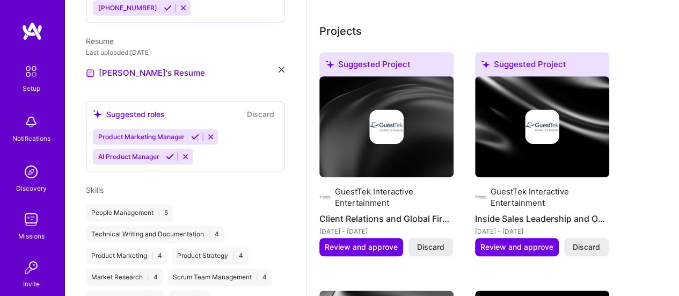
click at [161, 108] on div "Suggested roles" at bounding box center [129, 113] width 72 height 11
click at [166, 153] on icon at bounding box center [170, 157] width 8 height 8
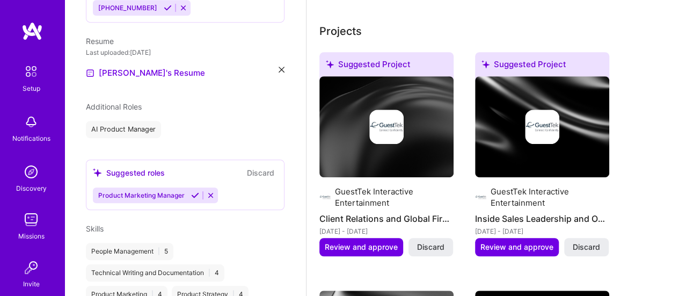
click at [213, 191] on icon at bounding box center [211, 195] width 8 height 8
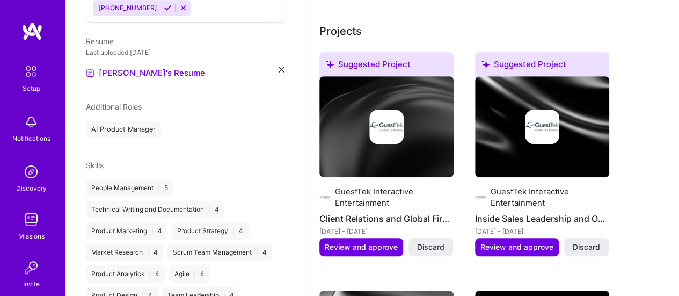
click at [124, 102] on span "Additional Roles" at bounding box center [114, 106] width 56 height 9
click at [110, 102] on span "Additional Roles" at bounding box center [114, 106] width 56 height 9
click at [134, 121] on div "AI Product Manager" at bounding box center [123, 129] width 75 height 17
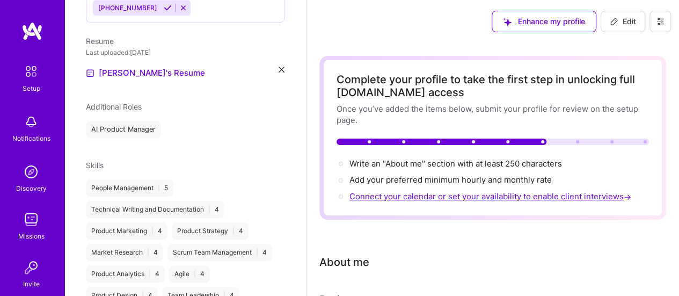
scroll to position [54, 0]
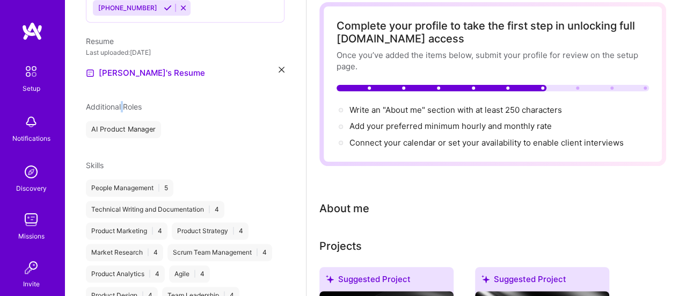
click at [122, 102] on span "Additional Roles" at bounding box center [114, 106] width 56 height 9
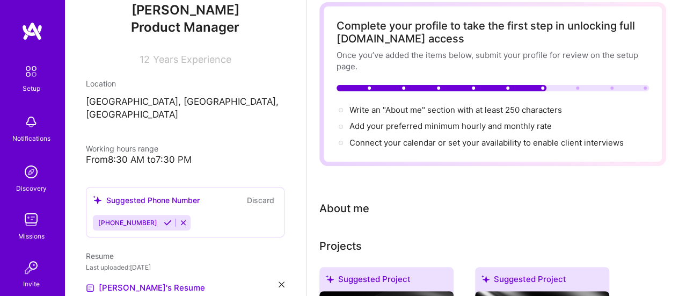
scroll to position [67, 0]
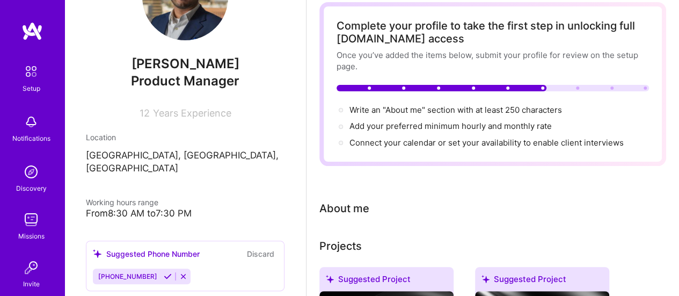
click at [164, 272] on icon at bounding box center [168, 276] width 8 height 8
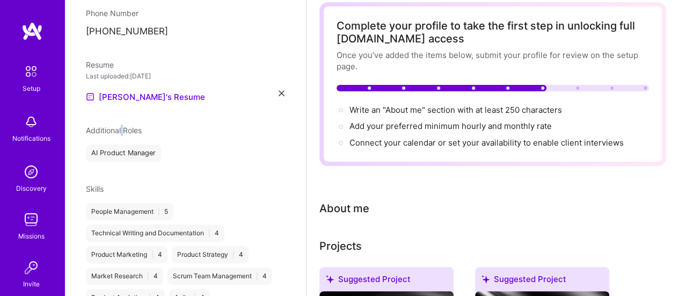
scroll to position [336, 0]
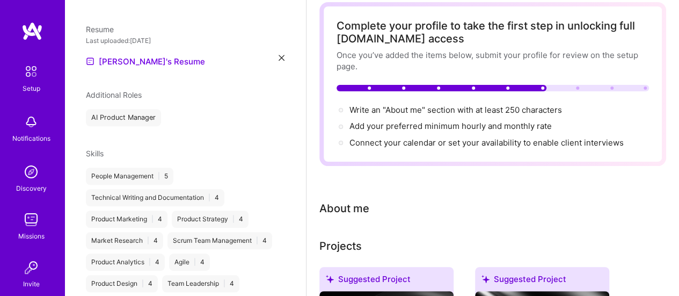
click at [117, 90] on span "Additional Roles" at bounding box center [114, 94] width 56 height 9
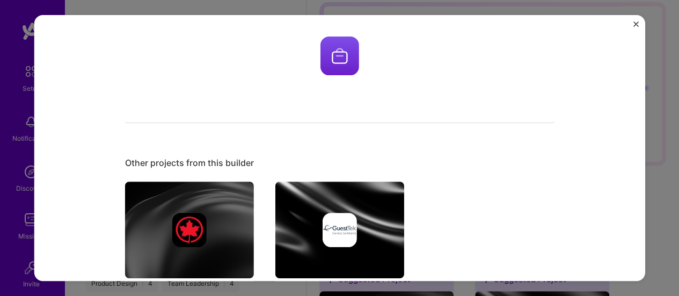
scroll to position [322, 0]
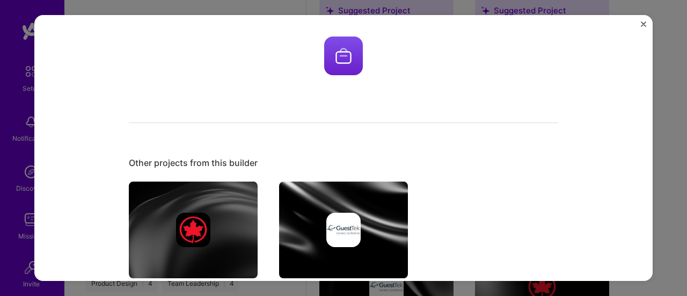
drag, startPoint x: 643, startPoint y: 23, endPoint x: 654, endPoint y: 44, distance: 23.5
click at [643, 23] on img "Close" at bounding box center [643, 23] width 5 height 5
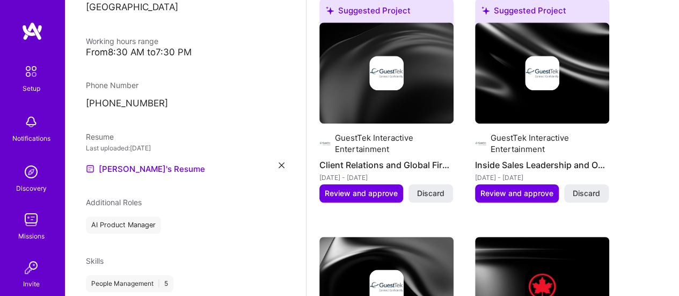
drag, startPoint x: 240, startPoint y: 171, endPoint x: 230, endPoint y: 180, distance: 13.3
click at [240, 172] on div "Eduardo Hernandez Gonzalez Product Manager 12 Years Experience Location Calgary…" at bounding box center [185, 148] width 242 height 296
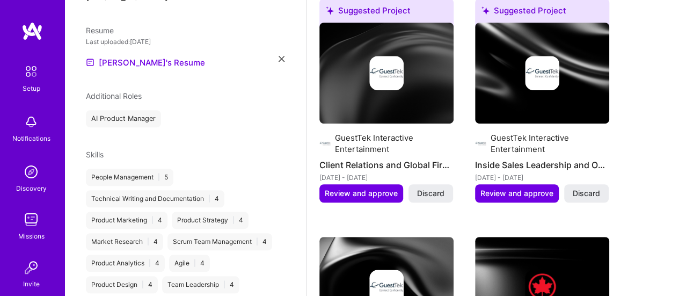
scroll to position [336, 0]
click at [125, 109] on div "AI Product Manager" at bounding box center [123, 117] width 75 height 17
click at [149, 109] on div "AI Product Manager" at bounding box center [123, 117] width 75 height 17
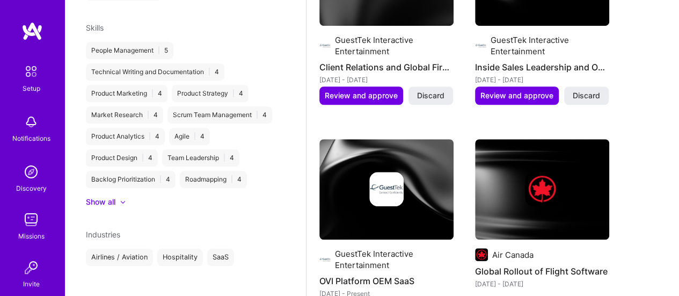
scroll to position [430, 0]
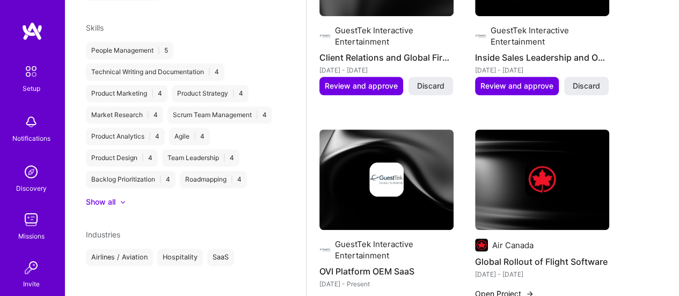
click at [110, 197] on div "Show all" at bounding box center [101, 202] width 30 height 11
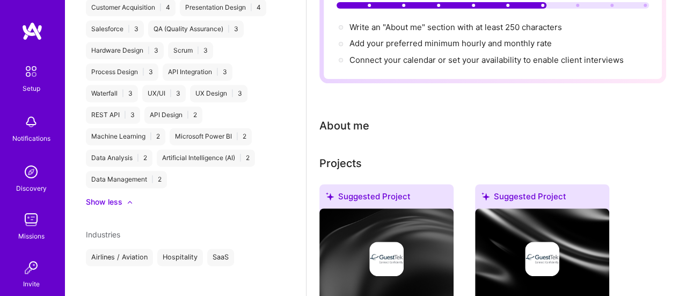
scroll to position [0, 0]
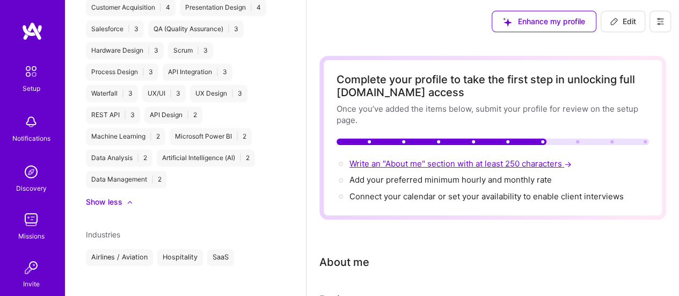
click at [394, 163] on span "Write an "About me" section with at least 250 characters →" at bounding box center [462, 163] width 224 height 10
select select "CA"
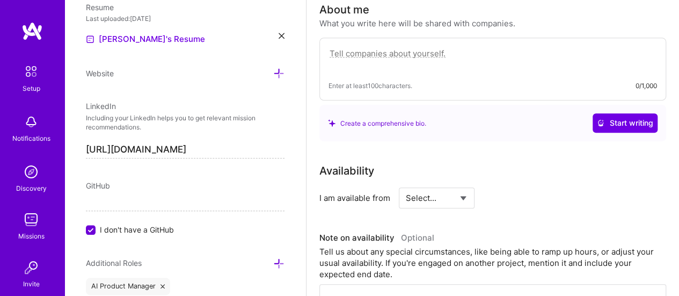
scroll to position [254, 0]
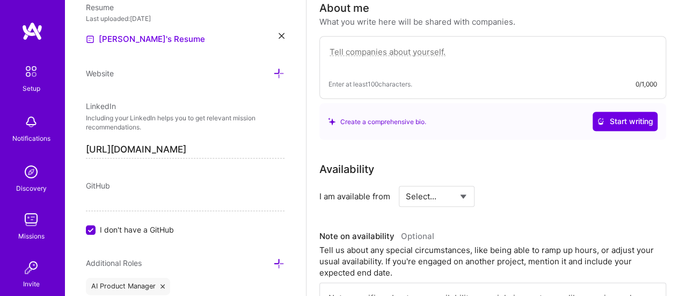
click at [340, 54] on textarea at bounding box center [493, 57] width 329 height 25
paste textarea "I am a bilingual (English/Spanish) product and project management professional …"
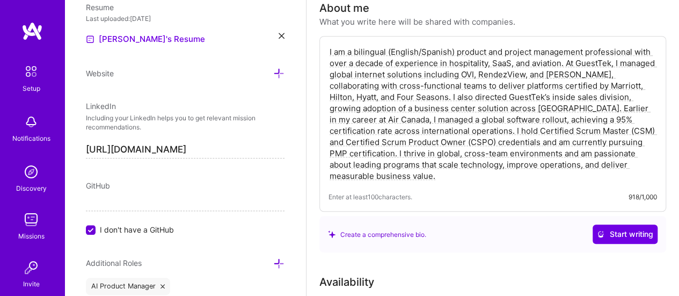
click at [461, 185] on div "I am a bilingual (English/Spanish) product and project management professional …" at bounding box center [493, 124] width 347 height 176
click at [449, 178] on textarea "I am a bilingual (English/Spanish) product and project management professional …" at bounding box center [493, 113] width 329 height 137
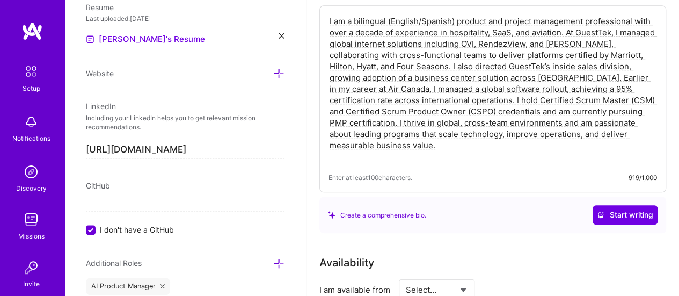
scroll to position [308, 0]
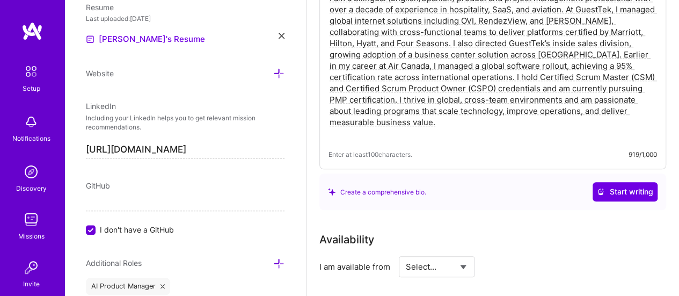
type textarea "I am a bilingual (English/Spanish) product and project management professional …"
click at [517, 233] on div "Availability" at bounding box center [493, 239] width 347 height 16
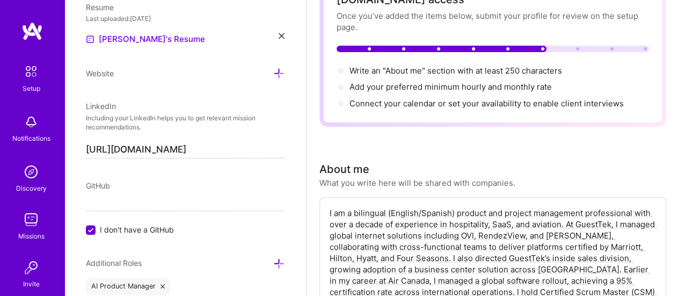
scroll to position [39, 0]
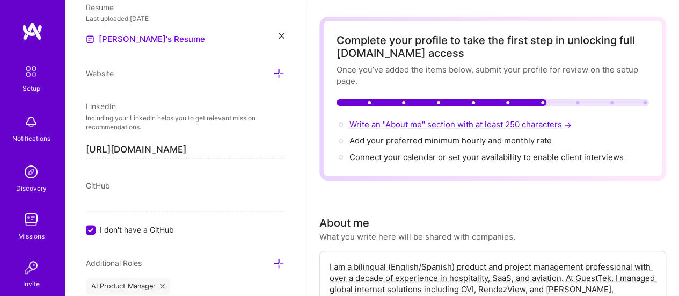
click at [427, 122] on span "Write an "About me" section with at least 250 characters →" at bounding box center [462, 124] width 224 height 10
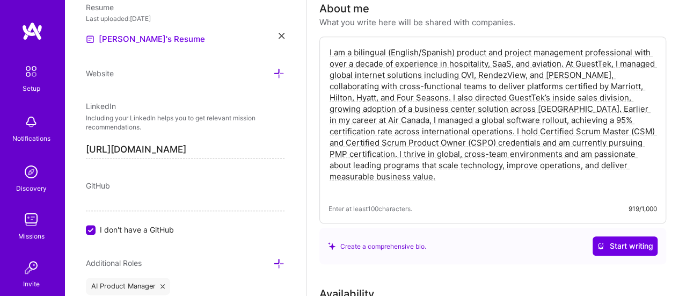
scroll to position [254, 0]
click at [444, 175] on textarea "I am a bilingual (English/Spanish) product and project management professional …" at bounding box center [493, 119] width 329 height 149
drag, startPoint x: 439, startPoint y: 176, endPoint x: 328, endPoint y: 47, distance: 171.0
click at [328, 47] on div "I am a bilingual (English/Spanish) product and project management professional …" at bounding box center [493, 129] width 347 height 187
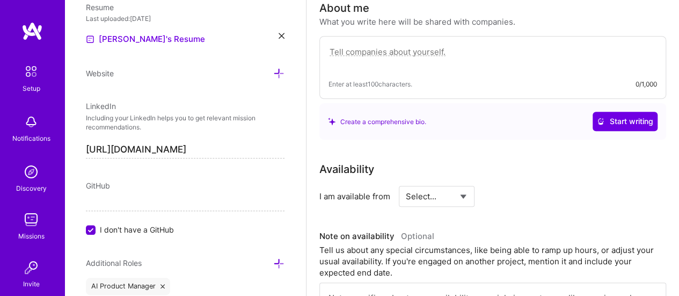
paste textarea "I am a bilingual (English/Spanish) product and project management professional …"
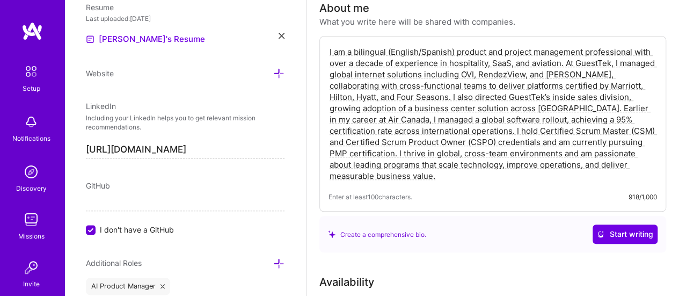
type textarea "I am a bilingual (English/Spanish) product and project management professional …"
click at [627, 244] on div "Create a comprehensive bio. Start writing" at bounding box center [493, 234] width 347 height 37
click at [624, 238] on span "Start writing" at bounding box center [625, 234] width 56 height 11
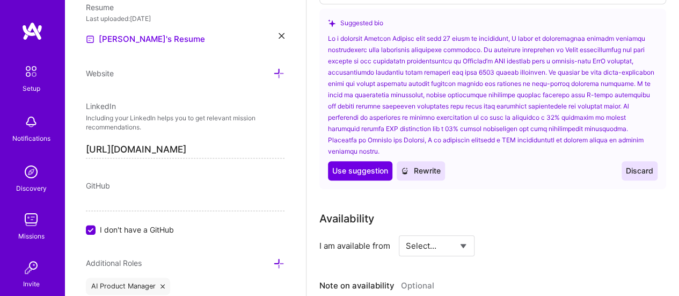
scroll to position [469, 0]
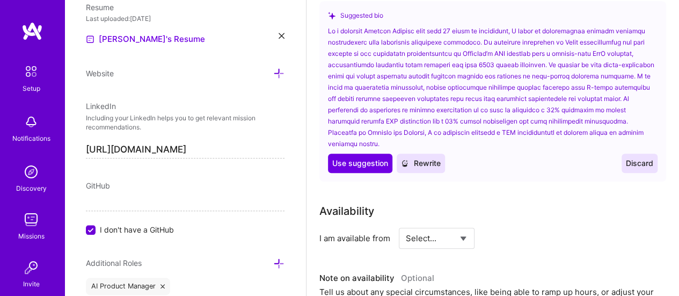
click at [419, 158] on span "Rewrite" at bounding box center [421, 163] width 40 height 11
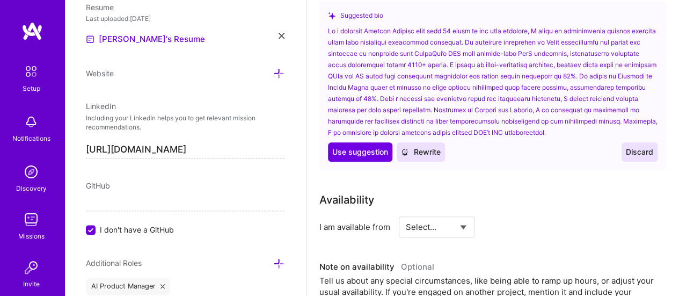
click at [637, 149] on span "Discard" at bounding box center [639, 152] width 27 height 11
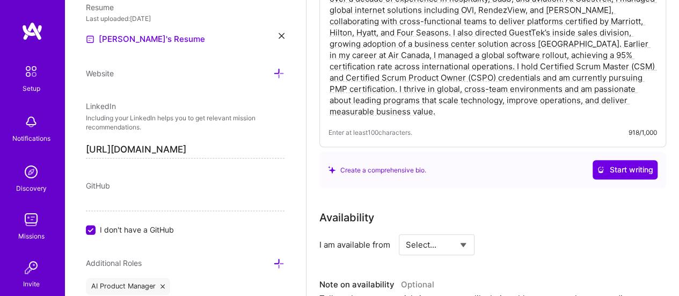
scroll to position [308, 0]
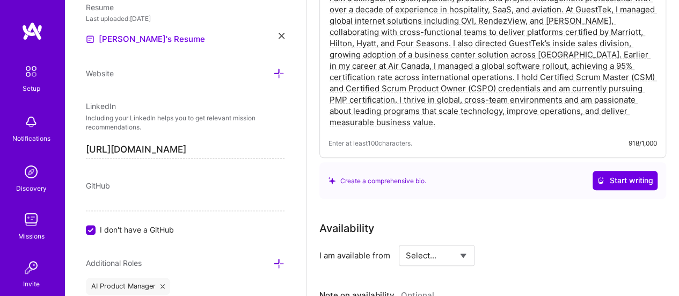
click at [458, 122] on textarea "I am a bilingual (English/Spanish) product and project management professional …" at bounding box center [493, 59] width 329 height 137
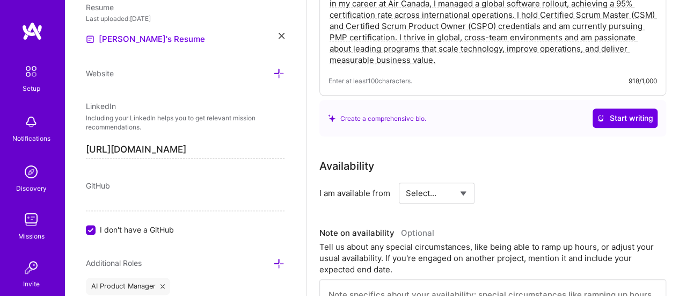
scroll to position [415, 0]
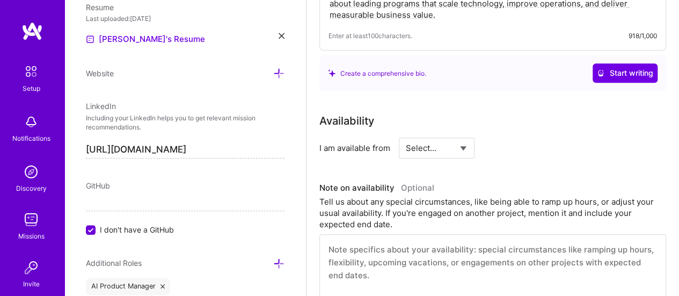
click at [473, 143] on div "Select... Right Now Future Date Not Available" at bounding box center [437, 147] width 76 height 21
click at [469, 144] on div "Select... Right Now Future Date Not Available" at bounding box center [437, 147] width 76 height 21
click at [459, 148] on select "Select... Right Now Future Date Not Available" at bounding box center [437, 147] width 62 height 27
select select "Right Now"
click at [406, 134] on select "Select... Right Now Future Date Not Available" at bounding box center [437, 147] width 62 height 27
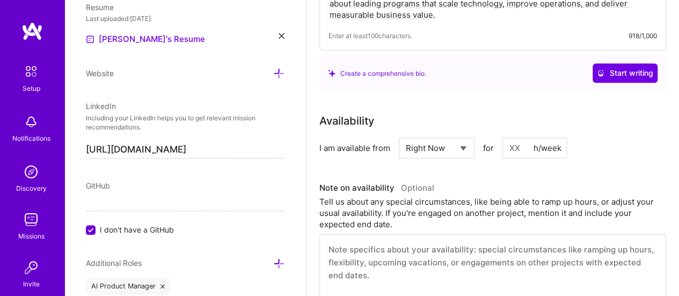
click at [516, 149] on input at bounding box center [535, 147] width 64 height 21
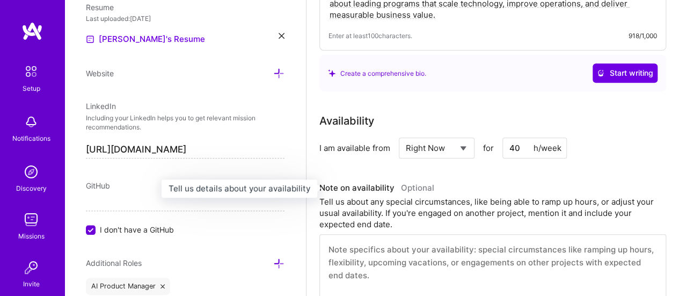
type input "40"
click at [487, 183] on h3 "Note on availability Optional" at bounding box center [493, 188] width 347 height 16
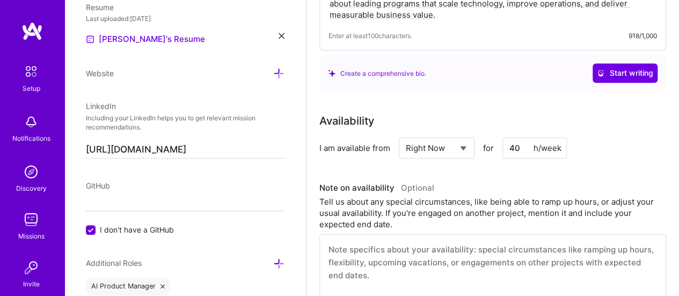
click at [604, 149] on div "I am available from Select... Right Now Future Date Not Available for 40 h/week" at bounding box center [493, 147] width 347 height 21
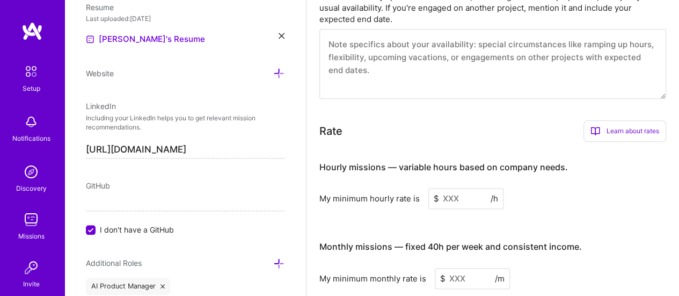
scroll to position [630, 0]
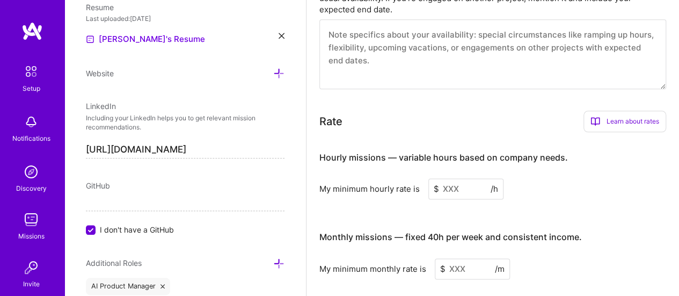
click at [457, 188] on input at bounding box center [466, 188] width 75 height 21
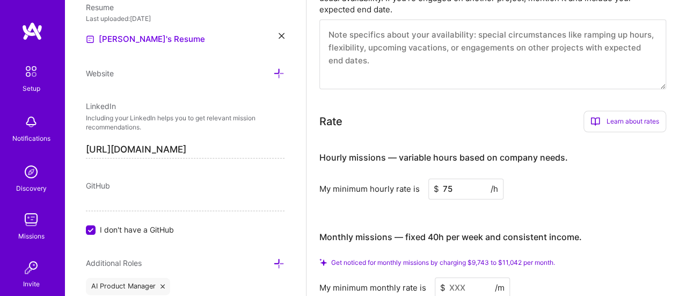
type input "75"
click at [561, 189] on div "My minimum hourly rate is $ 75 /h" at bounding box center [493, 188] width 347 height 21
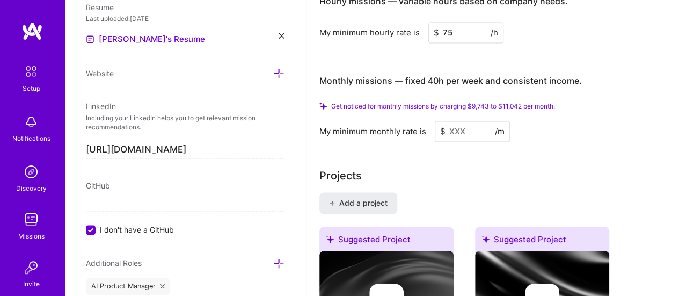
scroll to position [791, 0]
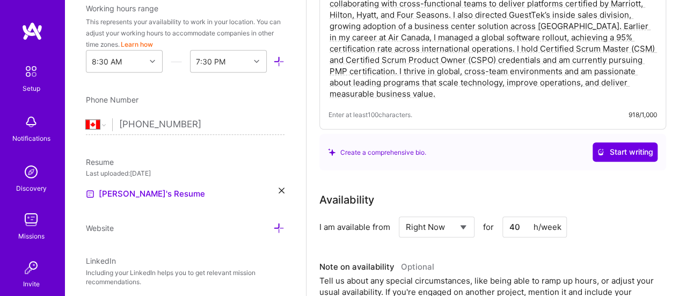
scroll to position [0, 0]
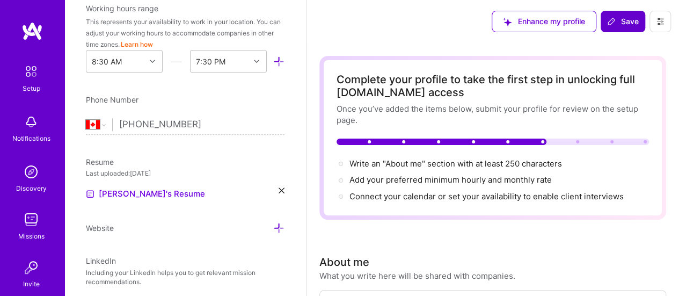
click at [621, 17] on span "Save" at bounding box center [623, 21] width 32 height 11
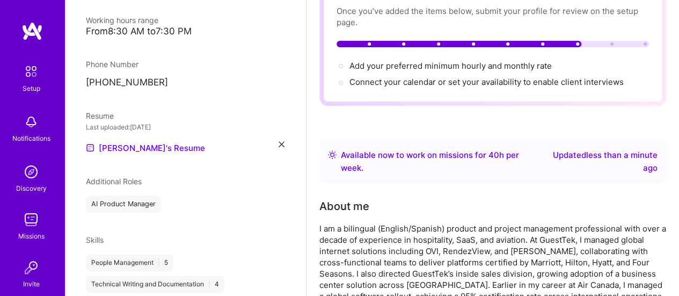
scroll to position [107, 0]
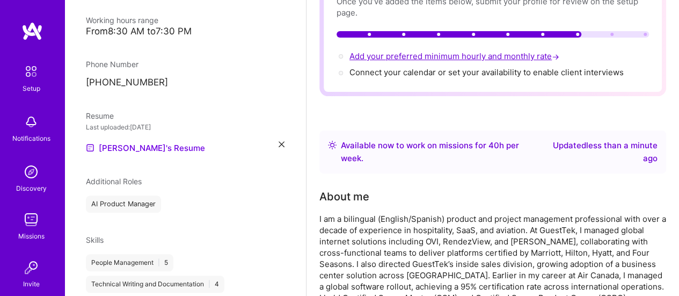
click at [414, 54] on span "Add your preferred minimum hourly and monthly rate →" at bounding box center [456, 56] width 212 height 10
select select "Right Now"
select select "CA"
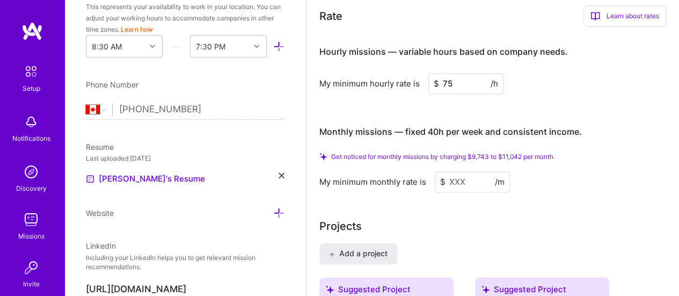
scroll to position [723, 0]
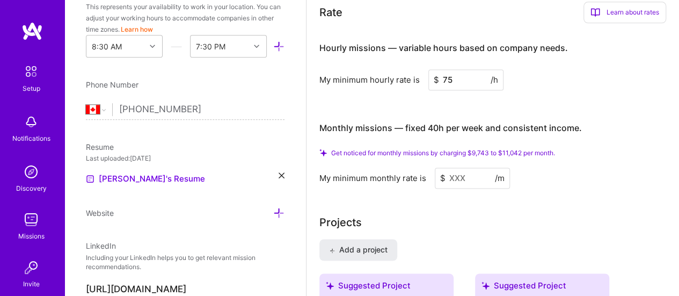
click at [460, 171] on input at bounding box center [472, 178] width 75 height 21
type input "1"
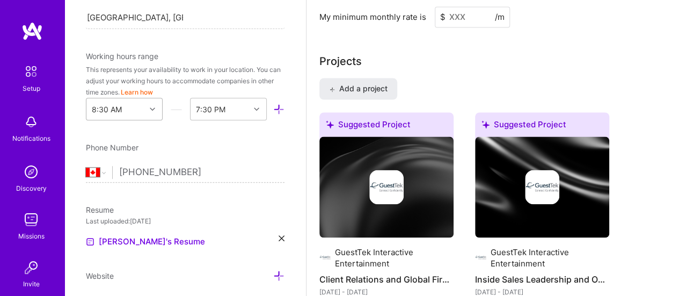
scroll to position [178, 0]
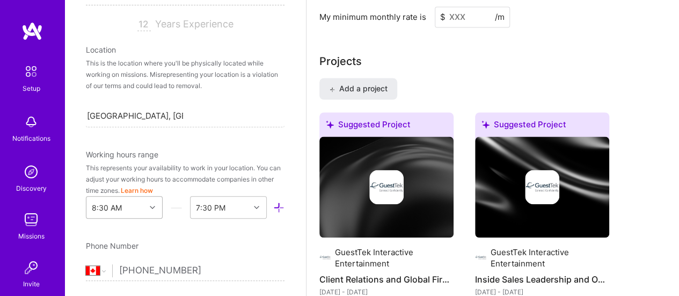
click at [114, 208] on div "8:30 AM" at bounding box center [124, 207] width 77 height 23
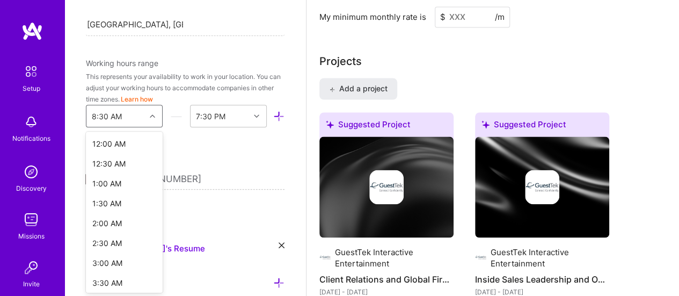
scroll to position [205, 0]
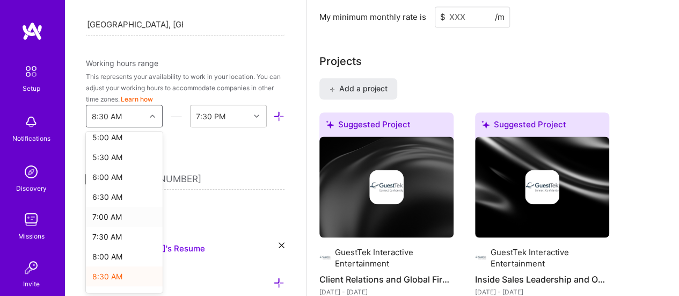
click at [107, 213] on div "7:00 AM" at bounding box center [124, 217] width 77 height 20
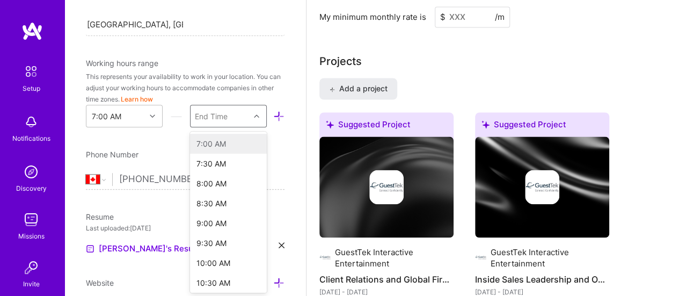
click at [250, 114] on div at bounding box center [258, 116] width 17 height 14
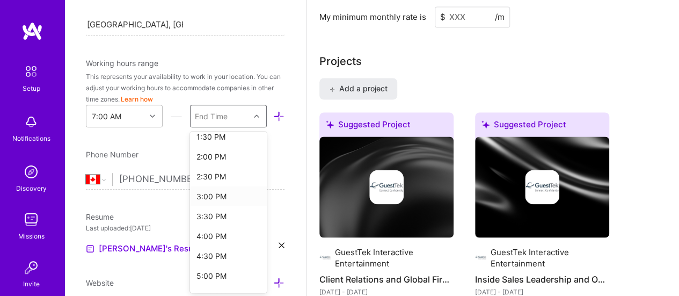
scroll to position [269, 0]
click at [214, 232] on div "4:00 PM" at bounding box center [228, 233] width 77 height 20
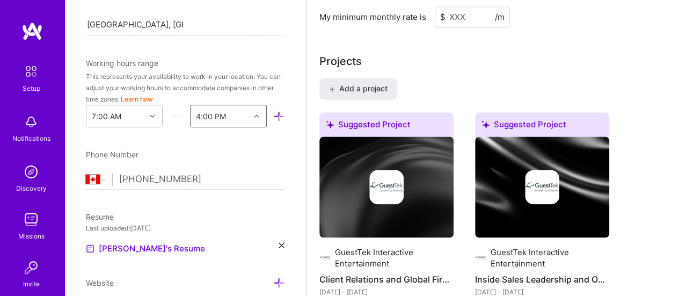
click at [245, 153] on div "Phone Number" at bounding box center [185, 154] width 199 height 11
click at [273, 113] on icon at bounding box center [278, 116] width 11 height 11
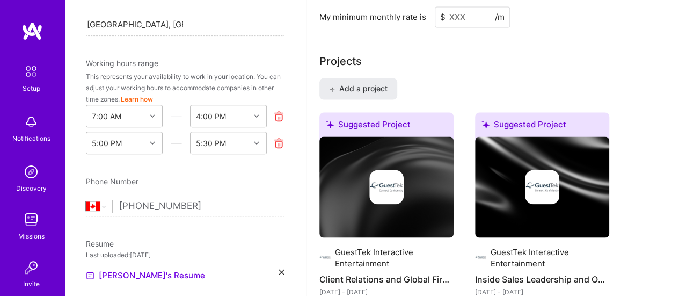
click at [273, 142] on icon at bounding box center [278, 142] width 11 height 11
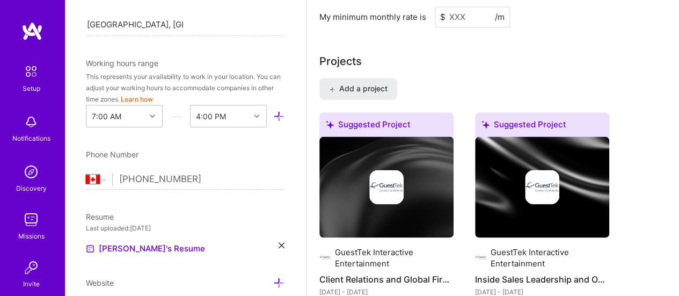
click at [243, 166] on input "+1 403 966 7766" at bounding box center [201, 179] width 165 height 31
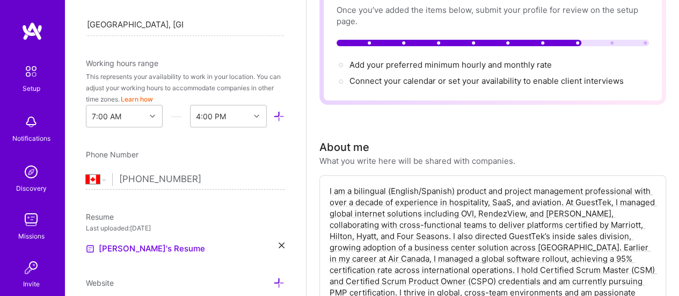
scroll to position [0, 0]
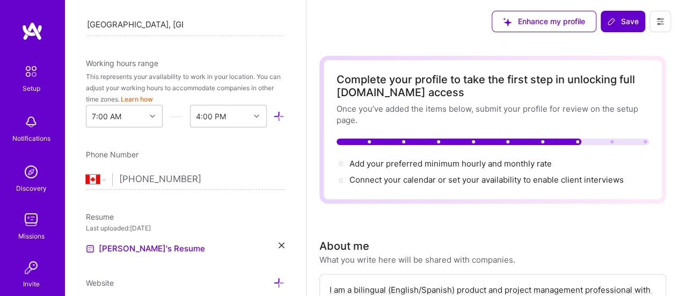
click at [618, 21] on span "Save" at bounding box center [623, 21] width 32 height 11
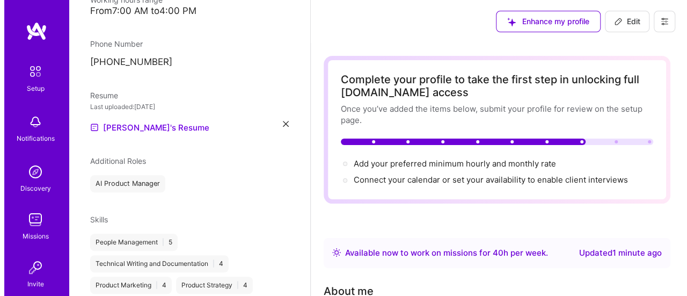
scroll to position [247, 0]
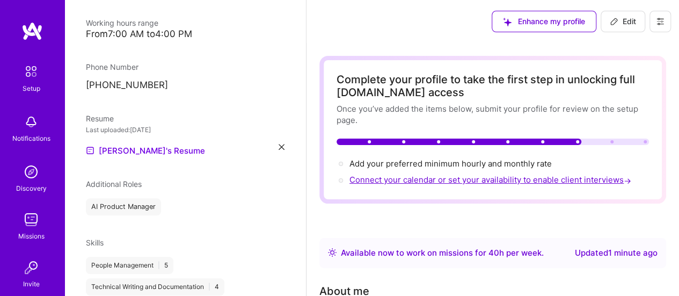
click at [443, 177] on span "Connect your calendar or set your availability to enable client interviews →" at bounding box center [492, 180] width 284 height 10
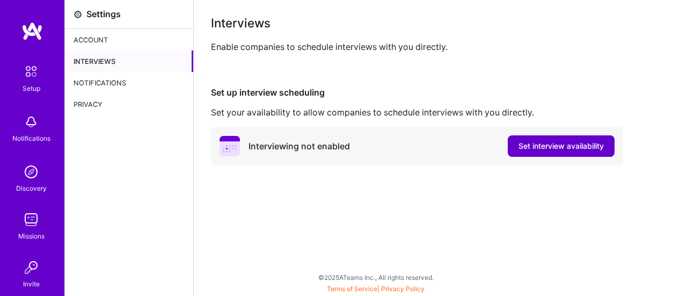
click at [533, 147] on span "Set interview availability" at bounding box center [561, 146] width 85 height 11
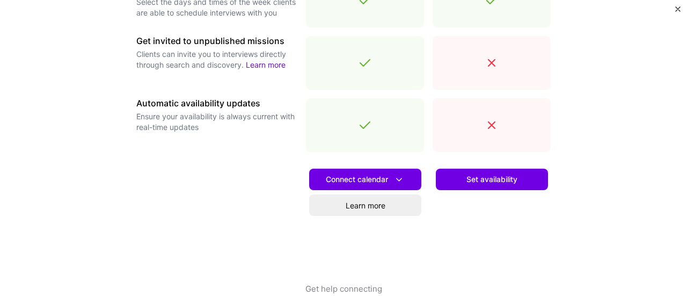
scroll to position [457, 0]
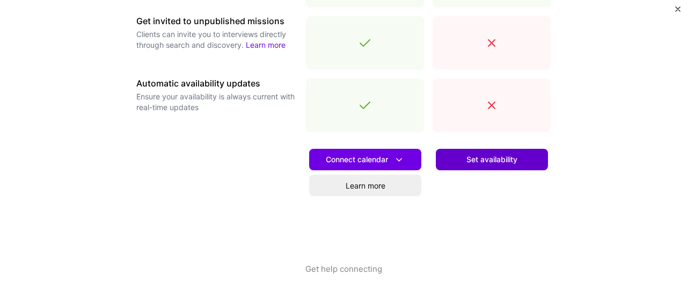
click at [496, 161] on span "Set availability" at bounding box center [492, 159] width 51 height 11
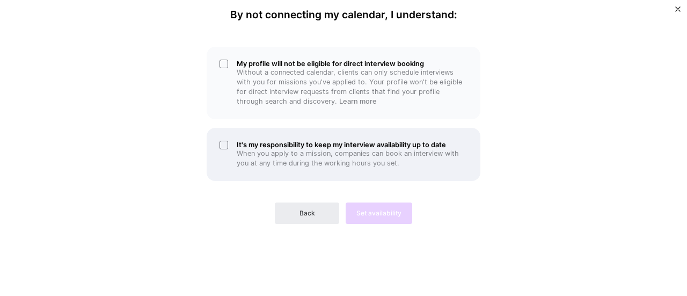
click at [304, 143] on h5 "It's my responsibility to keep my interview availability up to date" at bounding box center [352, 145] width 231 height 8
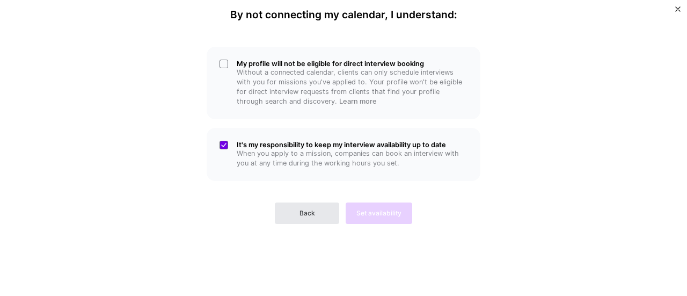
click at [318, 216] on button "Back" at bounding box center [307, 212] width 64 height 21
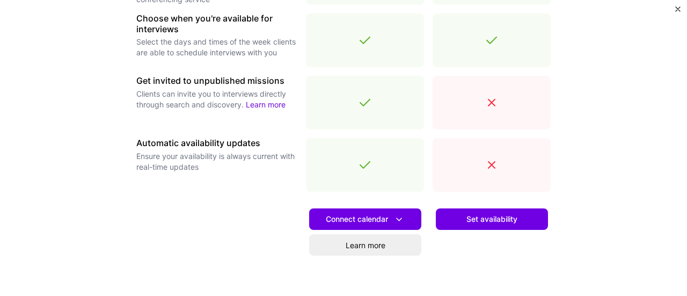
scroll to position [430, 0]
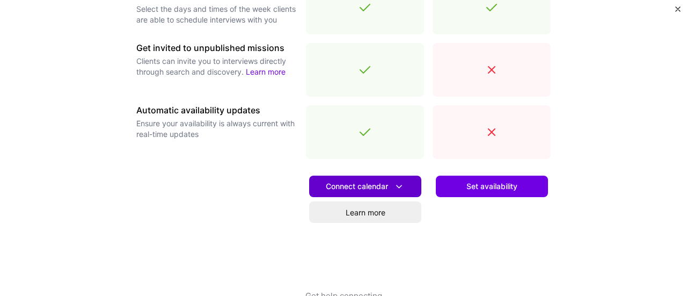
click at [375, 184] on span "Connect calendar" at bounding box center [365, 186] width 79 height 11
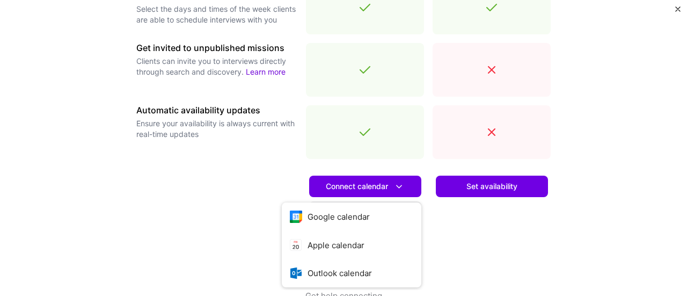
scroll to position [457, 0]
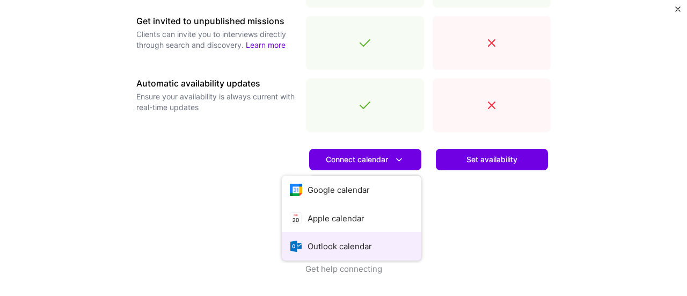
click at [328, 243] on button "Outlook calendar" at bounding box center [352, 246] width 140 height 28
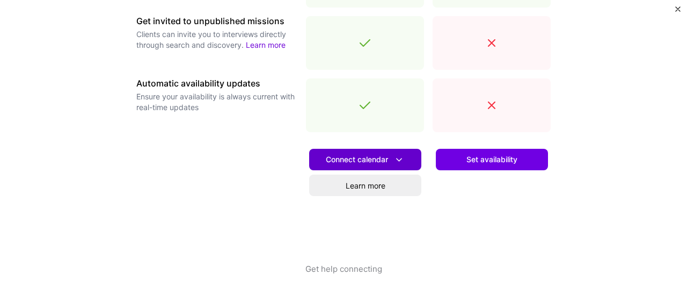
click at [356, 157] on span "Connect calendar" at bounding box center [365, 159] width 79 height 11
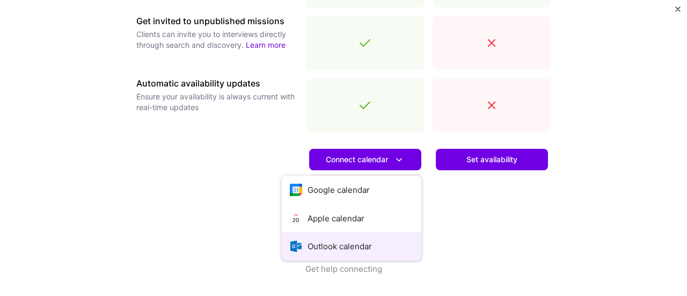
click at [342, 244] on button "Outlook calendar" at bounding box center [352, 246] width 140 height 28
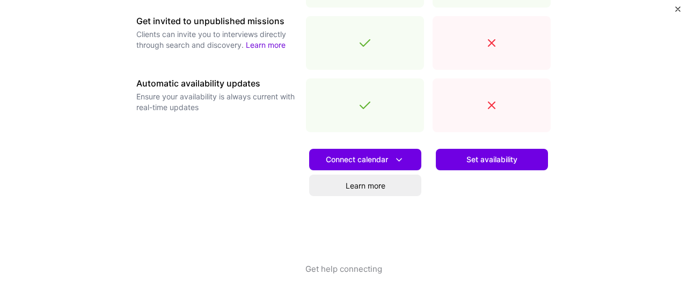
click at [270, 207] on div at bounding box center [216, 202] width 161 height 122
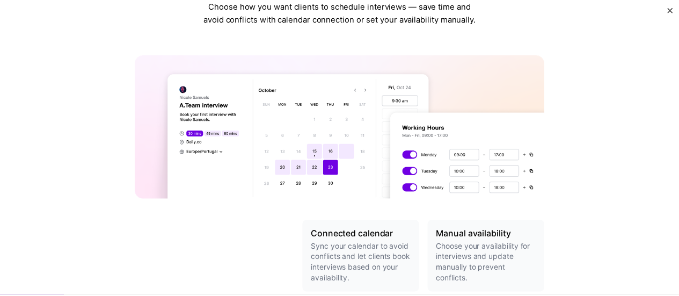
scroll to position [0, 0]
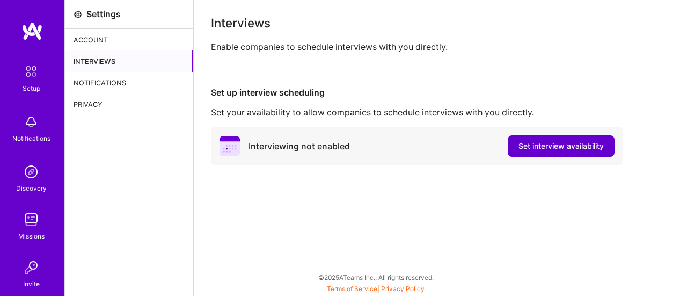
click at [565, 143] on span "Set interview availability" at bounding box center [561, 146] width 85 height 11
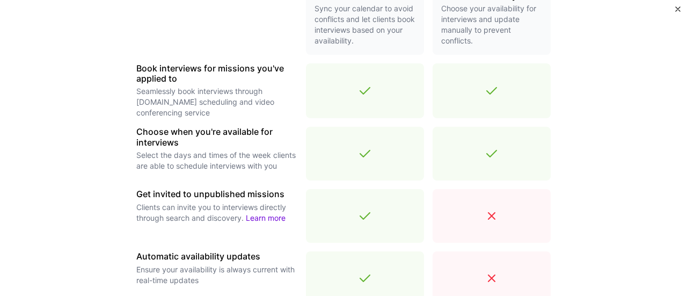
scroll to position [322, 0]
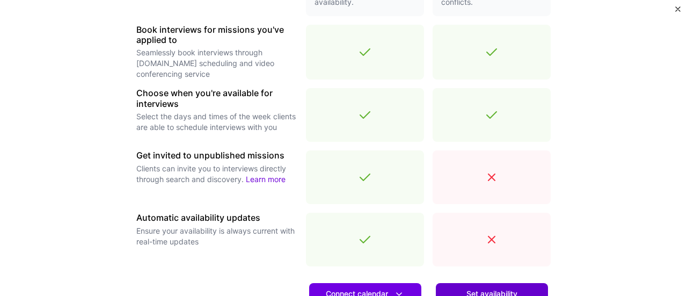
click at [489, 288] on span "Set availability" at bounding box center [492, 293] width 51 height 11
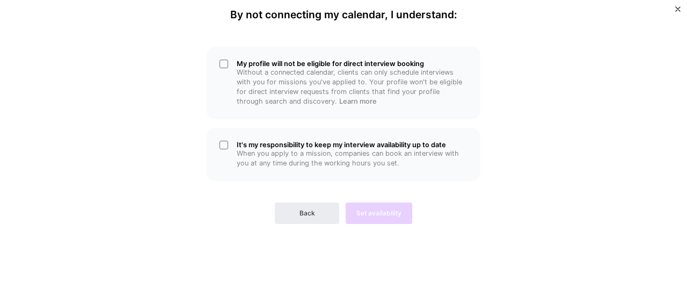
scroll to position [0, 0]
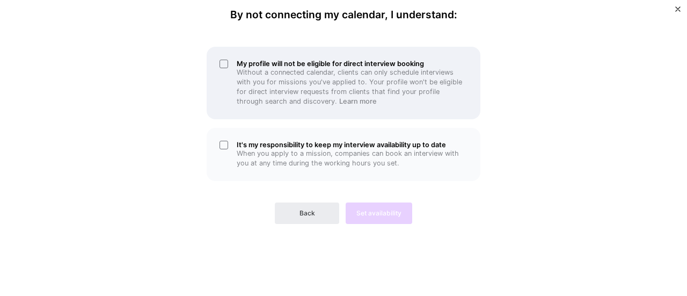
click at [257, 62] on h5 "My profile will not be eligible for direct interview booking" at bounding box center [352, 64] width 231 height 8
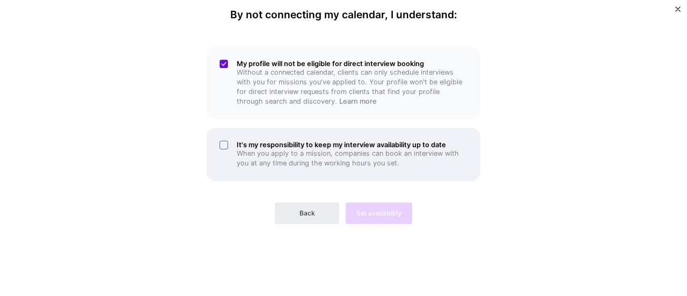
click at [269, 134] on div "It's my responsibility to keep my interview availability up to date When you ap…" at bounding box center [344, 154] width 274 height 53
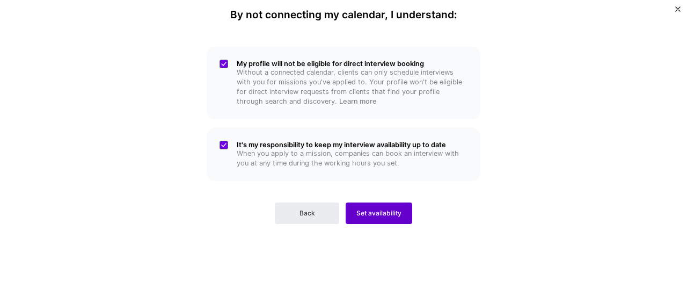
click at [383, 212] on span "Set availability" at bounding box center [379, 213] width 45 height 10
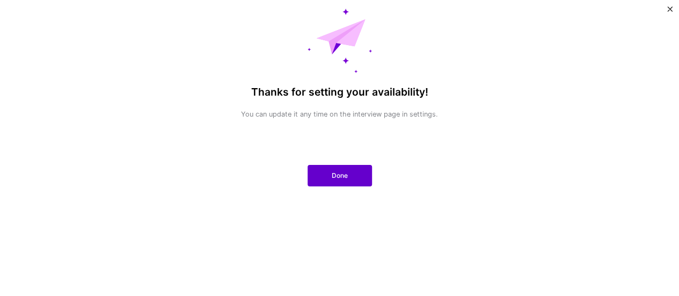
click at [343, 176] on span "Done" at bounding box center [340, 176] width 16 height 10
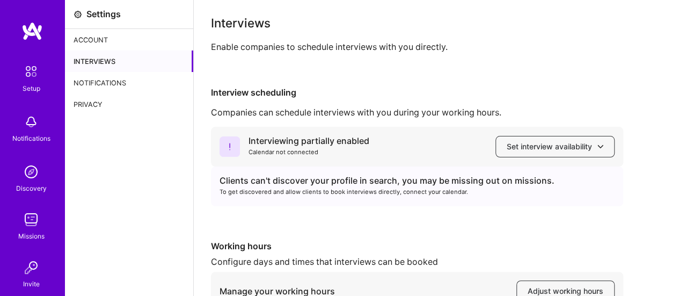
click at [31, 73] on img at bounding box center [31, 71] width 23 height 23
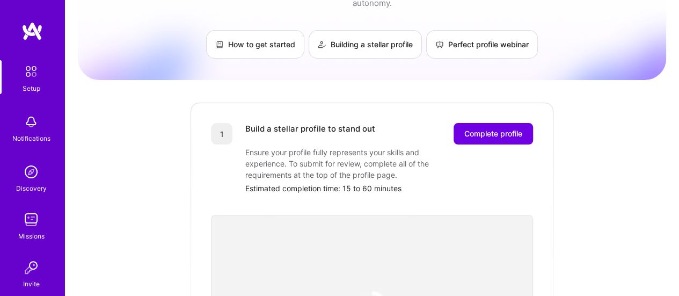
scroll to position [107, 0]
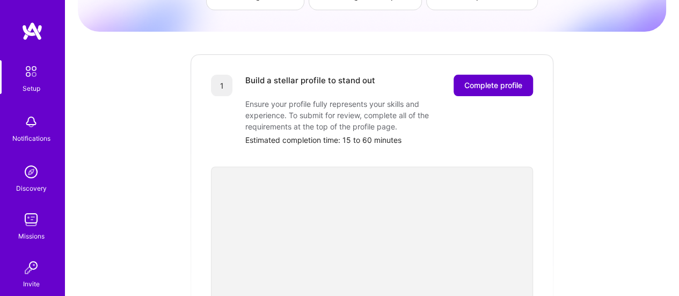
click at [503, 80] on span "Complete profile" at bounding box center [494, 85] width 58 height 11
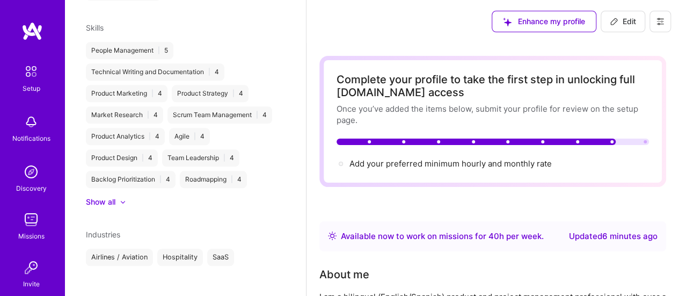
click at [624, 19] on span "Edit" at bounding box center [623, 21] width 26 height 11
select select "CA"
select select "Right Now"
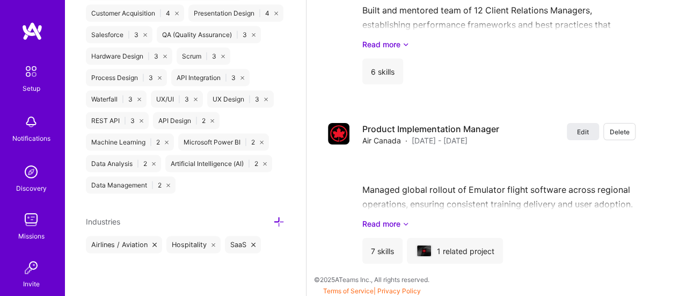
scroll to position [1023, 0]
click at [31, 170] on img at bounding box center [30, 171] width 21 height 21
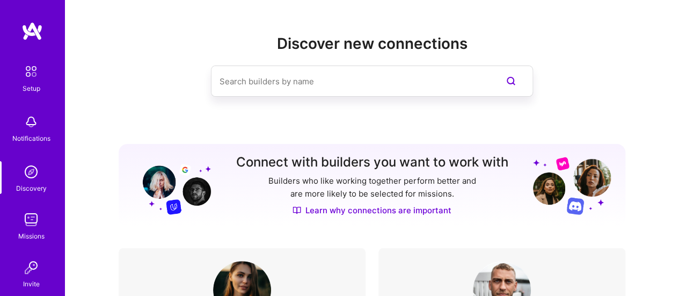
click at [28, 220] on img at bounding box center [30, 219] width 21 height 21
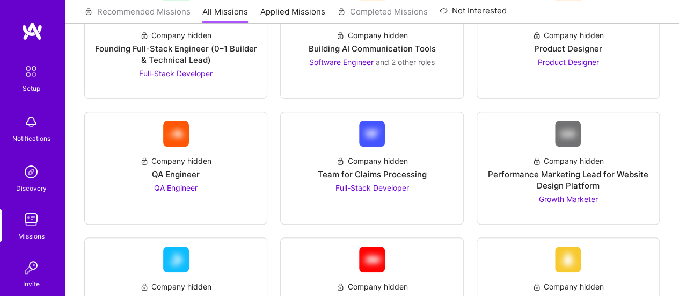
scroll to position [376, 0]
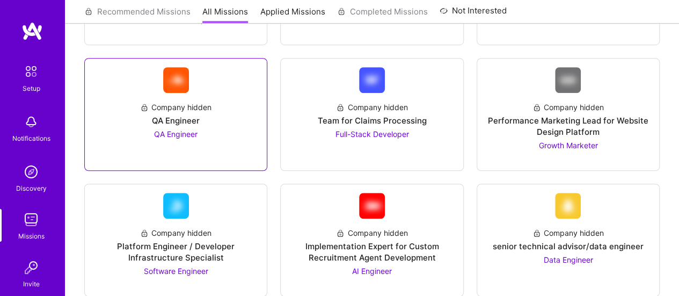
drag, startPoint x: 198, startPoint y: 168, endPoint x: 193, endPoint y: 163, distance: 6.9
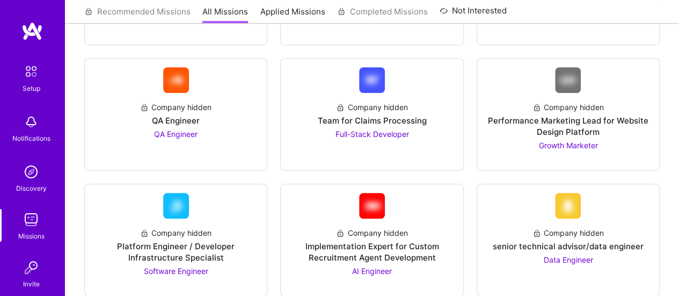
drag, startPoint x: 193, startPoint y: 163, endPoint x: 78, endPoint y: 143, distance: 116.5
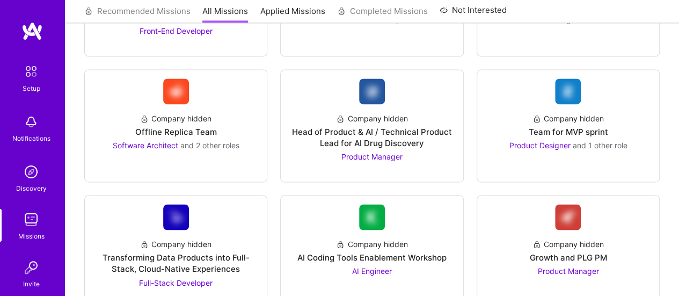
scroll to position [752, 0]
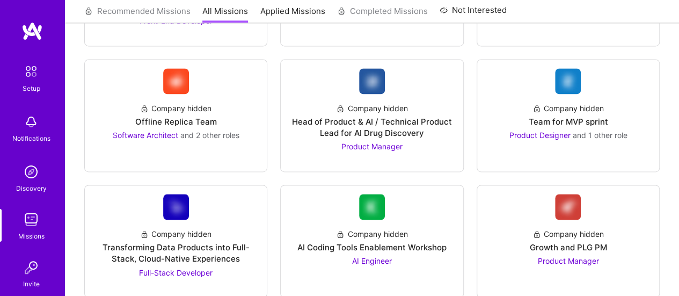
click at [30, 265] on img at bounding box center [30, 267] width 21 height 21
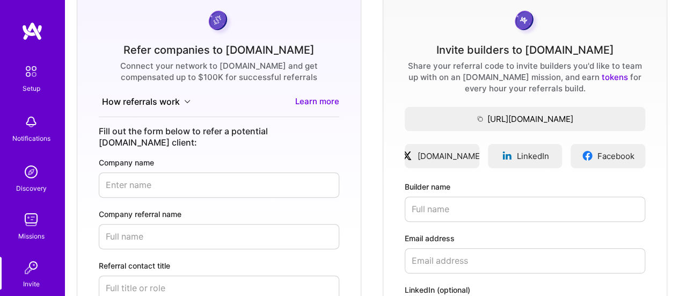
scroll to position [107, 0]
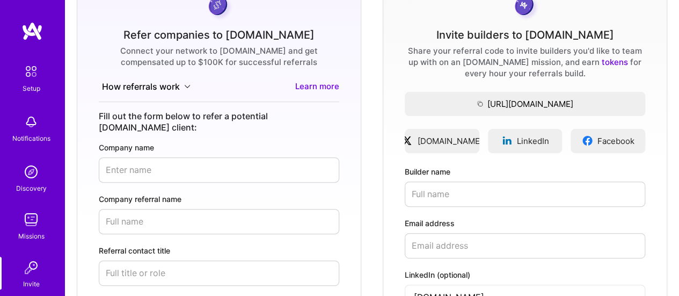
click at [23, 177] on img at bounding box center [30, 171] width 21 height 21
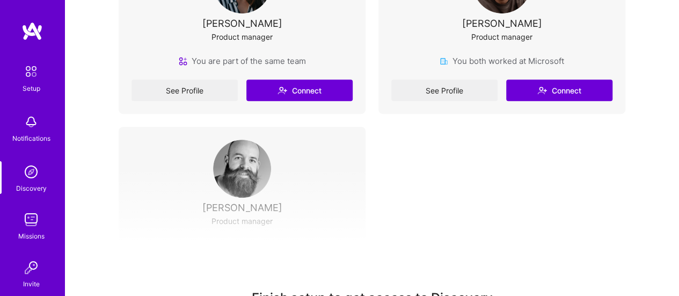
scroll to position [322, 0]
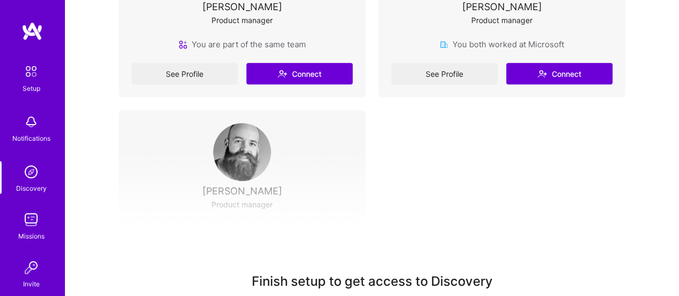
click at [23, 128] on img at bounding box center [30, 121] width 21 height 21
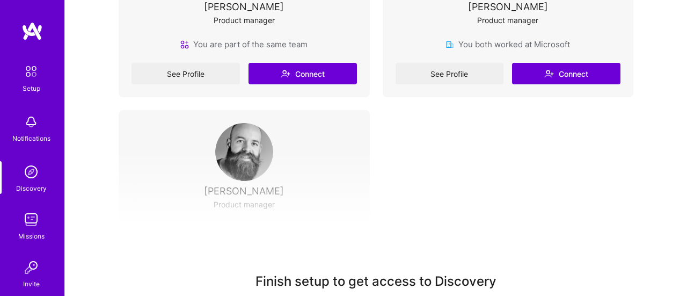
click at [25, 130] on div "Setup Notifications Discovery Missions Invite A.Guide" at bounding box center [32, 198] width 64 height 277
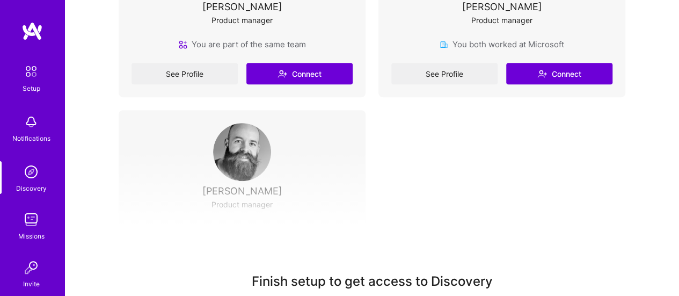
click at [31, 79] on img at bounding box center [31, 71] width 23 height 23
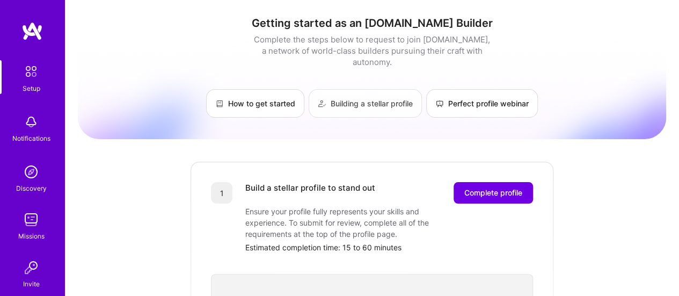
click at [386, 89] on link "Building a stellar profile" at bounding box center [365, 103] width 113 height 28
click at [486, 182] on button "Complete profile" at bounding box center [493, 192] width 79 height 21
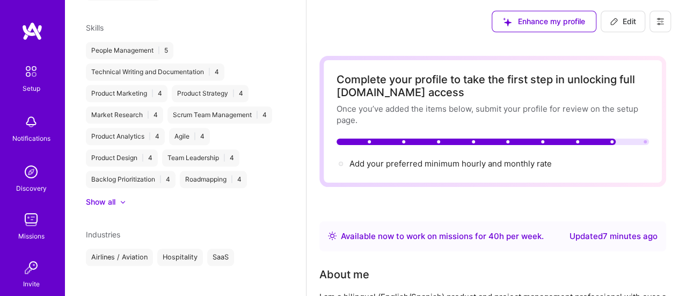
click at [665, 17] on button at bounding box center [660, 21] width 21 height 21
click at [624, 69] on button "Payment method" at bounding box center [631, 73] width 81 height 27
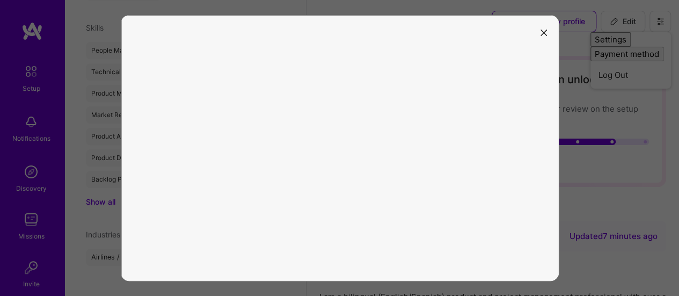
click at [545, 34] on icon "modal" at bounding box center [544, 33] width 6 height 6
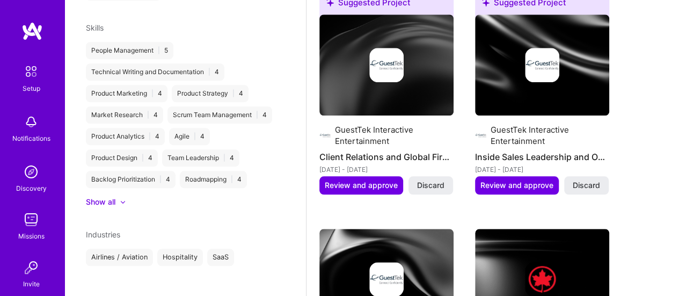
scroll to position [466, 0]
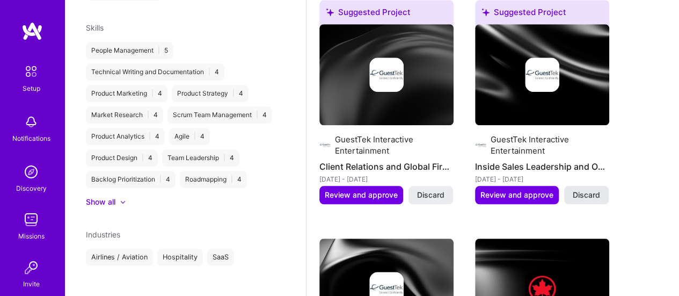
click at [591, 197] on span "Discard" at bounding box center [586, 195] width 27 height 11
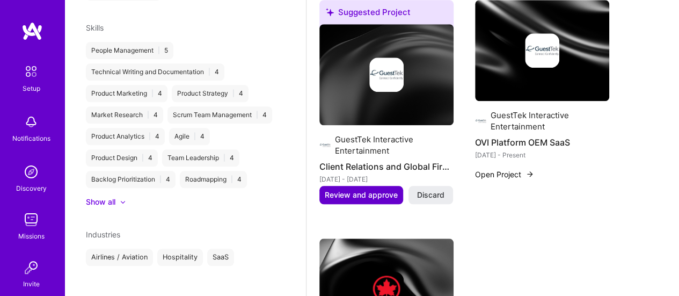
click at [360, 195] on span "Review and approve" at bounding box center [361, 195] width 73 height 11
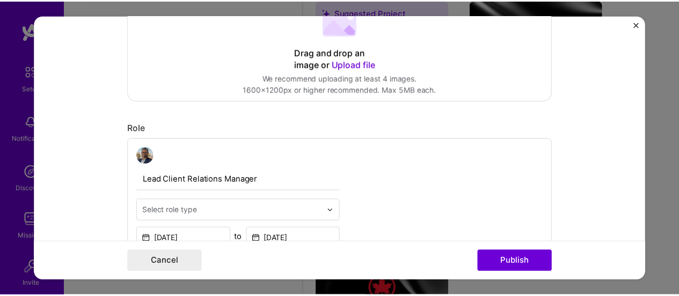
scroll to position [269, 0]
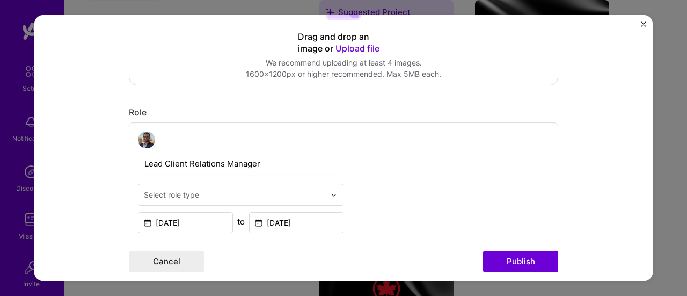
click at [213, 163] on input "Lead Client Relations Manager" at bounding box center [241, 164] width 206 height 23
click at [159, 262] on button "Cancel" at bounding box center [166, 261] width 75 height 21
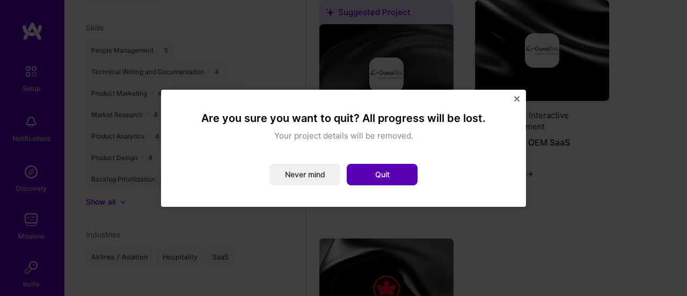
click at [383, 172] on button "Quit" at bounding box center [382, 174] width 71 height 21
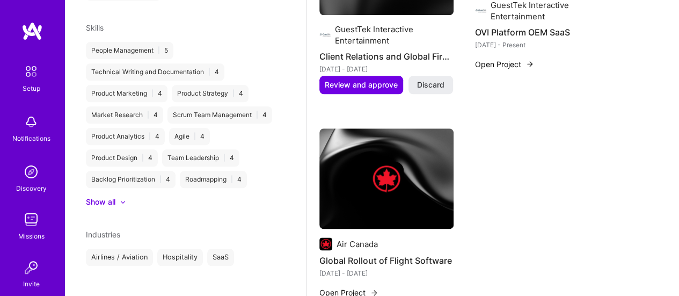
scroll to position [573, 0]
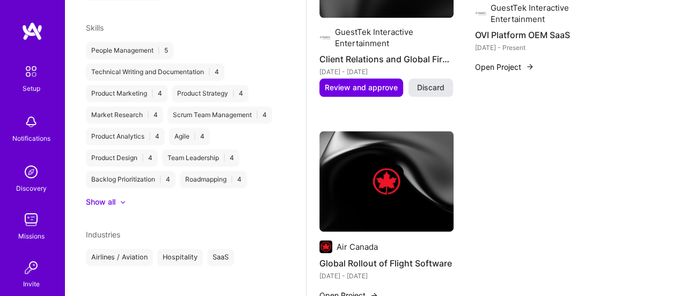
click at [428, 87] on span "Discard" at bounding box center [430, 87] width 27 height 11
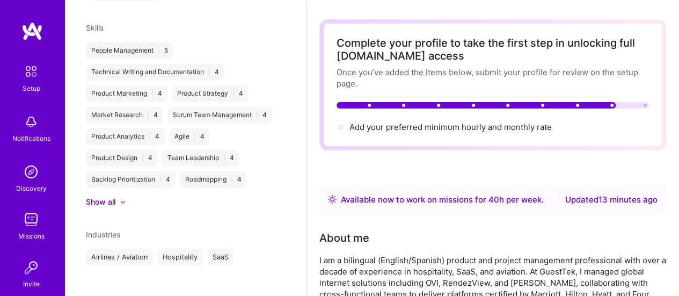
scroll to position [0, 0]
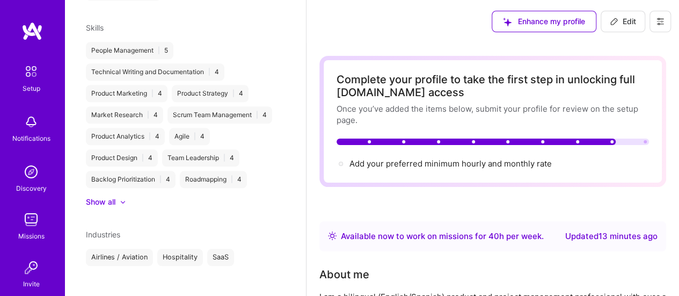
click at [621, 16] on span "Edit" at bounding box center [623, 21] width 26 height 11
select select "CA"
select select "Right Now"
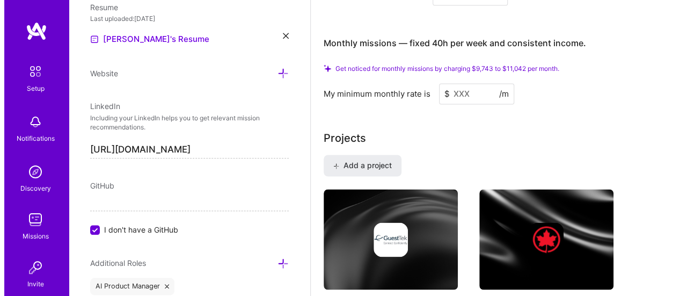
scroll to position [806, 0]
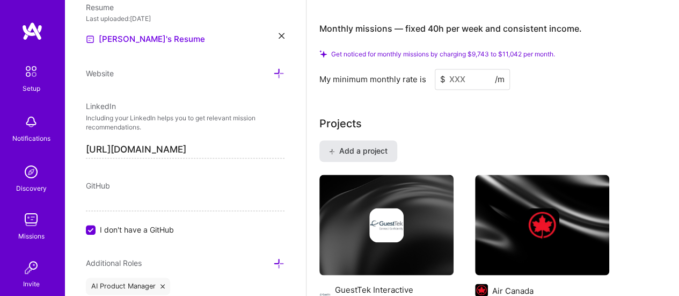
click at [351, 146] on span "Add a project" at bounding box center [358, 151] width 59 height 11
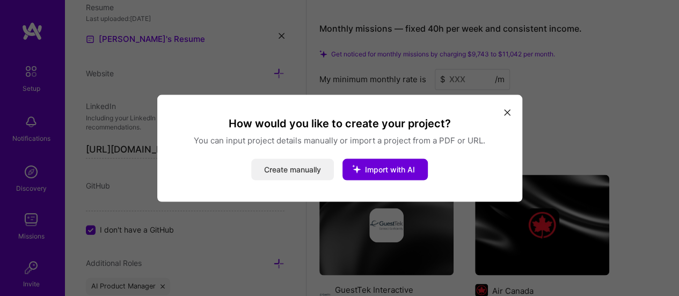
click at [301, 166] on button "Create manually" at bounding box center [292, 168] width 83 height 21
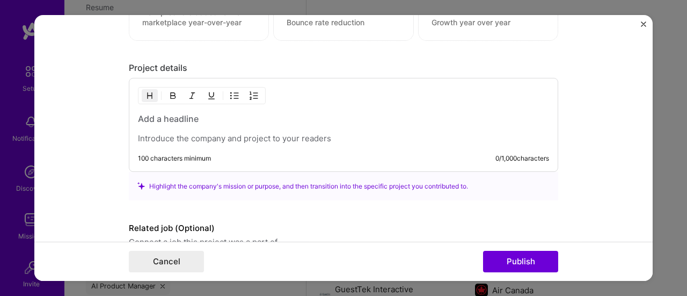
click at [144, 139] on p at bounding box center [343, 138] width 411 height 11
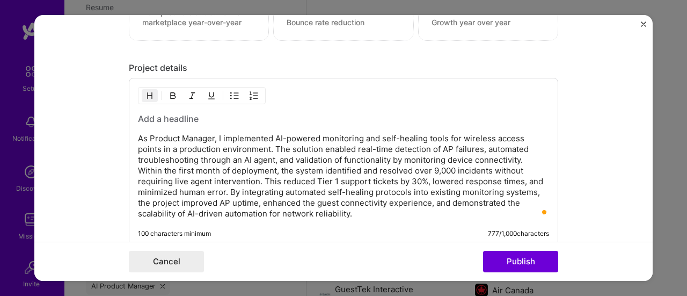
click at [143, 114] on h3 "To enrich screen reader interactions, please activate Accessibility in Grammarl…" at bounding box center [343, 119] width 411 height 12
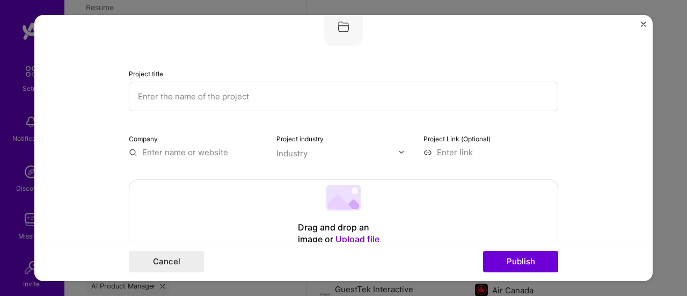
scroll to position [0, 0]
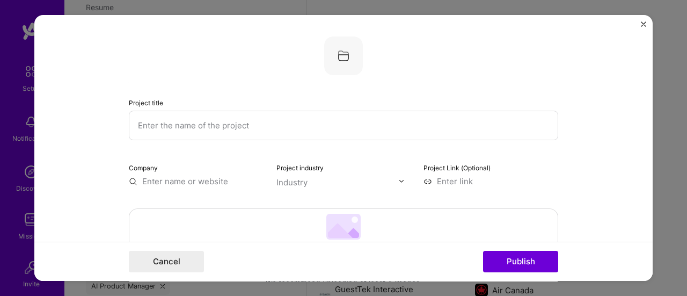
click at [160, 123] on input "text" at bounding box center [344, 126] width 430 height 30
paste input "AI-Driven AP Monitoring & Self-Healing"
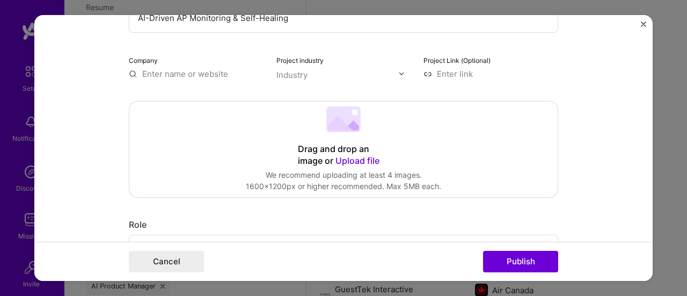
type input "AI-Driven AP Monitoring & Self-Healing"
click at [179, 69] on input "text" at bounding box center [196, 73] width 135 height 11
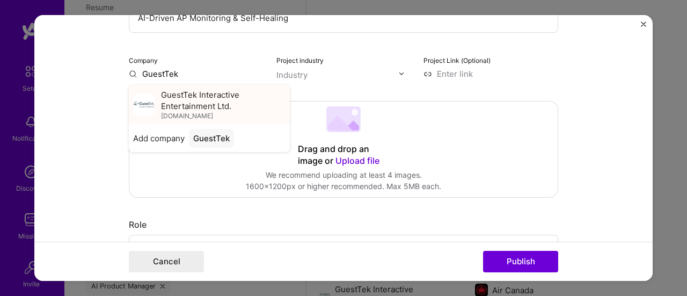
click at [179, 98] on span "GuestTek Interactive Entertainment Ltd." at bounding box center [223, 100] width 125 height 23
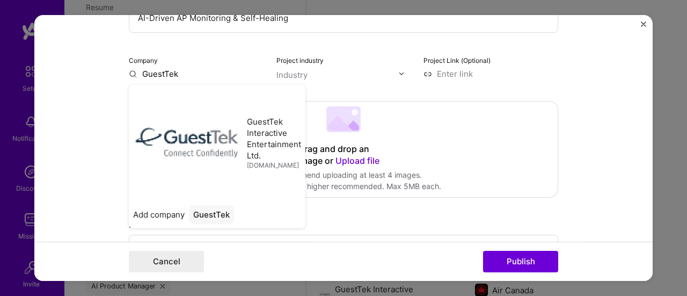
type input "GuestTek Interactive Entertainment Ltd."
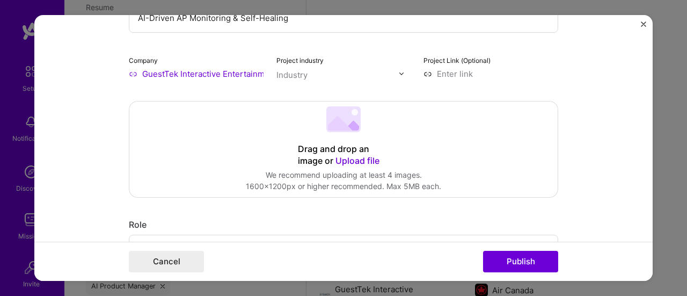
click at [281, 74] on div "Industry" at bounding box center [292, 74] width 31 height 11
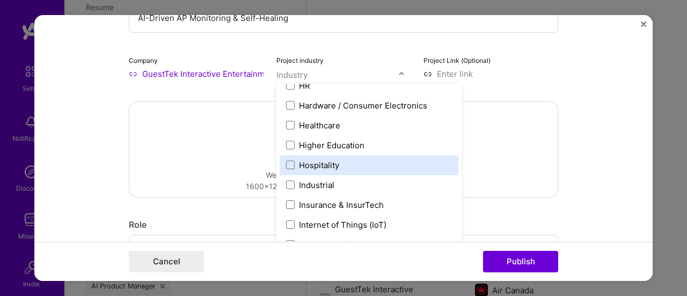
click at [331, 168] on div "Hospitality" at bounding box center [319, 165] width 40 height 11
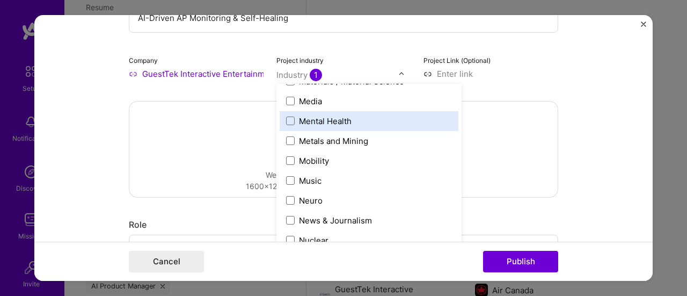
click at [574, 67] on form "Project title AI-Driven AP Monitoring & Self-Healing Company GuestTek Interacti…" at bounding box center [343, 148] width 619 height 266
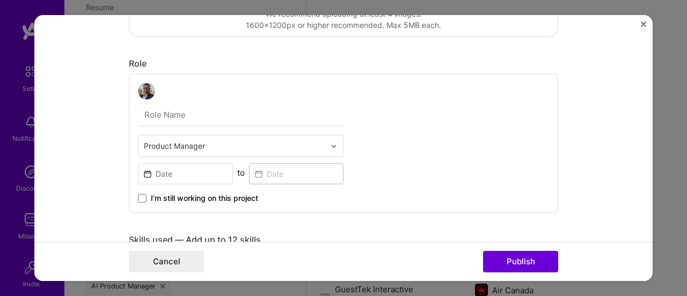
click at [162, 111] on input "text" at bounding box center [241, 115] width 206 height 23
click at [163, 151] on div at bounding box center [235, 146] width 182 height 13
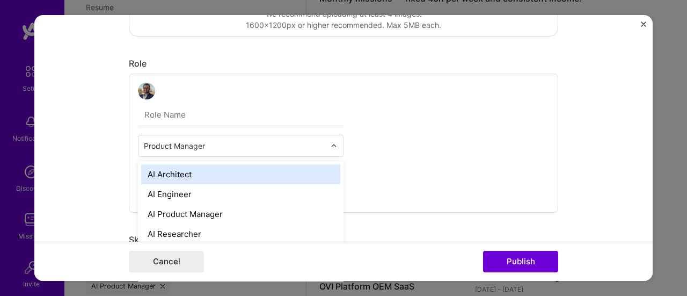
click at [172, 142] on input "text" at bounding box center [235, 146] width 182 height 11
click at [424, 113] on div "option AI Architect focused, 1 of 70. 69 results available. Use Up and Down to …" at bounding box center [344, 144] width 430 height 140
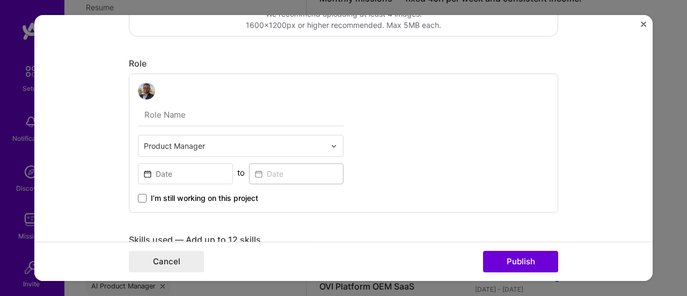
click at [162, 111] on input "text" at bounding box center [241, 115] width 206 height 23
type input "Product Manager – Internet Solutions"
click at [92, 145] on form "Project title AI-Driven AP Monitoring & Self-Healing Company GuestTek Interacti…" at bounding box center [343, 148] width 619 height 266
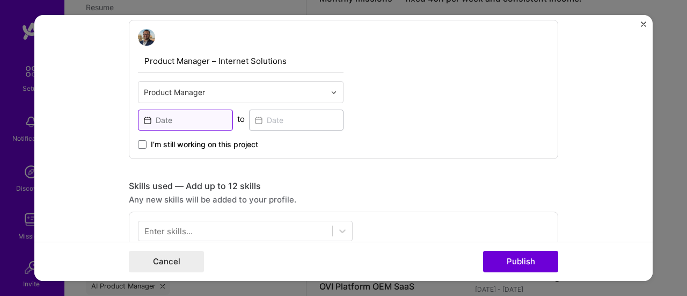
click at [200, 117] on input at bounding box center [185, 120] width 95 height 21
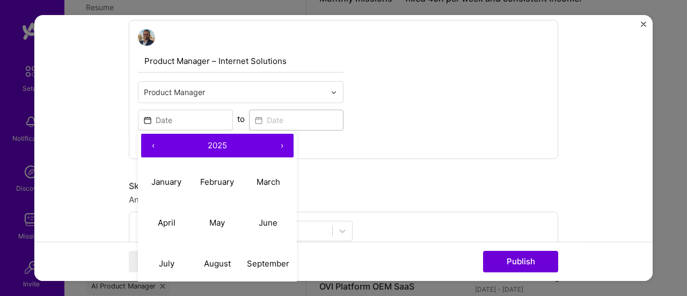
click at [146, 142] on button "‹" at bounding box center [153, 146] width 24 height 24
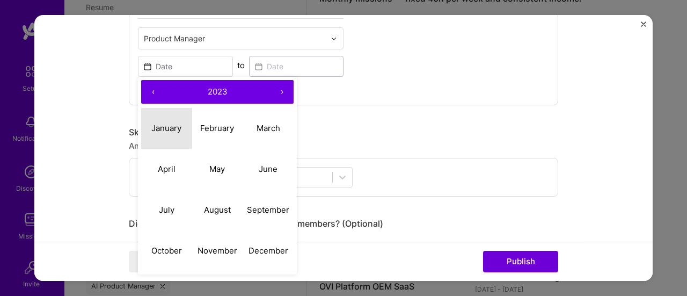
click at [168, 127] on abbr "January" at bounding box center [166, 128] width 30 height 10
type input "Jan, 2023"
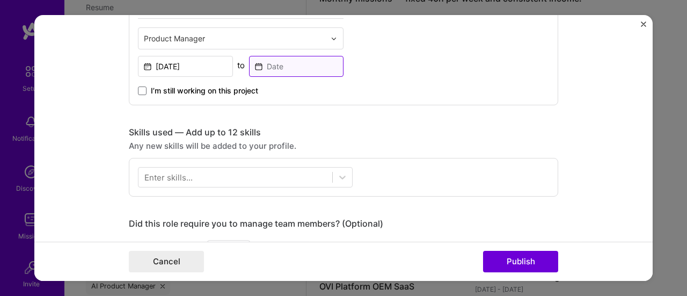
click at [293, 67] on input at bounding box center [296, 66] width 95 height 21
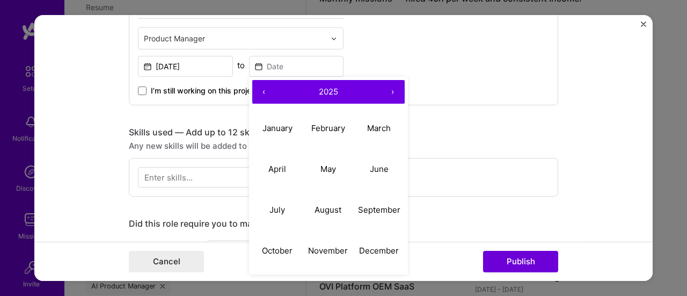
click at [258, 90] on button "‹" at bounding box center [264, 93] width 24 height 24
click at [259, 91] on button "‹" at bounding box center [264, 93] width 24 height 24
click at [391, 89] on button "›" at bounding box center [393, 93] width 24 height 24
click at [272, 127] on abbr "January" at bounding box center [278, 128] width 30 height 10
type input "Jan, 2024"
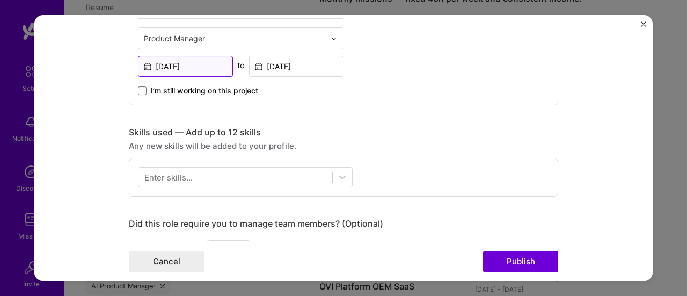
click at [211, 66] on input "Jan, 2023" at bounding box center [185, 66] width 95 height 21
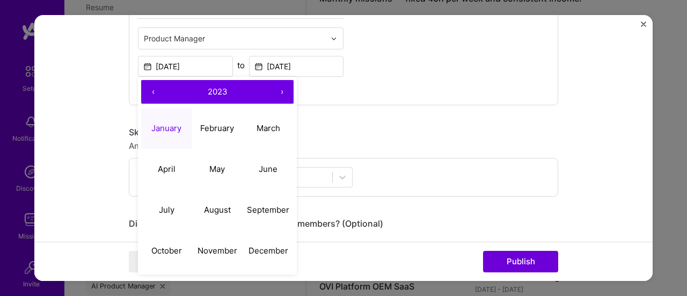
click at [276, 92] on button "›" at bounding box center [282, 93] width 24 height 24
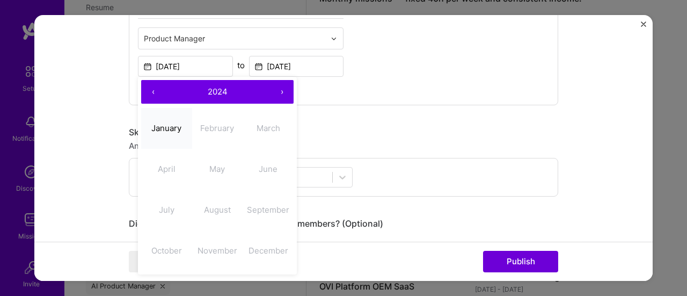
click at [165, 130] on abbr "January" at bounding box center [166, 128] width 30 height 10
type input "Jan, 2024"
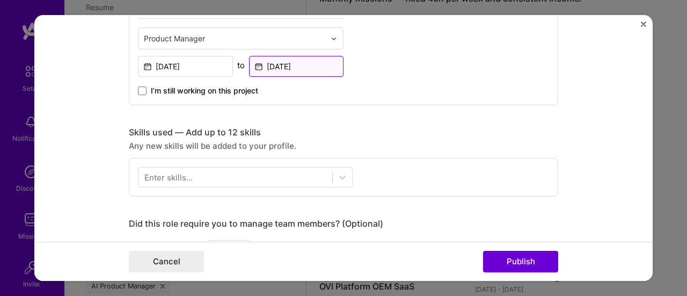
click at [312, 66] on input "Jan, 2024" at bounding box center [296, 66] width 95 height 21
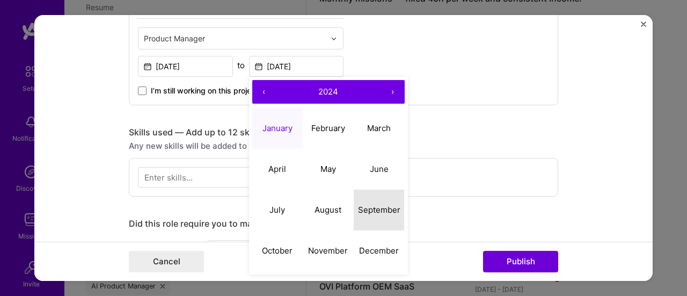
click at [377, 208] on abbr "September" at bounding box center [379, 210] width 42 height 10
type input "Sep, 2024"
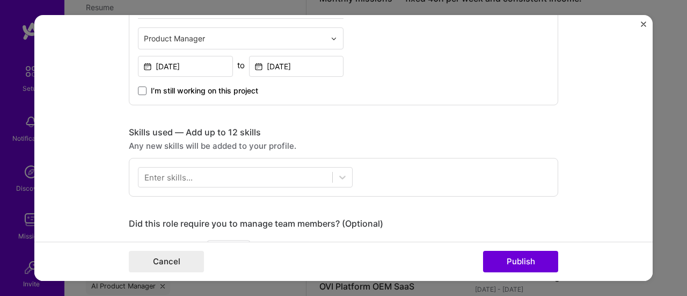
click at [70, 136] on form "Project title AI-Driven AP Monitoring & Self-Healing Company GuestTek Interacti…" at bounding box center [343, 148] width 619 height 266
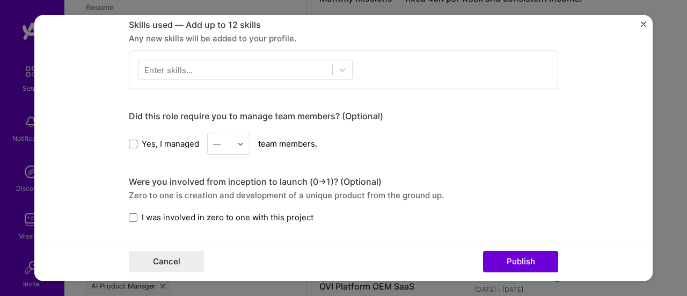
scroll to position [439, 0]
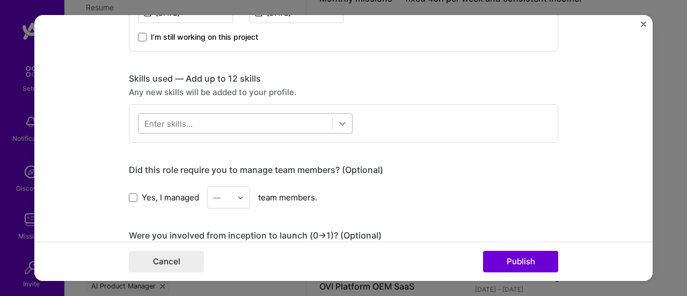
click at [338, 120] on icon at bounding box center [342, 124] width 11 height 11
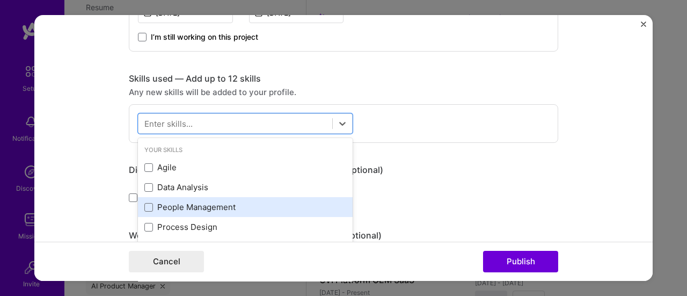
click at [207, 201] on div "People Management" at bounding box center [245, 206] width 202 height 11
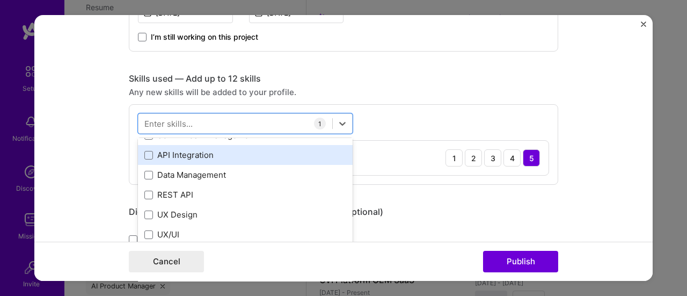
click at [182, 153] on div "API Integration" at bounding box center [245, 154] width 202 height 11
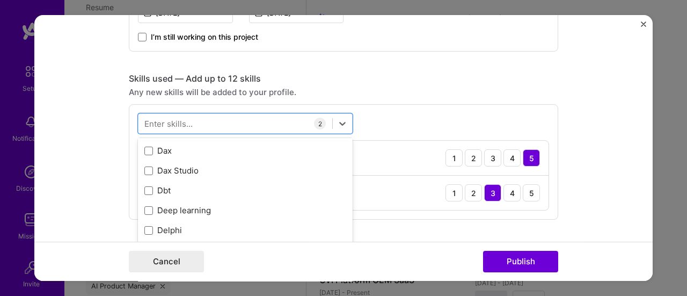
scroll to position [2417, 0]
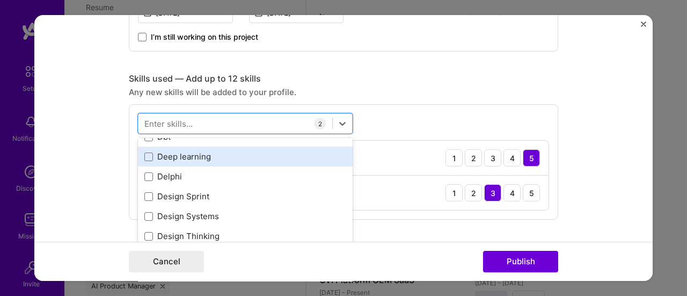
click at [207, 152] on div "Deep learning" at bounding box center [245, 156] width 202 height 11
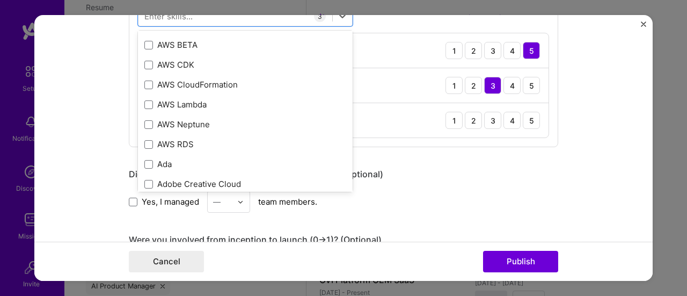
scroll to position [0, 0]
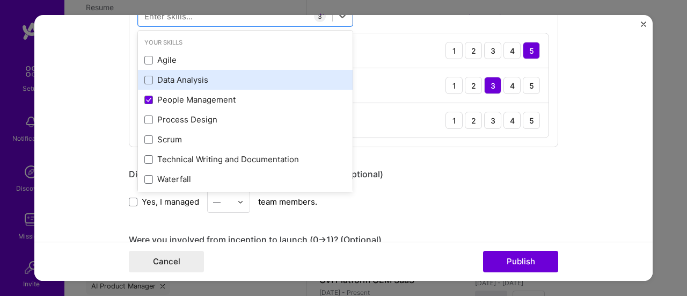
click at [186, 77] on div "Data Analysis" at bounding box center [245, 79] width 202 height 11
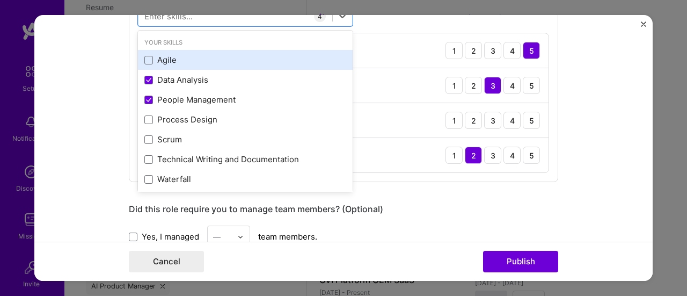
click at [165, 63] on div "Agile" at bounding box center [245, 59] width 202 height 11
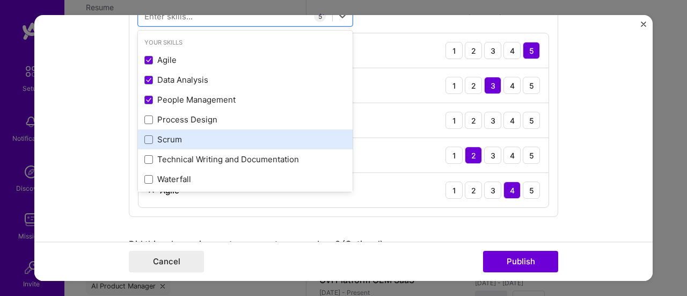
click at [180, 131] on div "Scrum" at bounding box center [245, 139] width 215 height 20
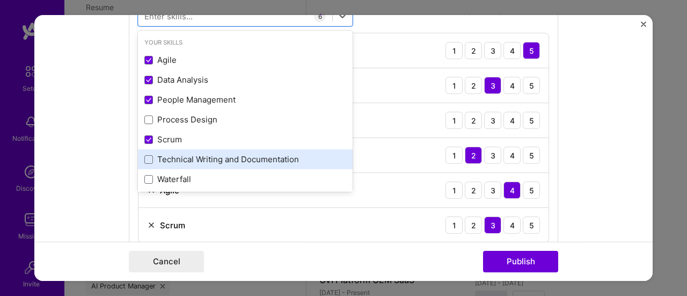
click at [215, 156] on div "Technical Writing and Documentation" at bounding box center [245, 159] width 202 height 11
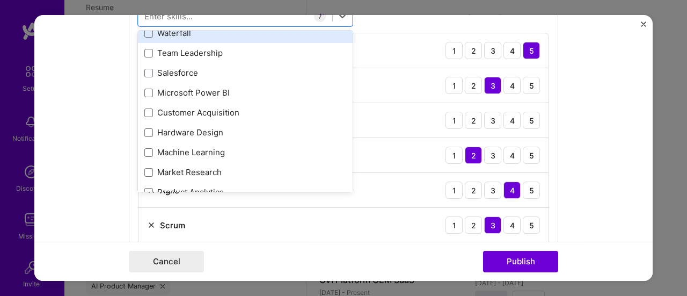
scroll to position [161, 0]
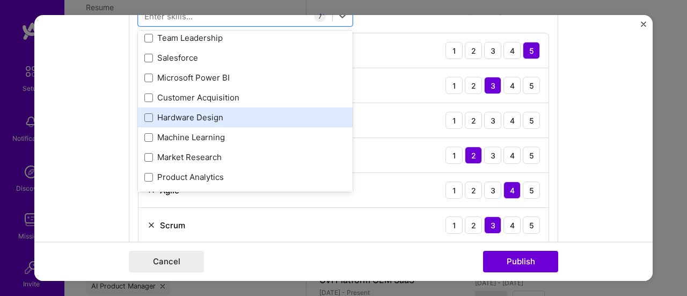
click at [215, 114] on div "Hardware Design" at bounding box center [245, 117] width 202 height 11
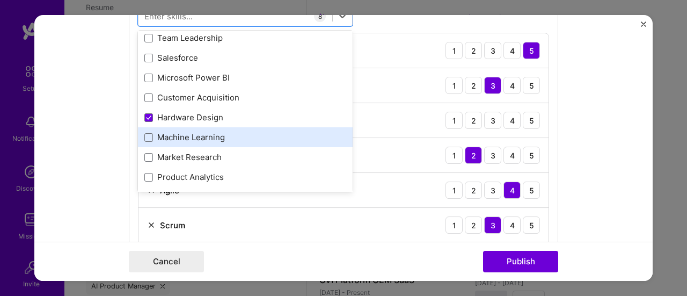
click at [194, 135] on div "Machine Learning" at bounding box center [245, 137] width 202 height 11
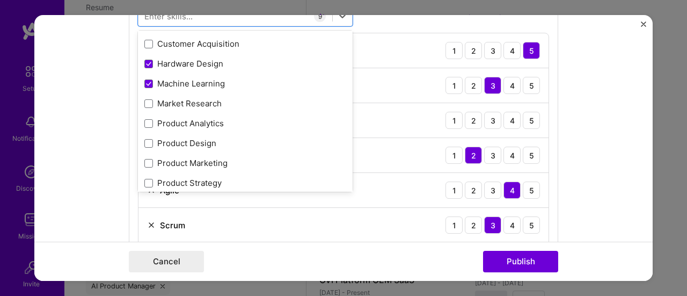
click at [105, 150] on form "Project title AI-Driven AP Monitoring & Self-Healing Company GuestTek Interacti…" at bounding box center [343, 148] width 619 height 266
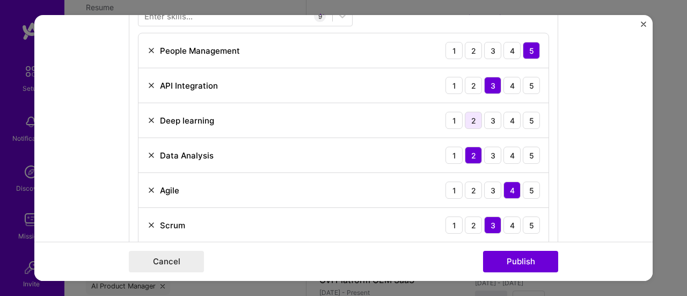
click at [470, 118] on div "2" at bounding box center [473, 120] width 17 height 17
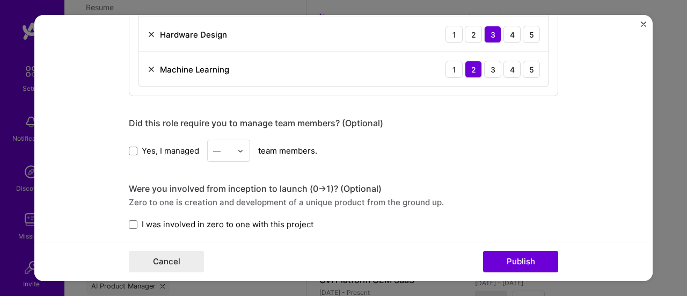
scroll to position [806, 0]
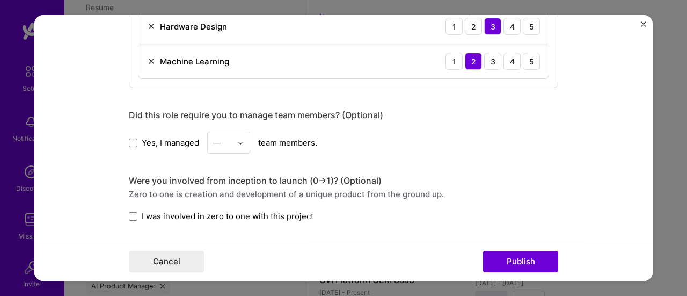
click at [131, 140] on span at bounding box center [133, 143] width 9 height 9
click at [0, 0] on input "Yes, I managed" at bounding box center [0, 0] width 0 height 0
click at [237, 140] on img at bounding box center [240, 143] width 6 height 6
click at [221, 195] on div "8" at bounding box center [229, 203] width 37 height 20
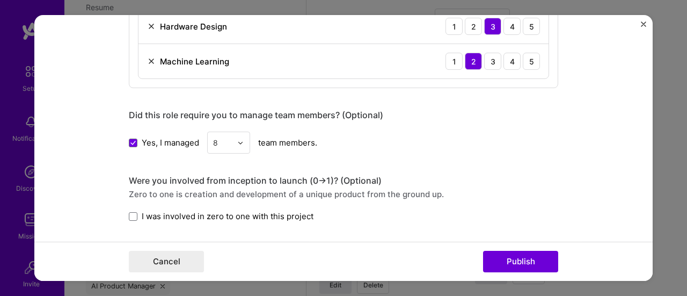
click at [105, 170] on form "Project title AI-Driven AP Monitoring & Self-Healing Company GuestTek Interacti…" at bounding box center [343, 148] width 619 height 266
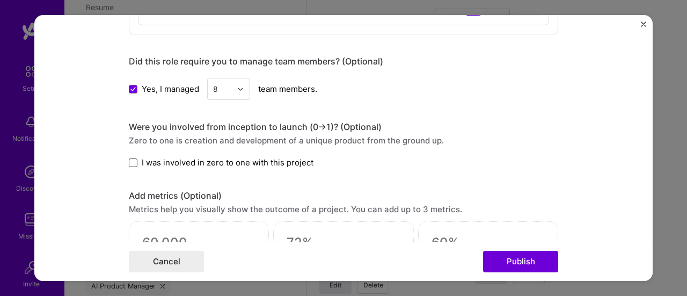
click at [129, 162] on span at bounding box center [133, 162] width 9 height 9
click at [0, 0] on input "I was involved in zero to one with this project" at bounding box center [0, 0] width 0 height 0
click at [99, 172] on form "Project title AI-Driven AP Monitoring & Self-Healing Company GuestTek Interacti…" at bounding box center [343, 148] width 619 height 266
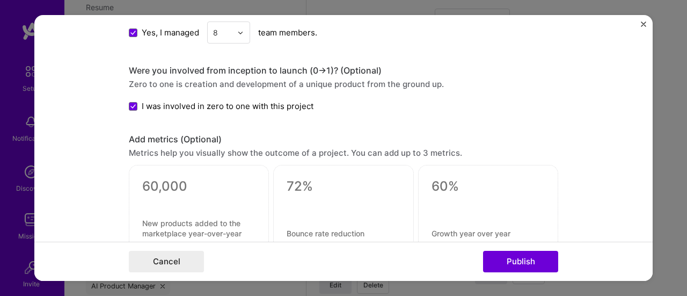
scroll to position [967, 0]
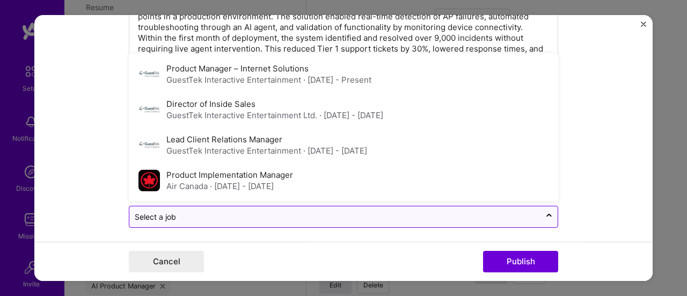
click at [184, 211] on input "text" at bounding box center [335, 216] width 401 height 11
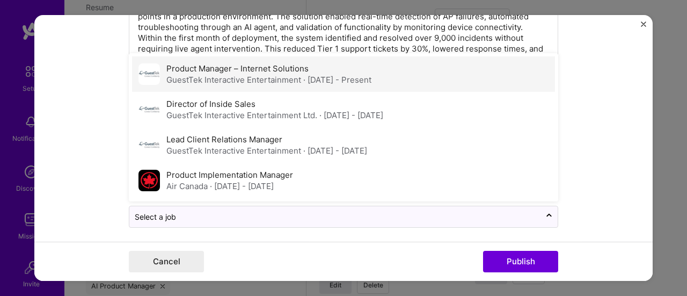
click at [208, 74] on div "GuestTek Interactive Entertainment · Jun 2020 - Present" at bounding box center [268, 79] width 205 height 11
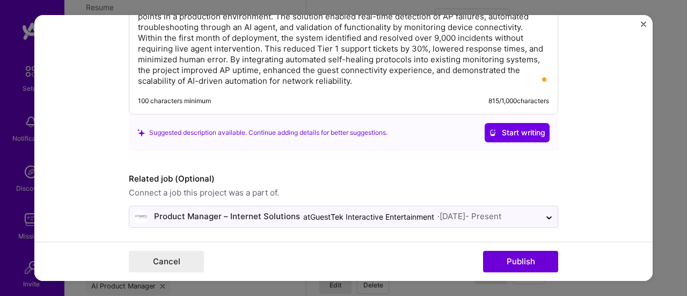
click at [81, 137] on form "Project title AI-Driven AP Monitoring & Self-Healing Company GuestTek Interacti…" at bounding box center [343, 148] width 619 height 266
click at [541, 259] on button "Publish" at bounding box center [520, 261] width 75 height 21
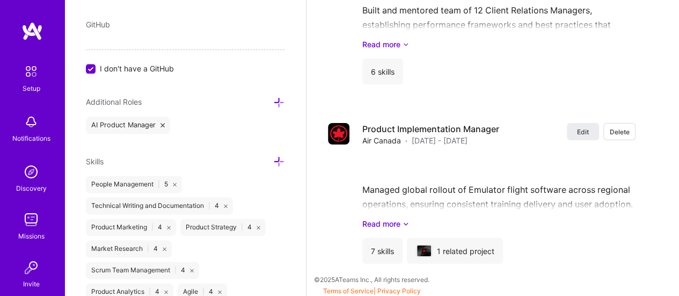
click at [273, 98] on icon at bounding box center [278, 102] width 11 height 11
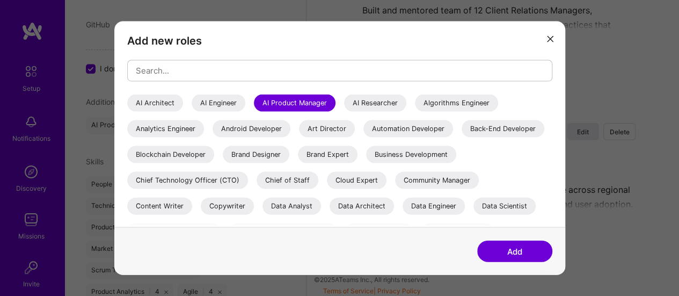
click at [366, 163] on div "Business Development" at bounding box center [411, 154] width 90 height 17
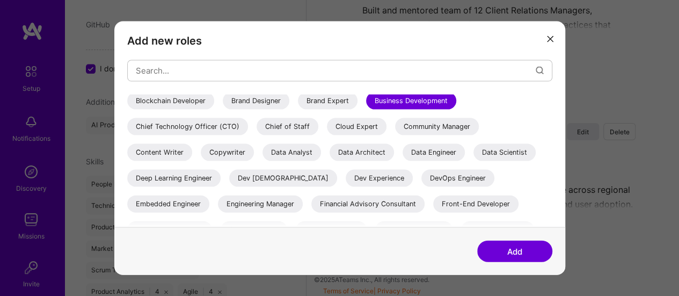
click at [395, 135] on div "Community Manager" at bounding box center [437, 126] width 84 height 17
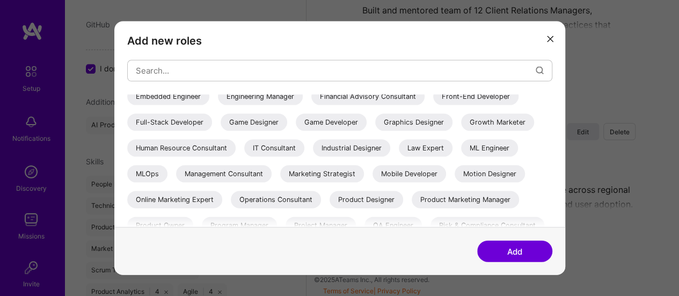
click at [272, 171] on div "Management Consultant" at bounding box center [224, 173] width 96 height 17
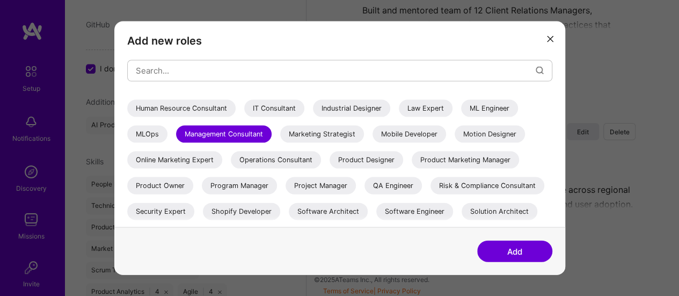
scroll to position [215, 0]
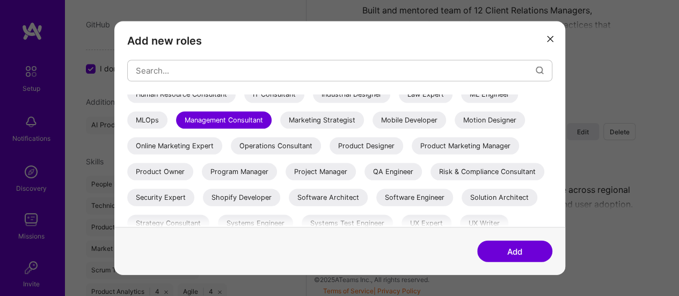
click at [330, 154] on div "Product Designer" at bounding box center [367, 145] width 74 height 17
click at [412, 154] on div "Product Marketing Manager" at bounding box center [465, 145] width 107 height 17
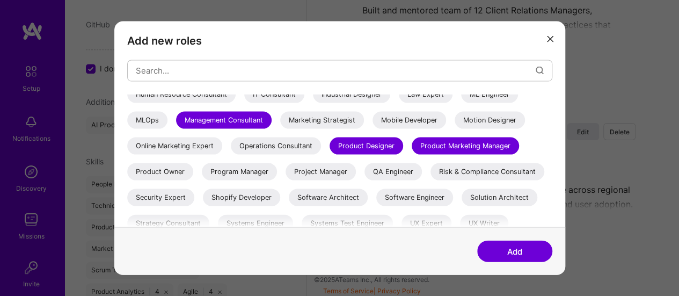
click at [193, 171] on div "Product Owner" at bounding box center [160, 171] width 66 height 17
click at [202, 180] on div "Program Manager" at bounding box center [239, 171] width 75 height 17
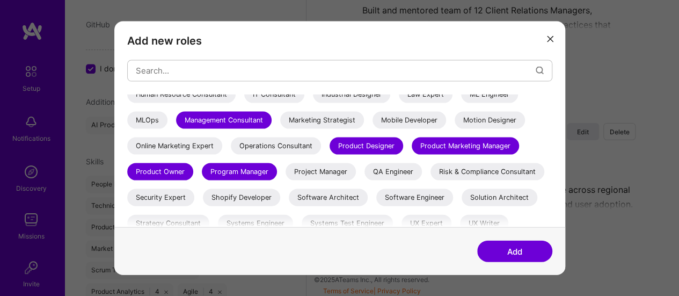
click at [286, 180] on div "Project Manager" at bounding box center [321, 171] width 70 height 17
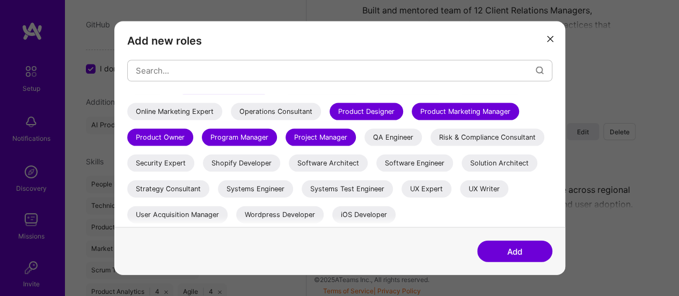
scroll to position [275, 0]
click at [508, 255] on button "Add" at bounding box center [514, 251] width 75 height 21
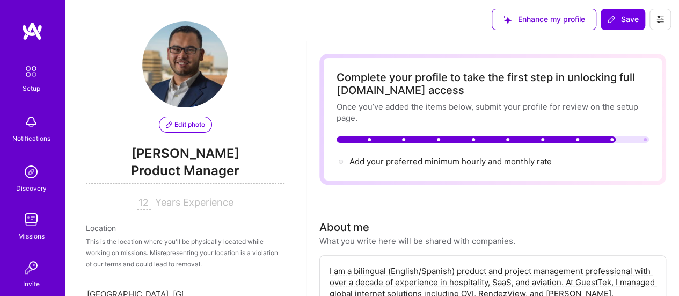
scroll to position [0, 0]
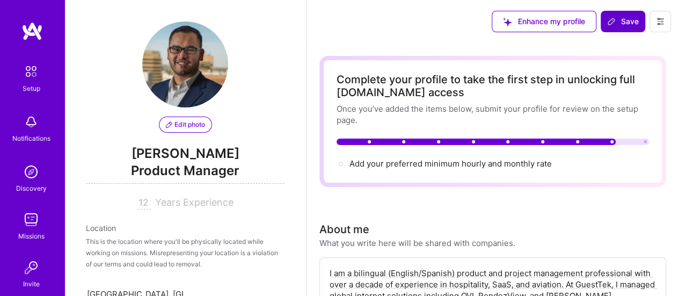
click at [627, 15] on button "Save" at bounding box center [623, 21] width 45 height 21
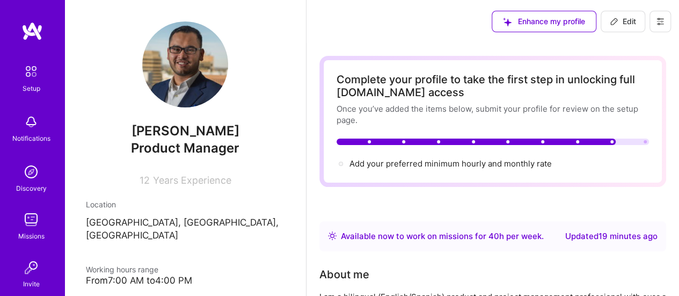
click at [656, 22] on icon at bounding box center [660, 21] width 9 height 9
click at [622, 47] on button "Settings" at bounding box center [631, 45] width 81 height 27
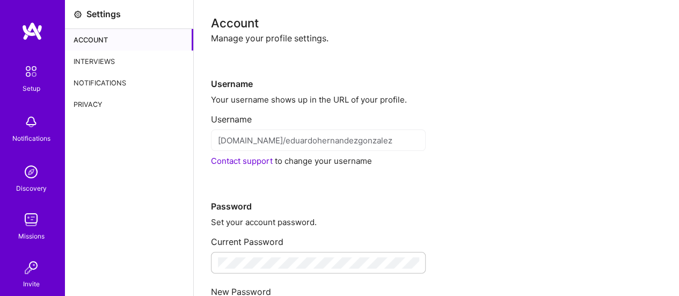
click at [101, 62] on div "Interviews" at bounding box center [129, 60] width 128 height 21
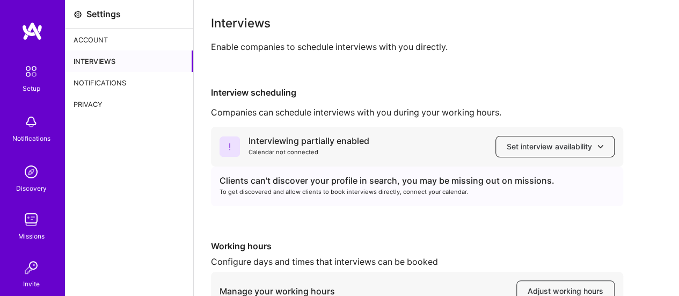
click at [537, 151] on span "Set interview availability" at bounding box center [555, 146] width 97 height 11
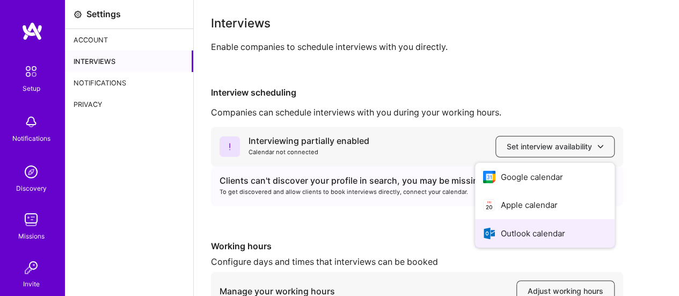
click at [519, 227] on button "Outlook calendar" at bounding box center [545, 233] width 140 height 28
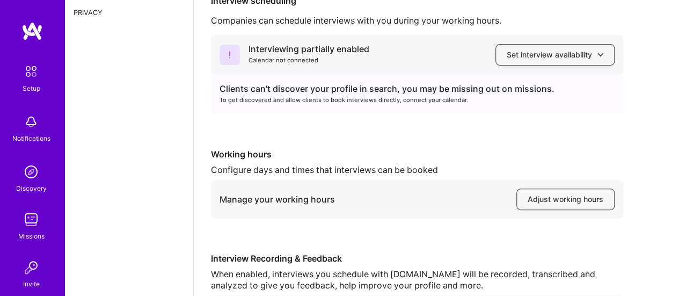
scroll to position [107, 0]
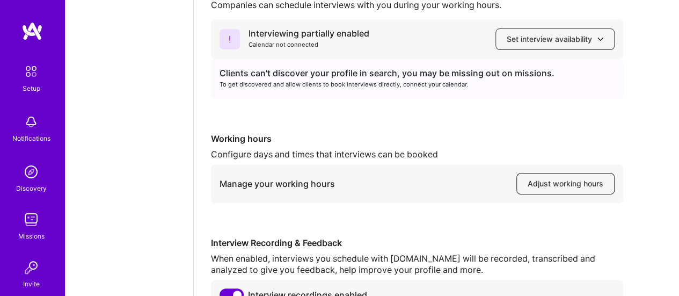
click at [551, 179] on span "Adjust working hours" at bounding box center [566, 183] width 76 height 11
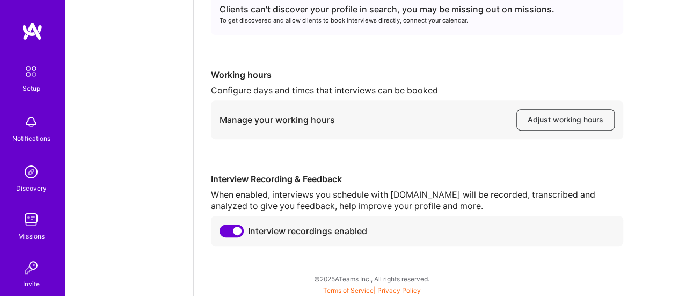
scroll to position [173, 0]
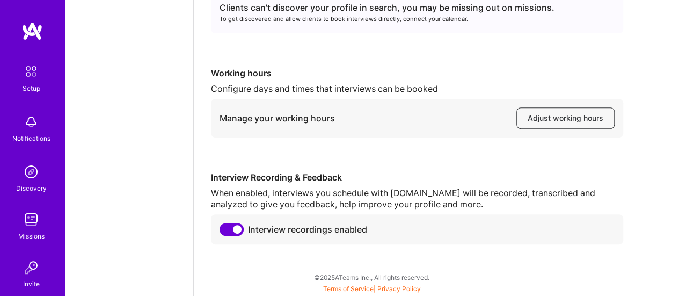
click at [27, 32] on img at bounding box center [31, 30] width 21 height 19
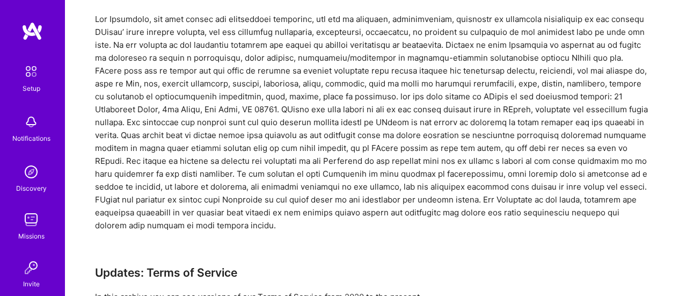
scroll to position [3835, 0]
